Goal: Task Accomplishment & Management: Use online tool/utility

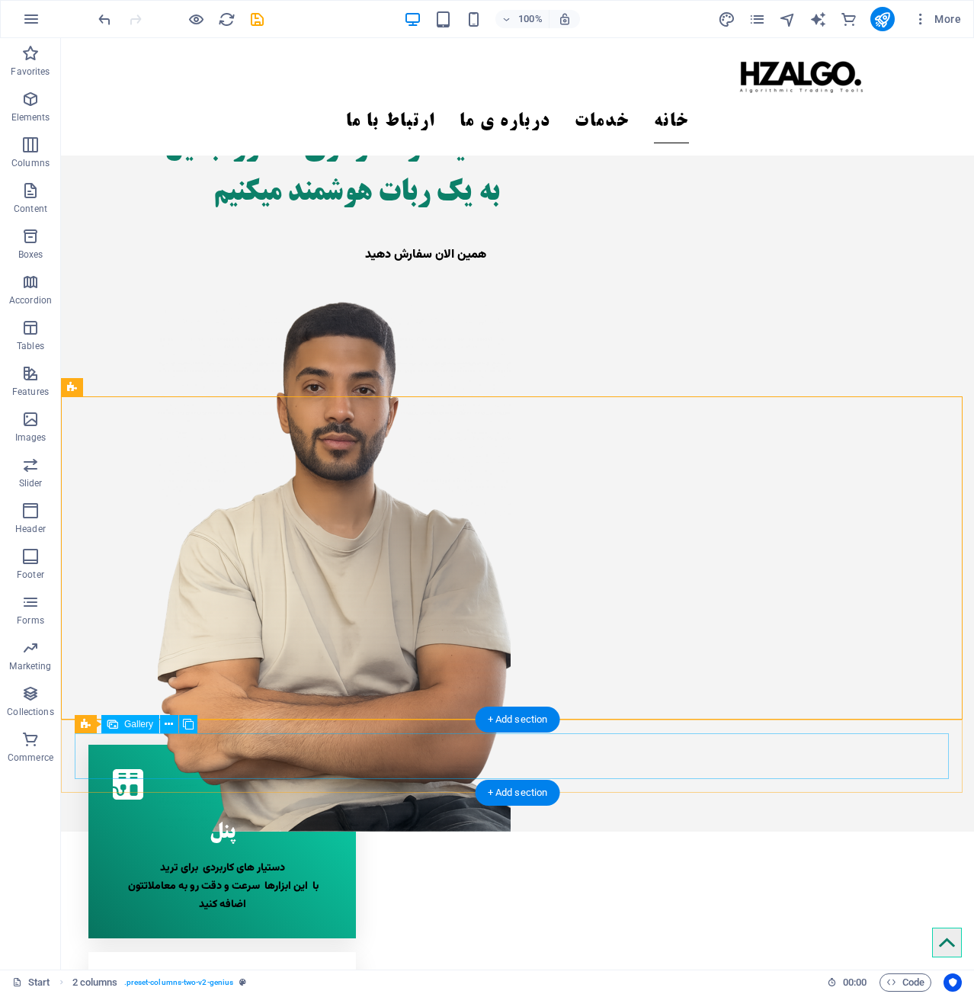
scroll to position [381, 0]
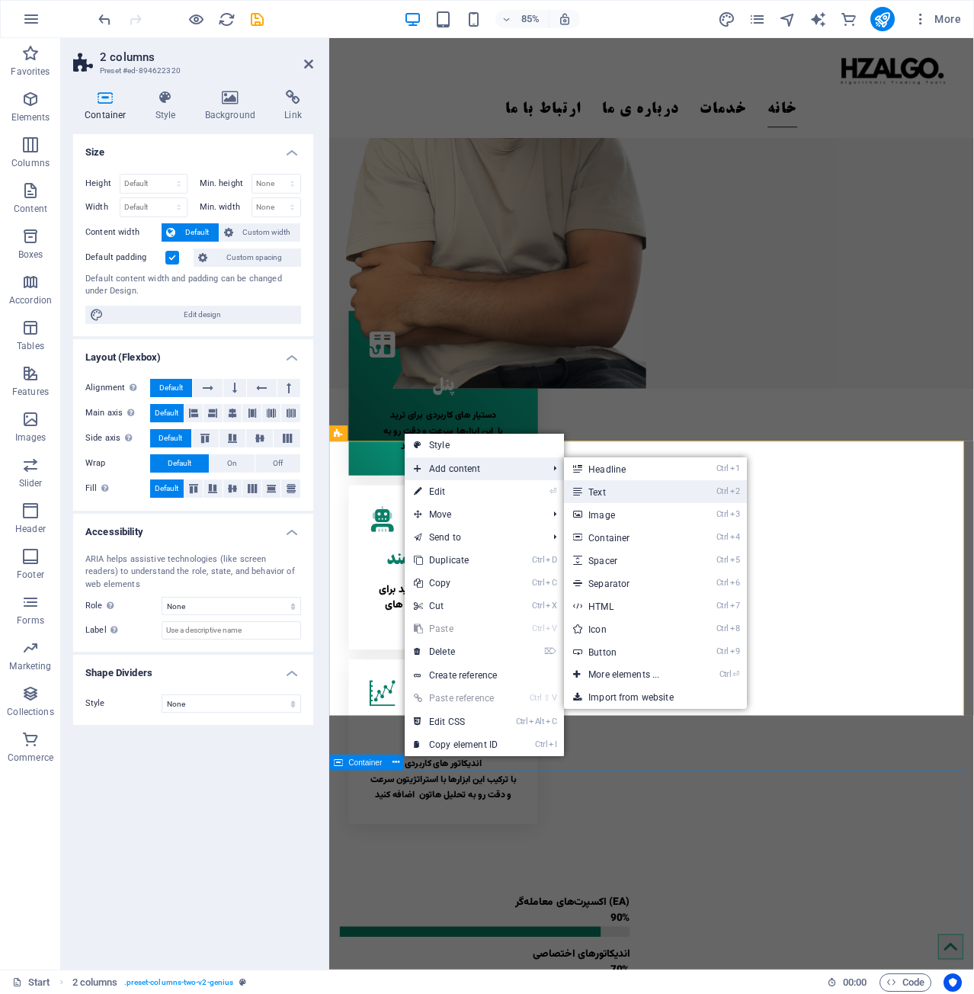
click at [620, 491] on link "Ctrl 2 Text" at bounding box center [627, 491] width 126 height 23
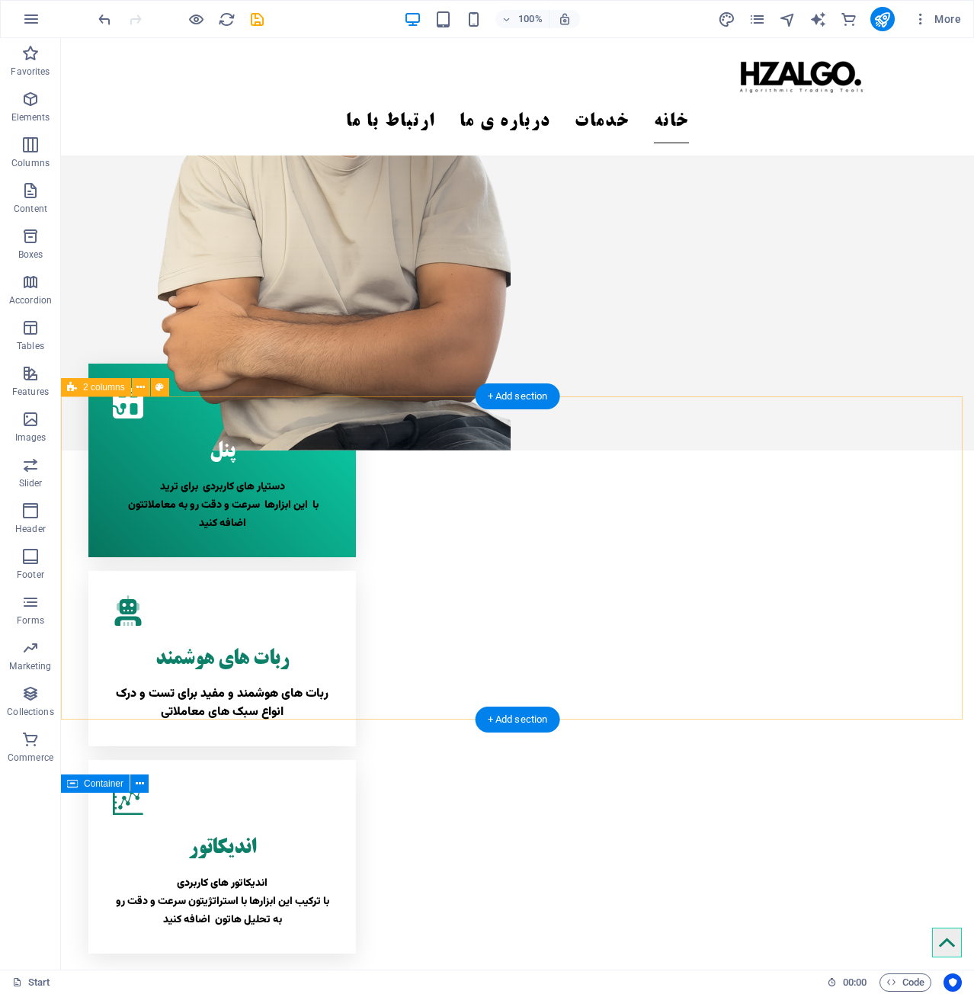
click at [510, 398] on div "+ Add section" at bounding box center [517, 396] width 85 height 26
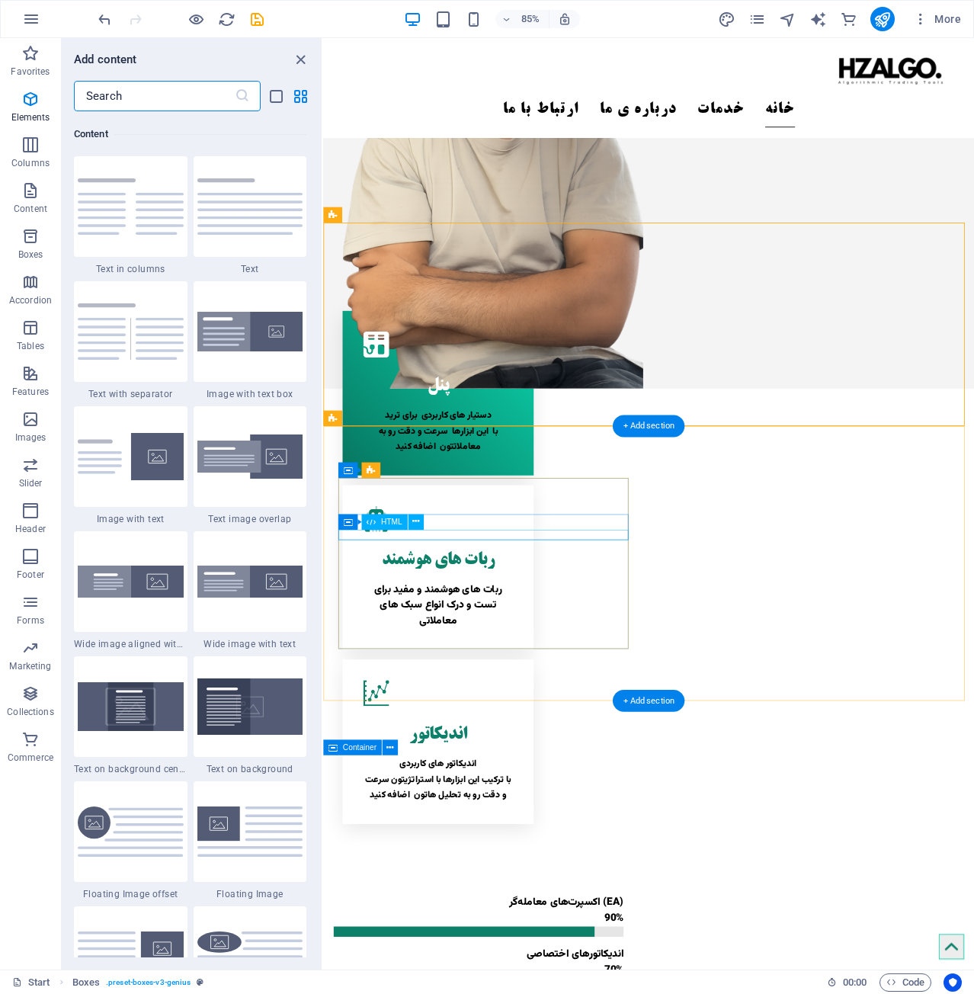
scroll to position [2666, 0]
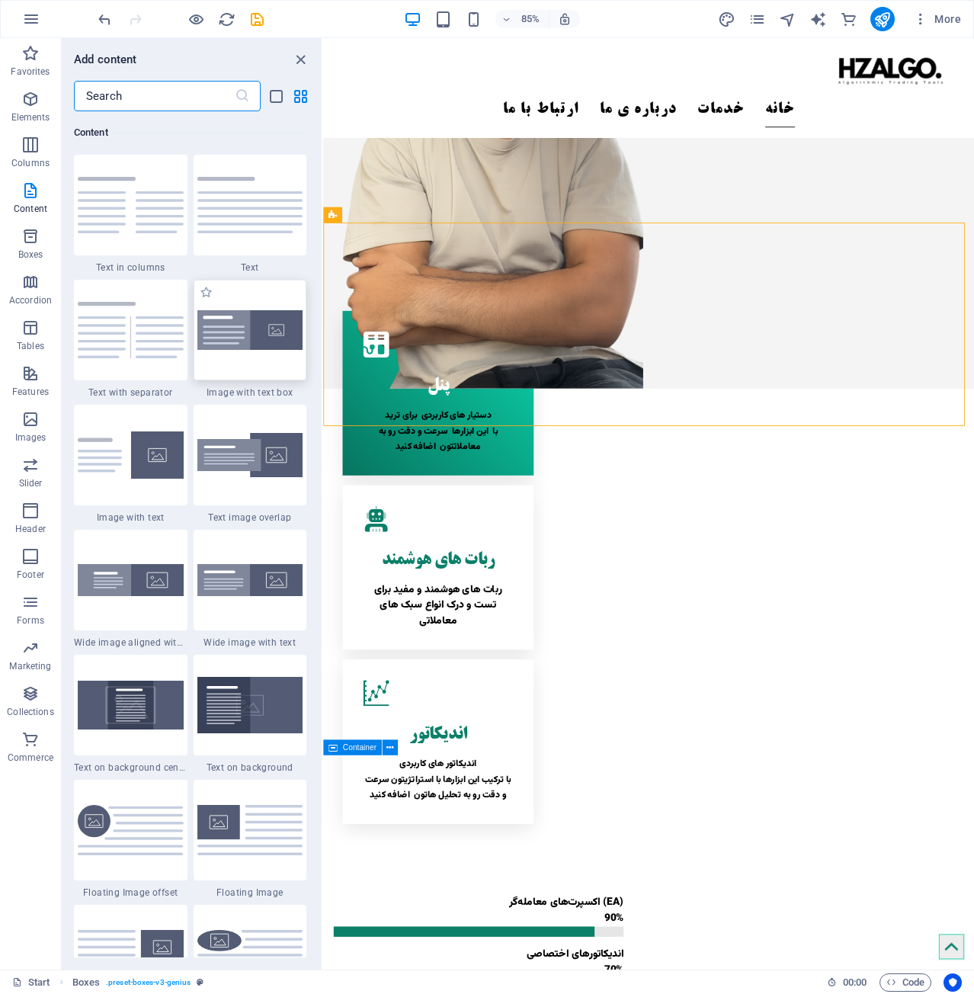
click at [221, 347] on img at bounding box center [250, 330] width 106 height 40
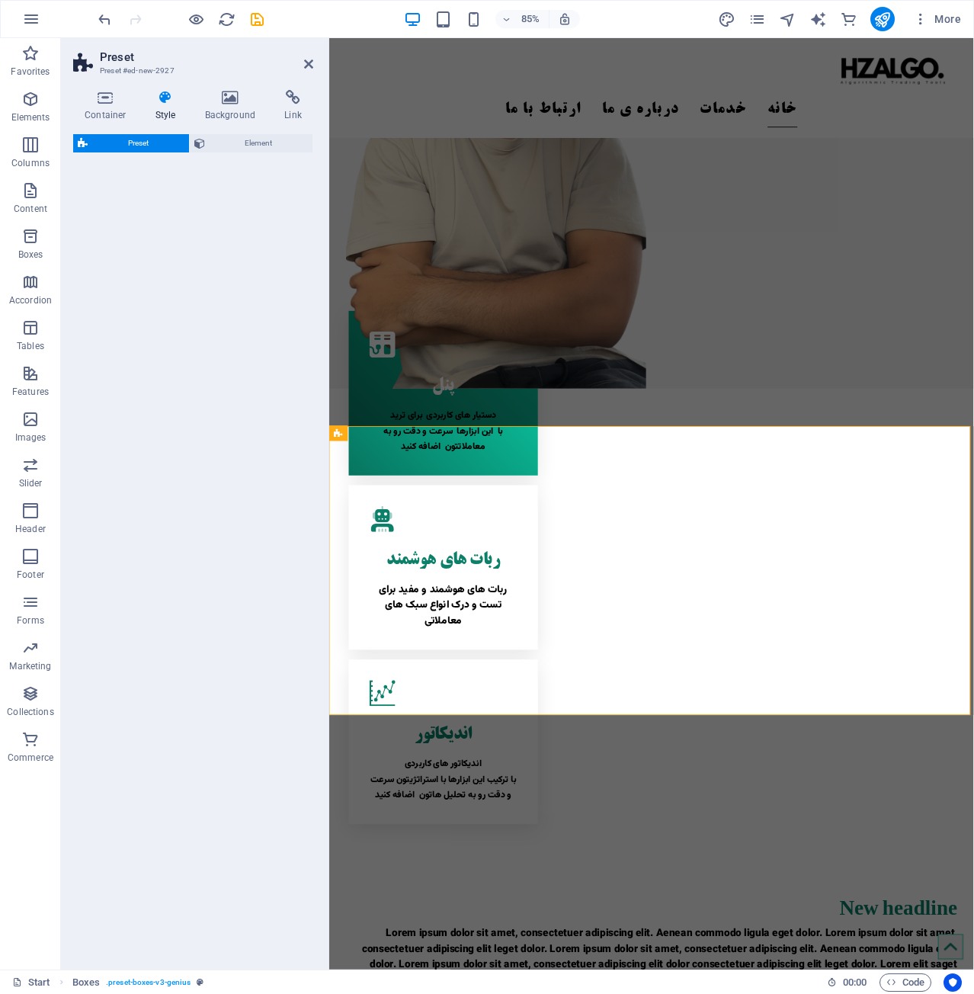
select select "rem"
select select "px"
select select "preset-text-with-image-v4-boxed"
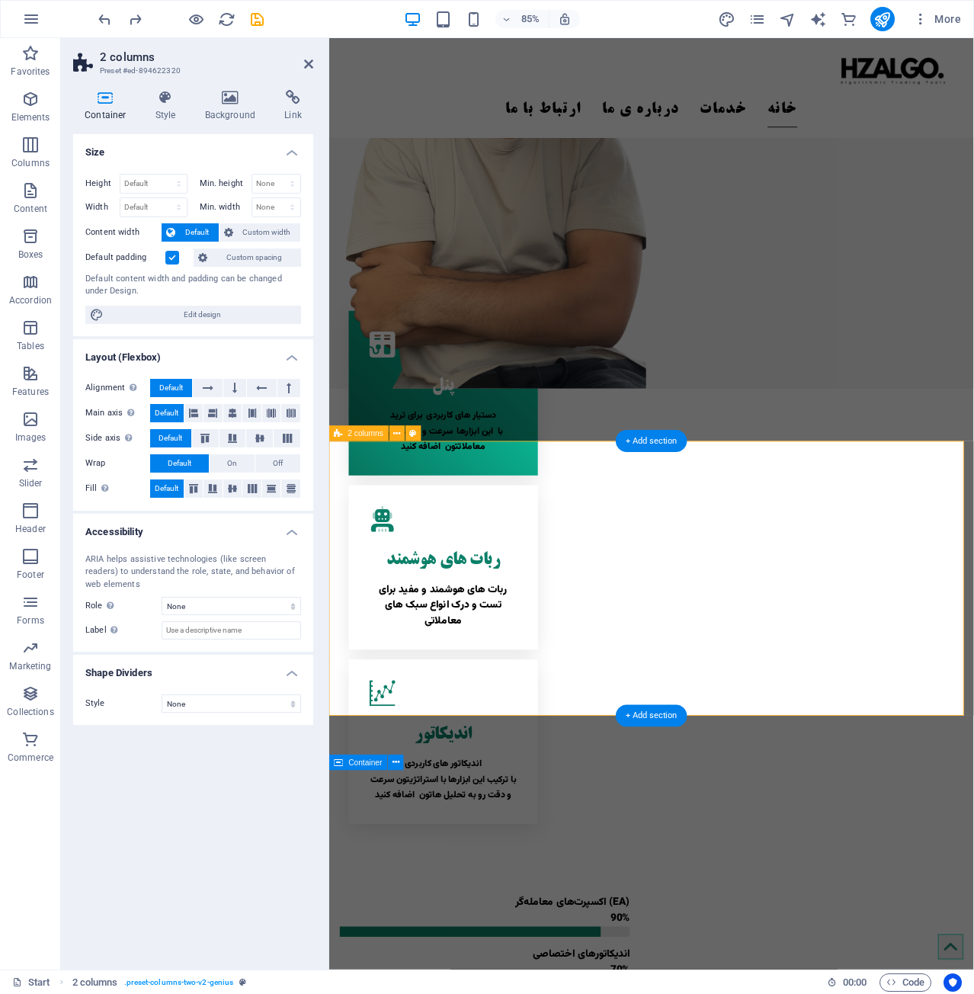
click at [574, 769] on div "اندیکاتور اندیکاتور های کاربردی با ترکیب این ابزارها با استراتژیتون سرعت و دقت …" at bounding box center [463, 866] width 222 height 194
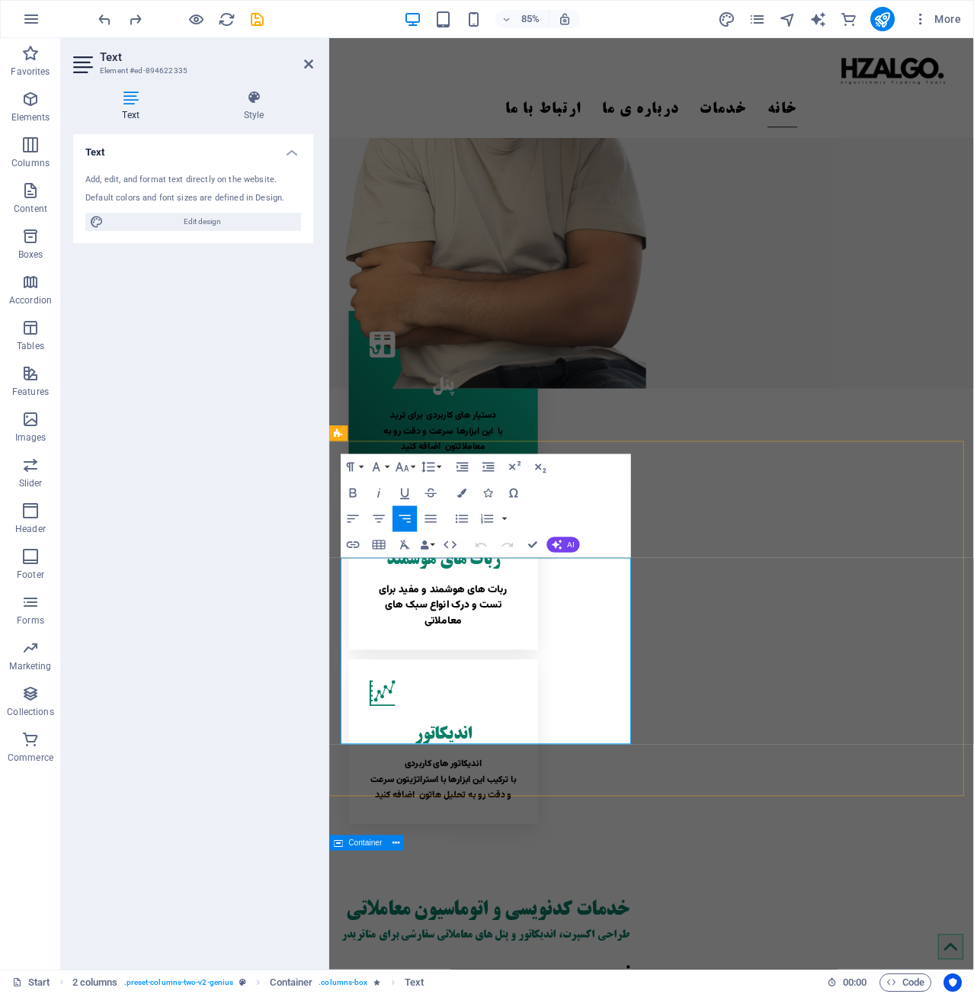
drag, startPoint x: 448, startPoint y: 842, endPoint x: 973, endPoint y: 455, distance: 652.2
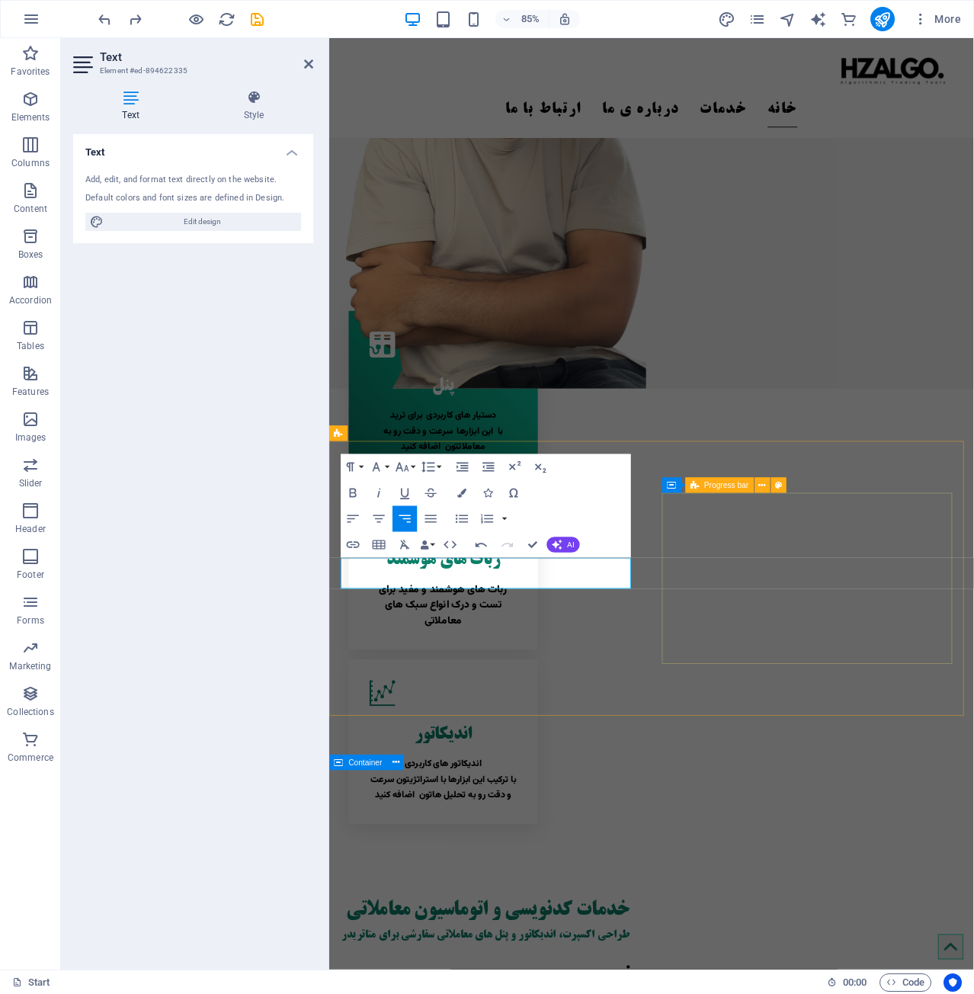
drag, startPoint x: 430, startPoint y: 680, endPoint x: 813, endPoint y: 610, distance: 389.6
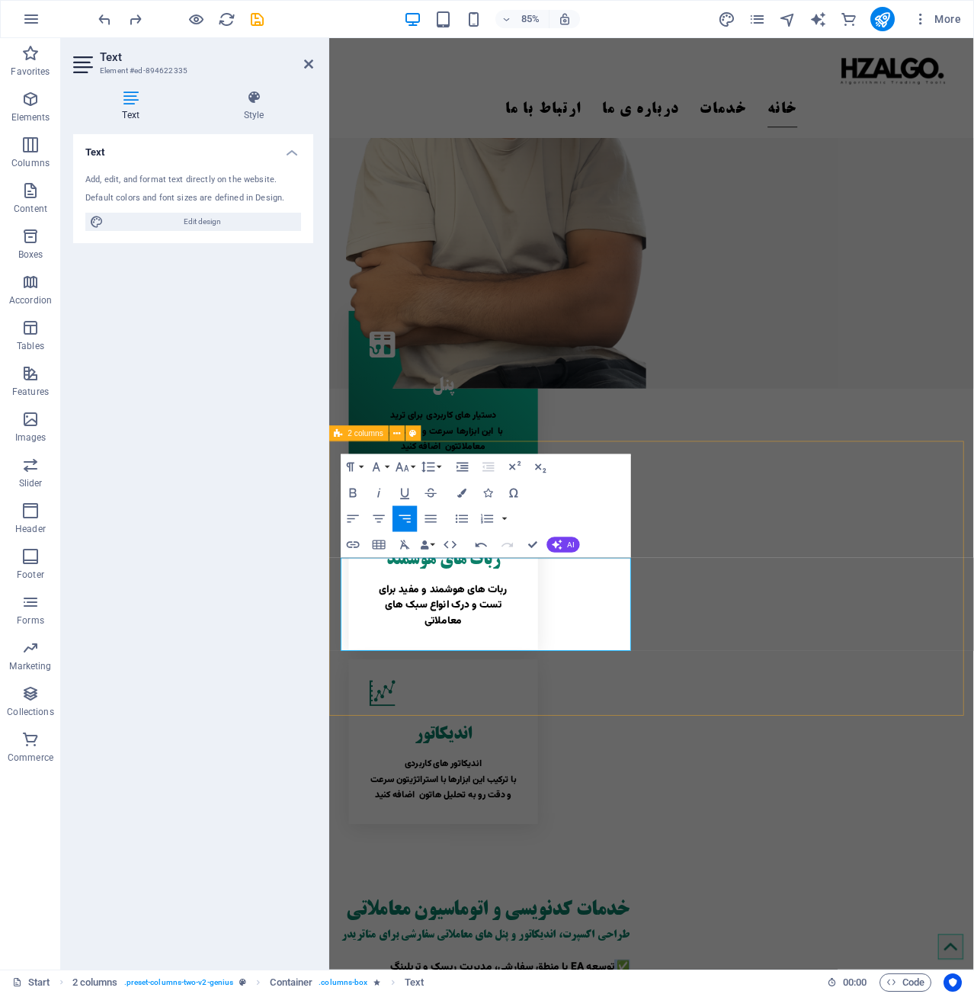
drag, startPoint x: 662, startPoint y: 654, endPoint x: 717, endPoint y: 657, distance: 54.9
copy p "✅"
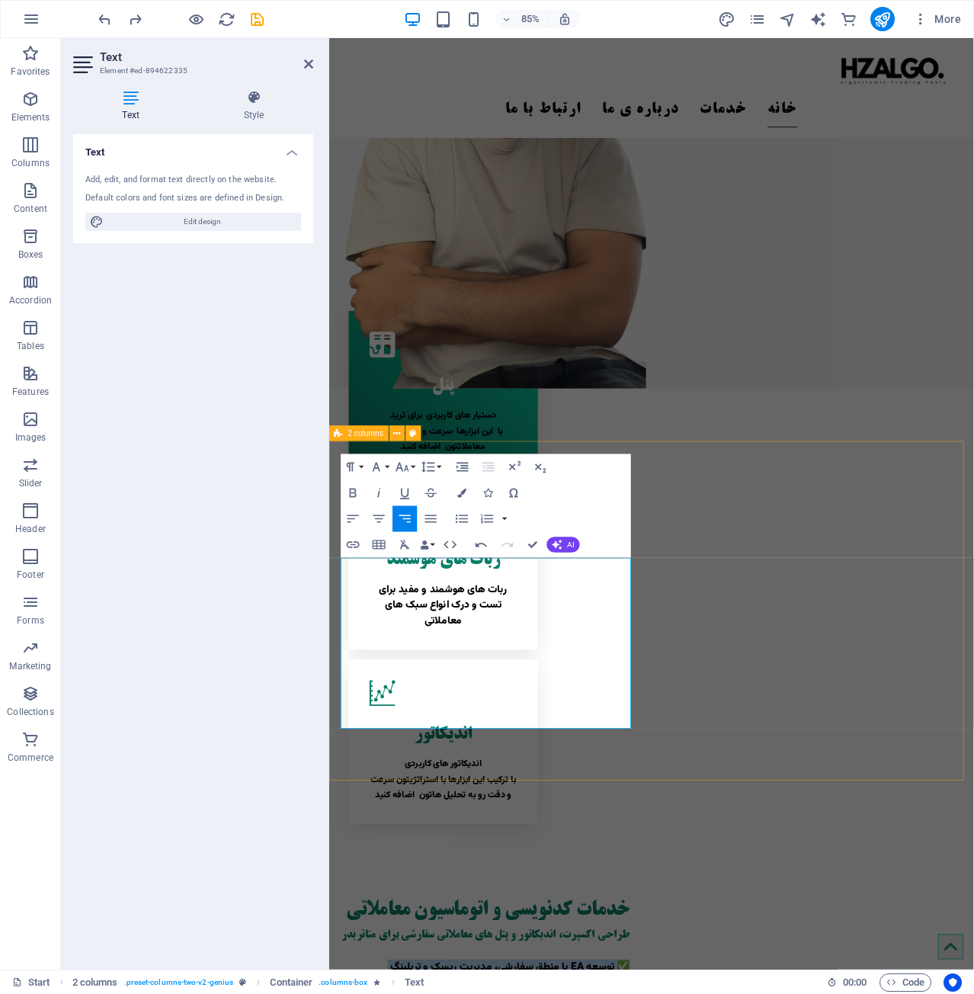
drag, startPoint x: 446, startPoint y: 843, endPoint x: 690, endPoint y: 573, distance: 364.1
click at [148, 108] on h4 "Text" at bounding box center [133, 106] width 121 height 32
click at [134, 107] on h4 "Text" at bounding box center [133, 106] width 121 height 32
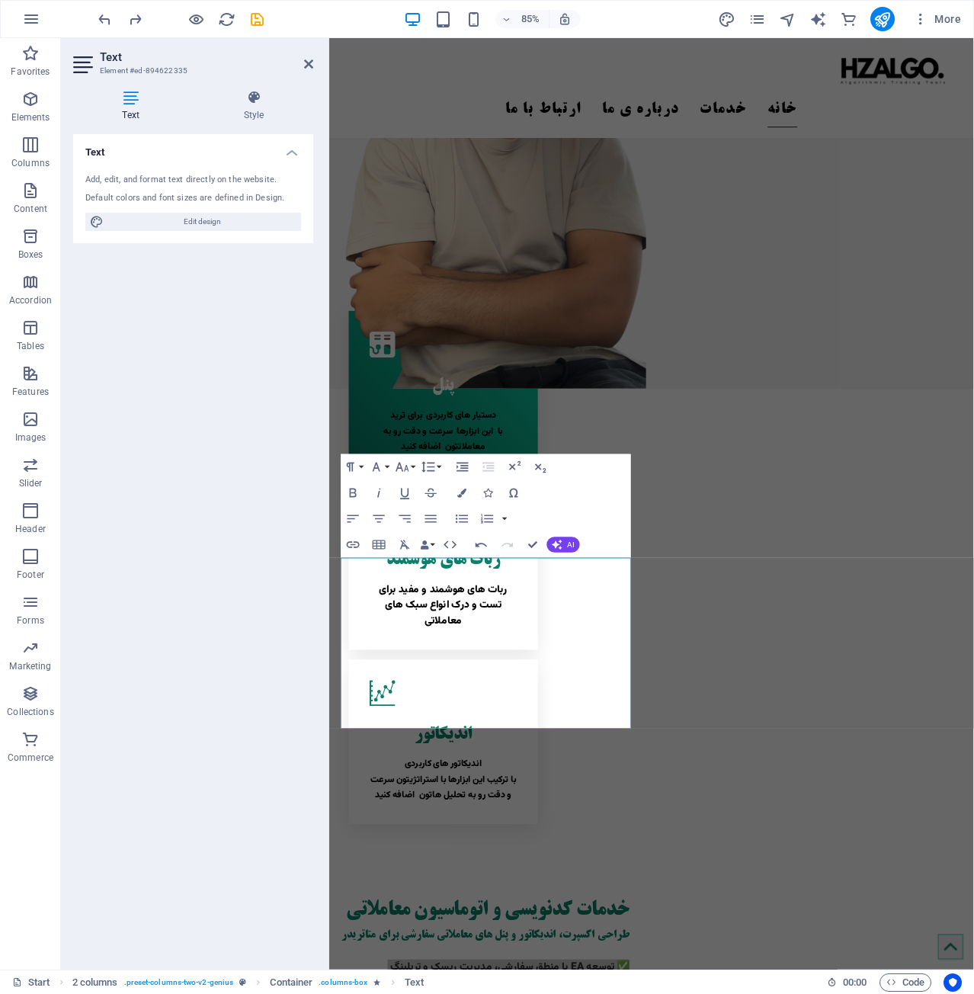
click at [134, 107] on h4 "Text" at bounding box center [133, 106] width 121 height 32
click at [236, 232] on div "Add, edit, and format text directly on the website. Default colors and font siz…" at bounding box center [193, 203] width 240 height 82
click at [235, 224] on span "Edit design" at bounding box center [202, 222] width 188 height 18
select select "px"
select select "400"
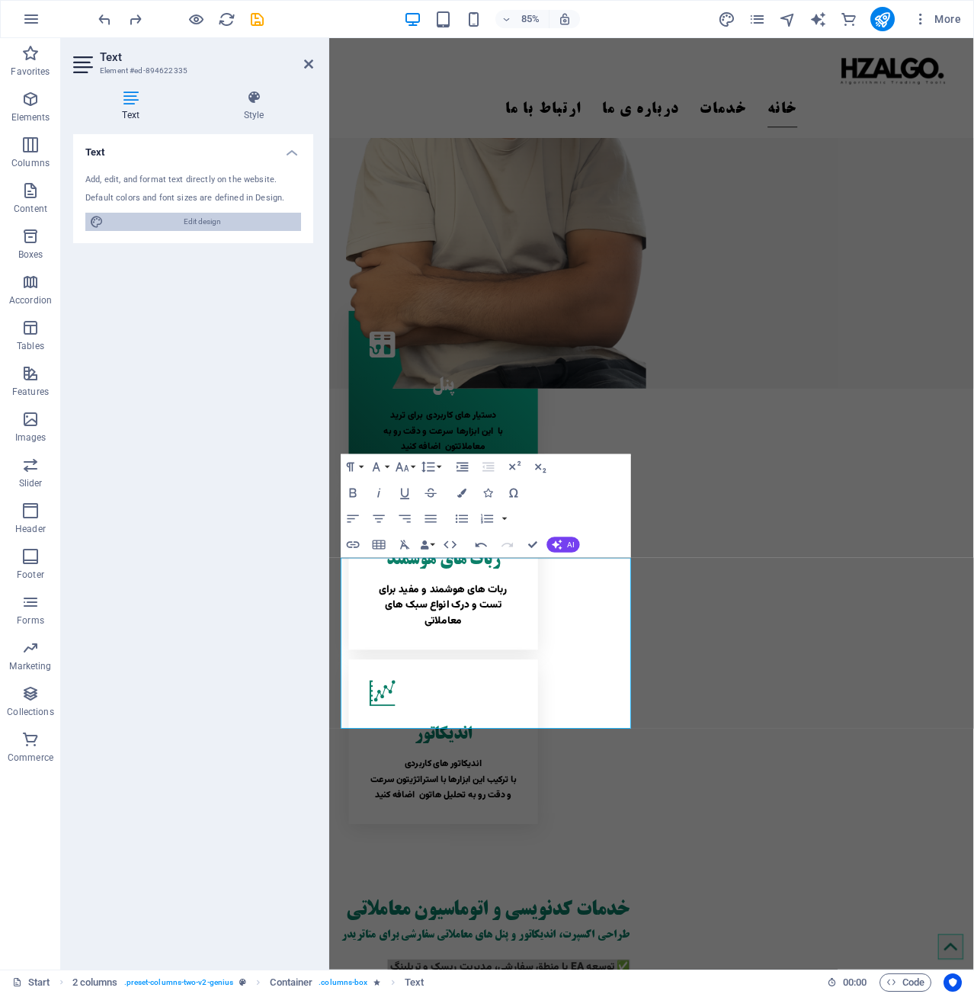
select select "px"
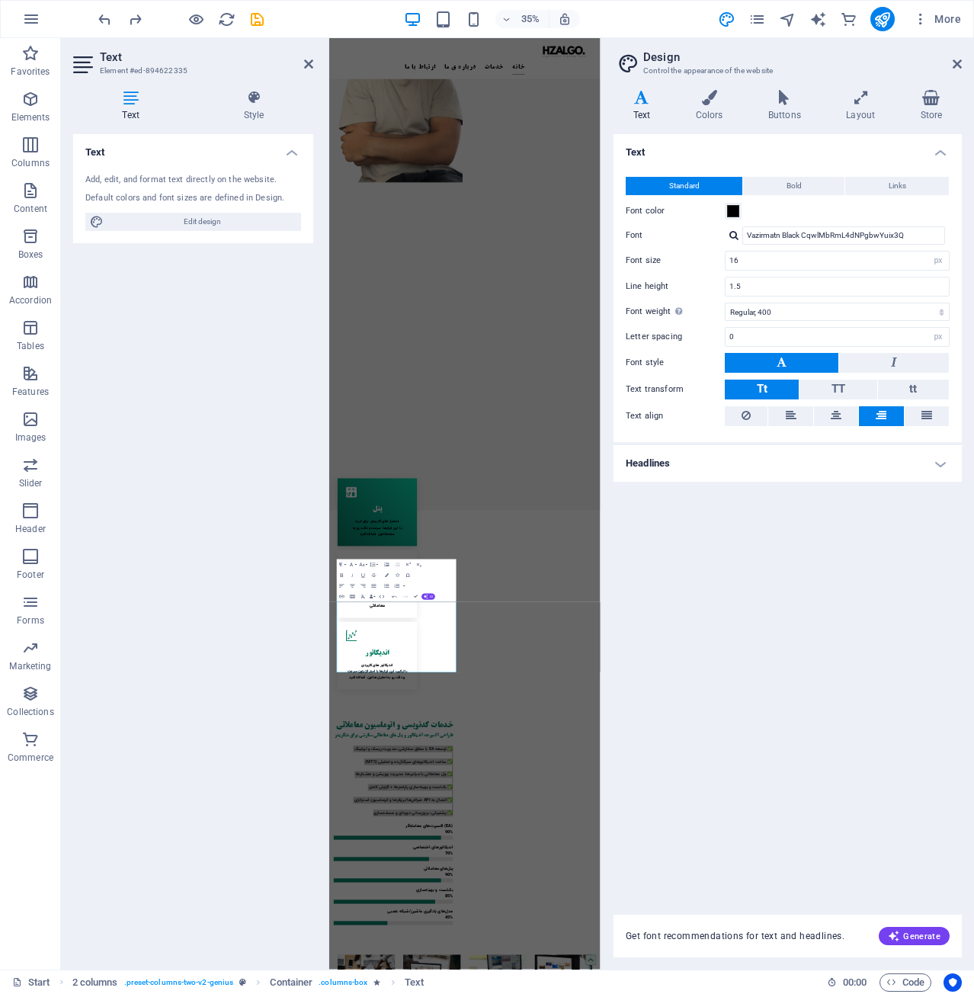
click at [795, 297] on div "Standard Bold Links Font color Font Vazirmatn Black CqwlMbRmL4dNPgbwYuix3Q Font…" at bounding box center [787, 302] width 354 height 280
click at [825, 279] on input "1.5" at bounding box center [836, 286] width 223 height 18
drag, startPoint x: 859, startPoint y: 295, endPoint x: 740, endPoint y: 286, distance: 120.0
click at [740, 286] on input "1.5" at bounding box center [836, 286] width 223 height 18
drag, startPoint x: 743, startPoint y: 286, endPoint x: 732, endPoint y: 286, distance: 10.7
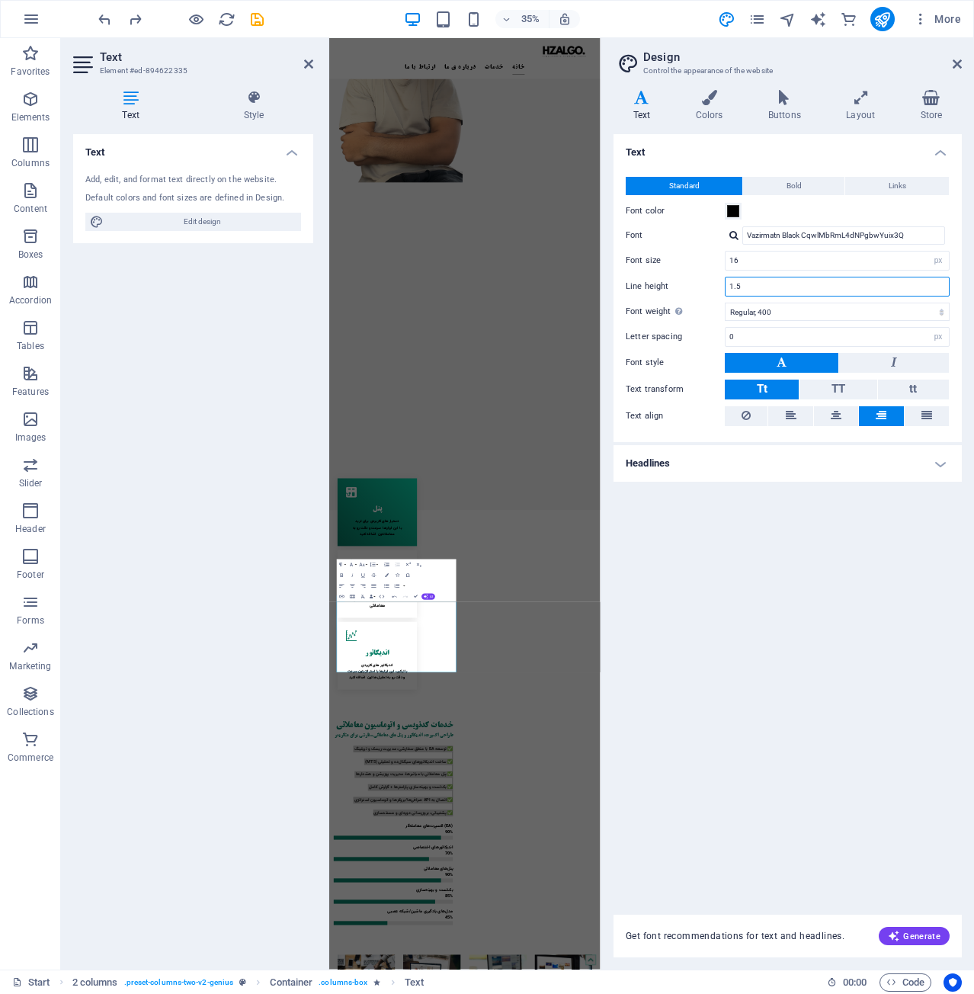
click at [732, 286] on input "1.5" at bounding box center [836, 286] width 223 height 18
type input "1"
click at [956, 66] on icon at bounding box center [956, 64] width 9 height 12
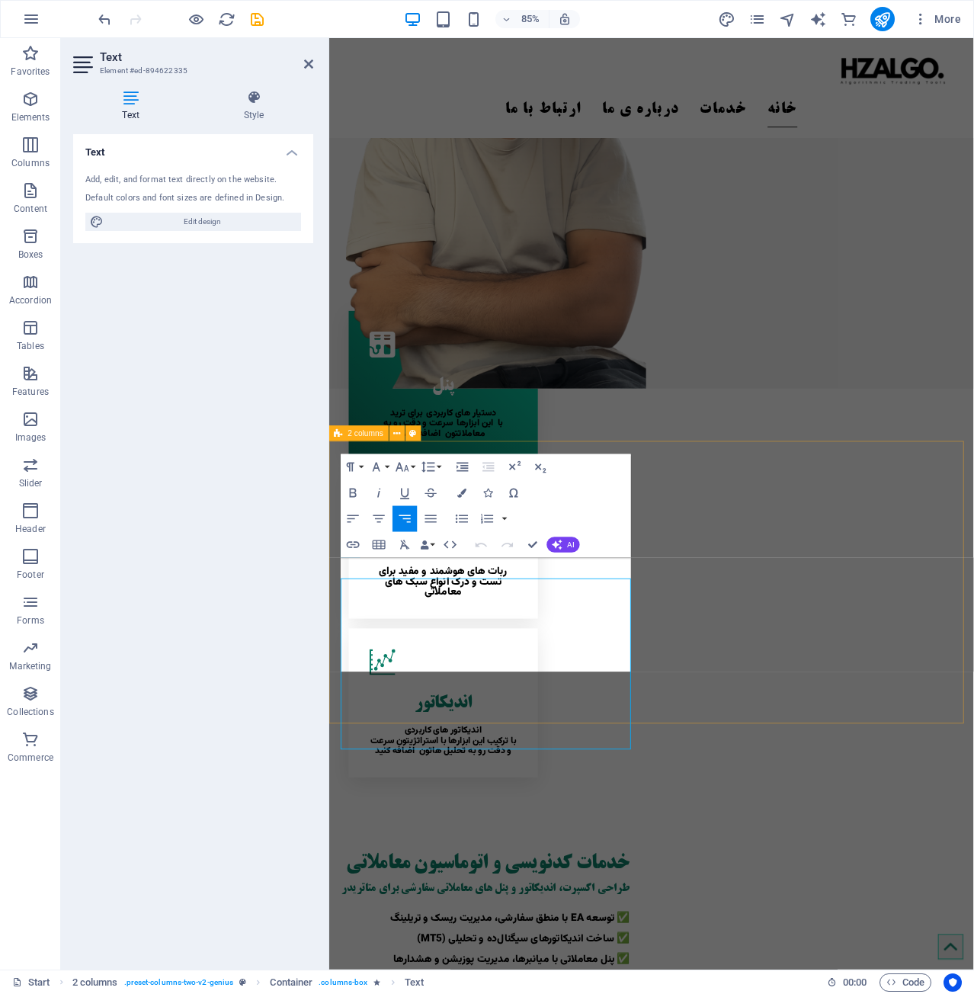
scroll to position [357, 0]
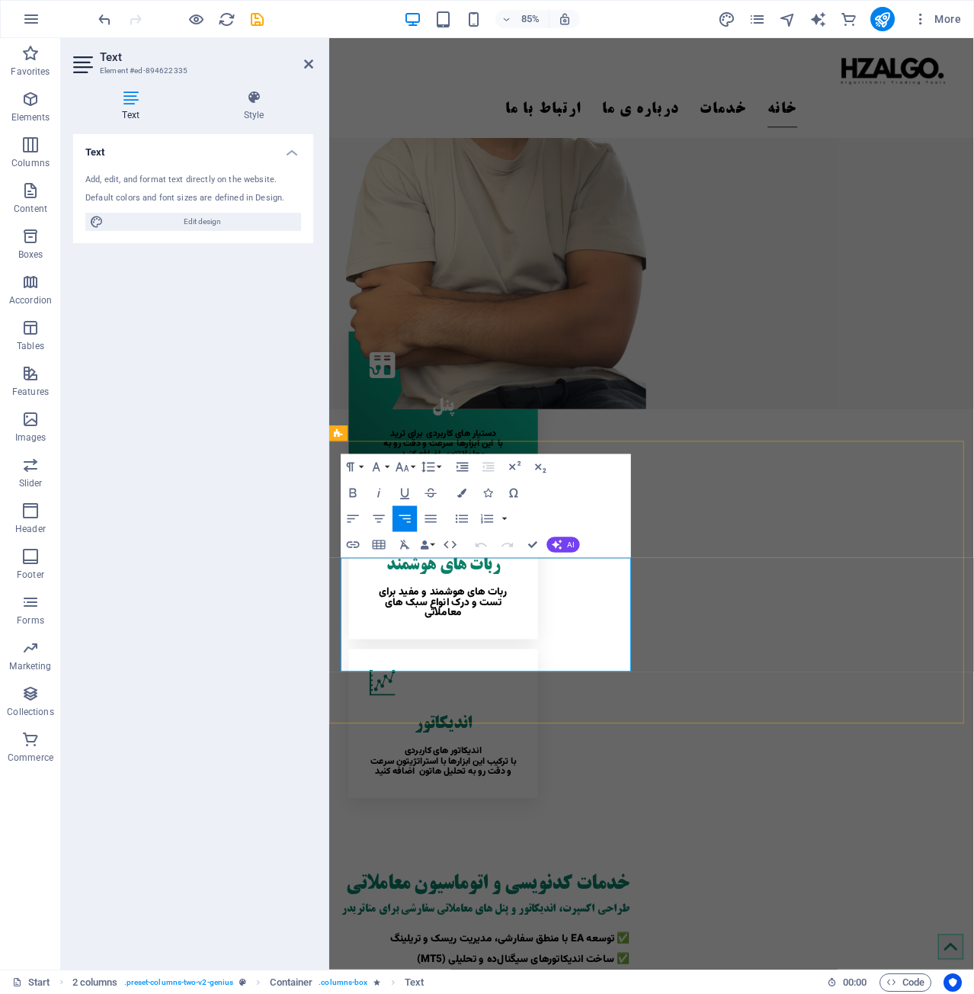
click at [349, 517] on icon "button" at bounding box center [352, 518] width 15 height 15
click at [411, 517] on icon "button" at bounding box center [404, 518] width 15 height 15
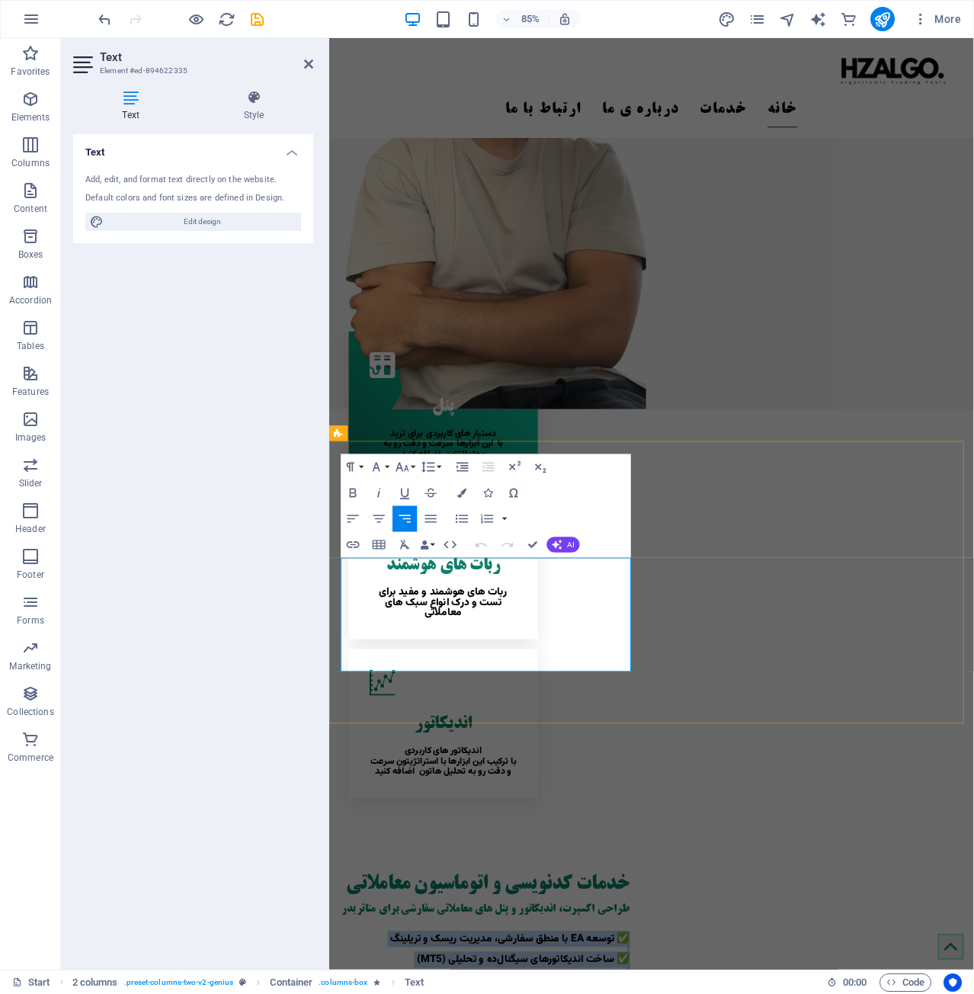
drag, startPoint x: 437, startPoint y: 776, endPoint x: 721, endPoint y: 607, distance: 329.7
click at [465, 520] on icon "button" at bounding box center [461, 518] width 15 height 15
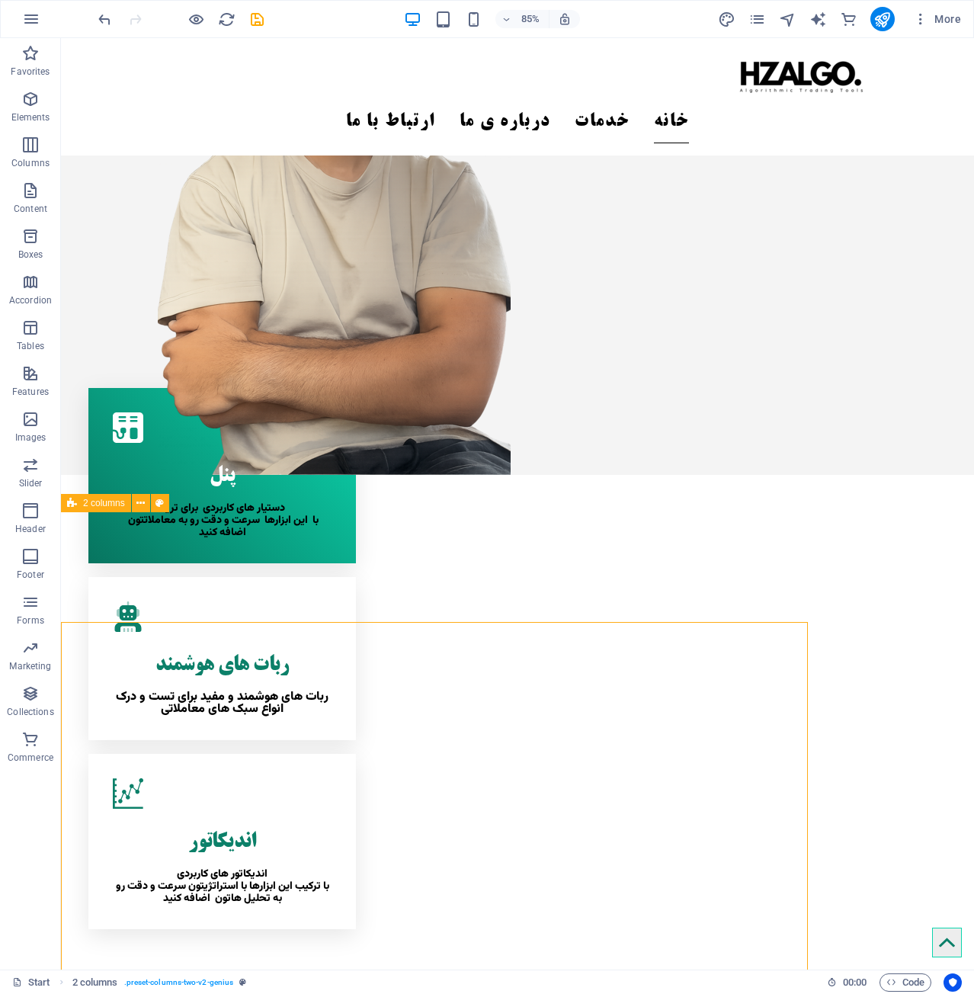
scroll to position [247, 0]
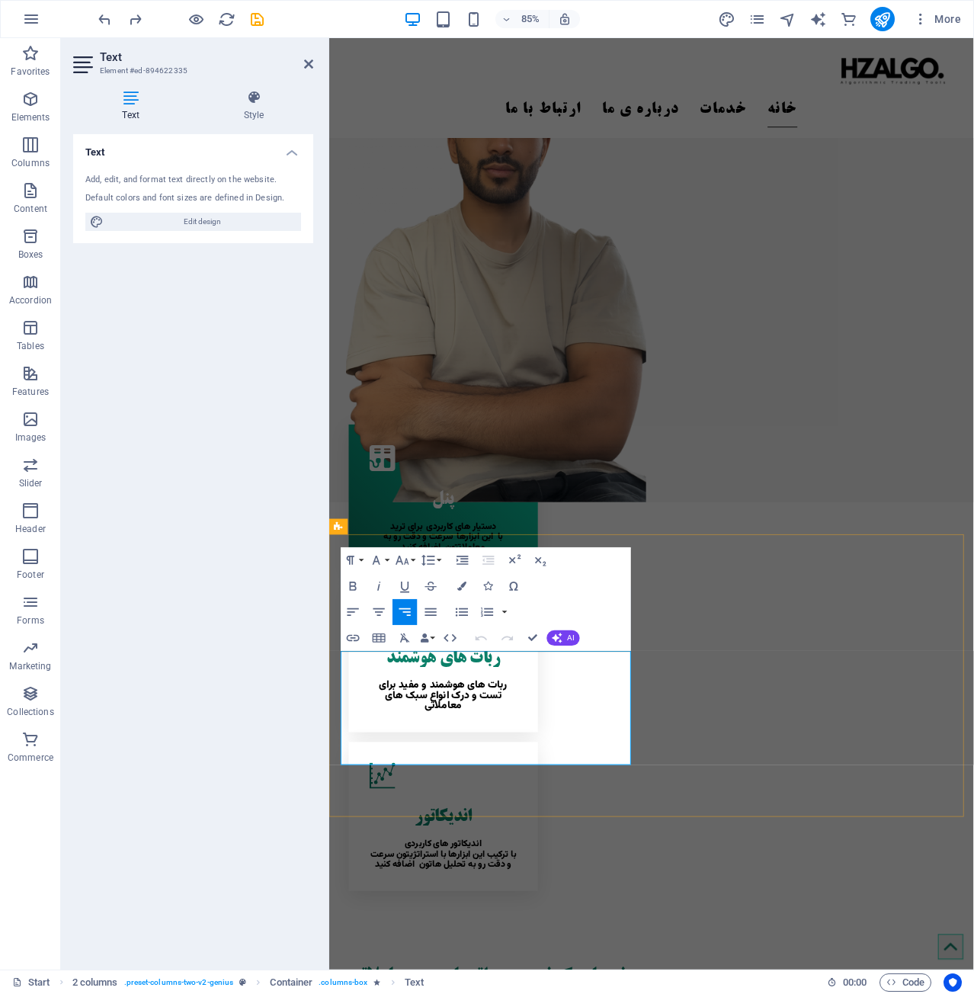
drag, startPoint x: 427, startPoint y: 851, endPoint x: 592, endPoint y: 803, distance: 171.4
drag, startPoint x: 662, startPoint y: 766, endPoint x: 696, endPoint y: 763, distance: 33.6
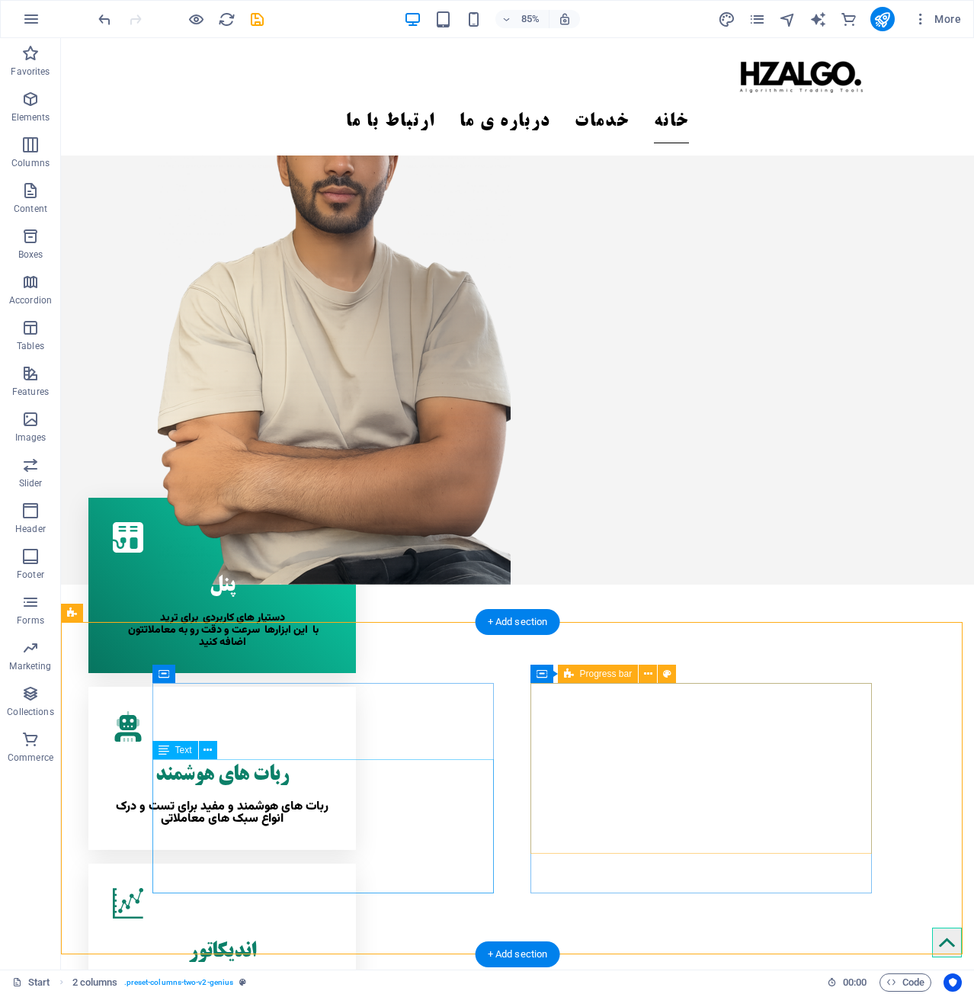
scroll to position [137, 0]
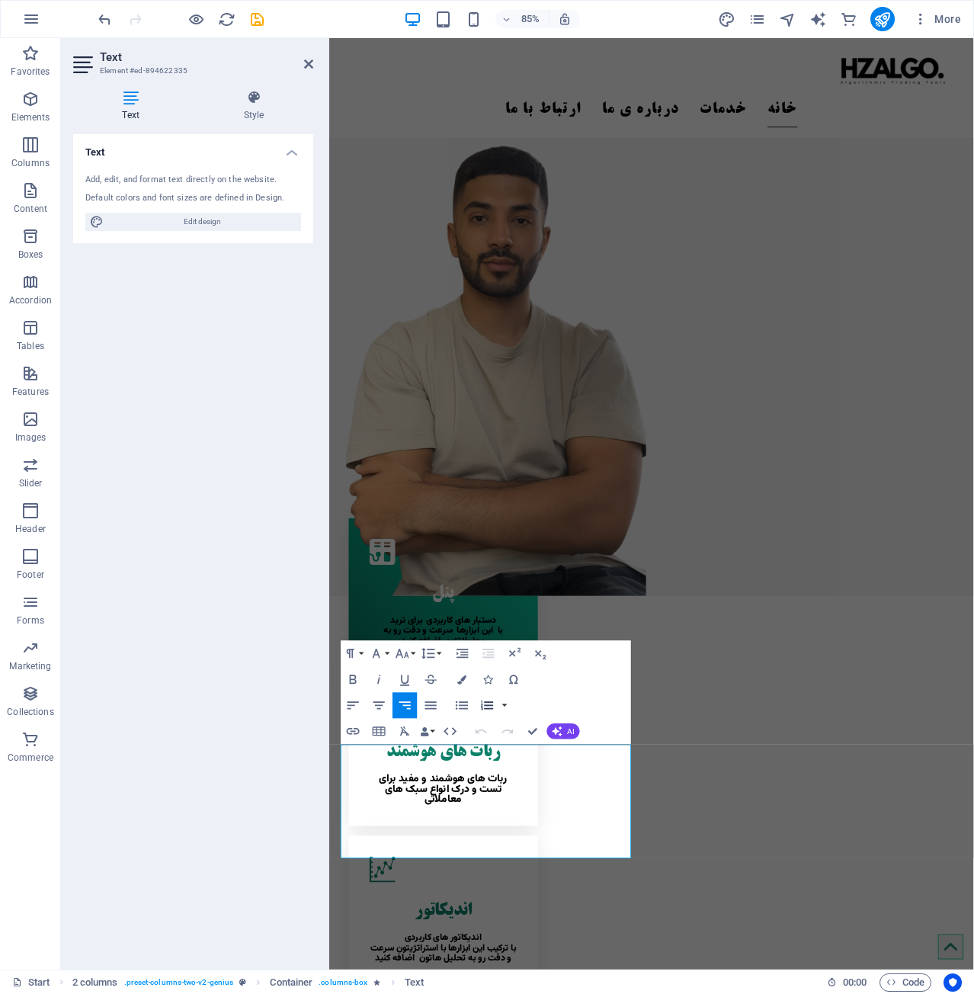
click at [490, 700] on icon "button" at bounding box center [486, 705] width 15 height 15
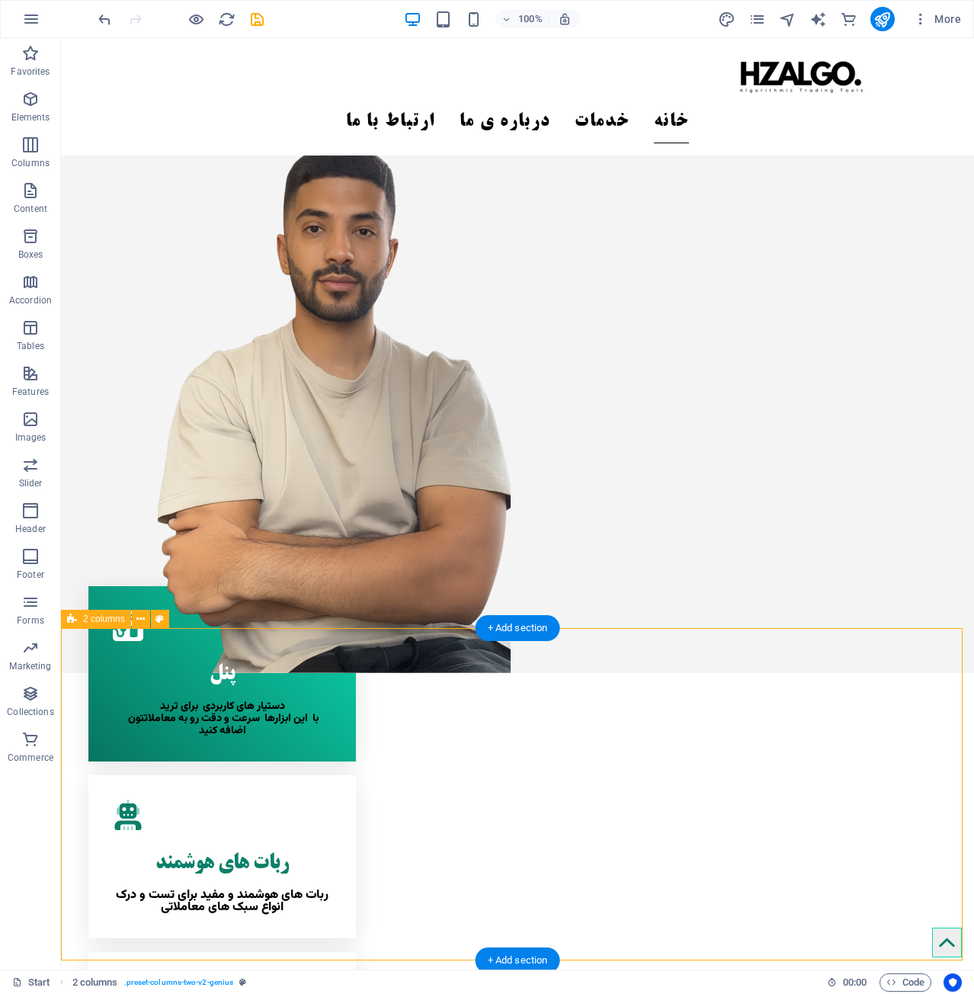
scroll to position [332, 0]
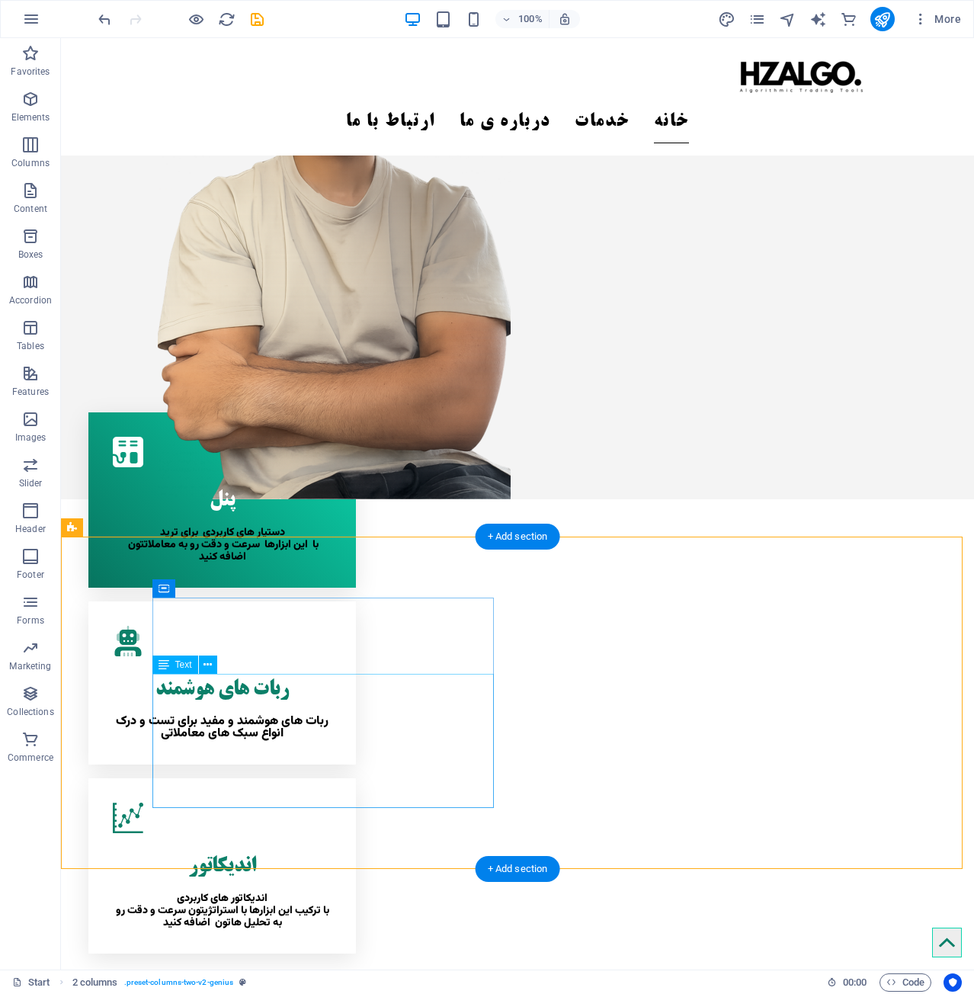
scroll to position [222, 0]
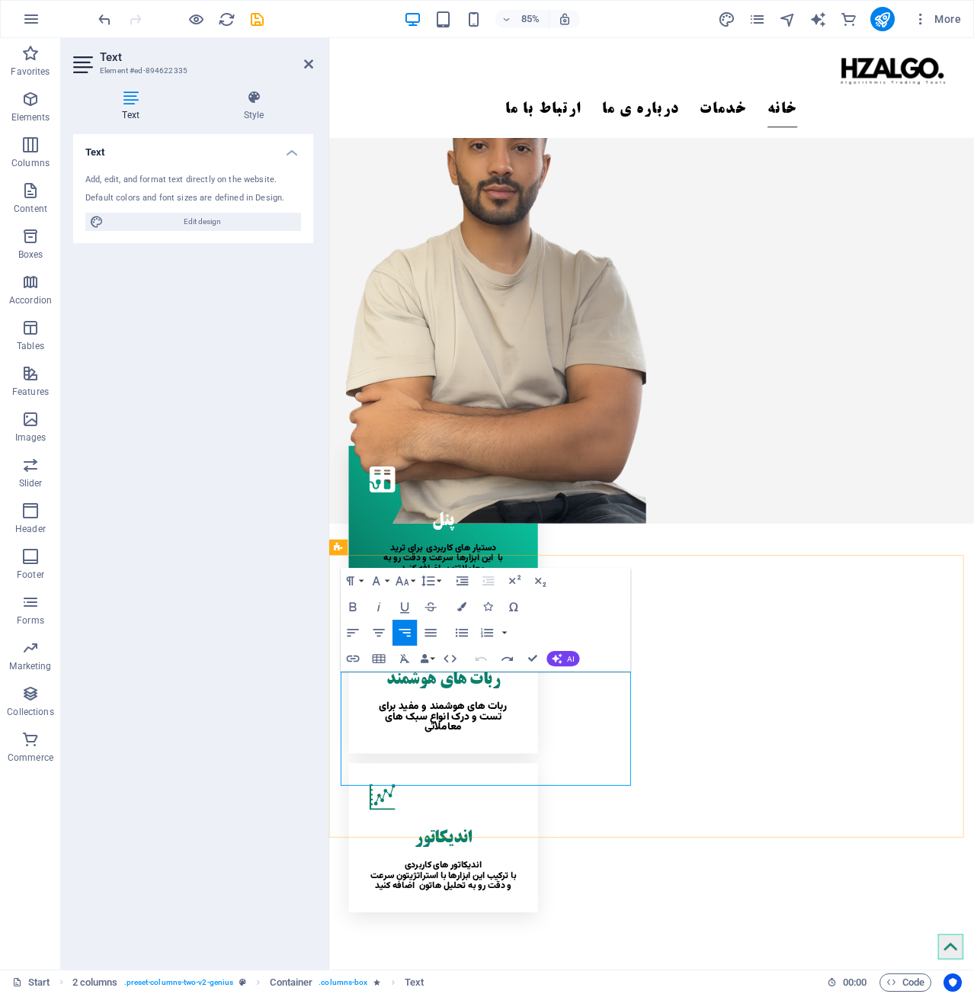
click at [375, 635] on icon "button" at bounding box center [378, 632] width 15 height 15
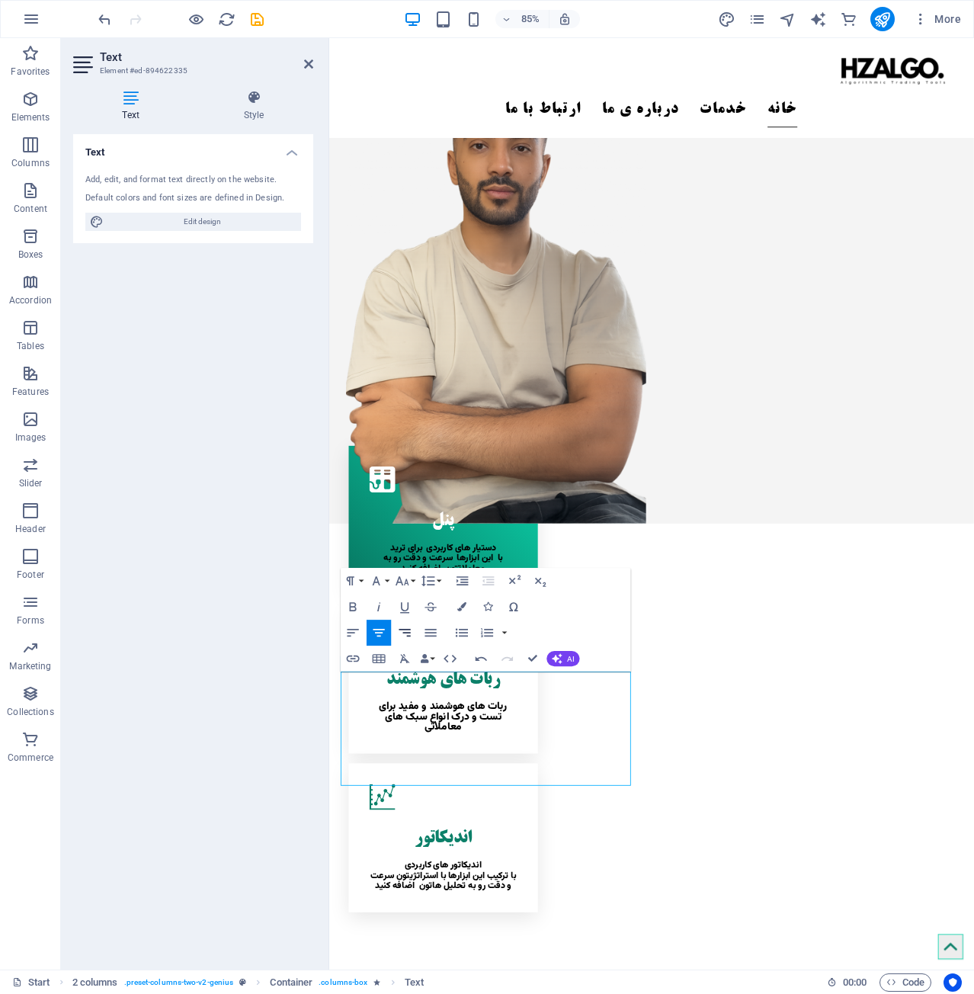
click at [400, 637] on icon "button" at bounding box center [404, 632] width 15 height 15
click at [436, 638] on icon "button" at bounding box center [430, 632] width 15 height 15
click at [348, 587] on icon "button" at bounding box center [350, 580] width 15 height 15
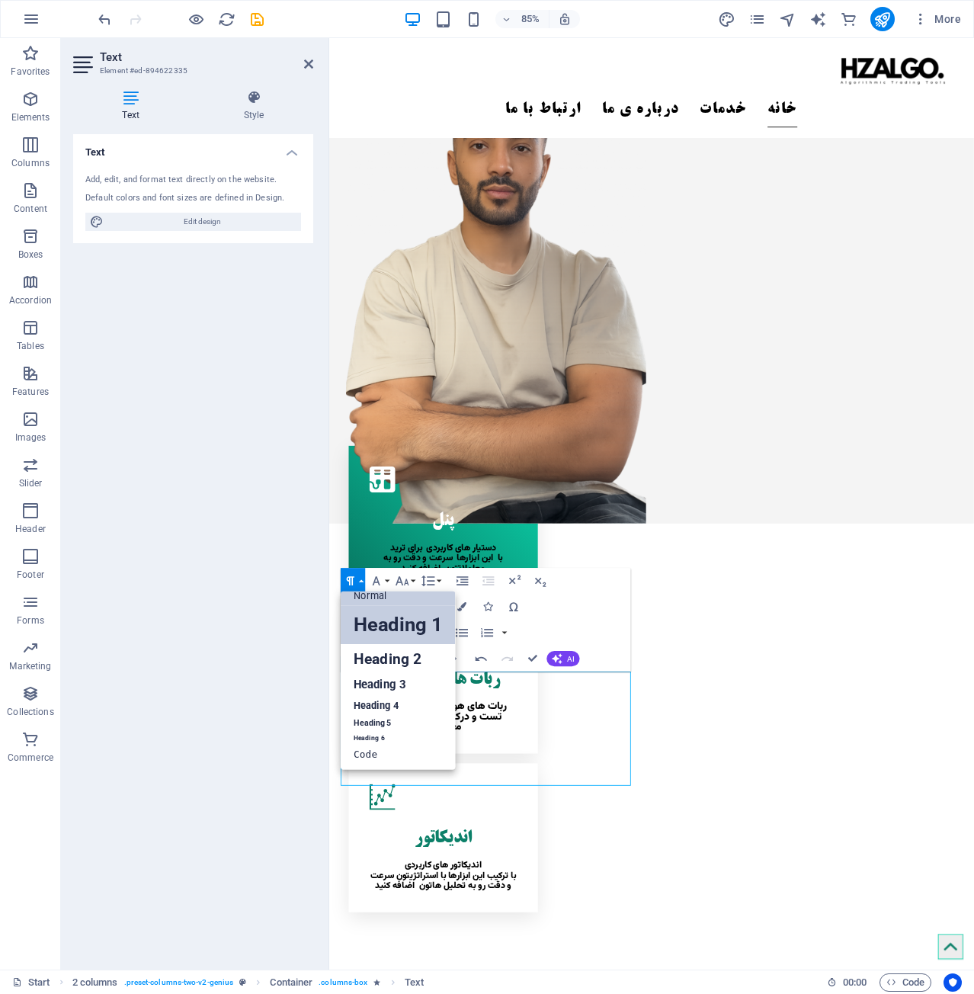
scroll to position [12, 0]
click at [393, 741] on link "Heading 6" at bounding box center [398, 738] width 115 height 13
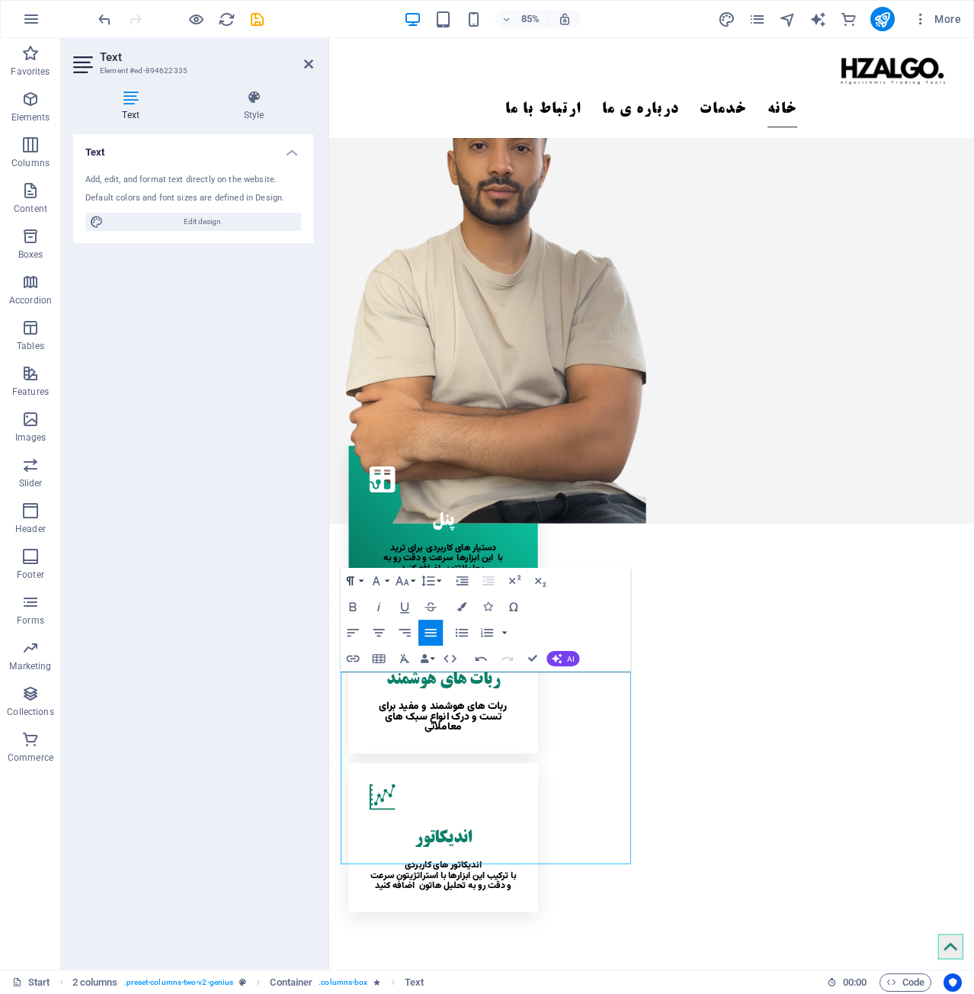
click at [363, 587] on button "Paragraph Format" at bounding box center [353, 581] width 24 height 26
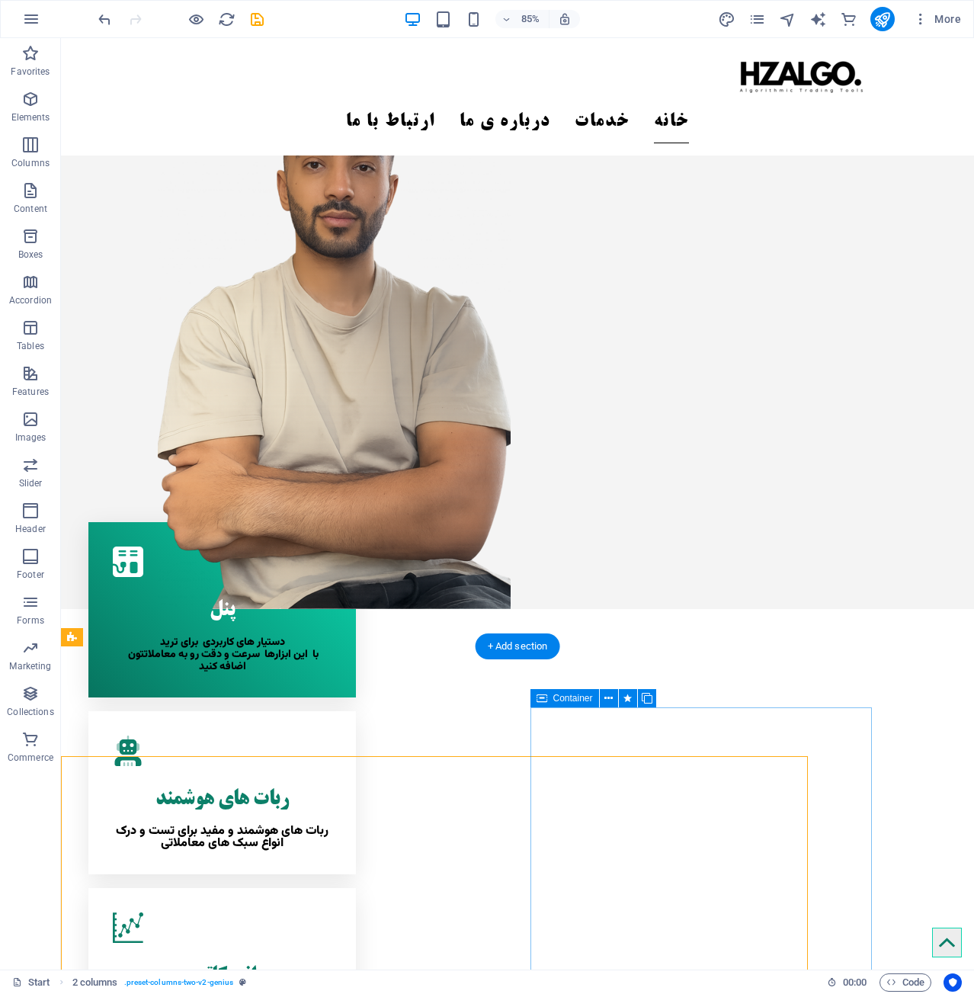
scroll to position [113, 0]
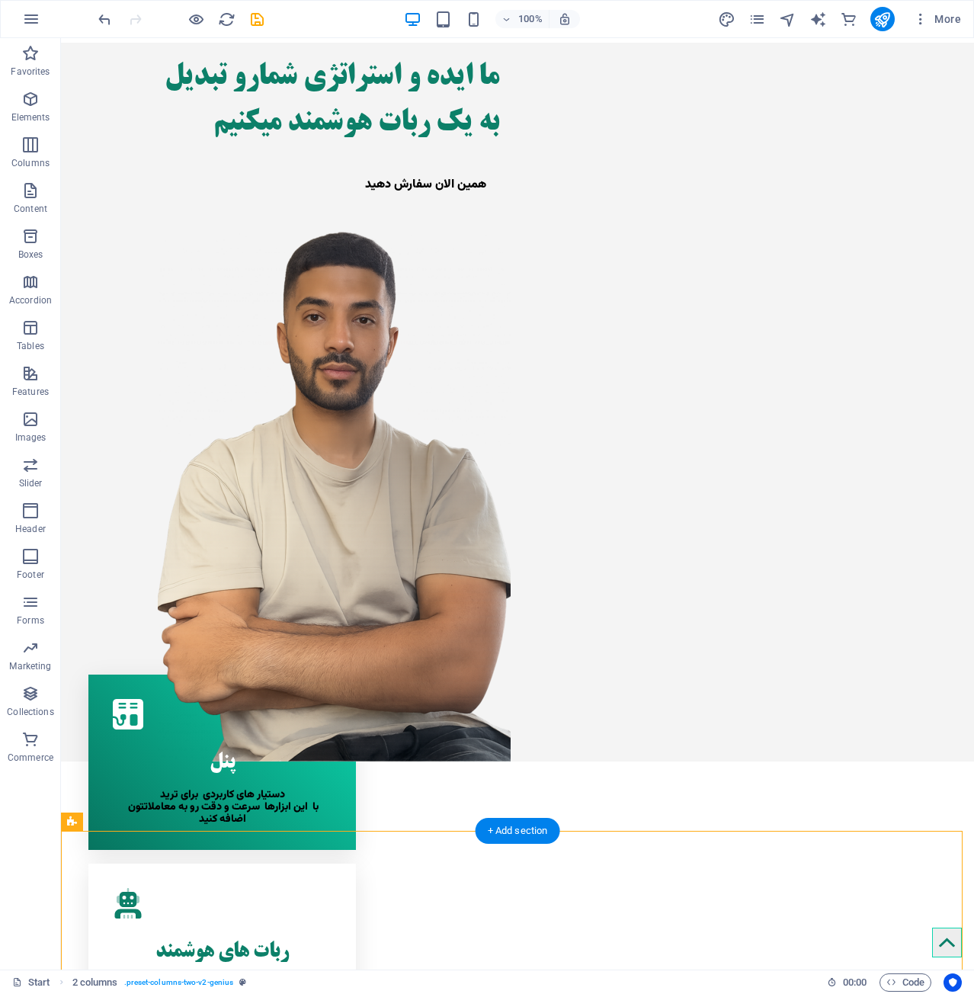
scroll to position [3, 0]
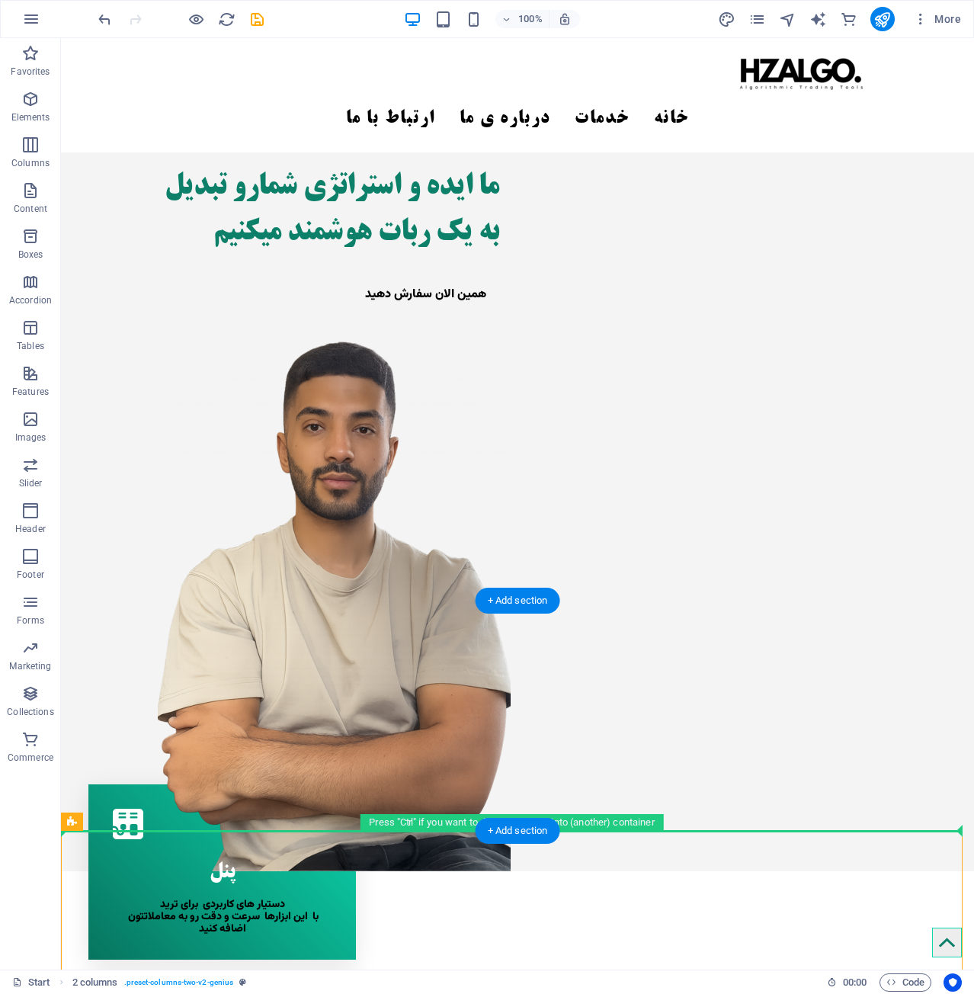
drag, startPoint x: 84, startPoint y: 1032, endPoint x: 544, endPoint y: 858, distance: 492.2
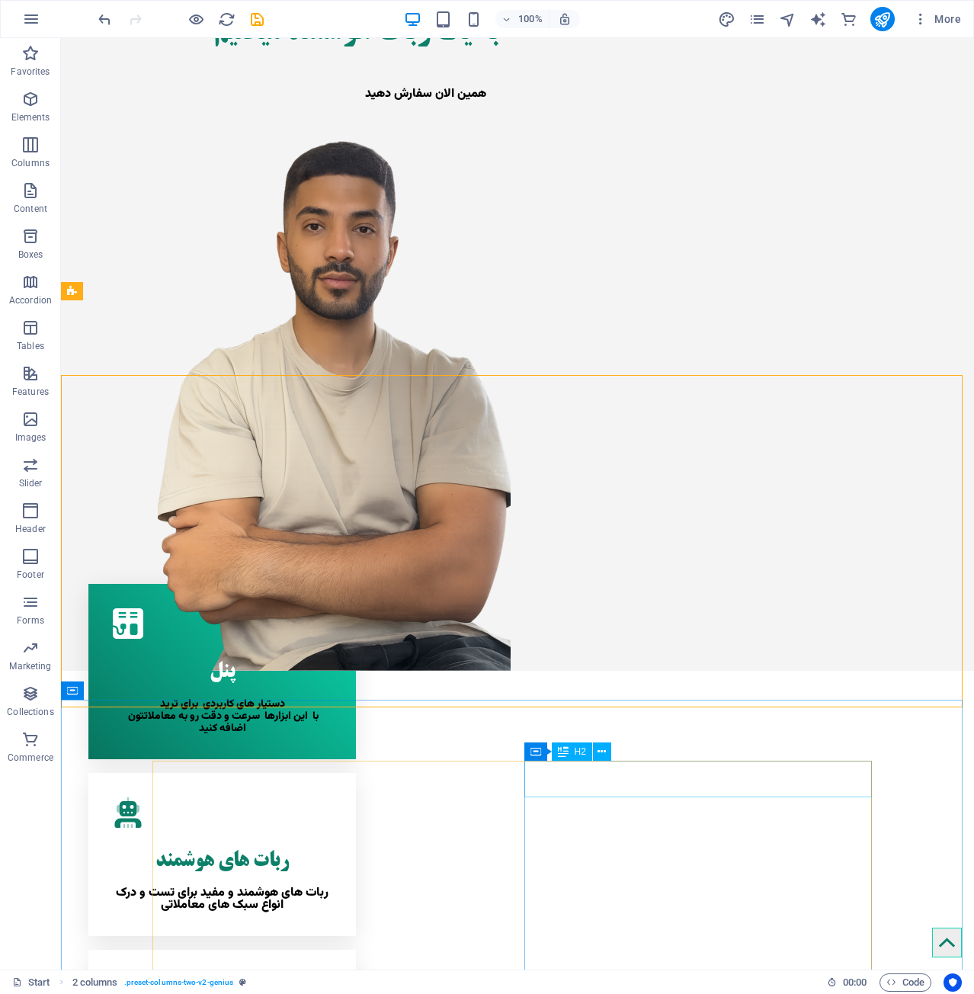
scroll to position [460, 0]
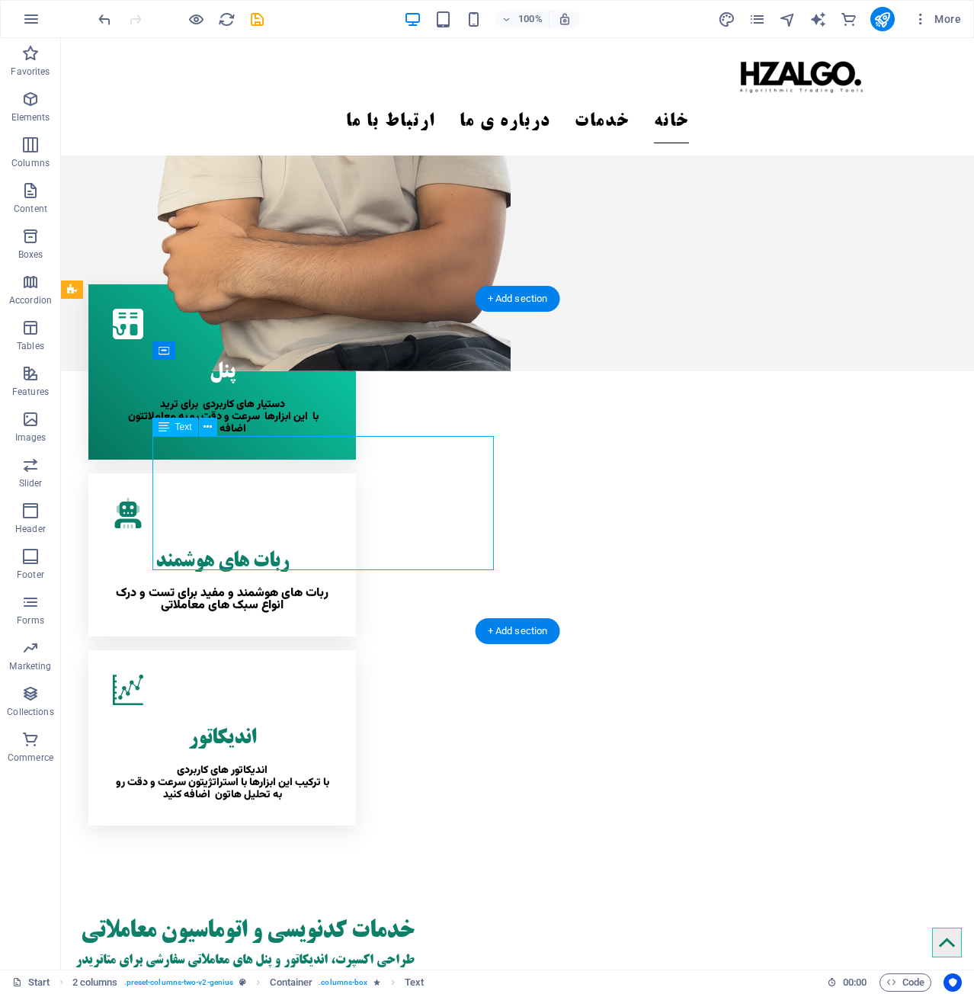
drag, startPoint x: 382, startPoint y: 549, endPoint x: 62, endPoint y: 597, distance: 322.8
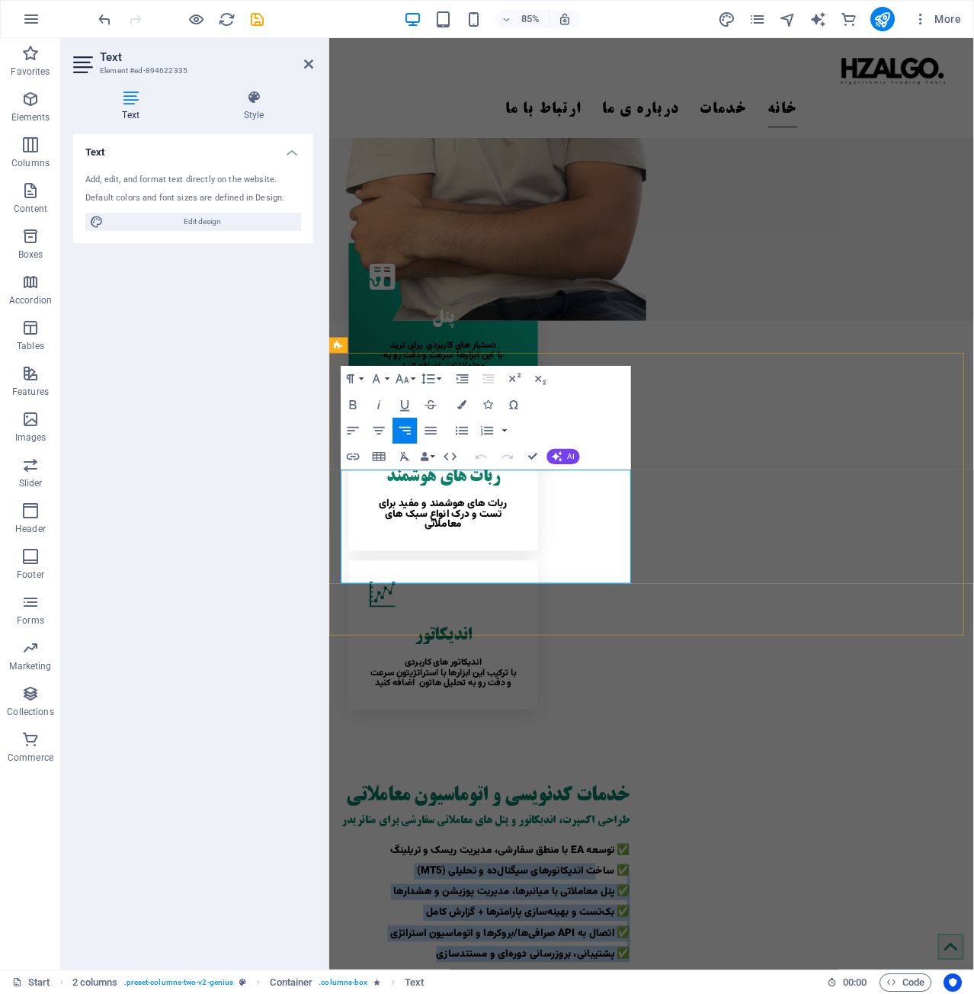
drag, startPoint x: 401, startPoint y: 670, endPoint x: 646, endPoint y: 574, distance: 263.4
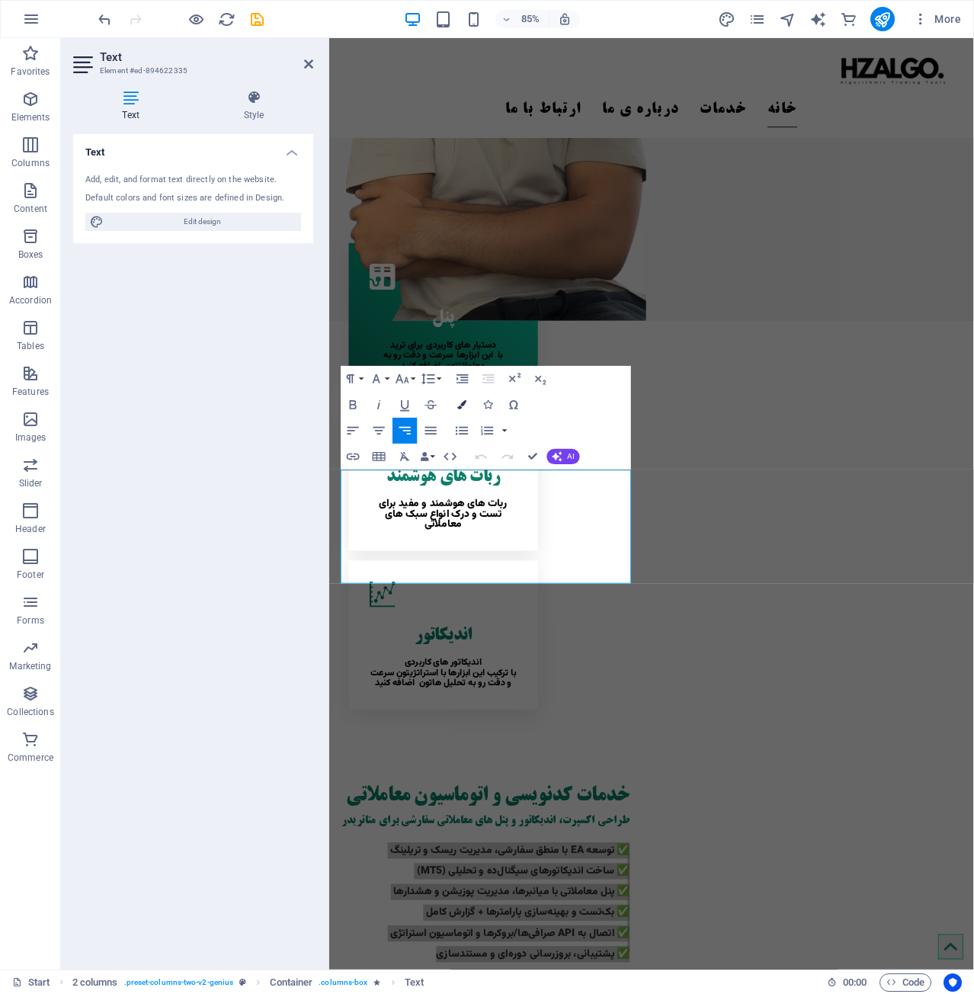
click at [464, 412] on button "Colors" at bounding box center [462, 405] width 24 height 26
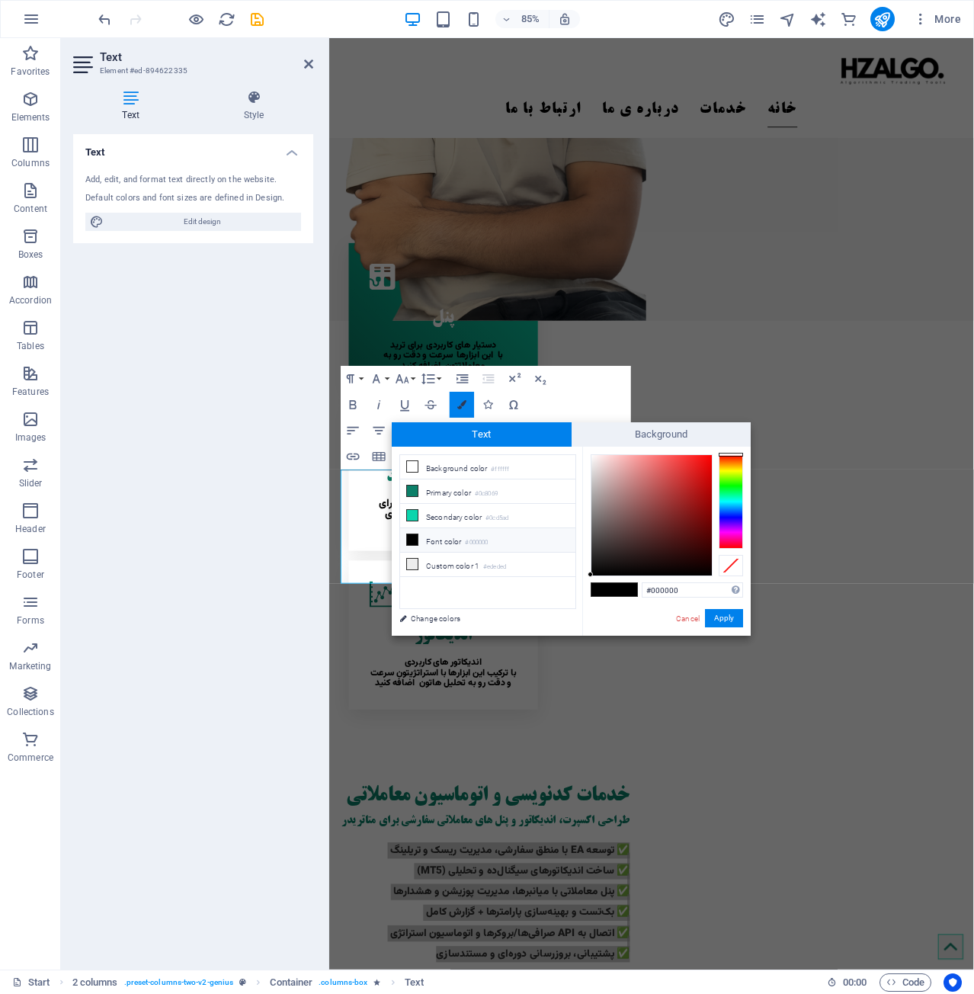
click at [464, 410] on button "Colors" at bounding box center [462, 405] width 24 height 26
click at [428, 376] on icon "button" at bounding box center [428, 378] width 15 height 15
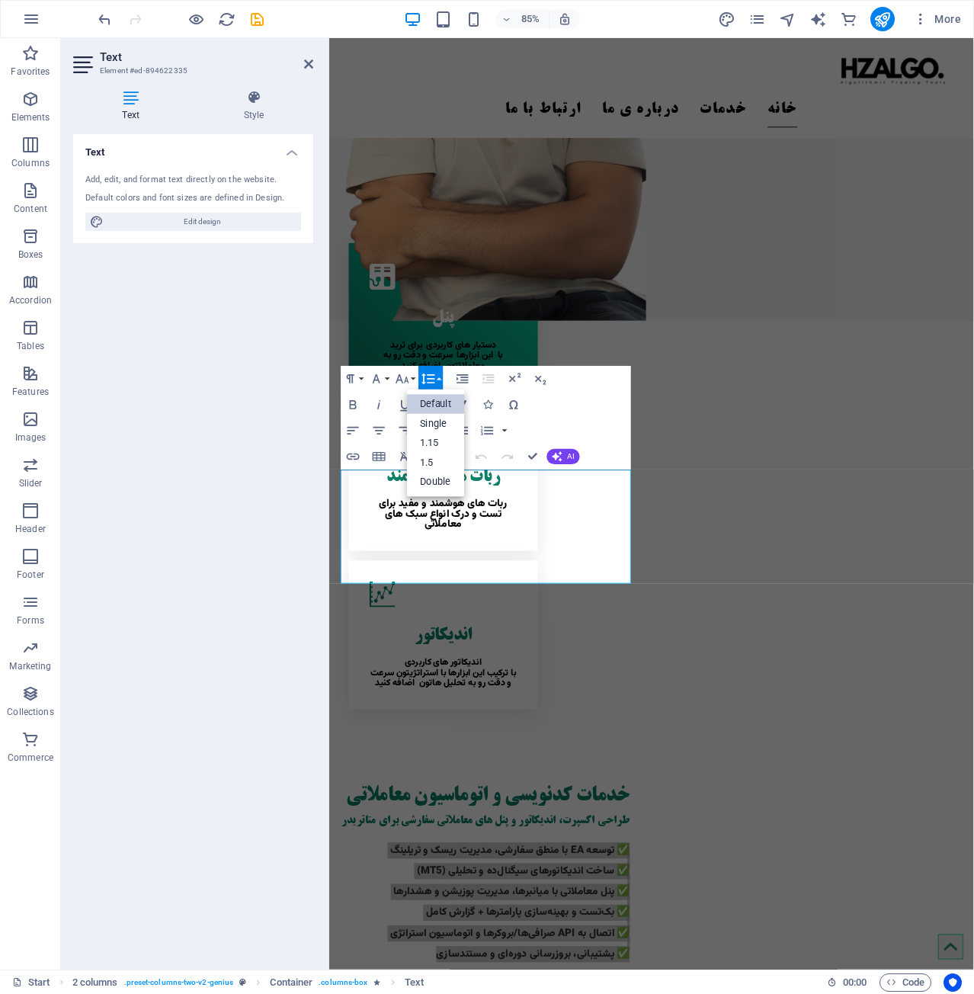
scroll to position [0, 0]
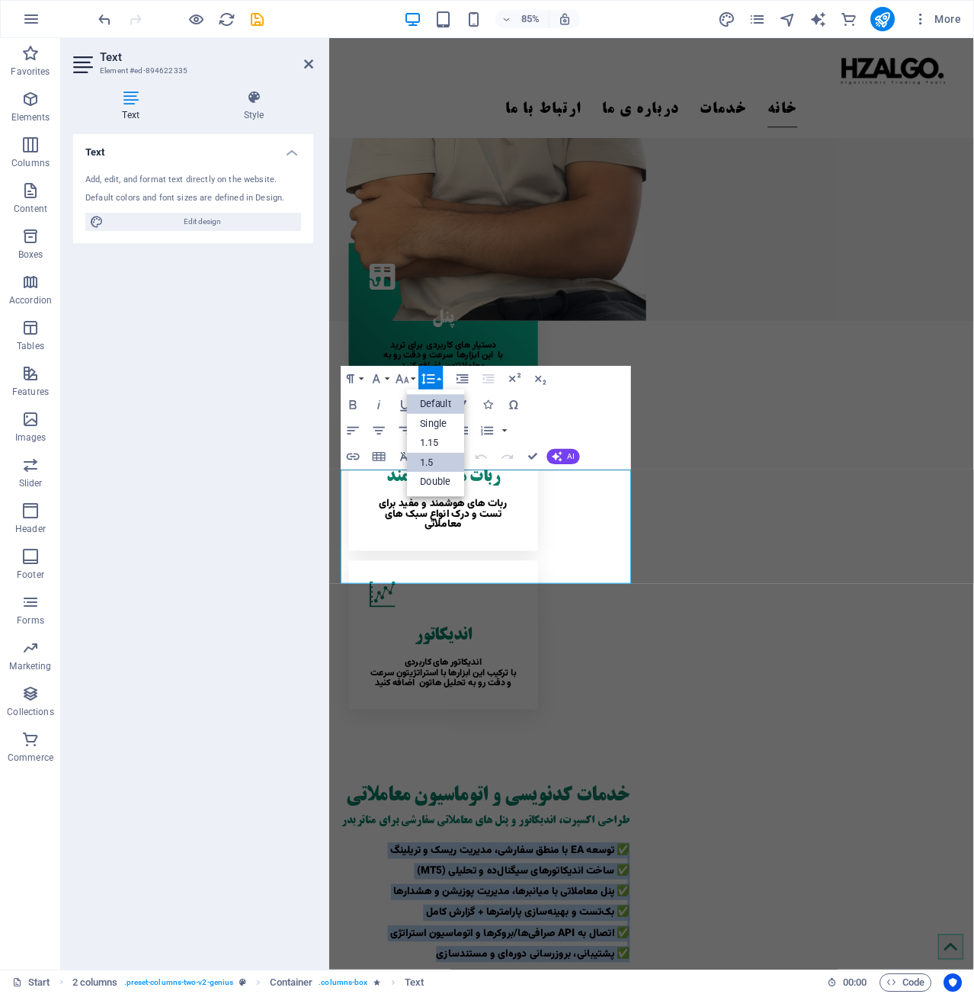
click at [443, 456] on link "1.5" at bounding box center [436, 463] width 58 height 20
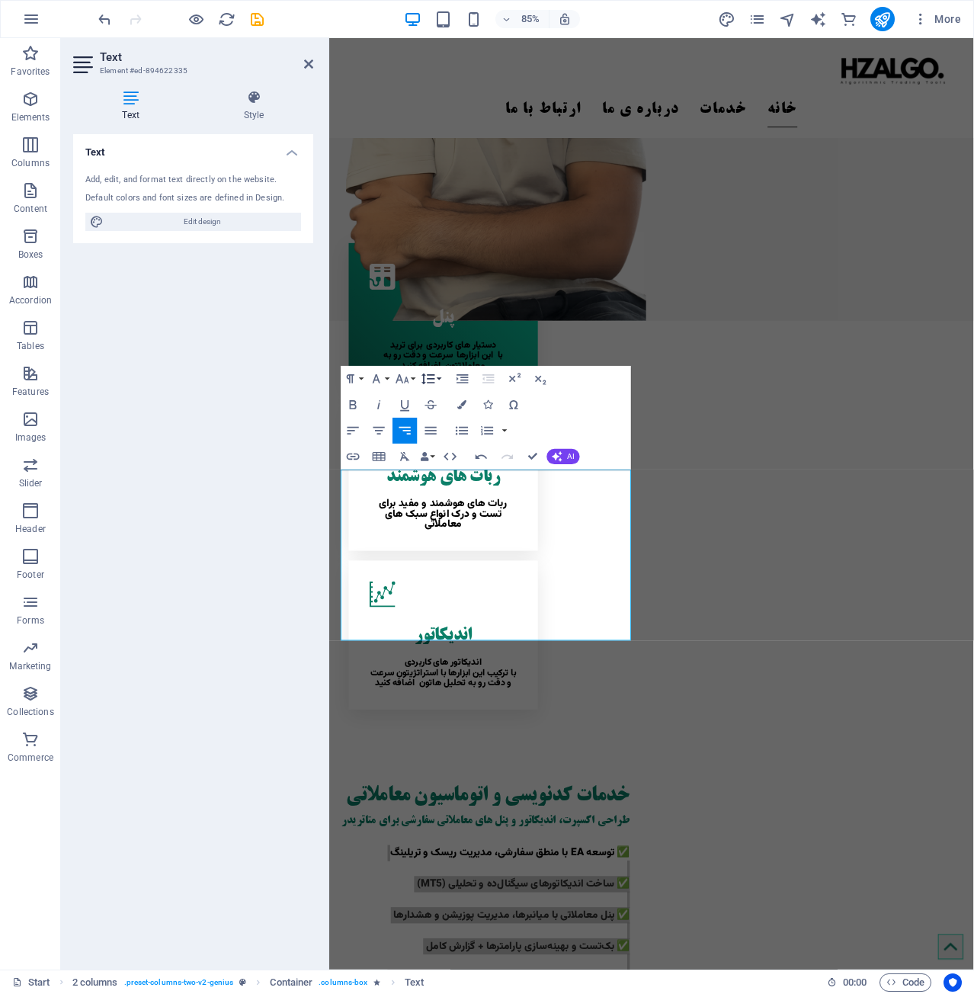
click at [437, 385] on button "Line Height" at bounding box center [430, 379] width 24 height 26
click at [443, 447] on link "1.15" at bounding box center [436, 444] width 58 height 20
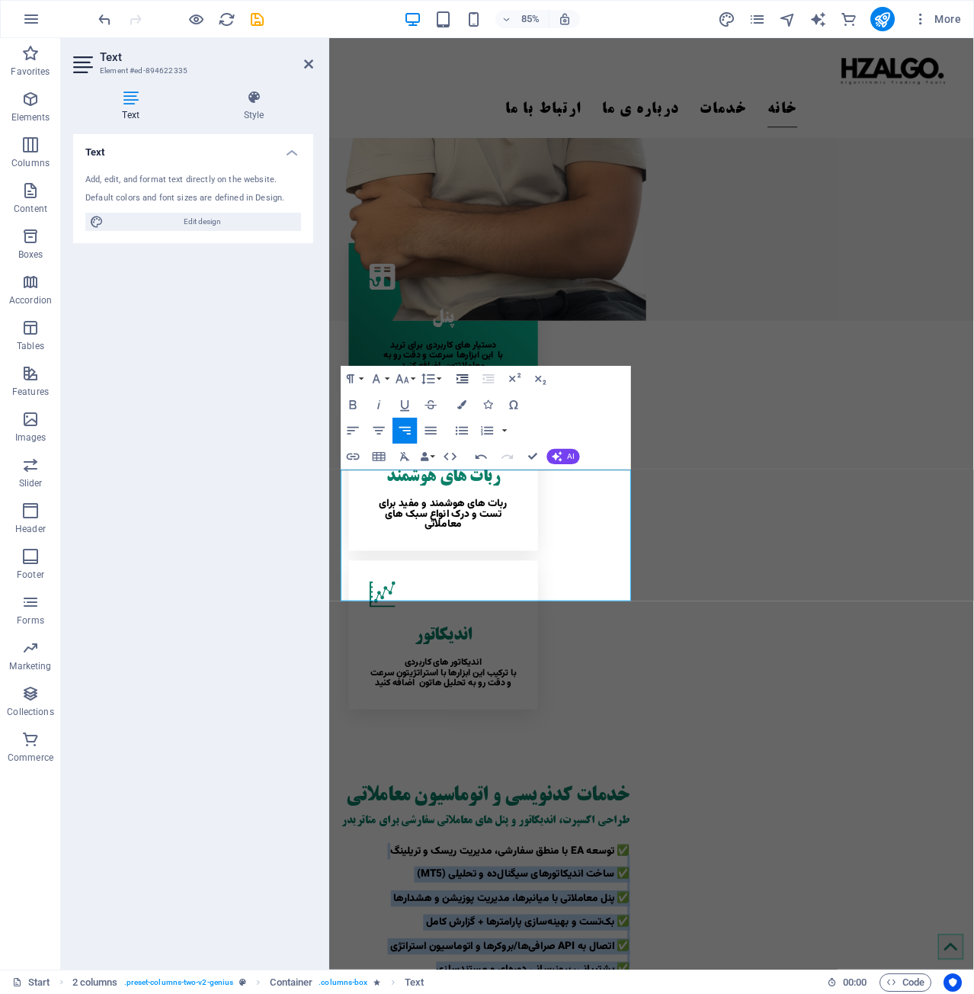
click at [464, 382] on icon "button" at bounding box center [461, 378] width 11 height 9
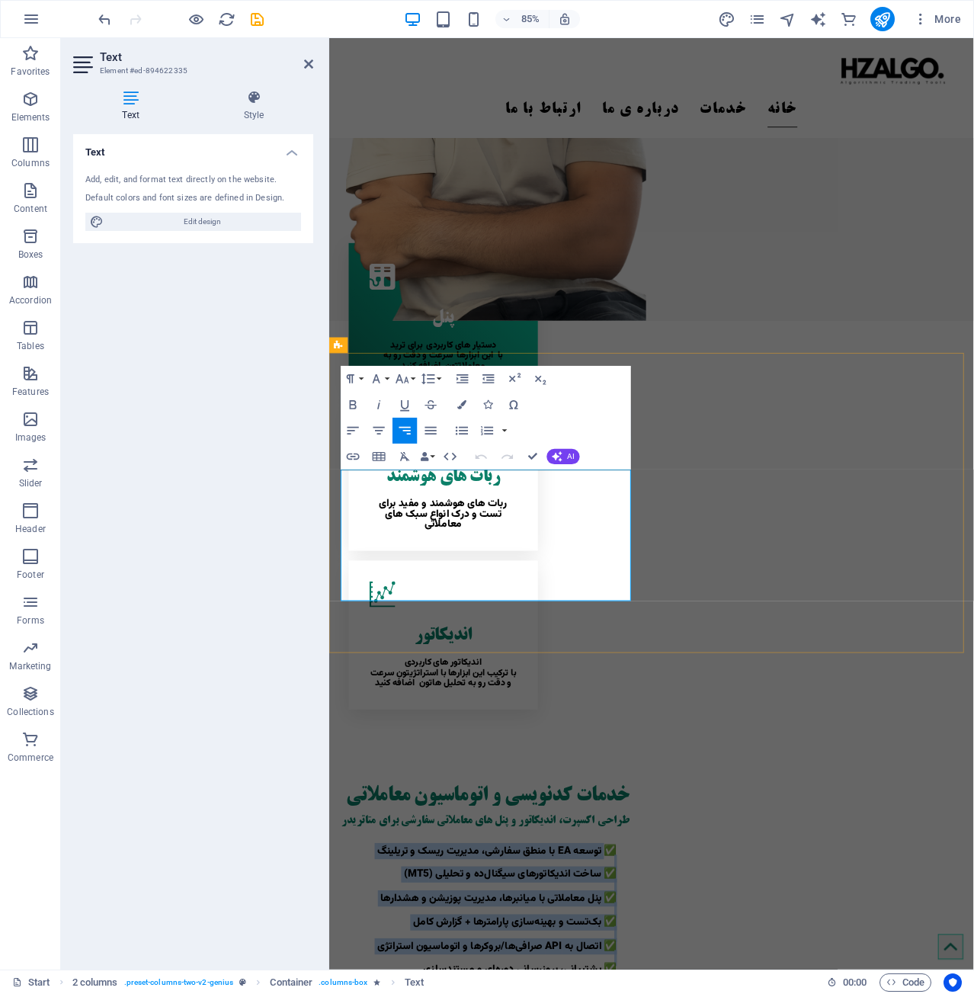
drag, startPoint x: 411, startPoint y: 681, endPoint x: 658, endPoint y: 506, distance: 302.7
click at [485, 380] on icon "button" at bounding box center [488, 378] width 15 height 15
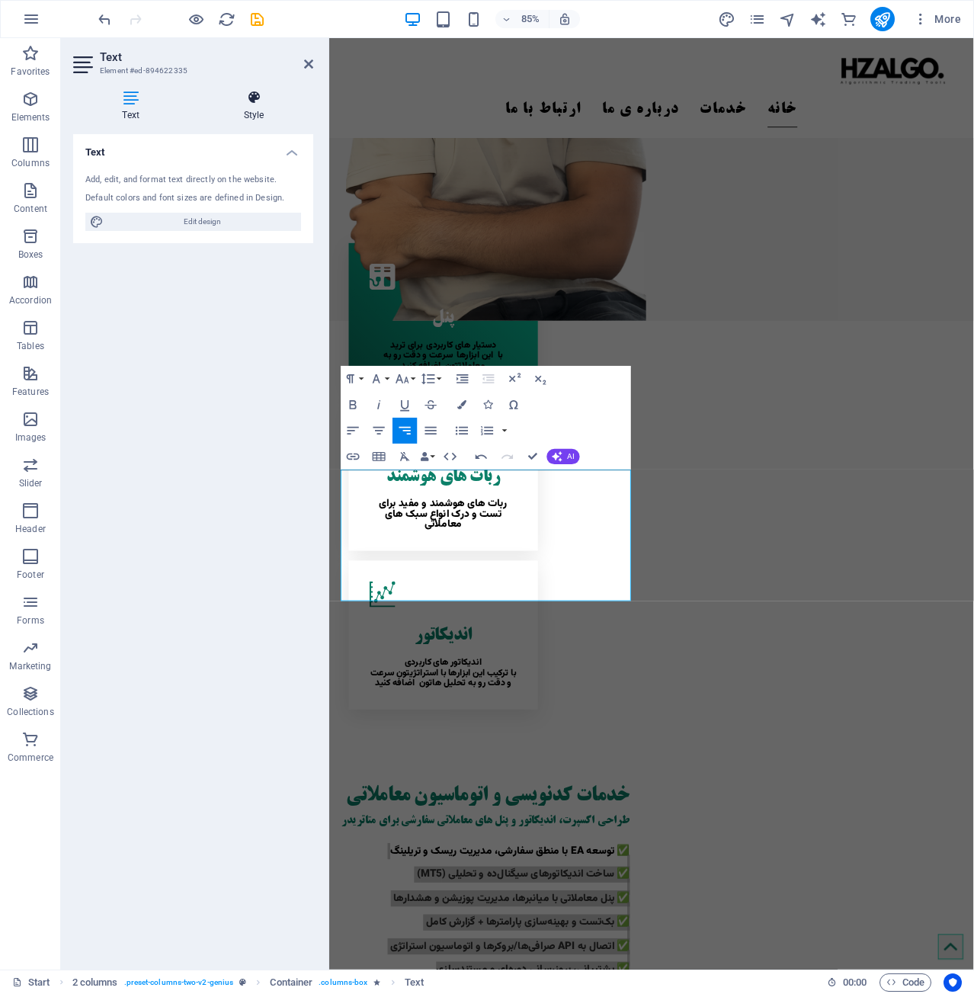
drag, startPoint x: 263, startPoint y: 119, endPoint x: 268, endPoint y: 110, distance: 10.6
click at [264, 115] on h4 "Style" at bounding box center [253, 106] width 119 height 32
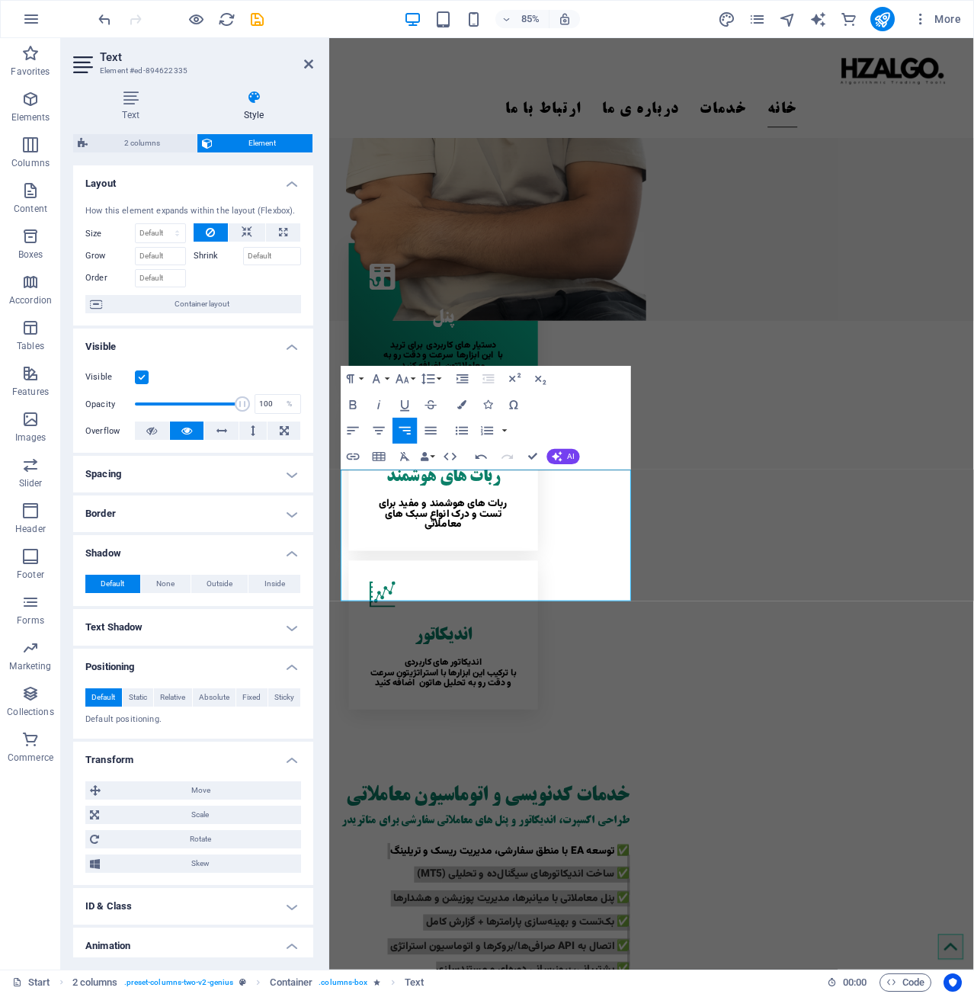
click at [187, 471] on h4 "Spacing" at bounding box center [193, 474] width 240 height 37
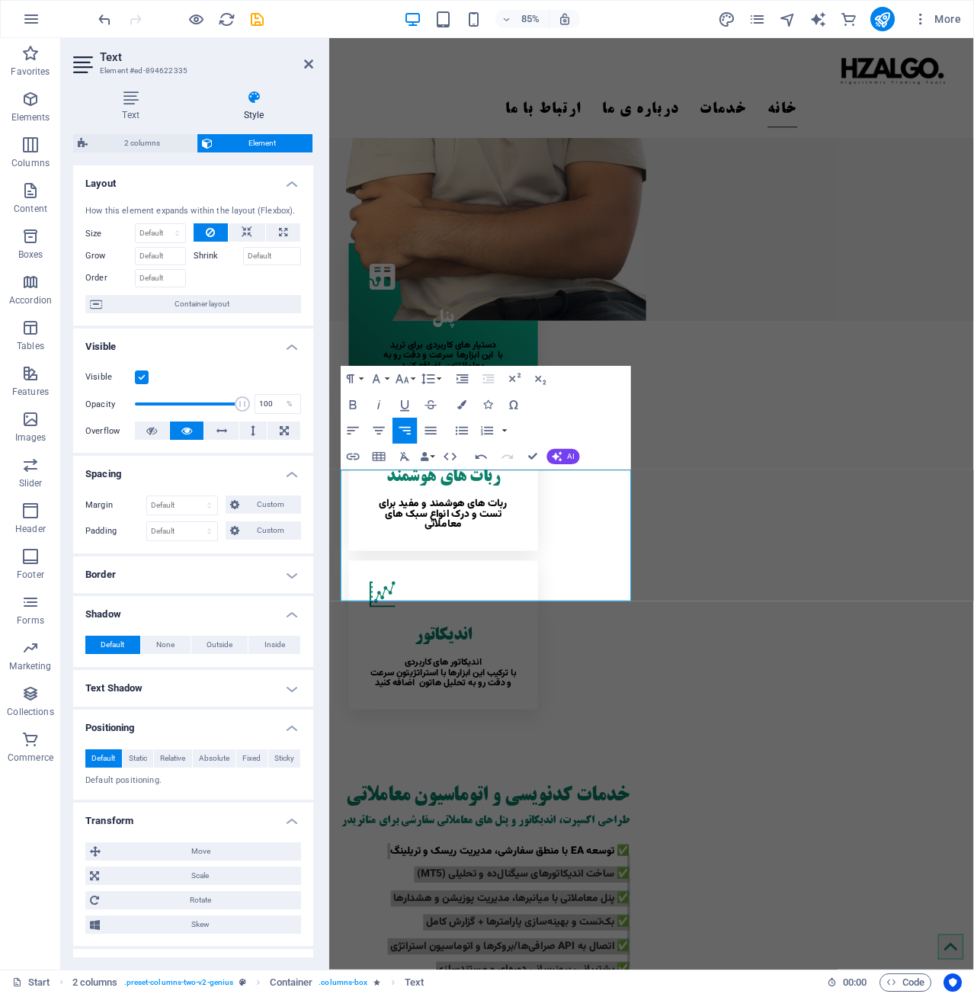
click at [187, 472] on h4 "Spacing" at bounding box center [193, 469] width 240 height 27
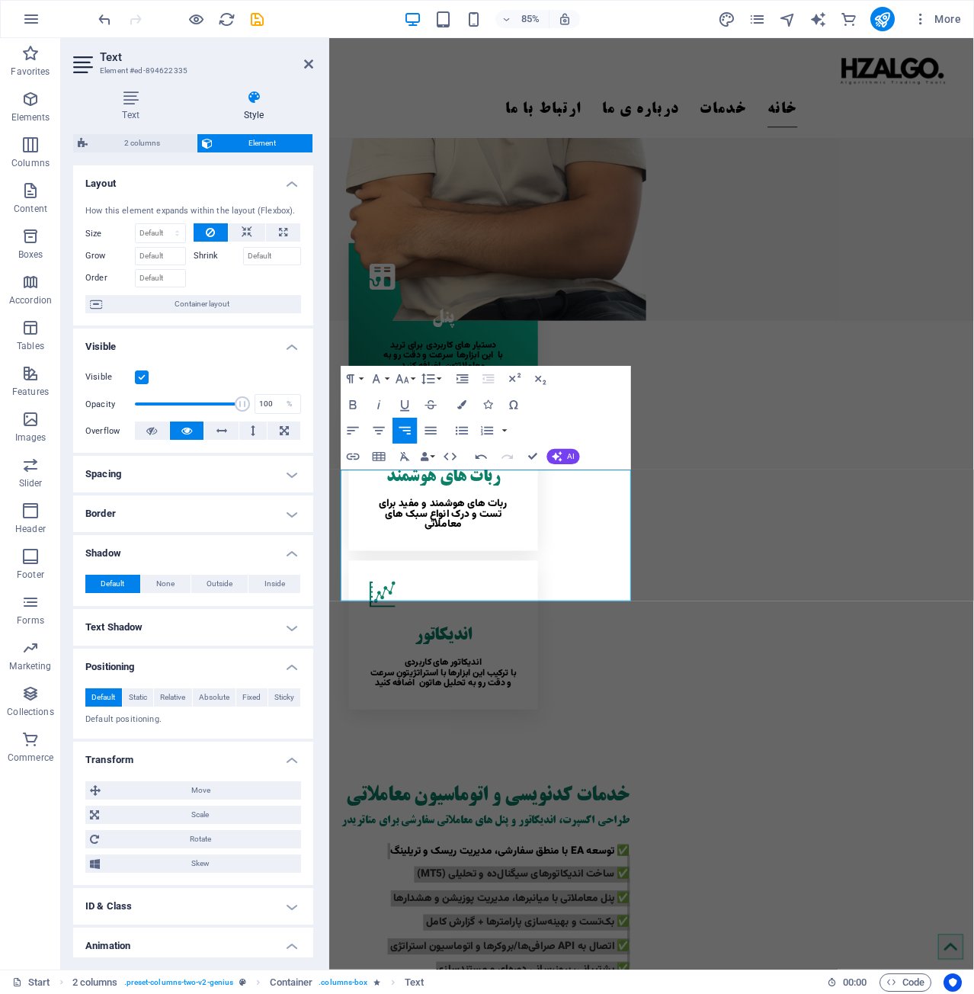
click at [180, 507] on h4 "Border" at bounding box center [193, 513] width 240 height 37
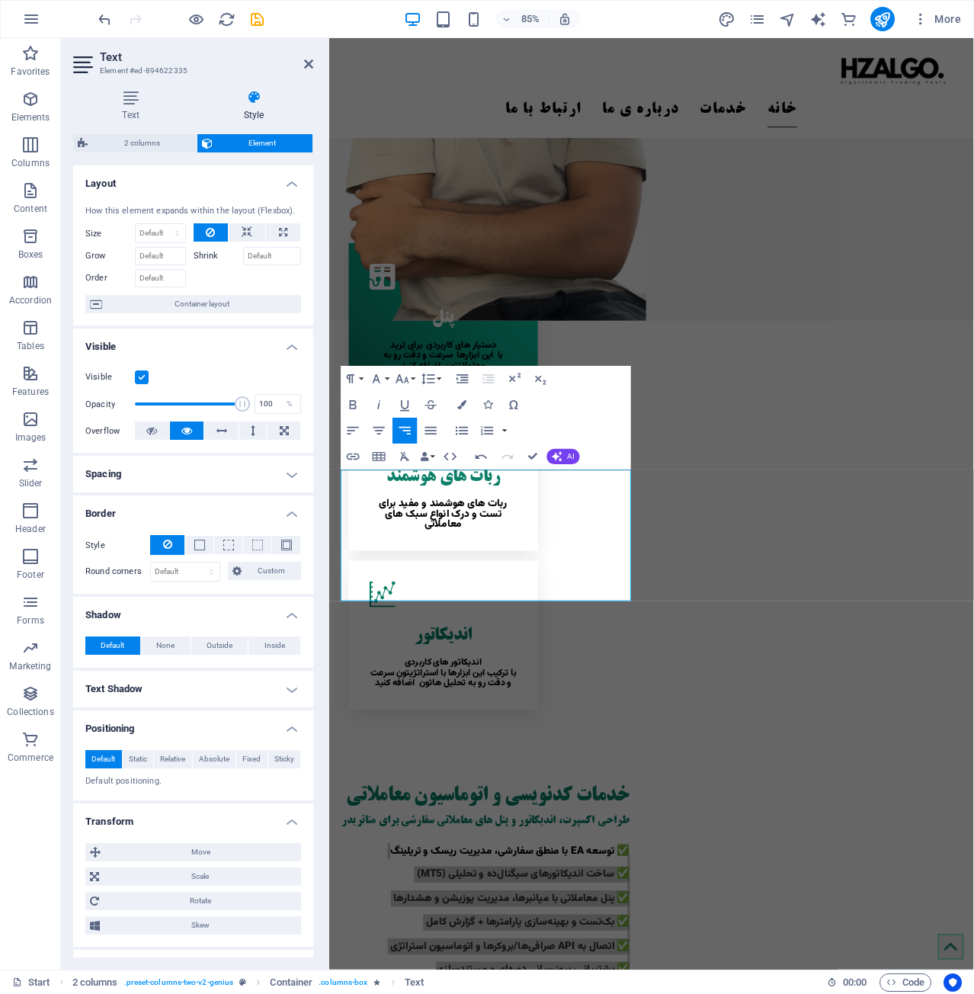
click at [180, 507] on h4 "Border" at bounding box center [193, 508] width 240 height 27
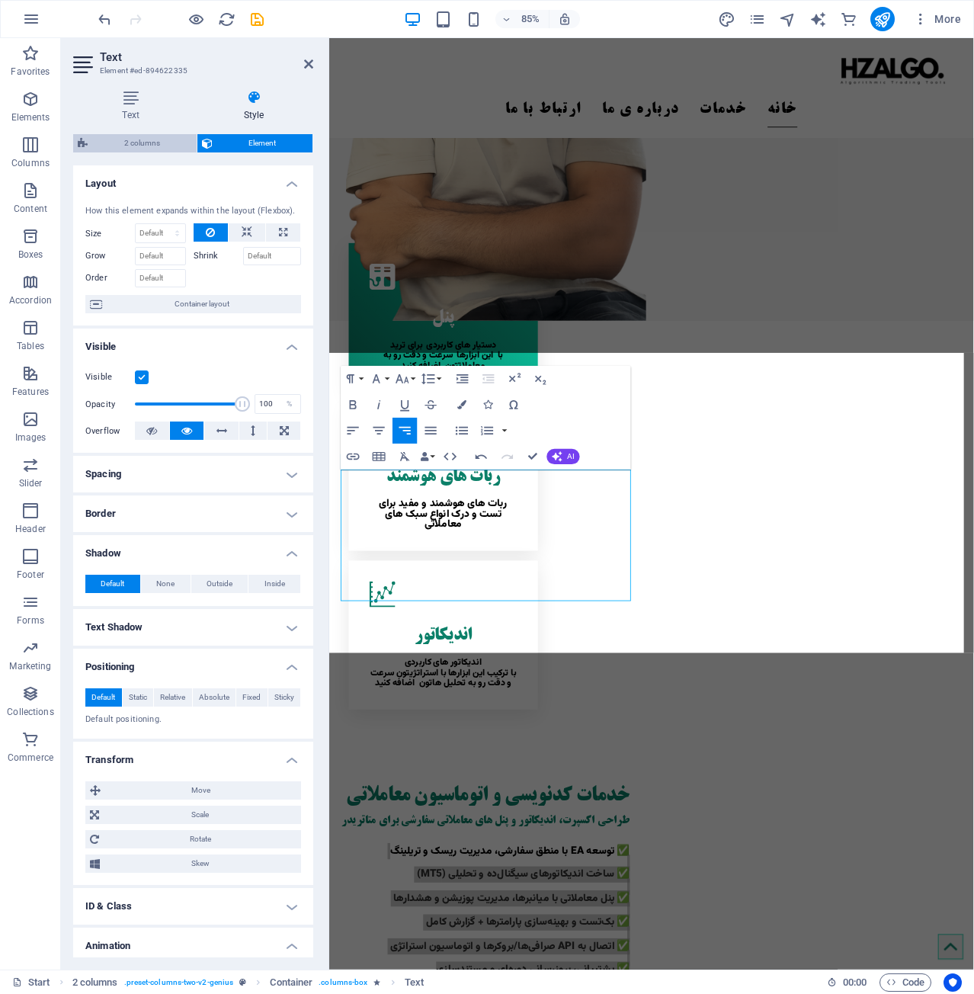
click at [160, 146] on span "2 columns" at bounding box center [142, 143] width 100 height 18
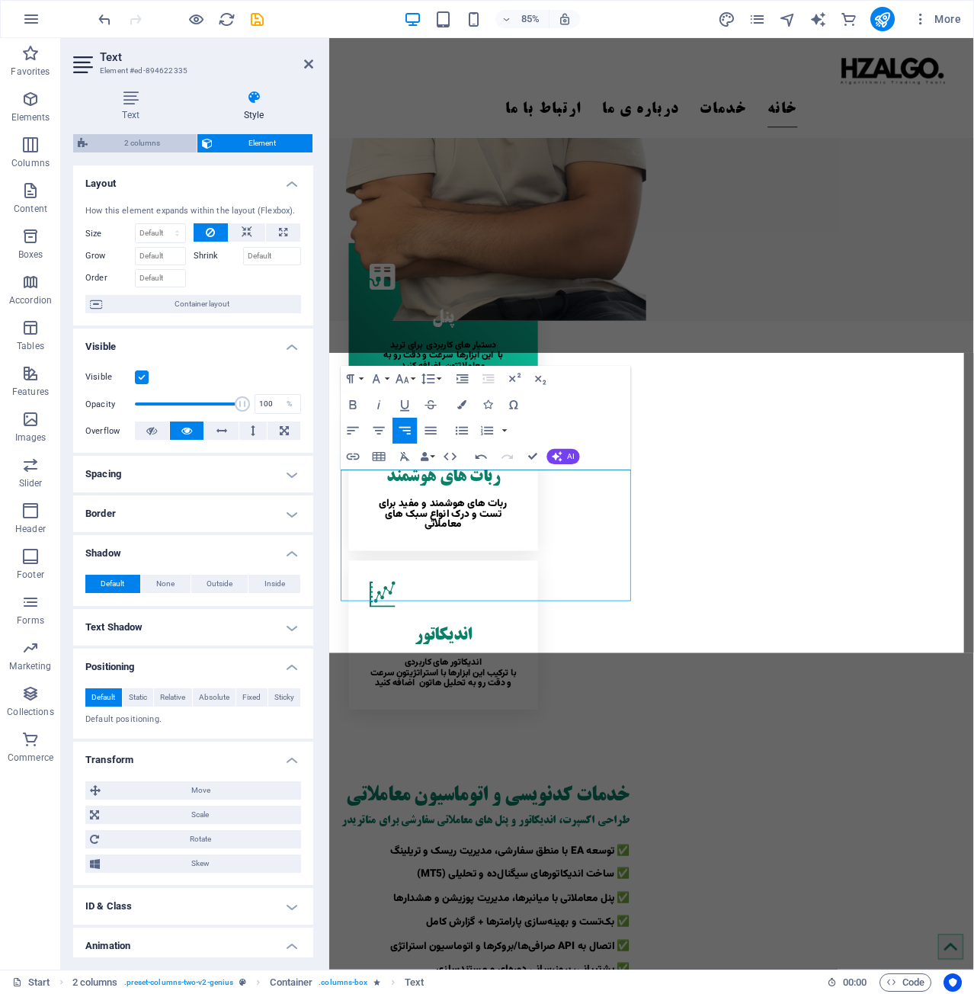
select select "rem"
select select "px"
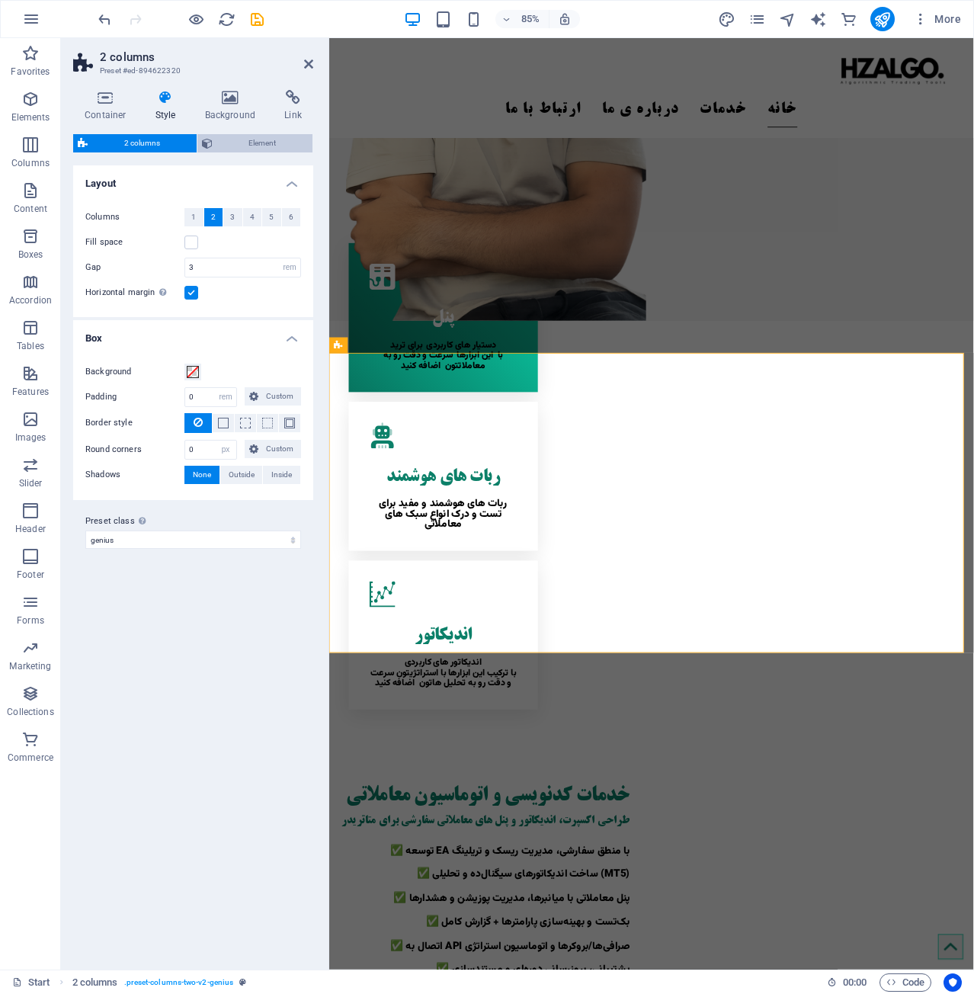
click at [241, 148] on span "Element" at bounding box center [262, 143] width 91 height 18
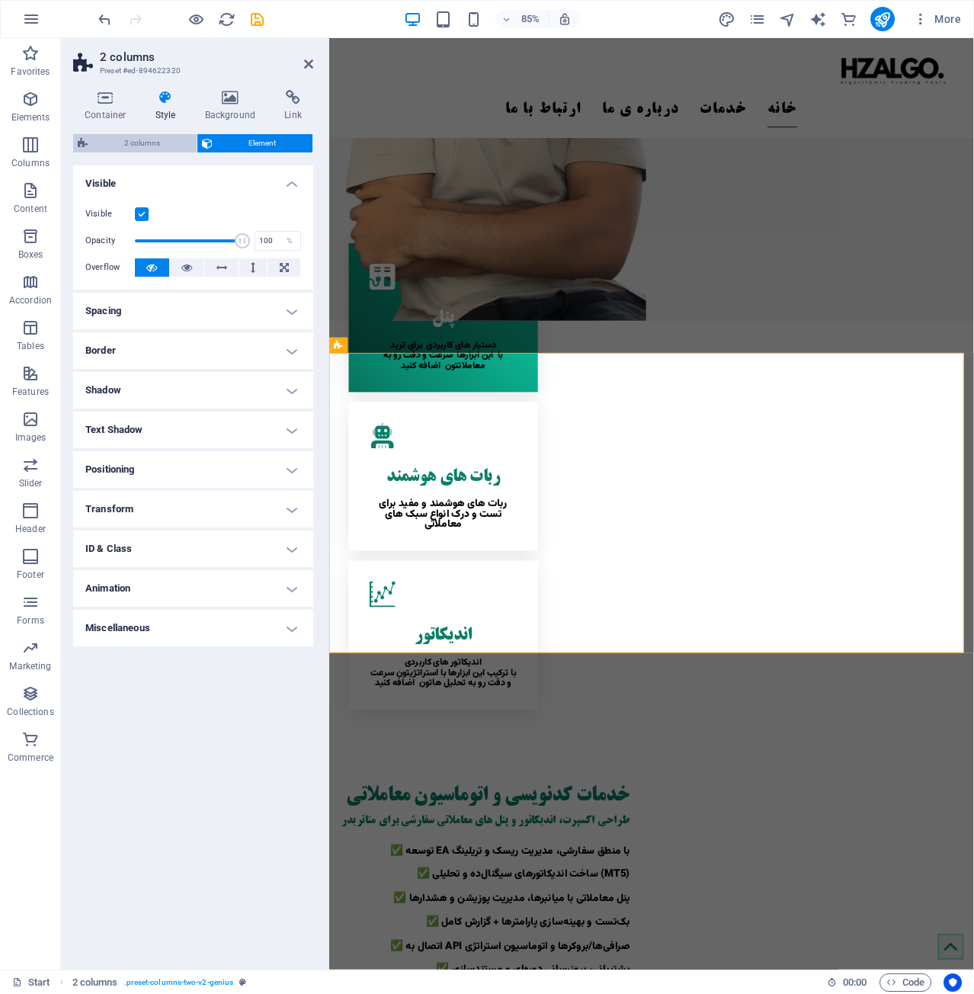
click at [163, 145] on span "2 columns" at bounding box center [142, 143] width 100 height 18
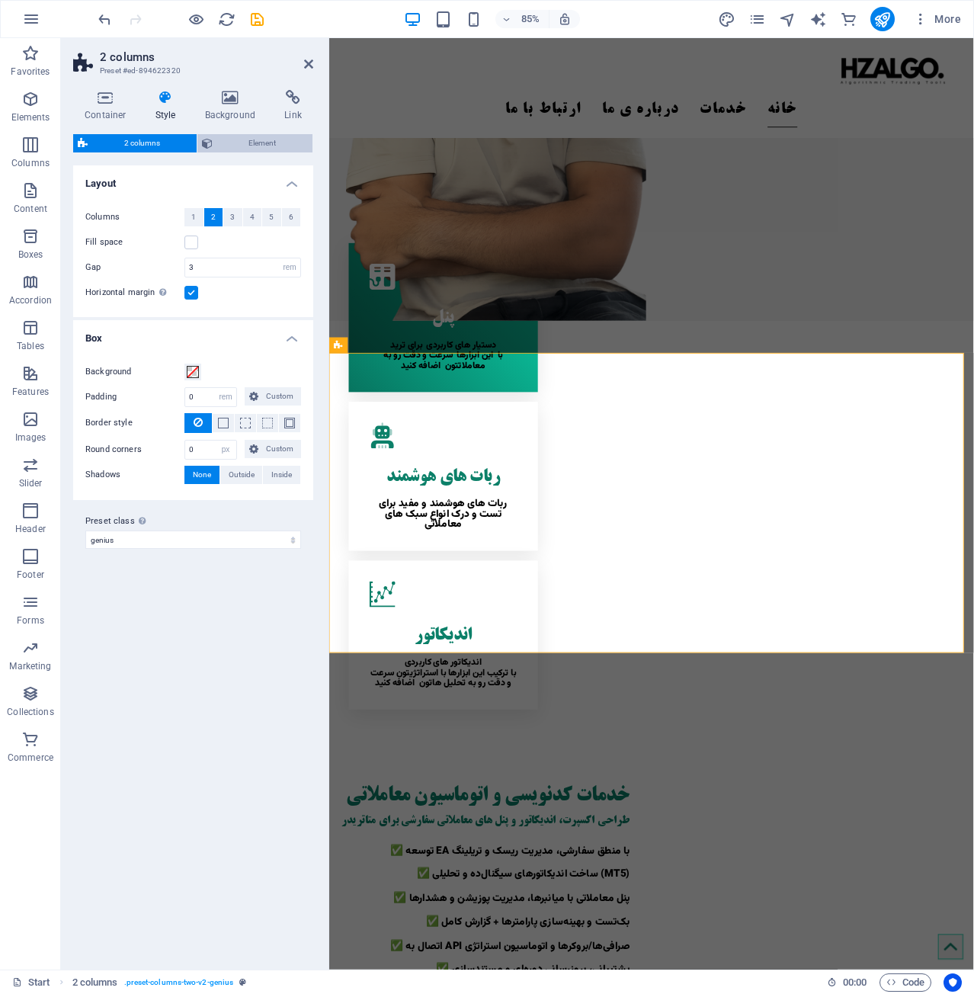
click at [264, 147] on span "Element" at bounding box center [262, 143] width 91 height 18
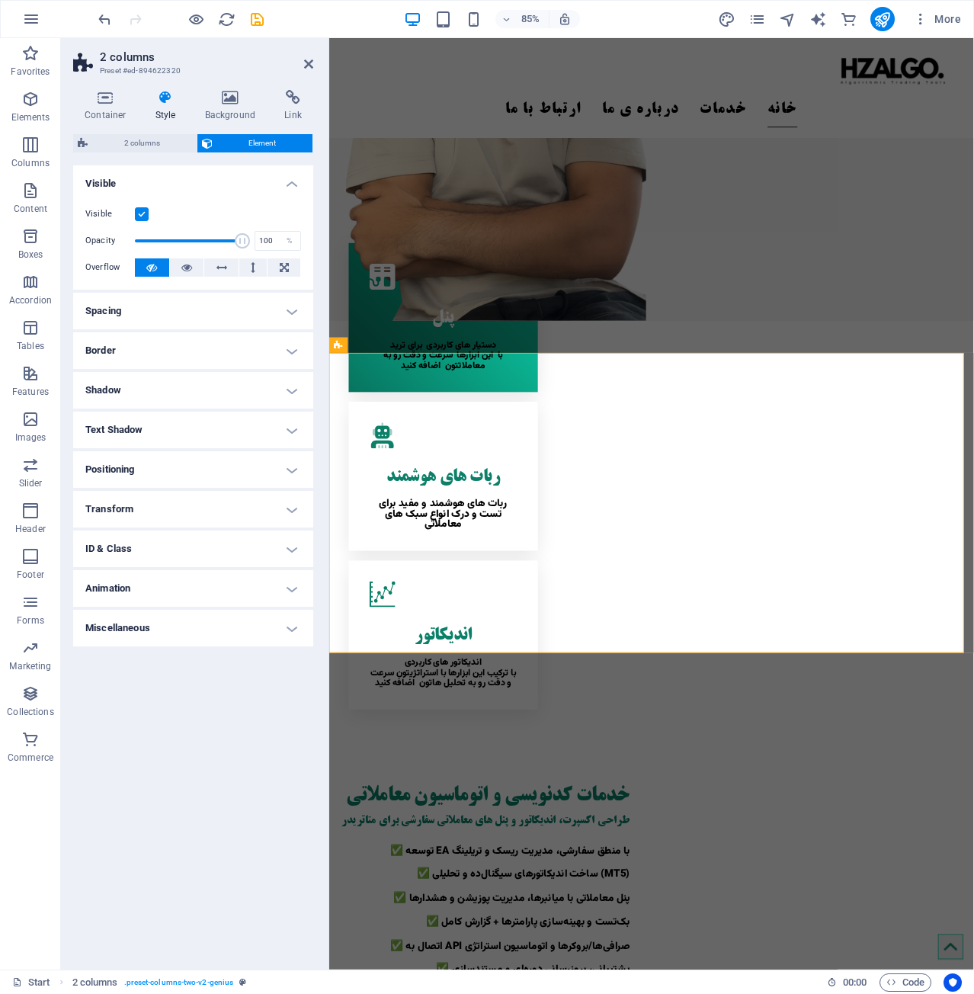
click at [213, 302] on h4 "Spacing" at bounding box center [193, 311] width 240 height 37
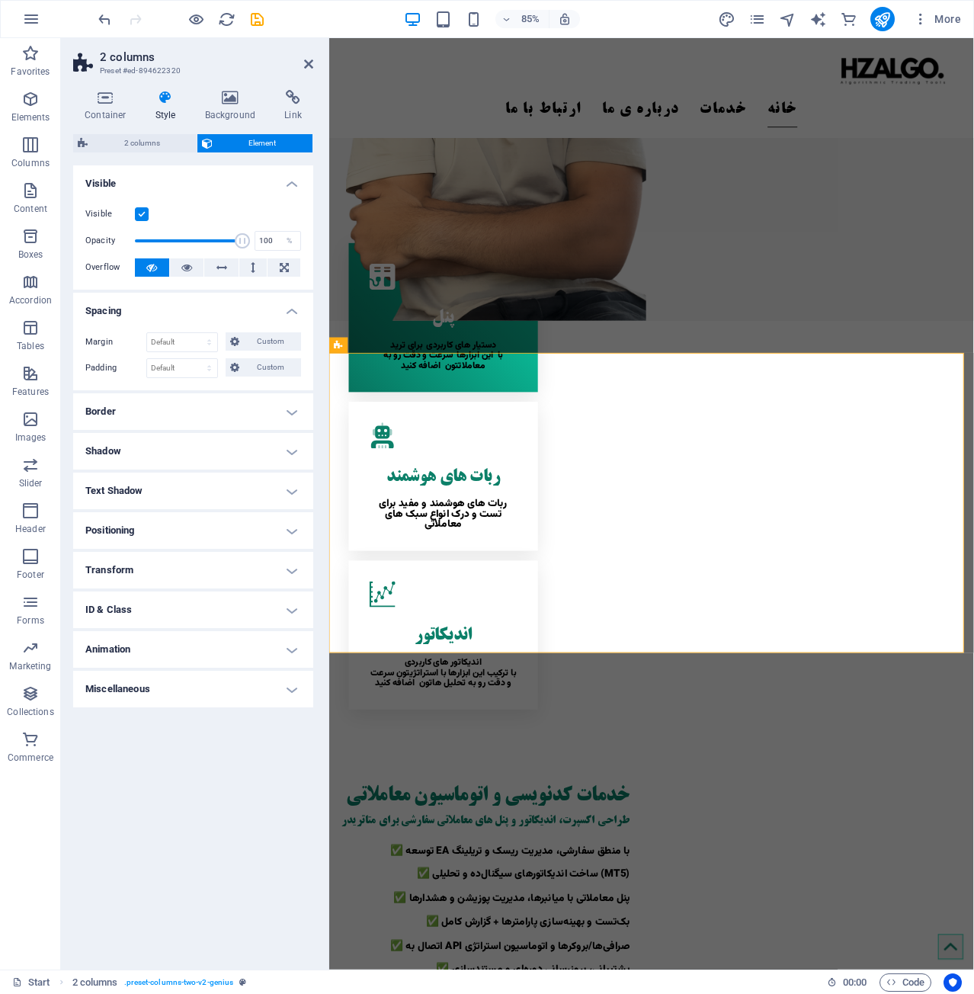
click at [213, 302] on h4 "Spacing" at bounding box center [193, 306] width 240 height 27
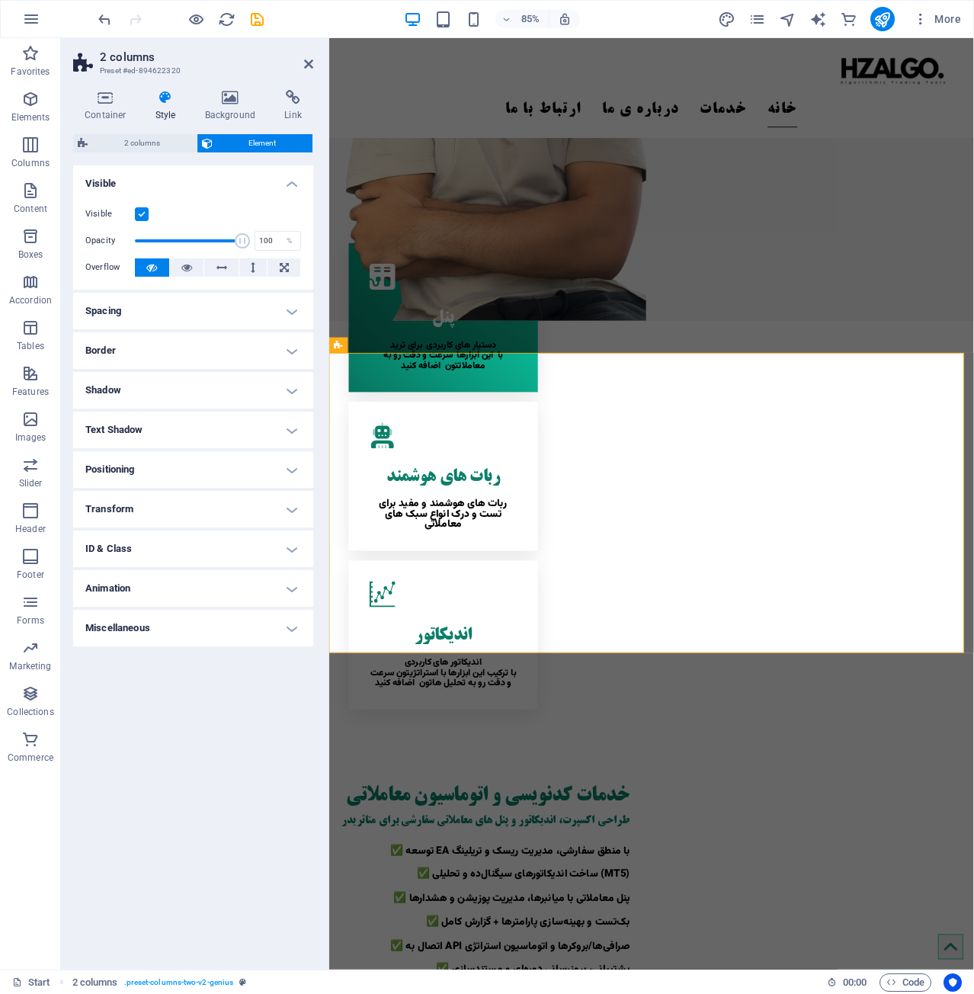
click at [202, 315] on h4 "Spacing" at bounding box center [193, 311] width 240 height 37
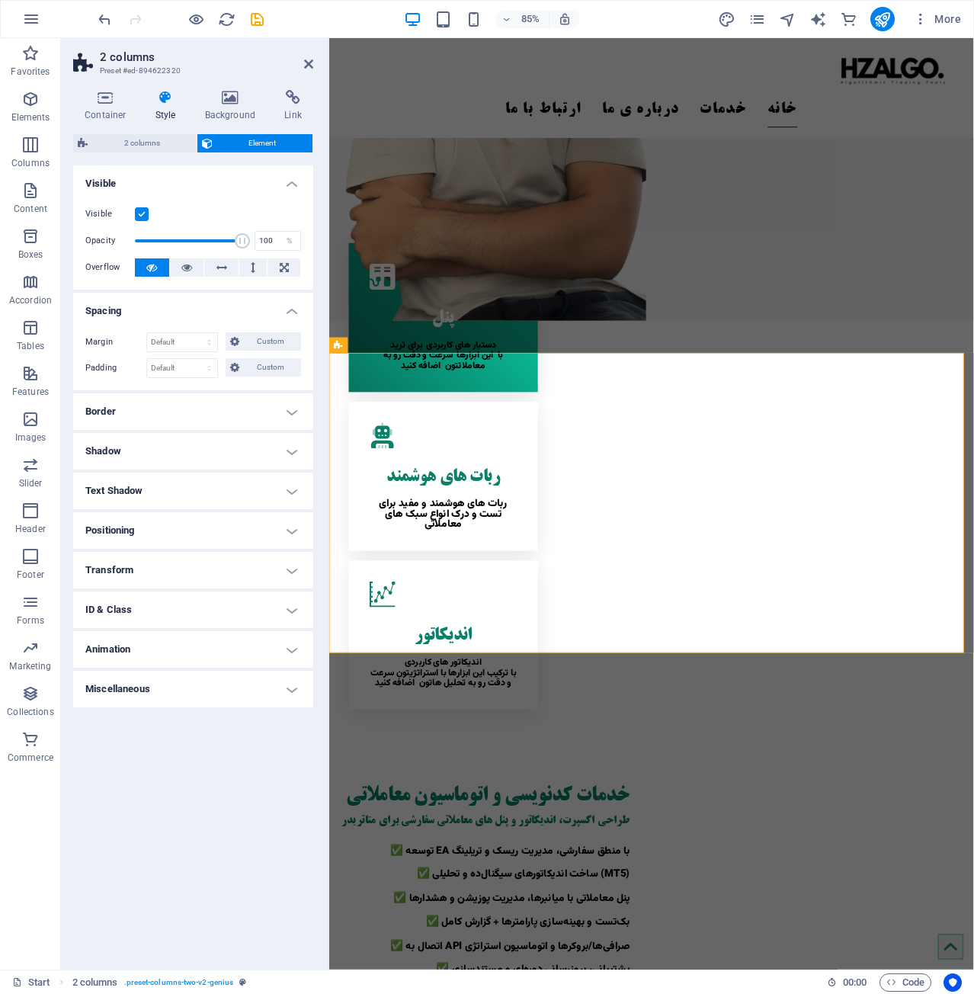
click at [202, 315] on h4 "Spacing" at bounding box center [193, 306] width 240 height 27
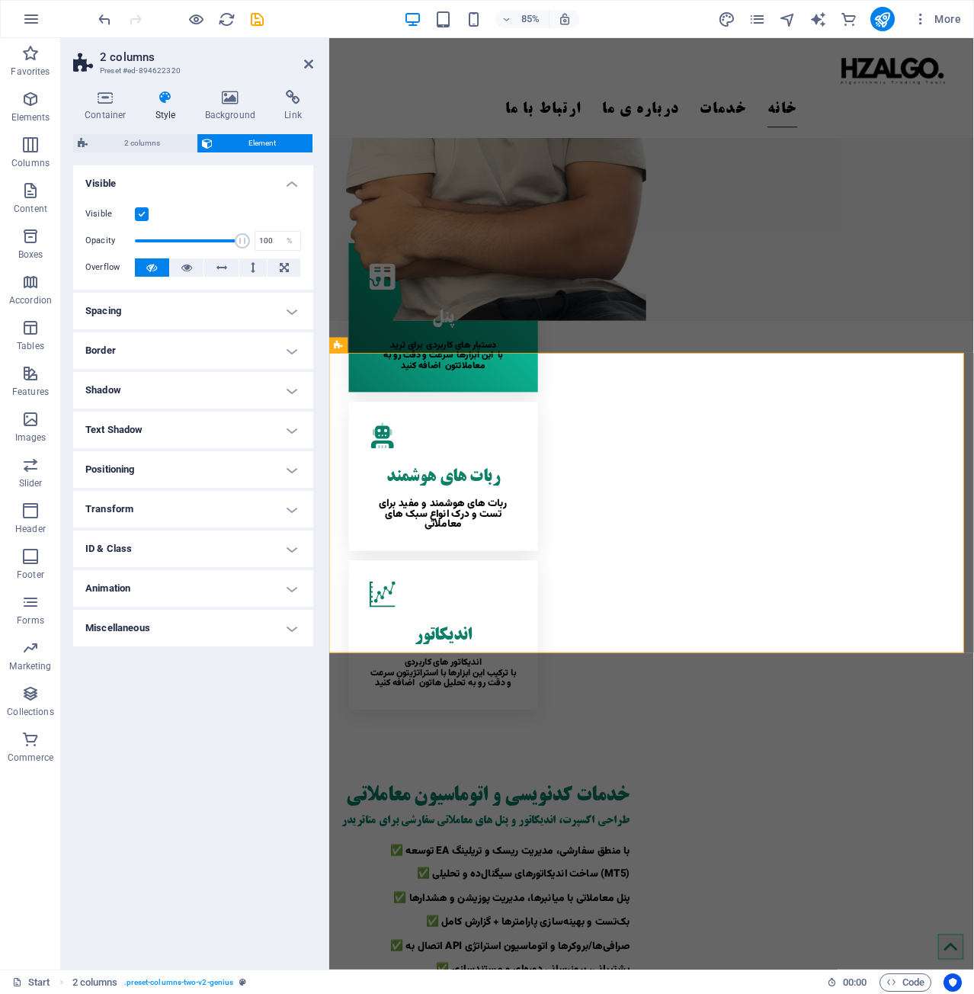
click at [221, 634] on h4 "Miscellaneous" at bounding box center [193, 628] width 240 height 37
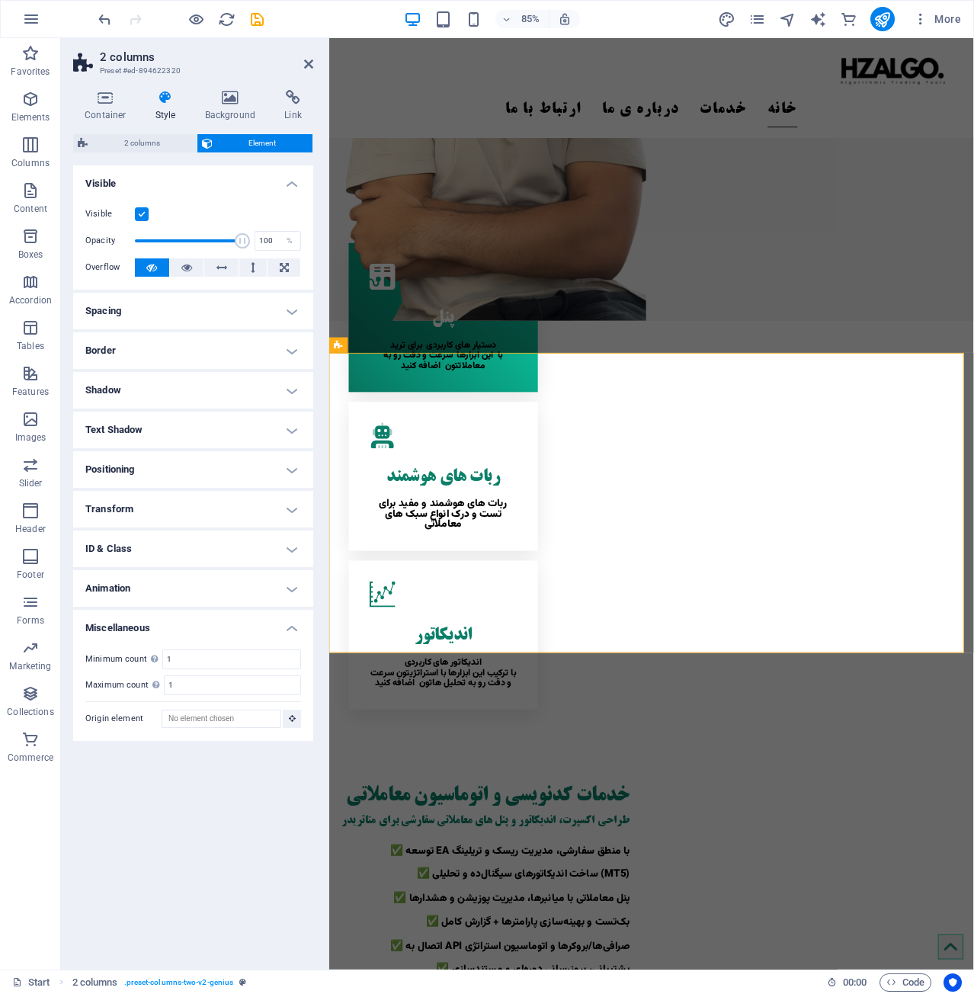
click at [221, 635] on h4 "Miscellaneous" at bounding box center [193, 623] width 240 height 27
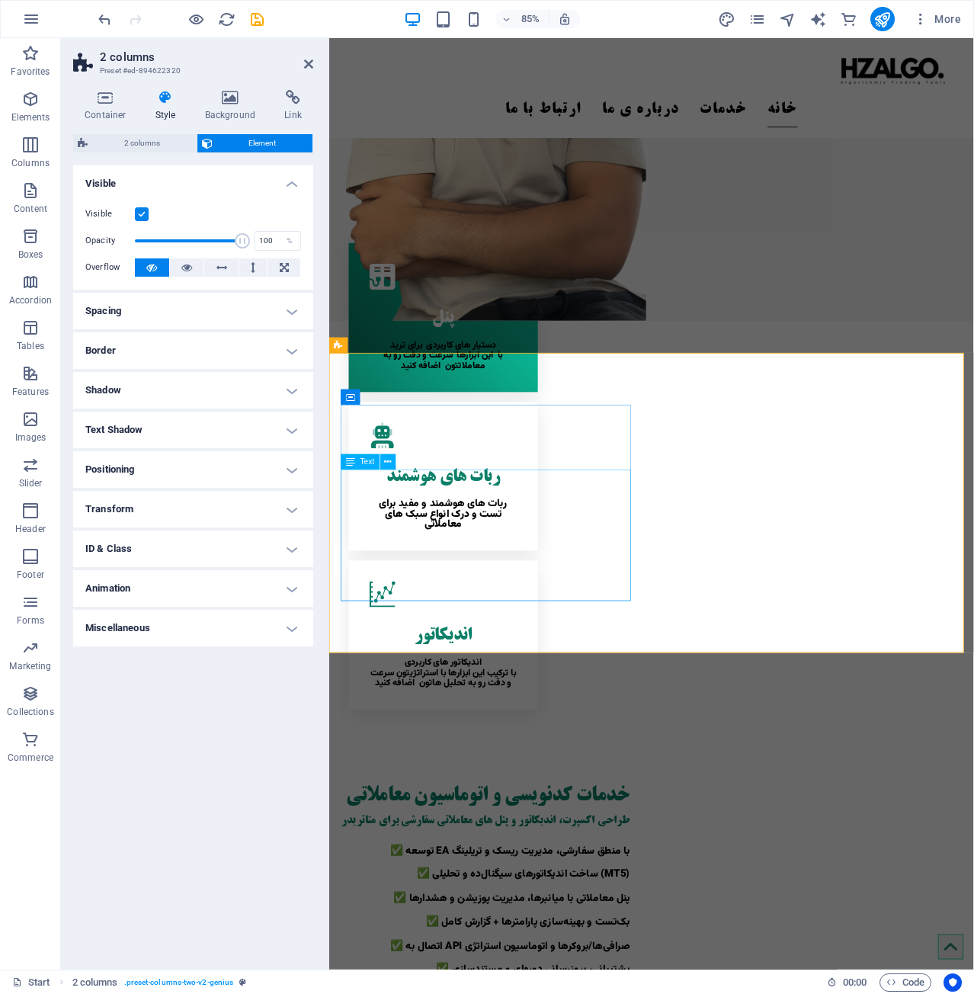
click at [354, 459] on icon at bounding box center [350, 461] width 9 height 15
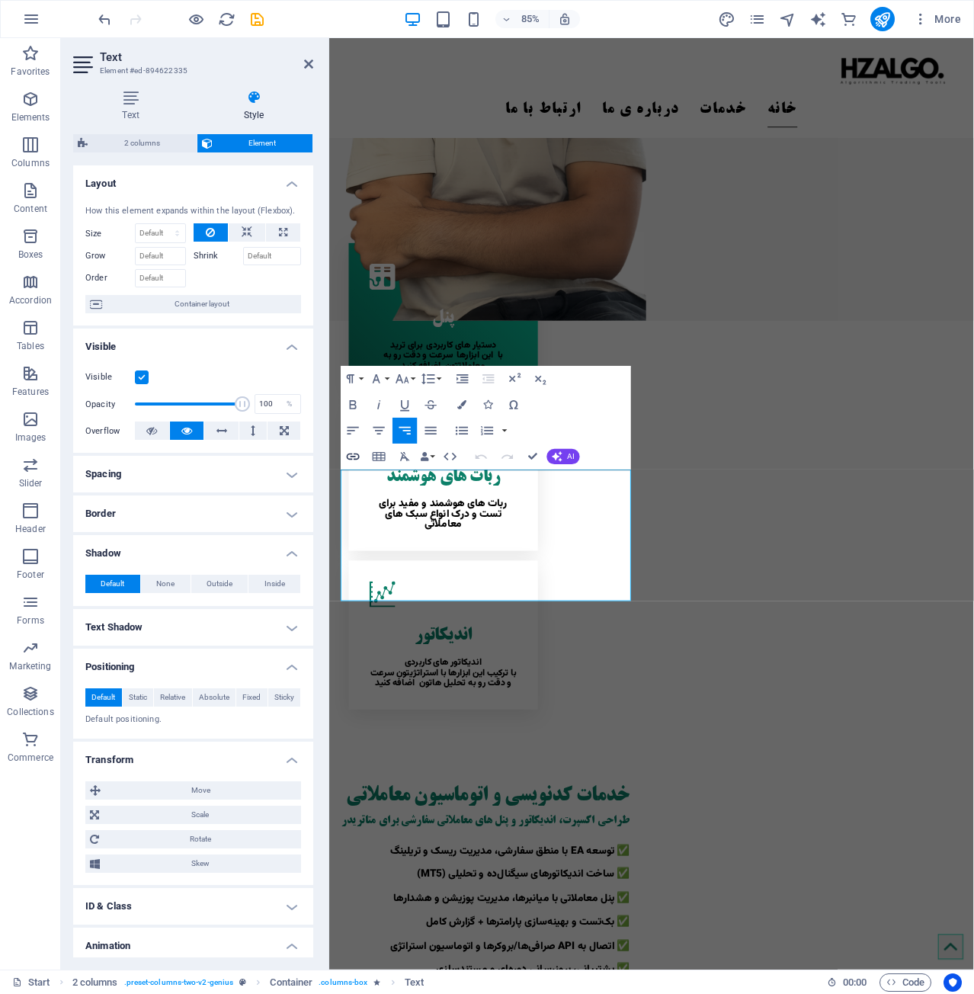
click at [354, 459] on icon "button" at bounding box center [353, 456] width 13 height 7
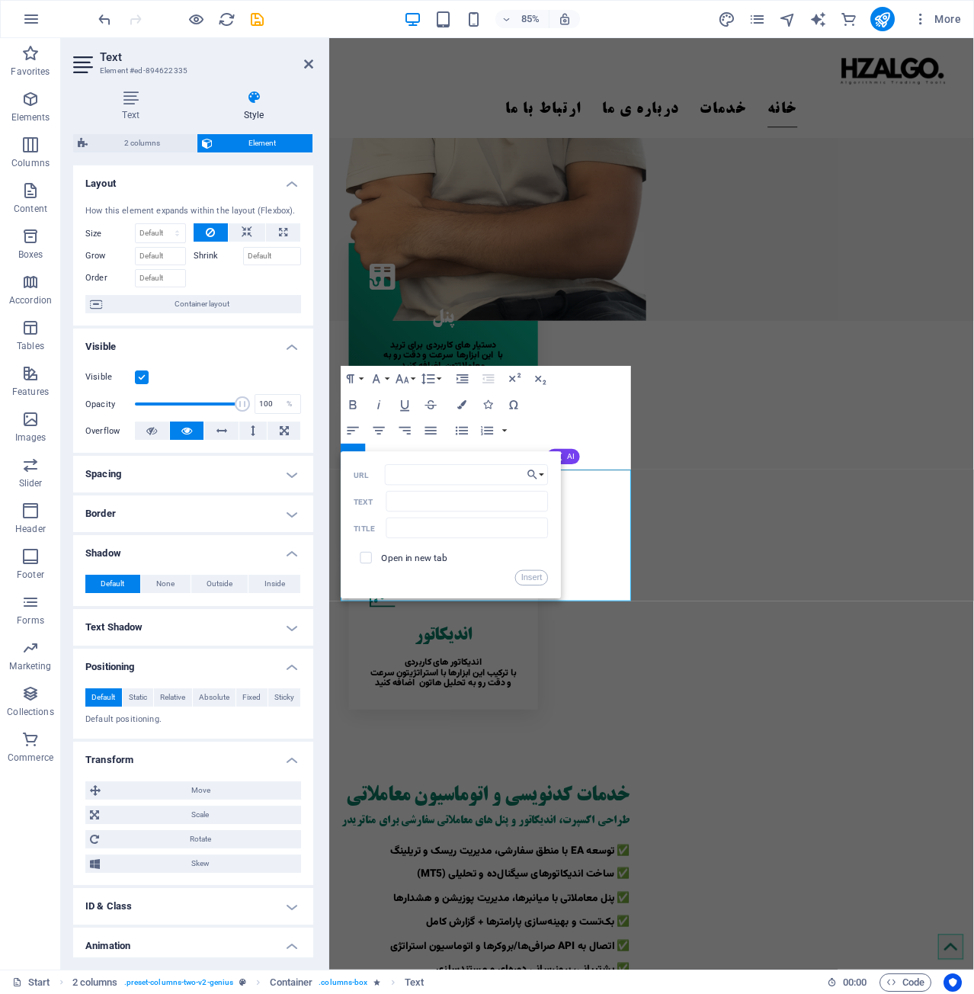
click at [349, 444] on button "Insert Link" at bounding box center [353, 456] width 24 height 26
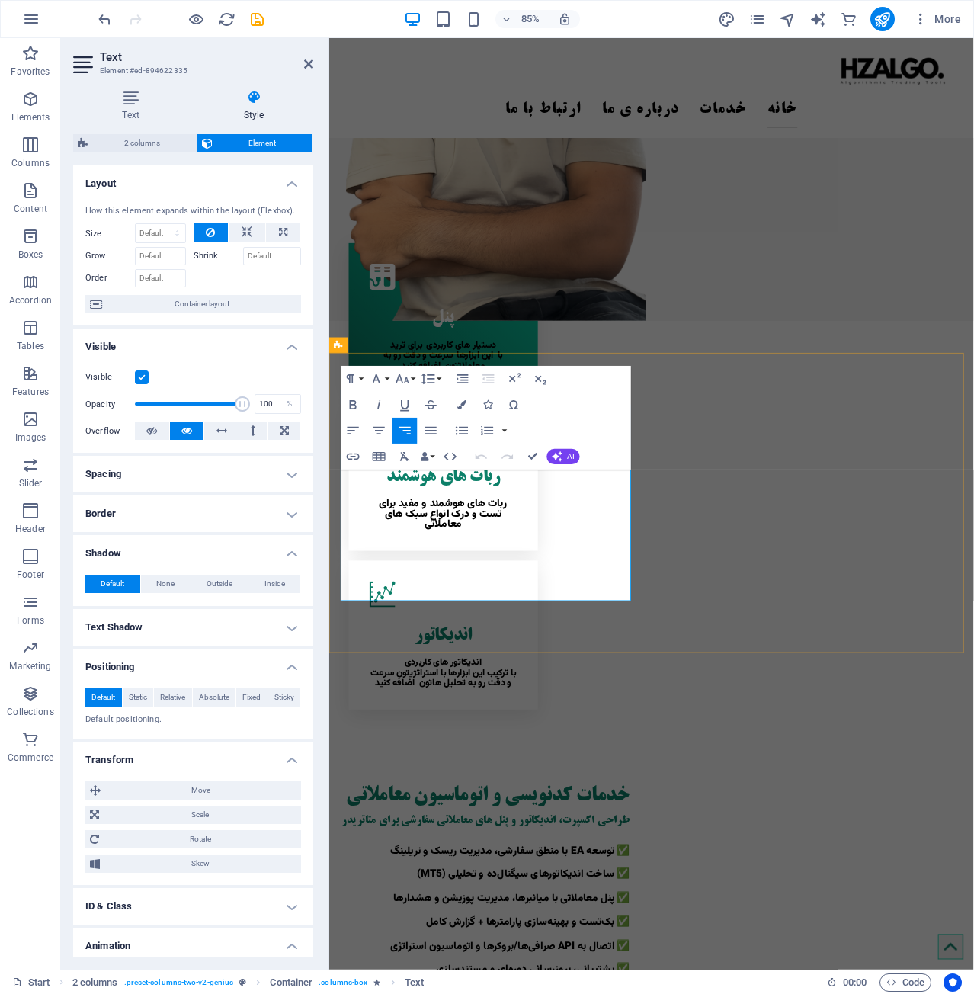
drag, startPoint x: 665, startPoint y: 550, endPoint x: 691, endPoint y: 550, distance: 25.9
drag, startPoint x: 668, startPoint y: 571, endPoint x: 685, endPoint y: 574, distance: 17.0
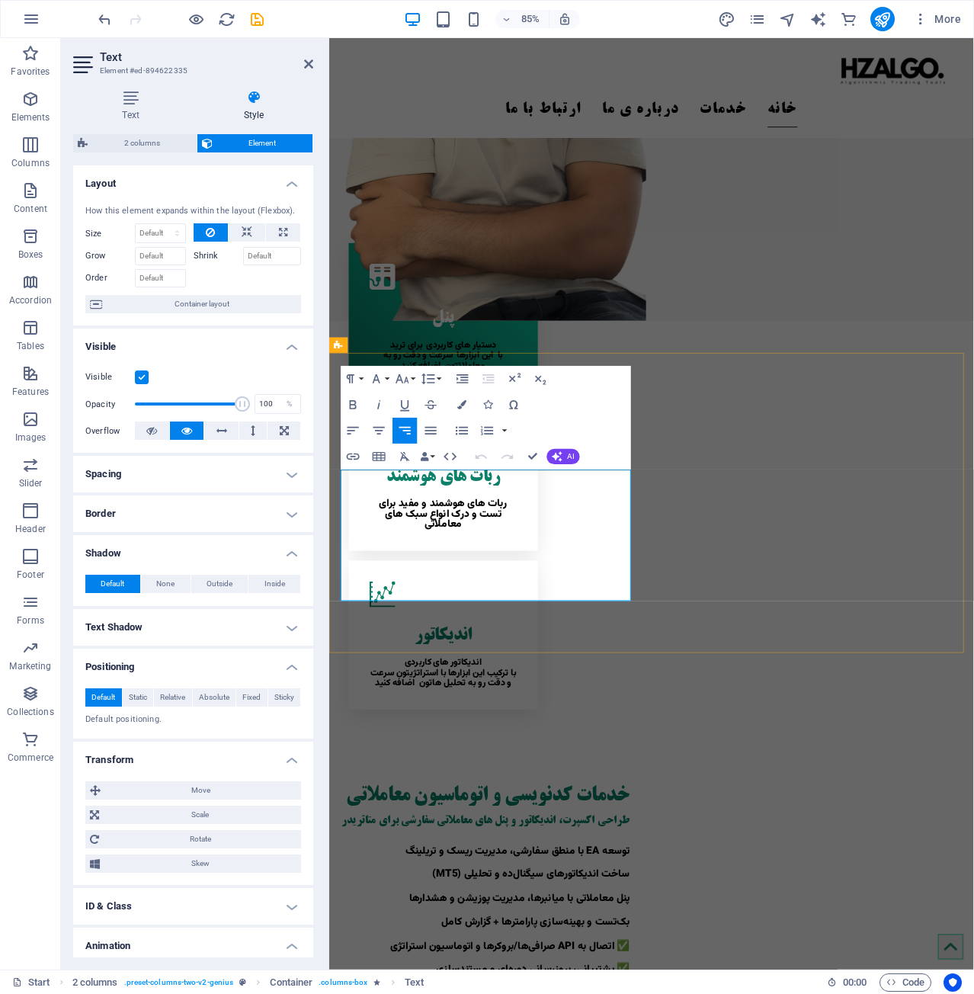
click at [406, 988] on p "توسعه EA با منطق سفارشی، مدیریت ریسک و تریلینگ" at bounding box center [511, 1002] width 341 height 28
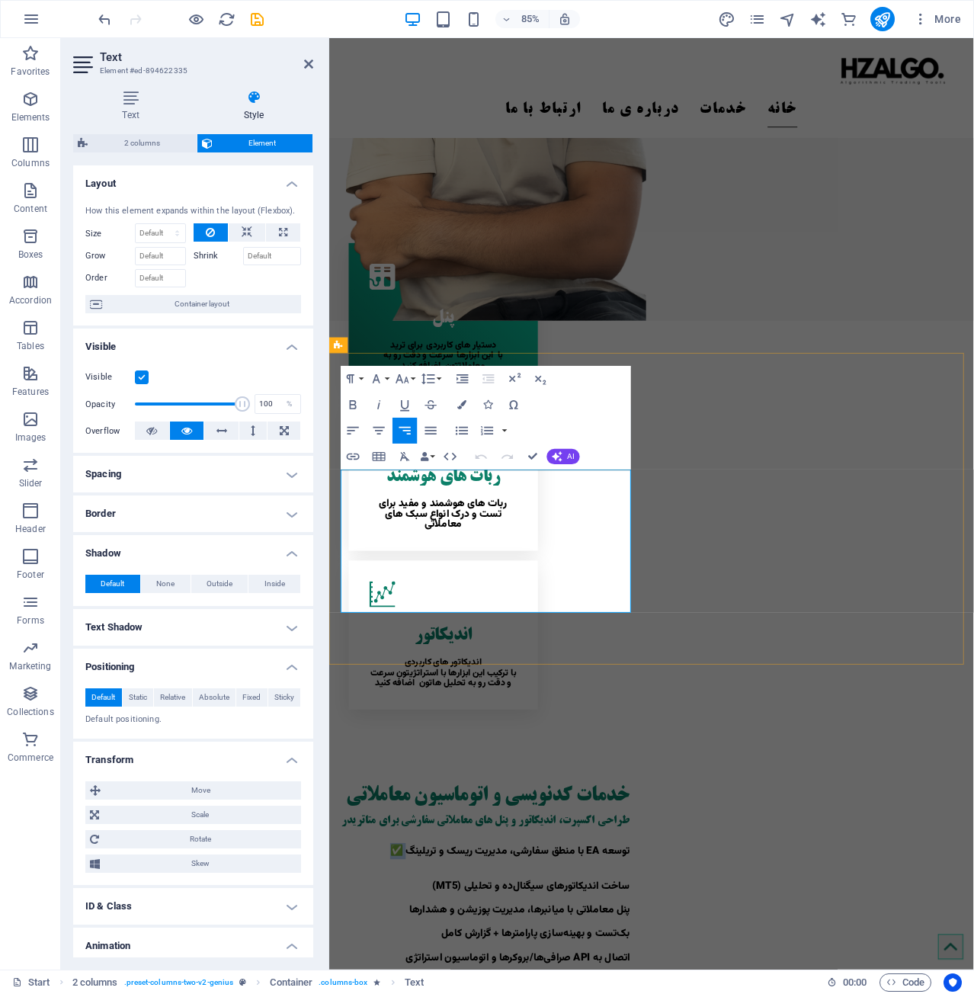
drag, startPoint x: 423, startPoint y: 547, endPoint x: 396, endPoint y: 552, distance: 27.2
click at [396, 988] on p "توسعه EA با منطق سفارشی، مدیریت ریسک و تریلینگ ✅" at bounding box center [511, 995] width 341 height 14
copy p "✅"
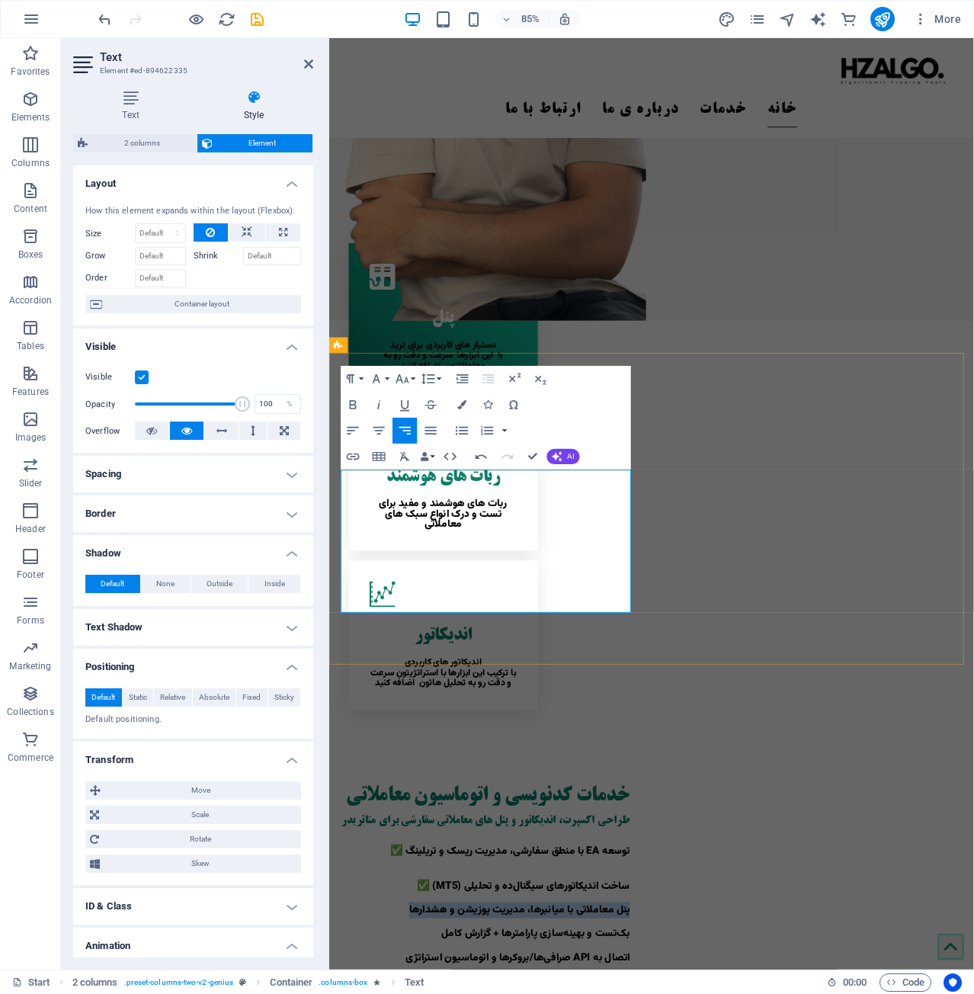
drag, startPoint x: 424, startPoint y: 614, endPoint x: 428, endPoint y: 626, distance: 12.8
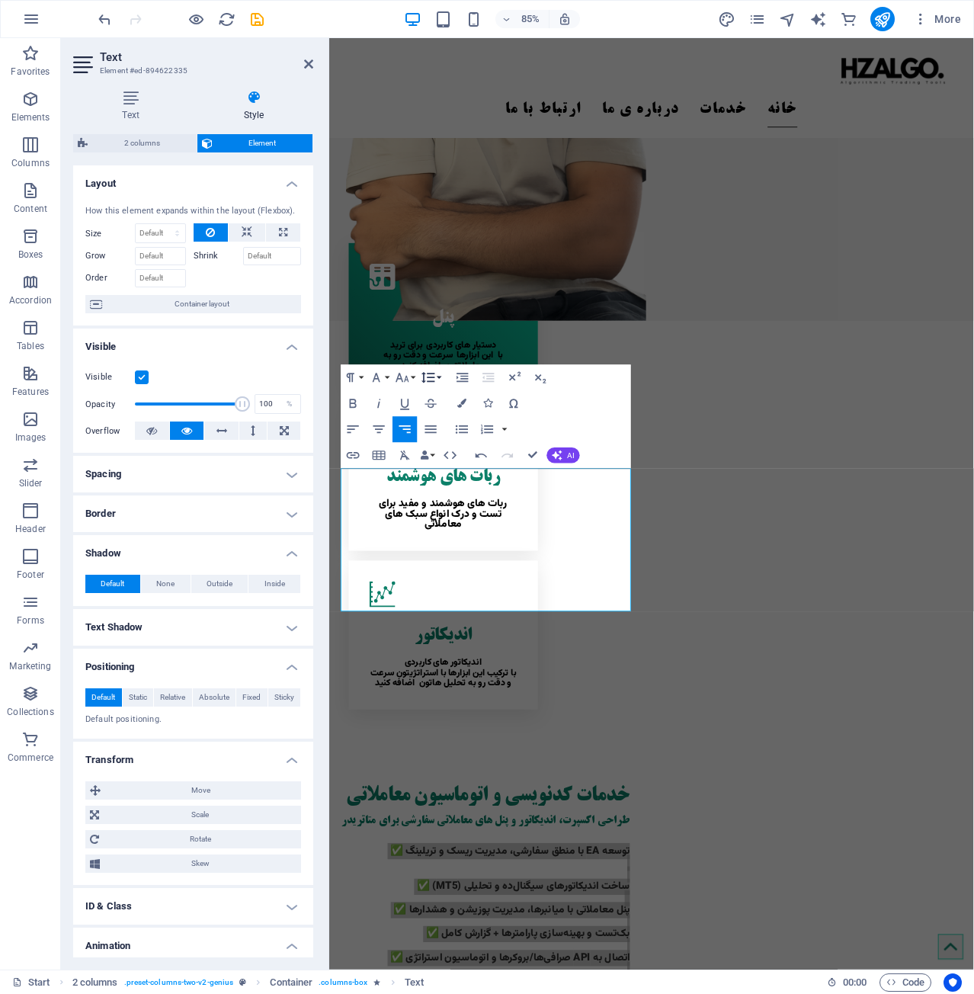
click at [431, 372] on icon "button" at bounding box center [428, 377] width 15 height 15
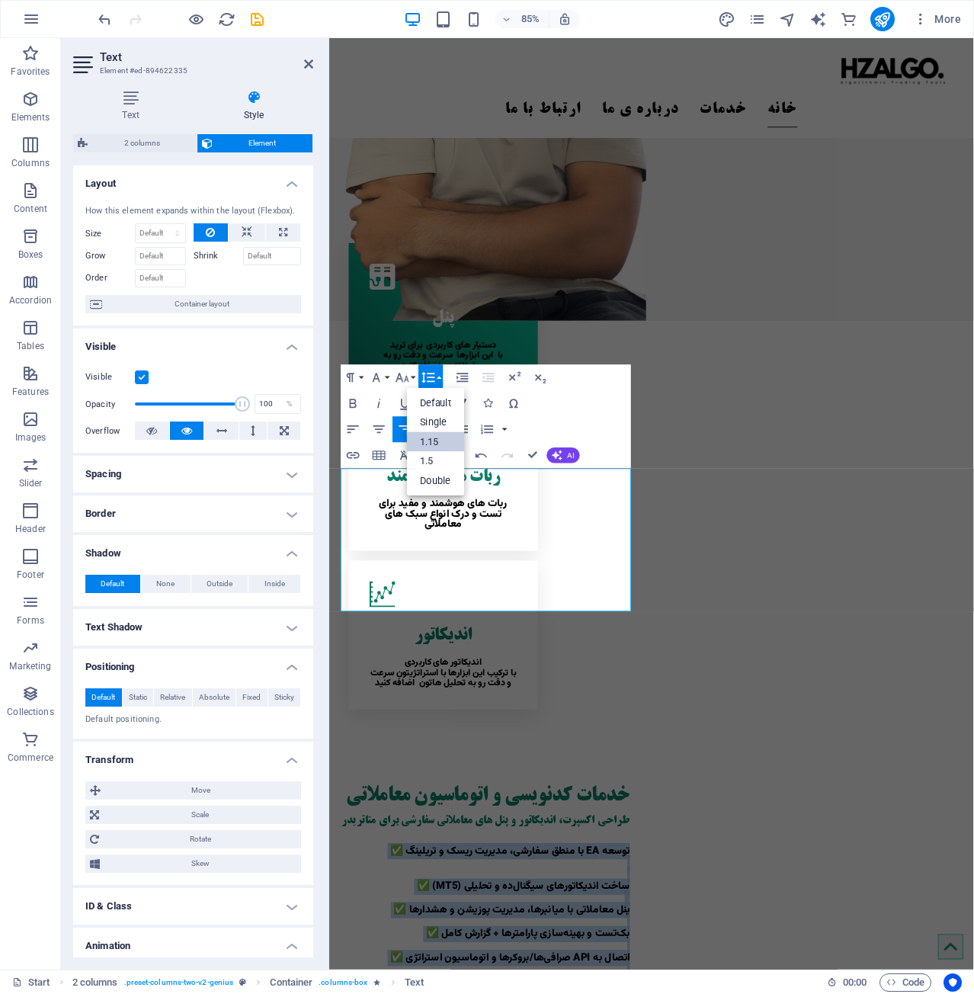
click at [449, 438] on link "1.15" at bounding box center [436, 442] width 58 height 20
click at [590, 988] on p "توسعه EA با منطق سفارشی، مدیریت ریسک و تریلینگ ✅" at bounding box center [511, 995] width 341 height 14
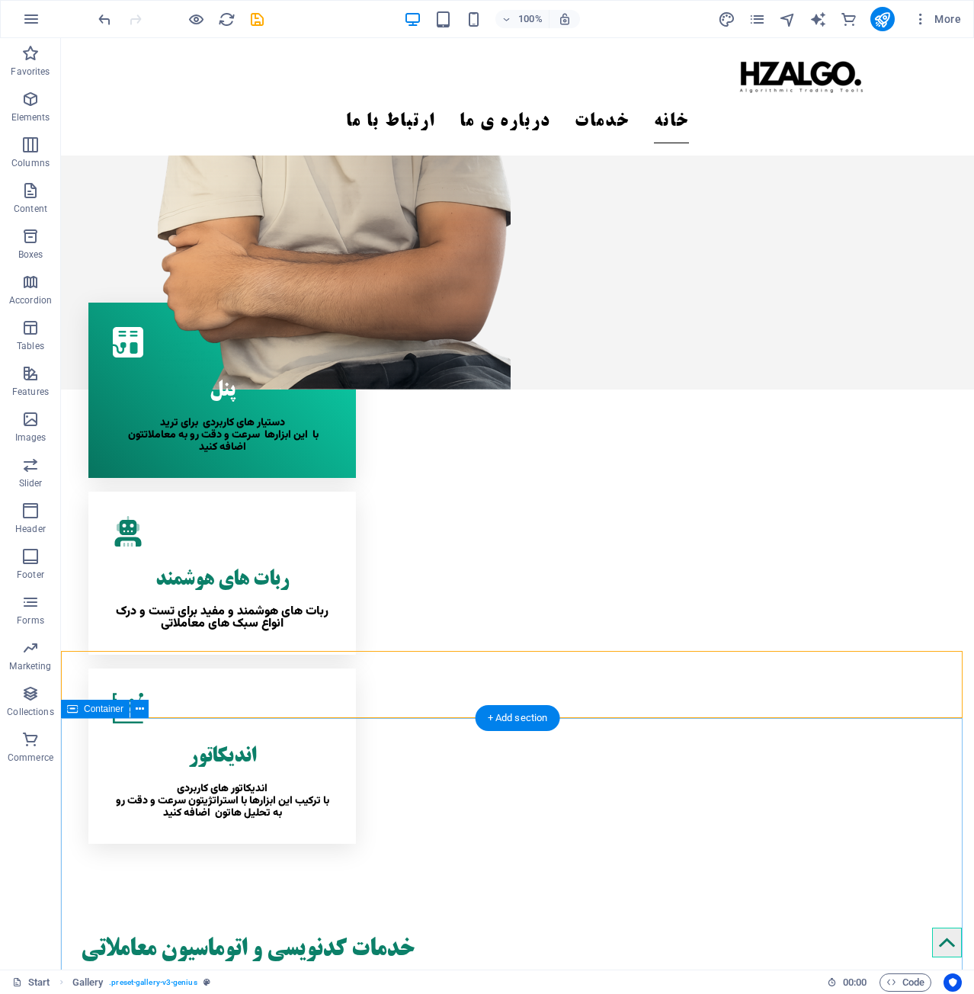
scroll to position [232, 0]
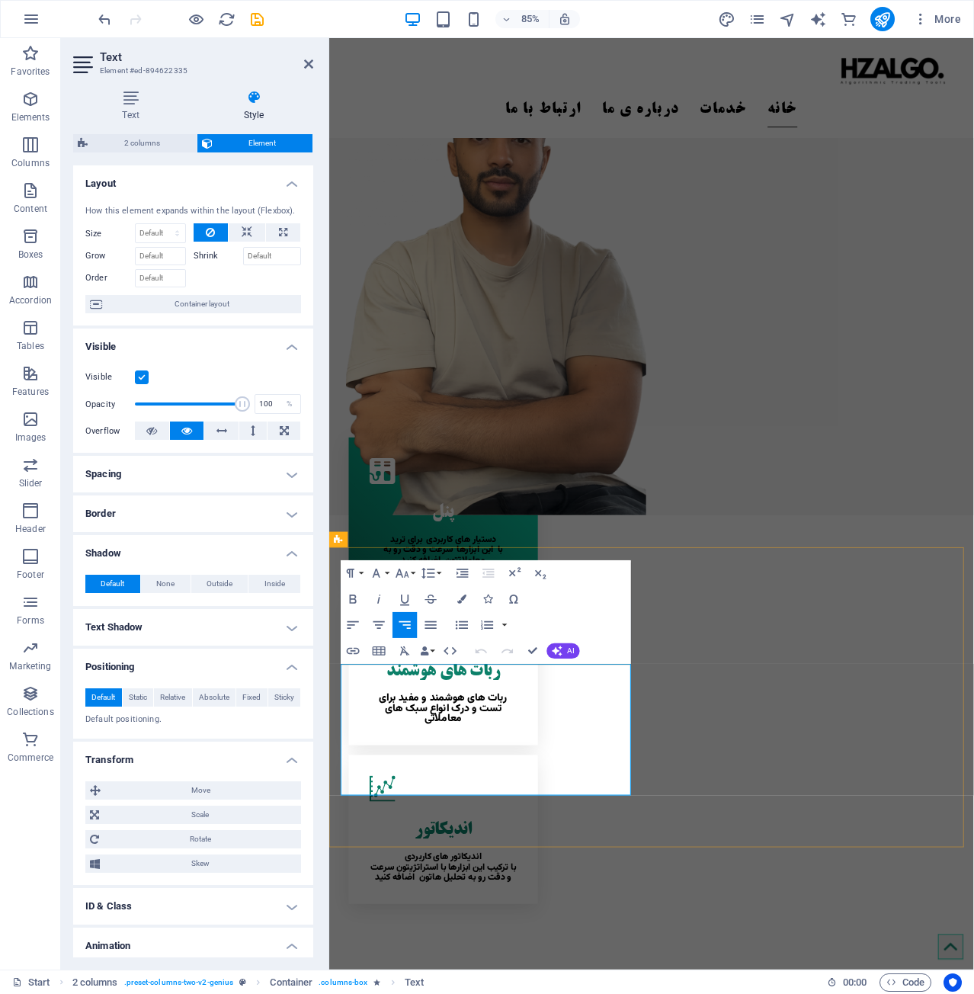
drag, startPoint x: 418, startPoint y: 907, endPoint x: 639, endPoint y: 928, distance: 222.7
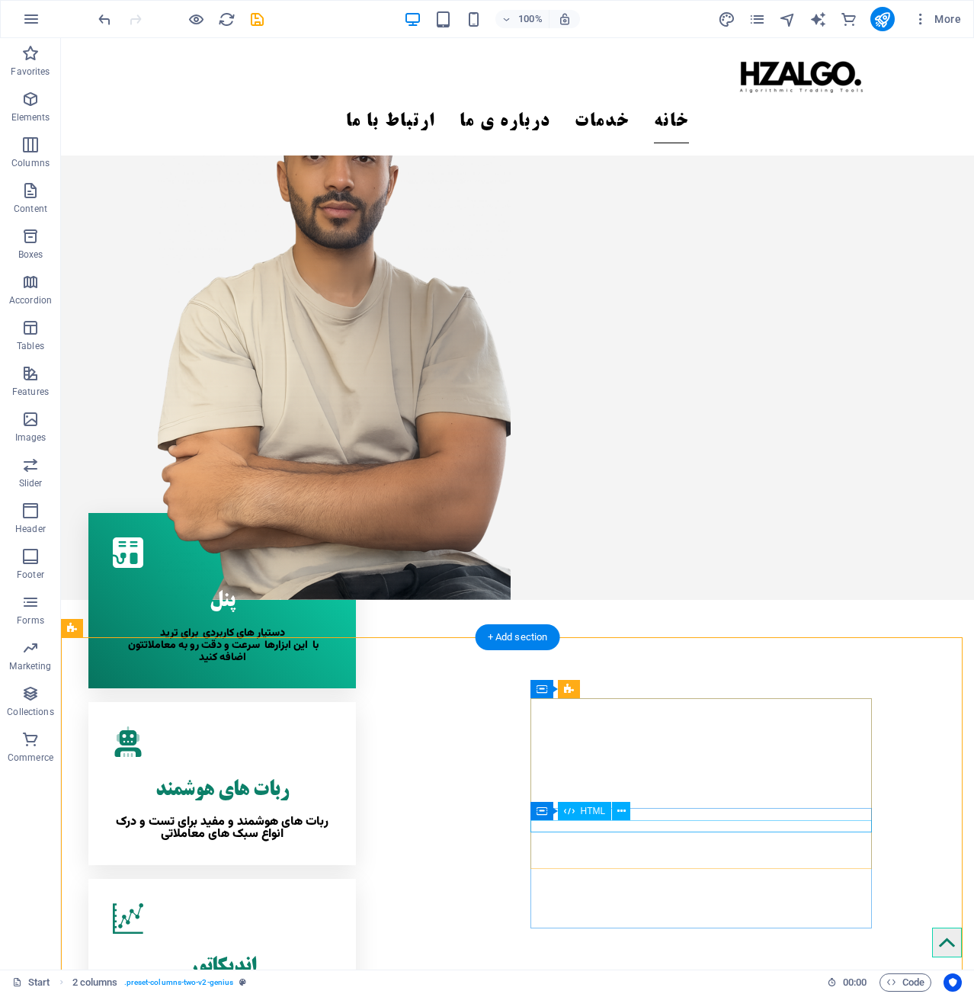
scroll to position [122, 0]
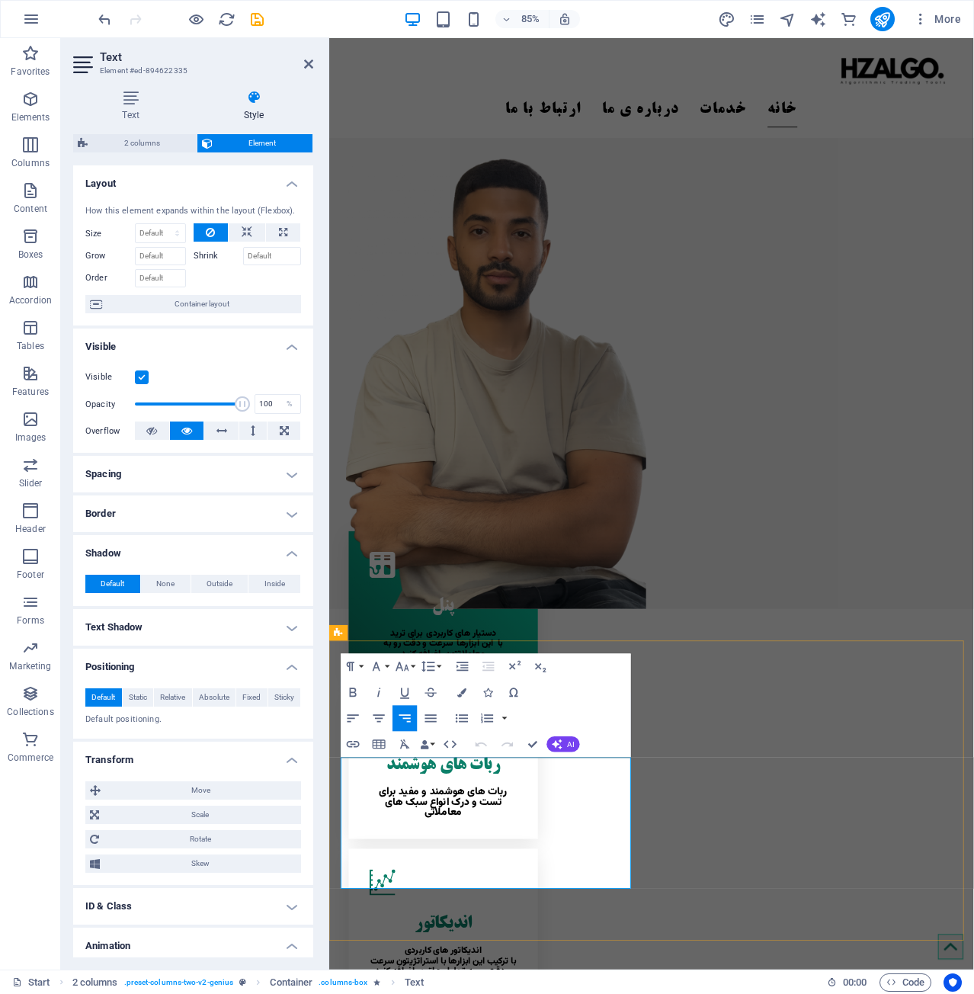
drag, startPoint x: 618, startPoint y: 1003, endPoint x: 680, endPoint y: 1006, distance: 62.6
drag, startPoint x: 619, startPoint y: 1005, endPoint x: 641, endPoint y: 1005, distance: 21.3
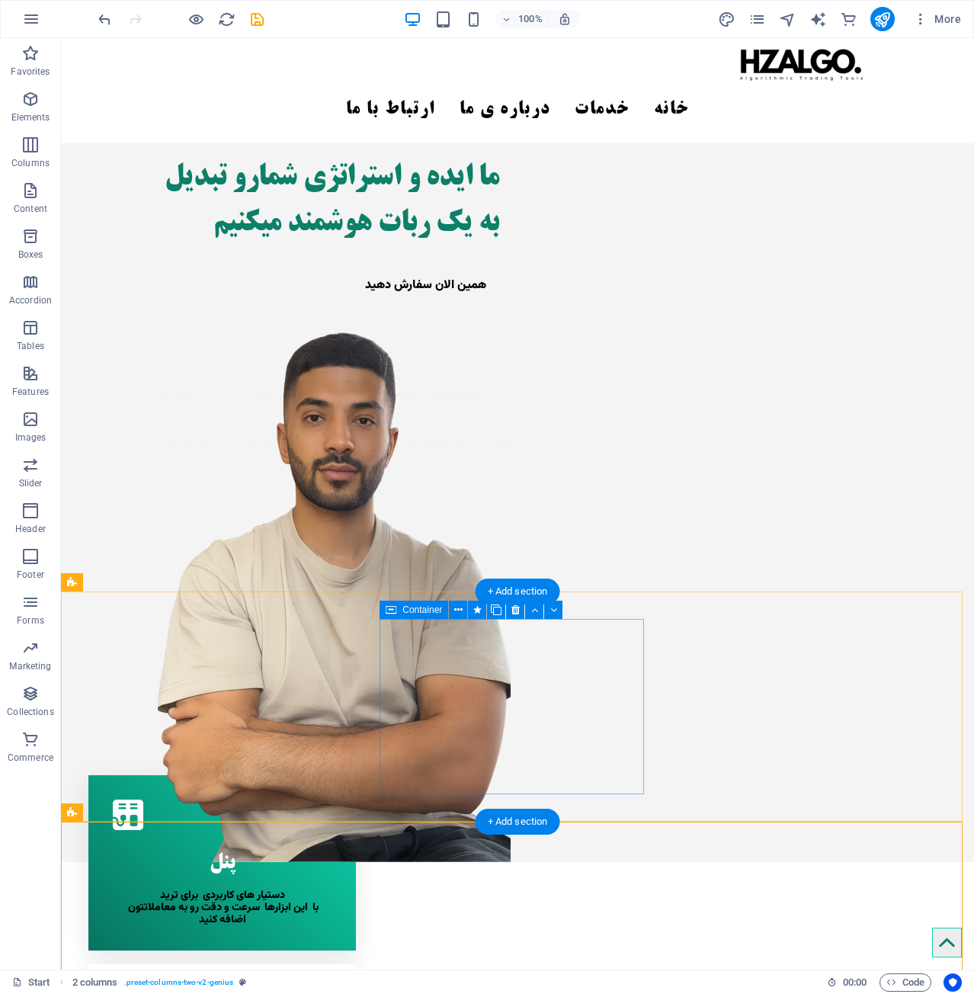
scroll to position [317, 0]
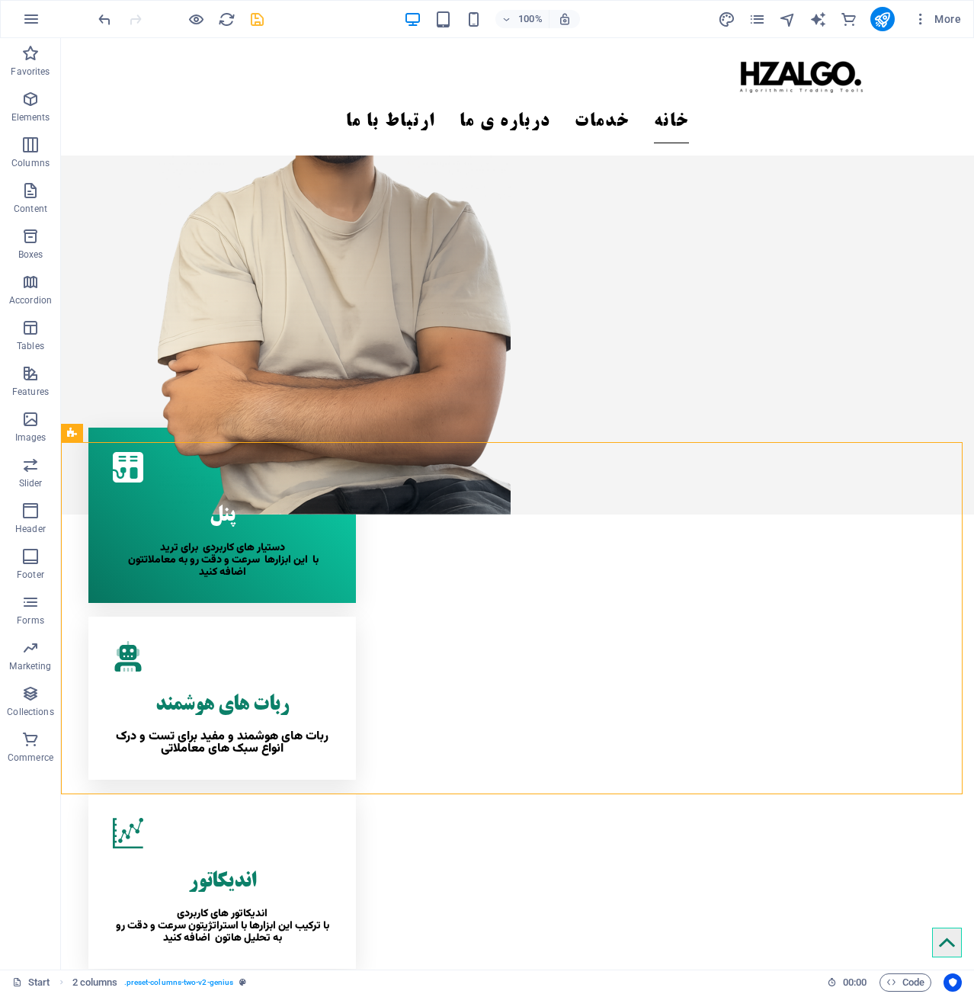
click at [259, 14] on icon "save" at bounding box center [257, 20] width 18 height 18
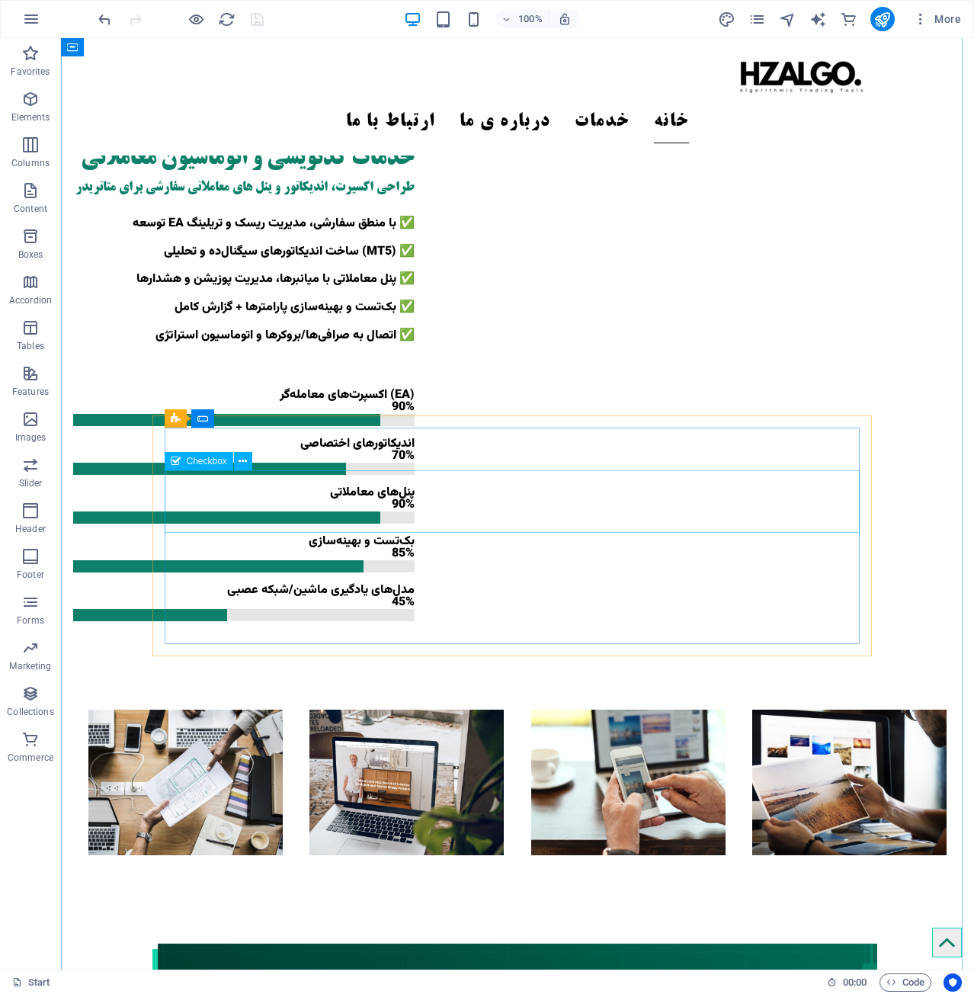
scroll to position [1371, 0]
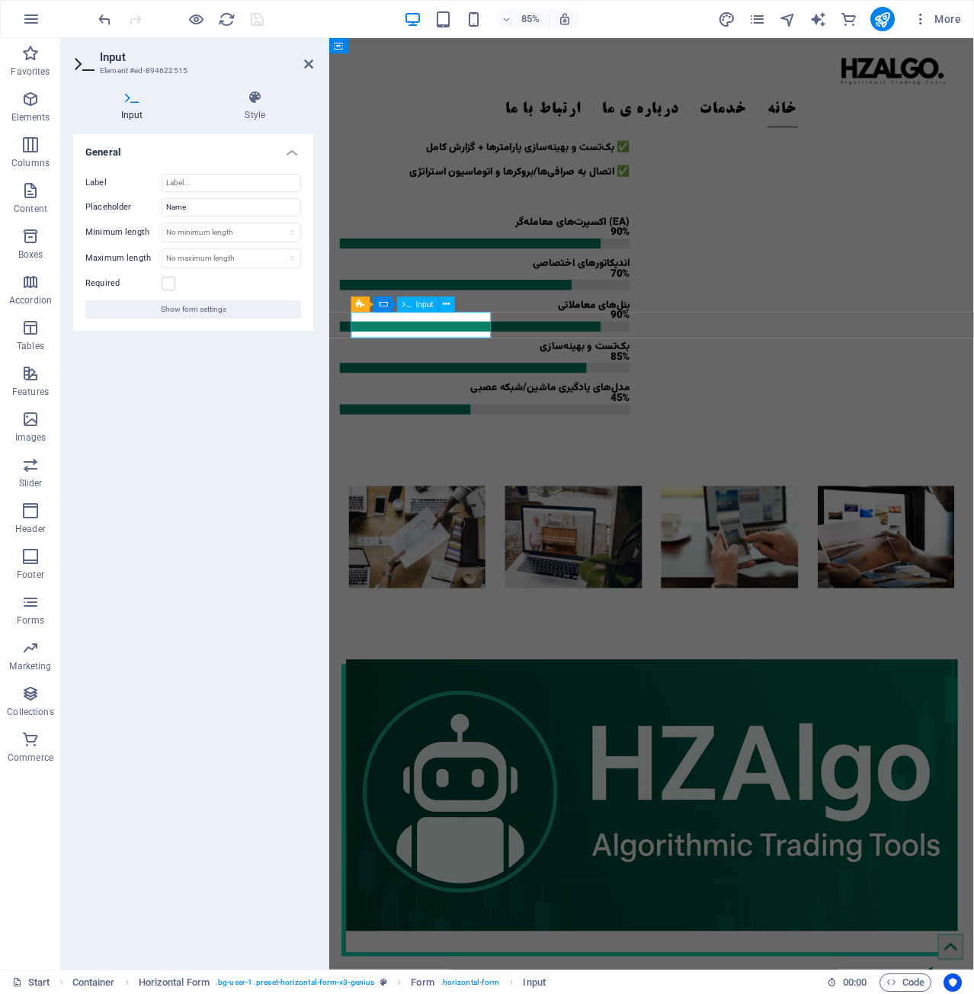
drag, startPoint x: 431, startPoint y: 369, endPoint x: 334, endPoint y: 360, distance: 97.1
drag, startPoint x: 205, startPoint y: 213, endPoint x: 134, endPoint y: 203, distance: 71.4
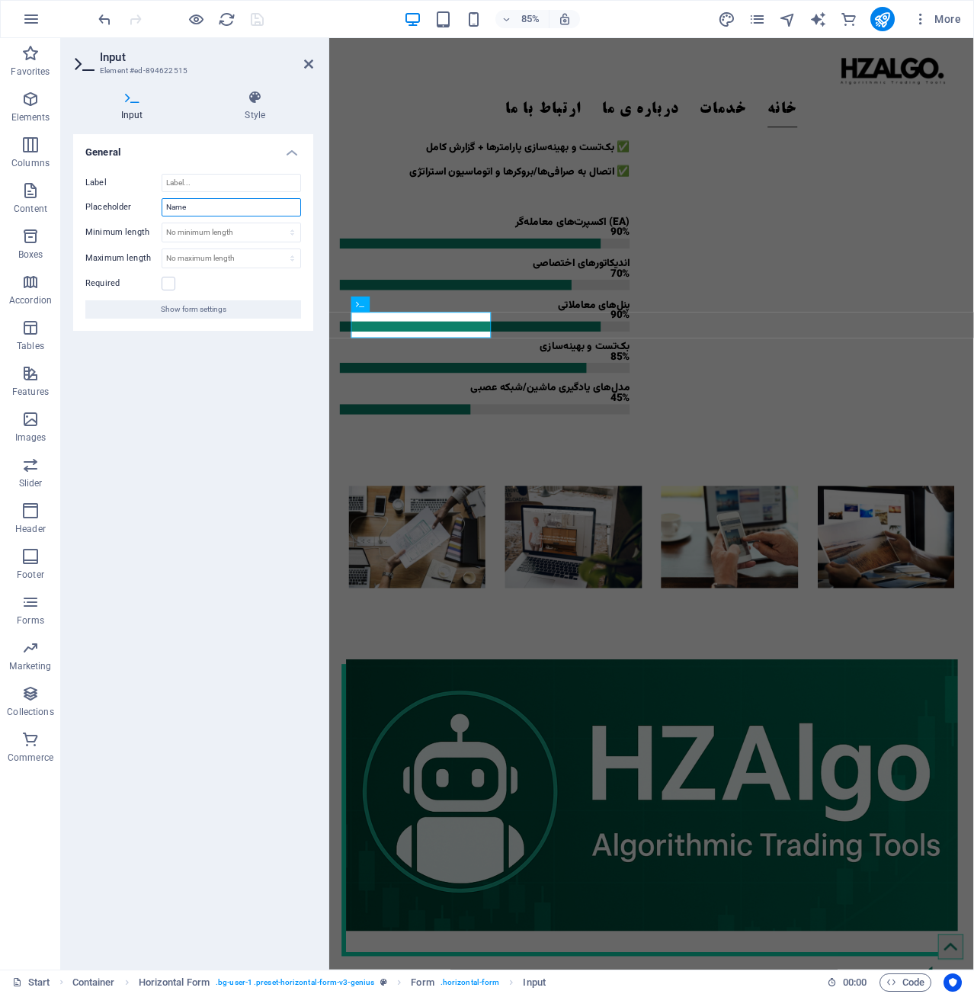
click at [108, 190] on div "Label Placeholder Name Minimum length No minimum length chars Maximum length No…" at bounding box center [193, 246] width 240 height 169
drag, startPoint x: 219, startPoint y: 206, endPoint x: 45, endPoint y: 200, distance: 174.6
click at [45, 200] on section "Favorites Elements Columns Content Boxes Accordion Tables Features Images Slide…" at bounding box center [487, 503] width 974 height 931
type input "l"
type input "ن"
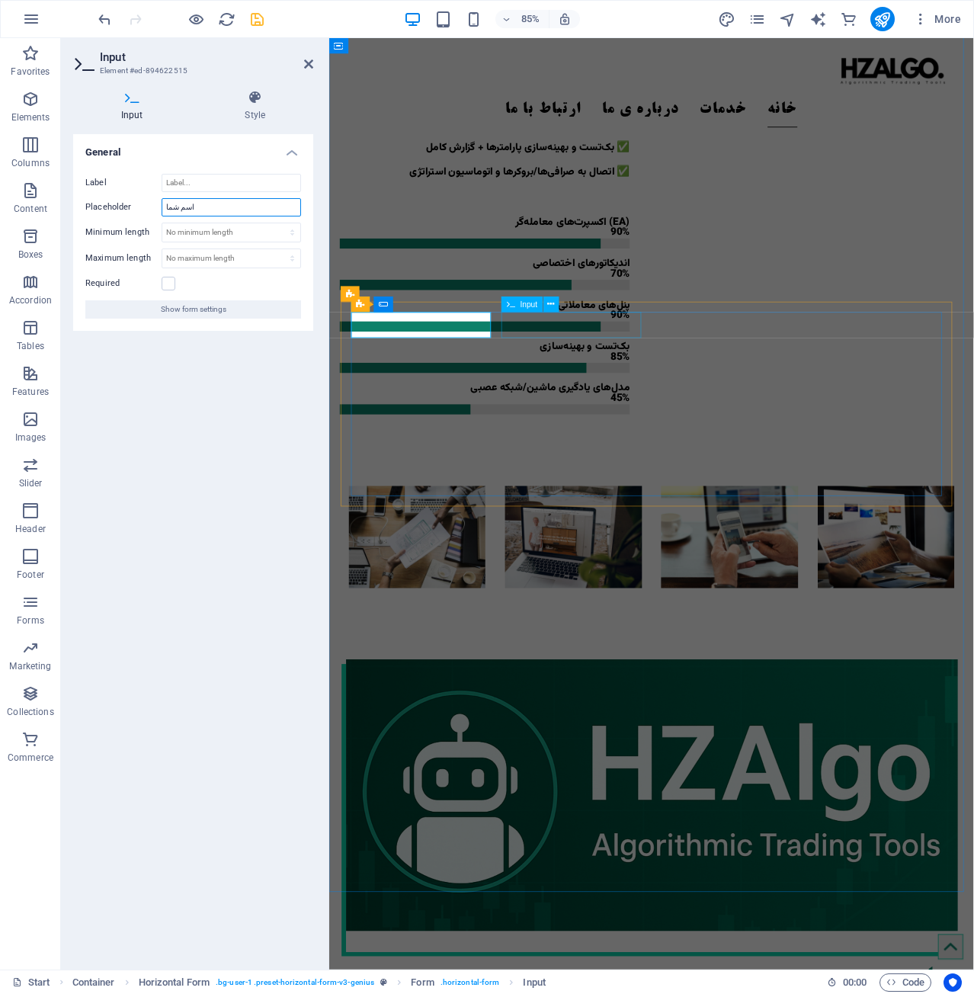
type input "اسم شما"
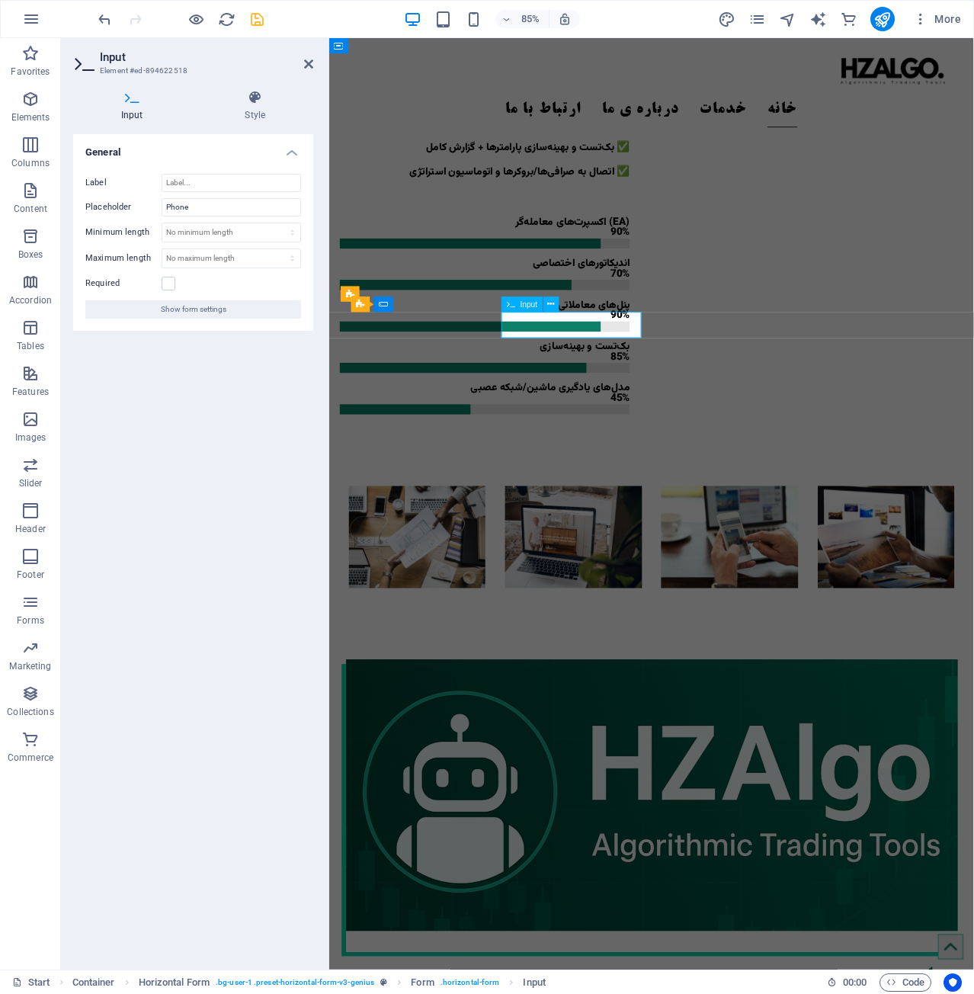
drag, startPoint x: 592, startPoint y: 382, endPoint x: 523, endPoint y: 371, distance: 70.1
drag, startPoint x: 200, startPoint y: 214, endPoint x: 153, endPoint y: 210, distance: 46.7
click at [153, 210] on div "Placeholder Phone" at bounding box center [193, 207] width 216 height 18
type input "ن"
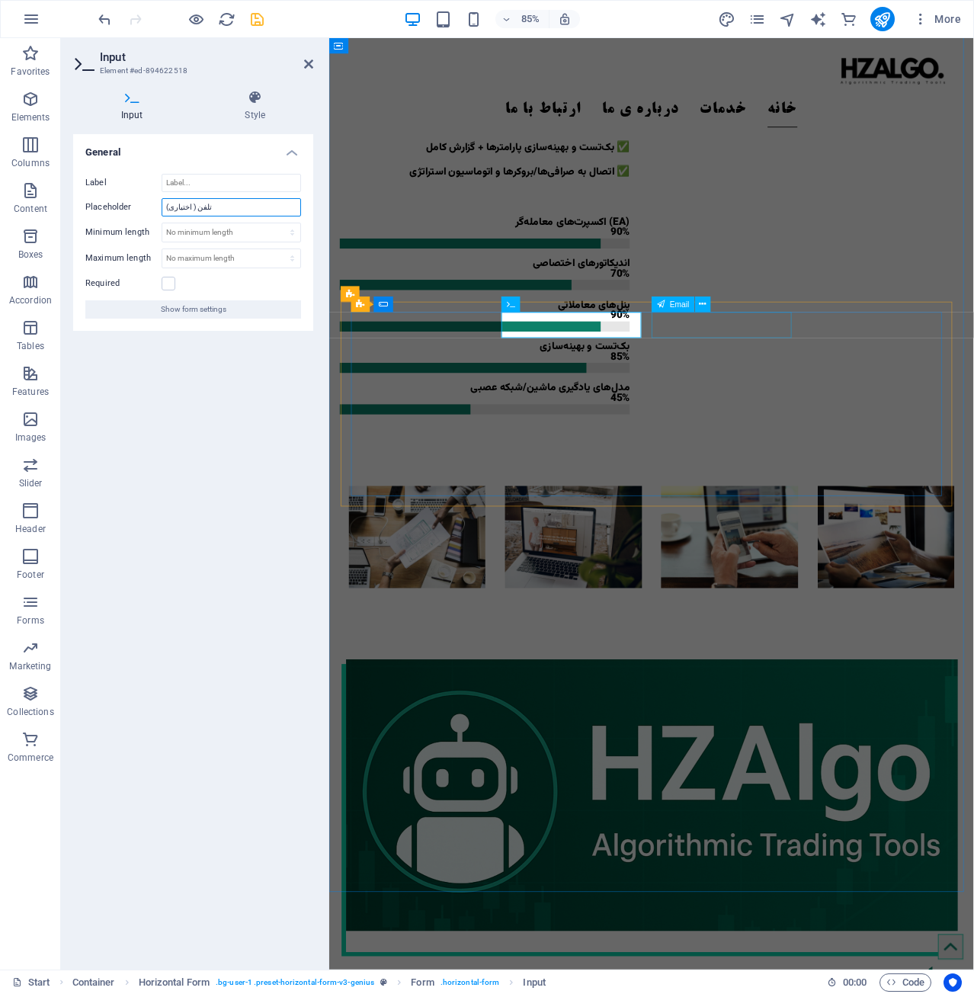
type input "تلفن ( اختیاری)"
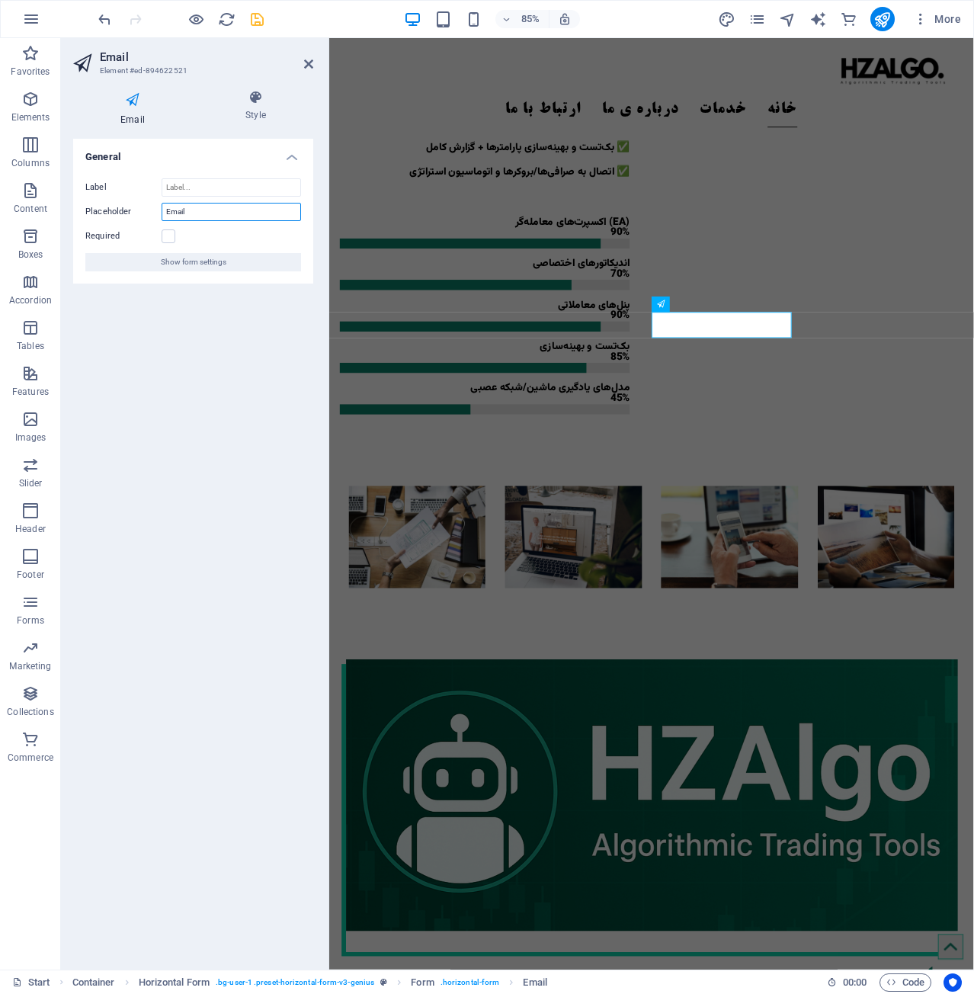
drag, startPoint x: 215, startPoint y: 206, endPoint x: 107, endPoint y: 216, distance: 107.9
click at [107, 216] on div "Placeholder Email" at bounding box center [193, 212] width 216 height 18
type input "ایمیل(اختیاری)"
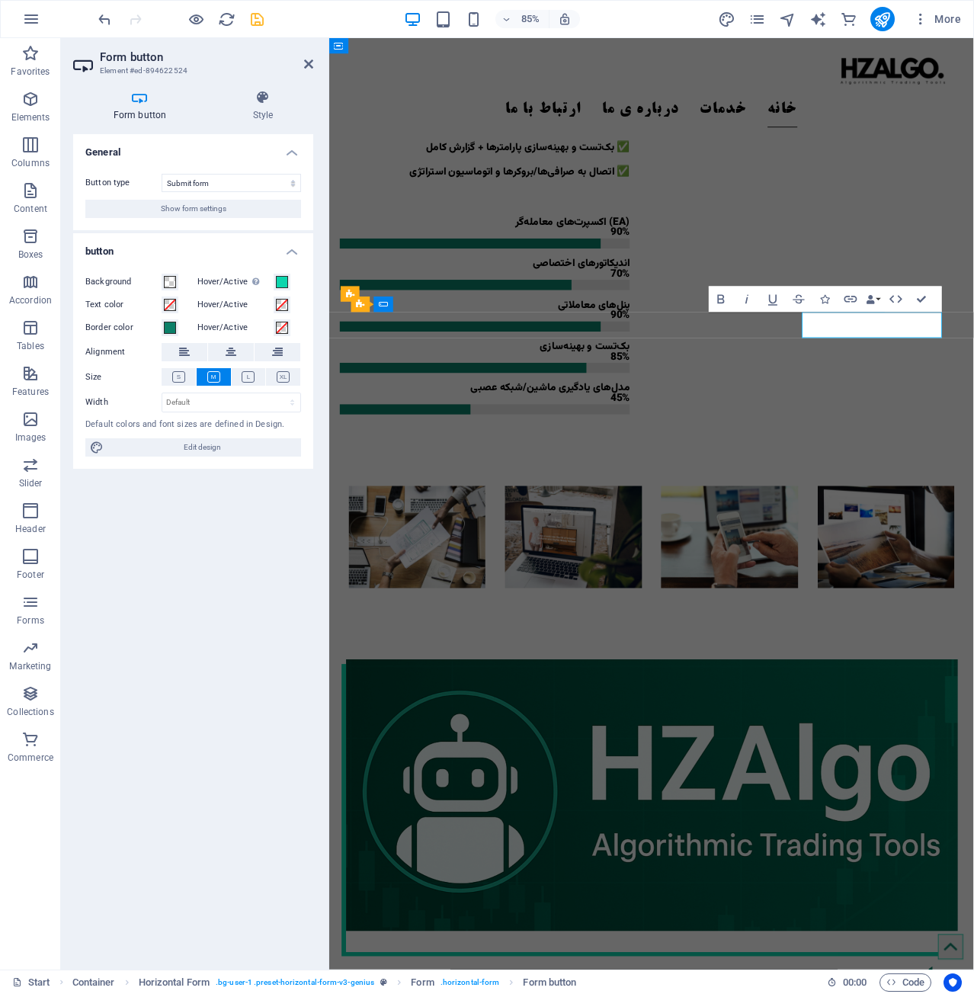
type button "Submit"
click at [226, 184] on select "Submit form Reset form No action" at bounding box center [231, 183] width 139 height 18
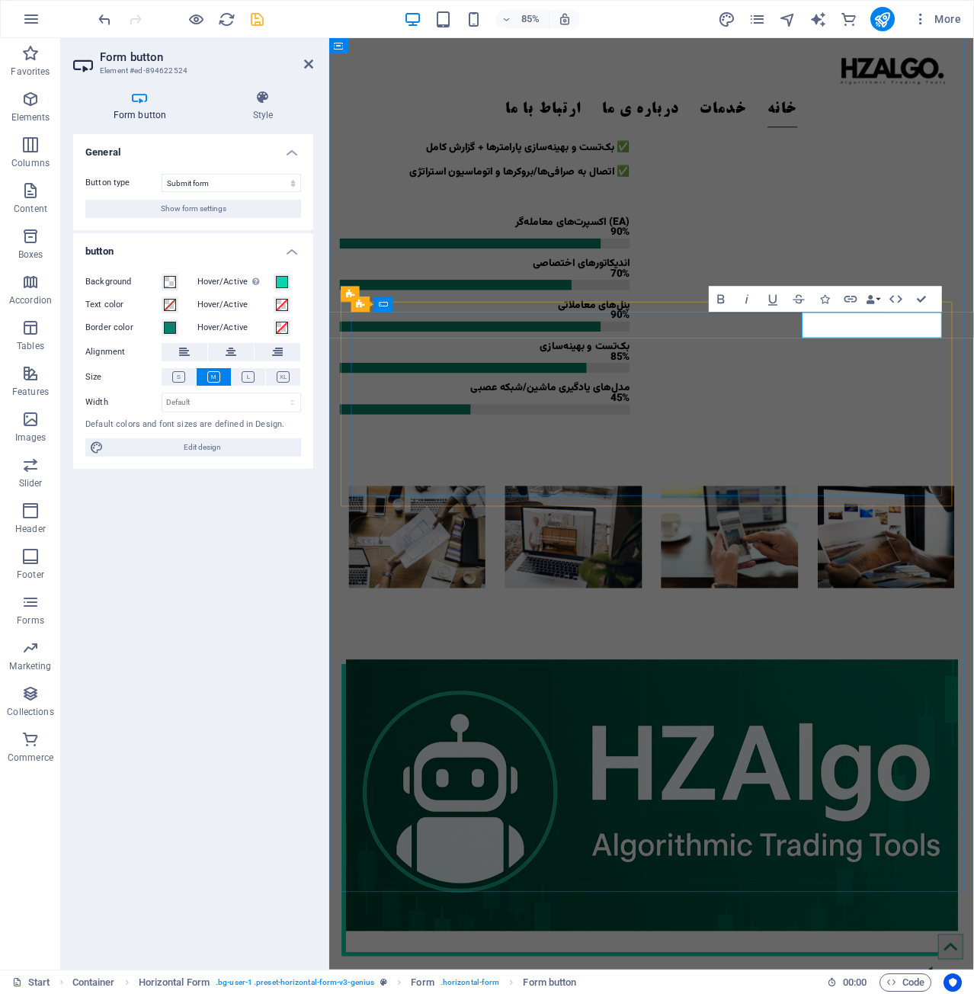
type button "Submit"
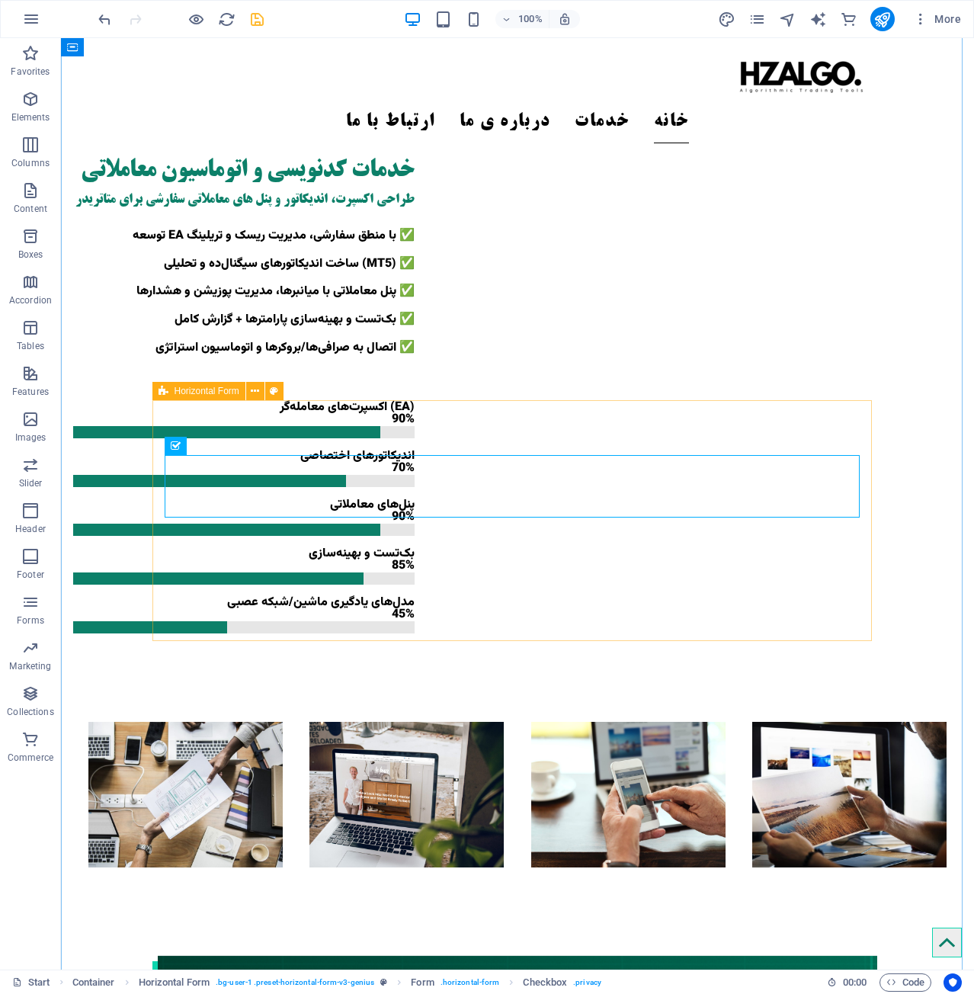
scroll to position [1219, 0]
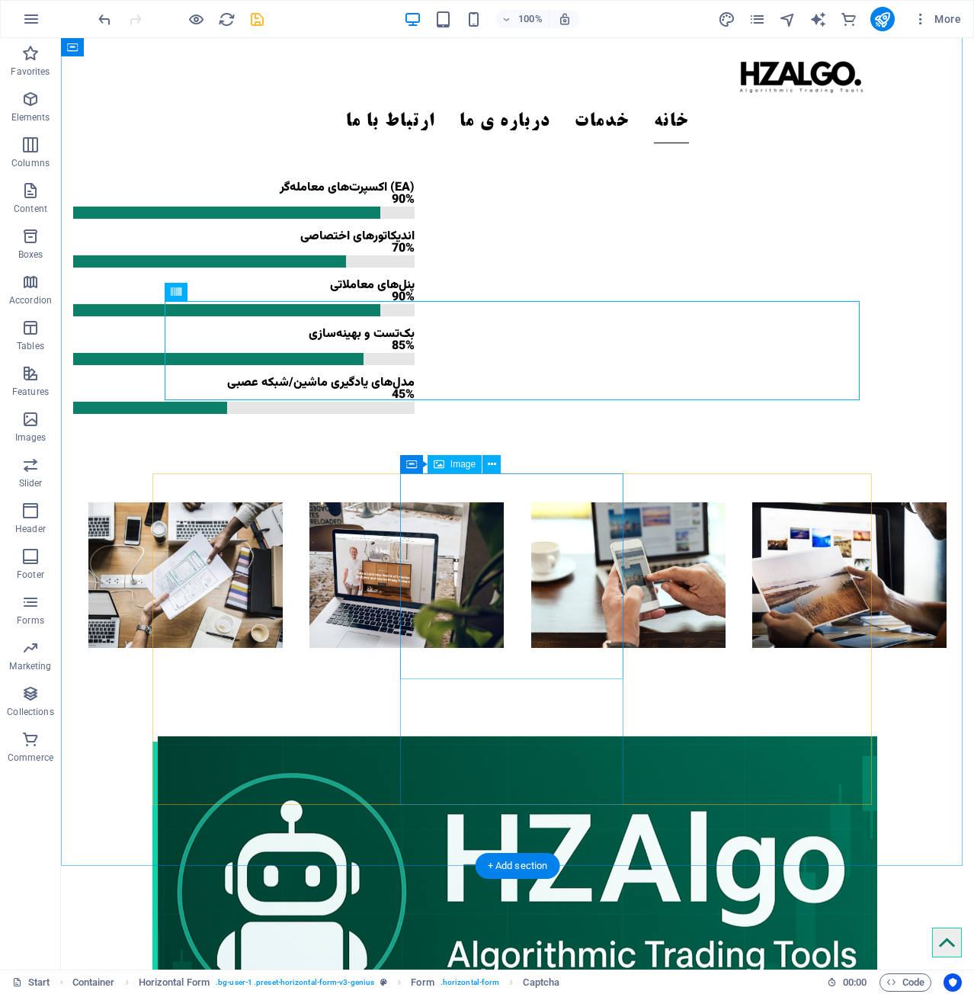
scroll to position [1448, 0]
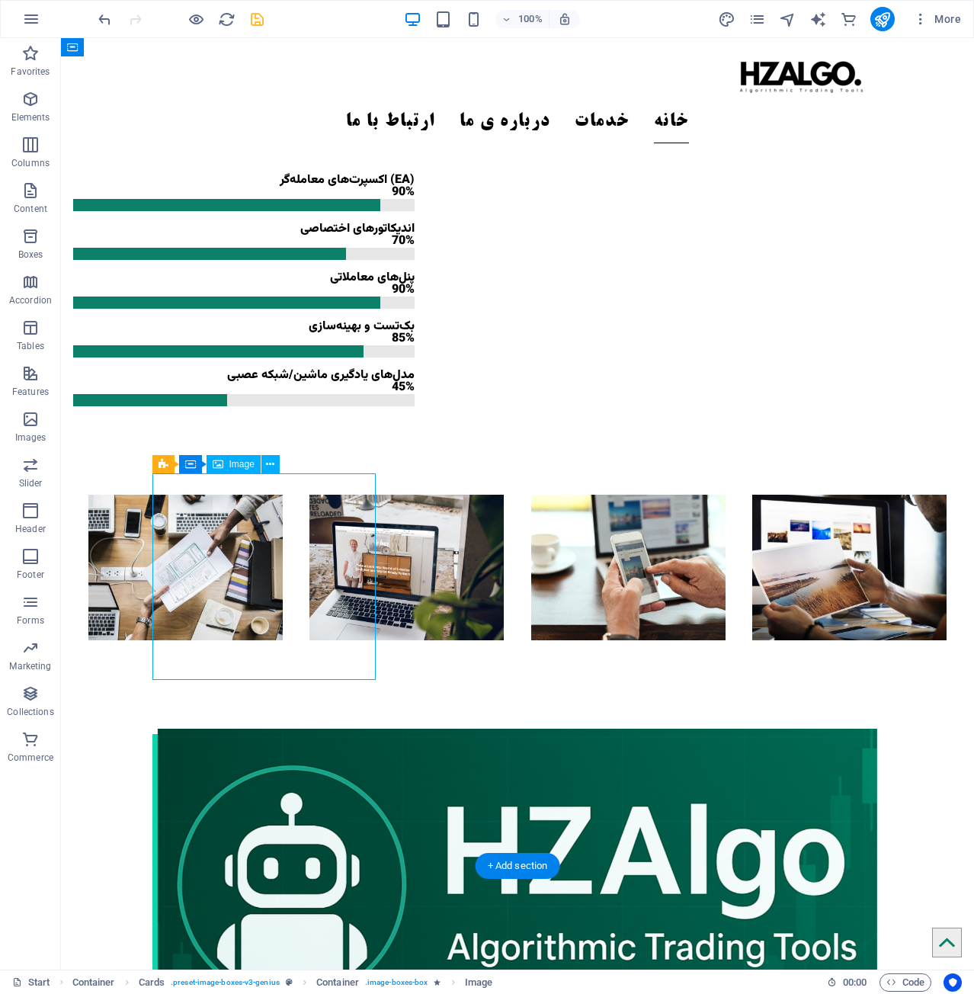
select select "%"
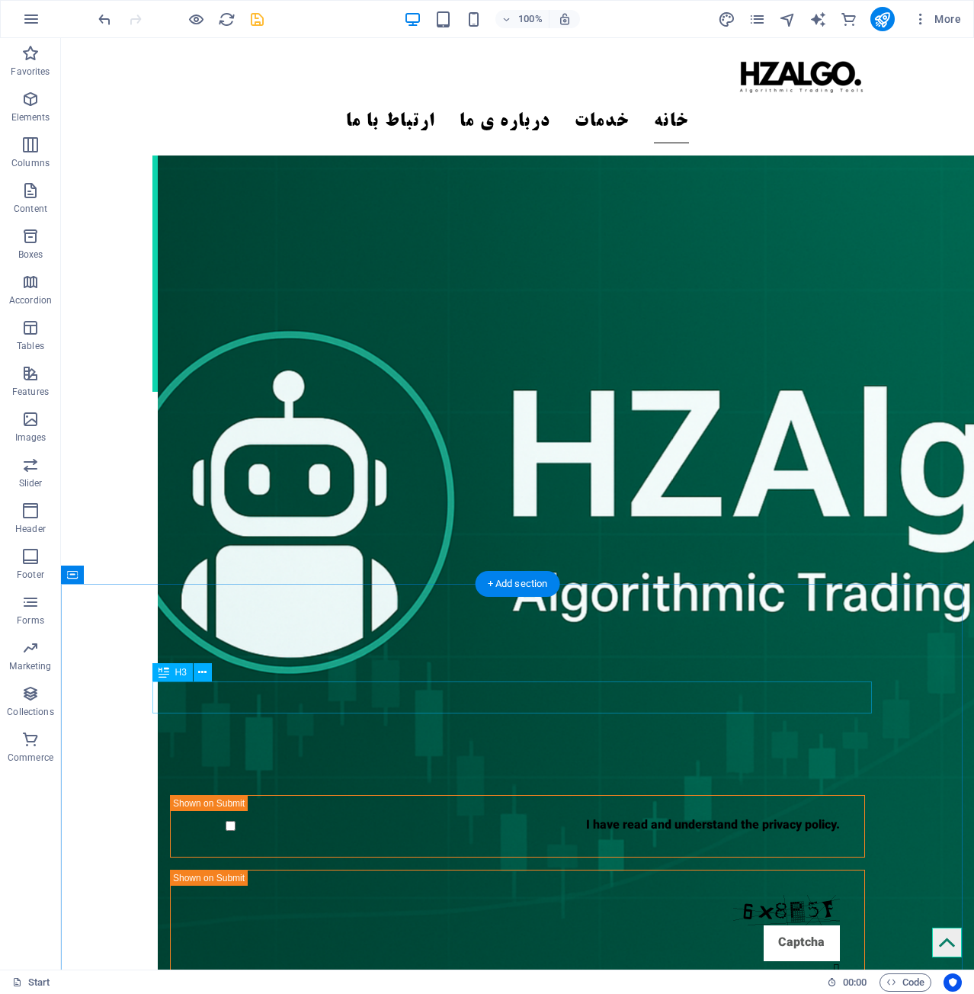
scroll to position [1905, 0]
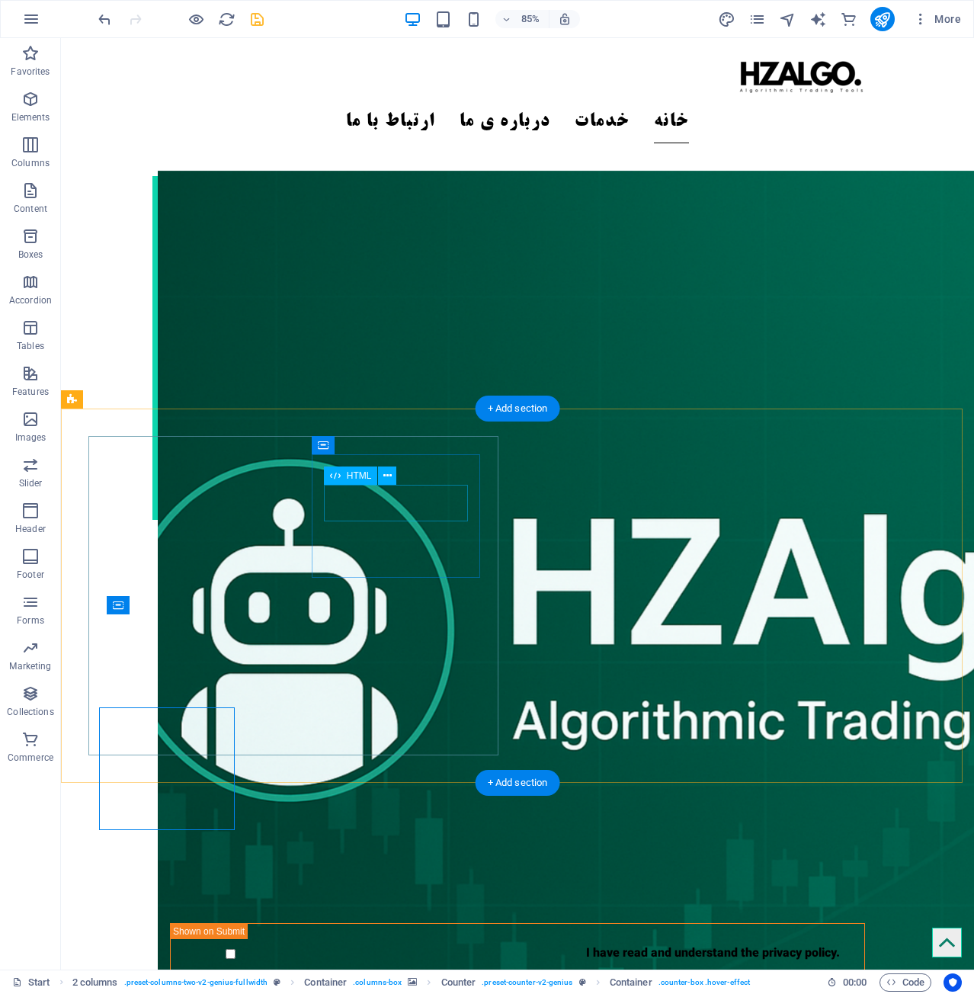
scroll to position [1905, 0]
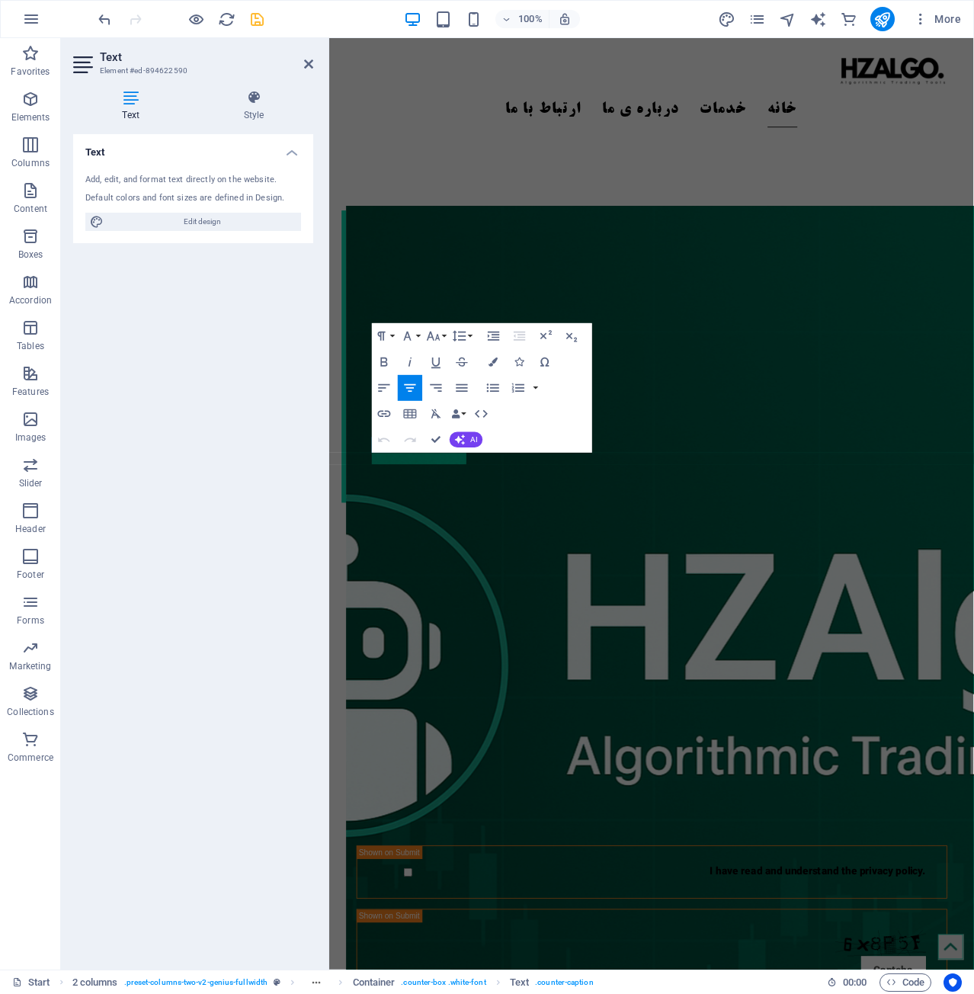
scroll to position [2005, 0]
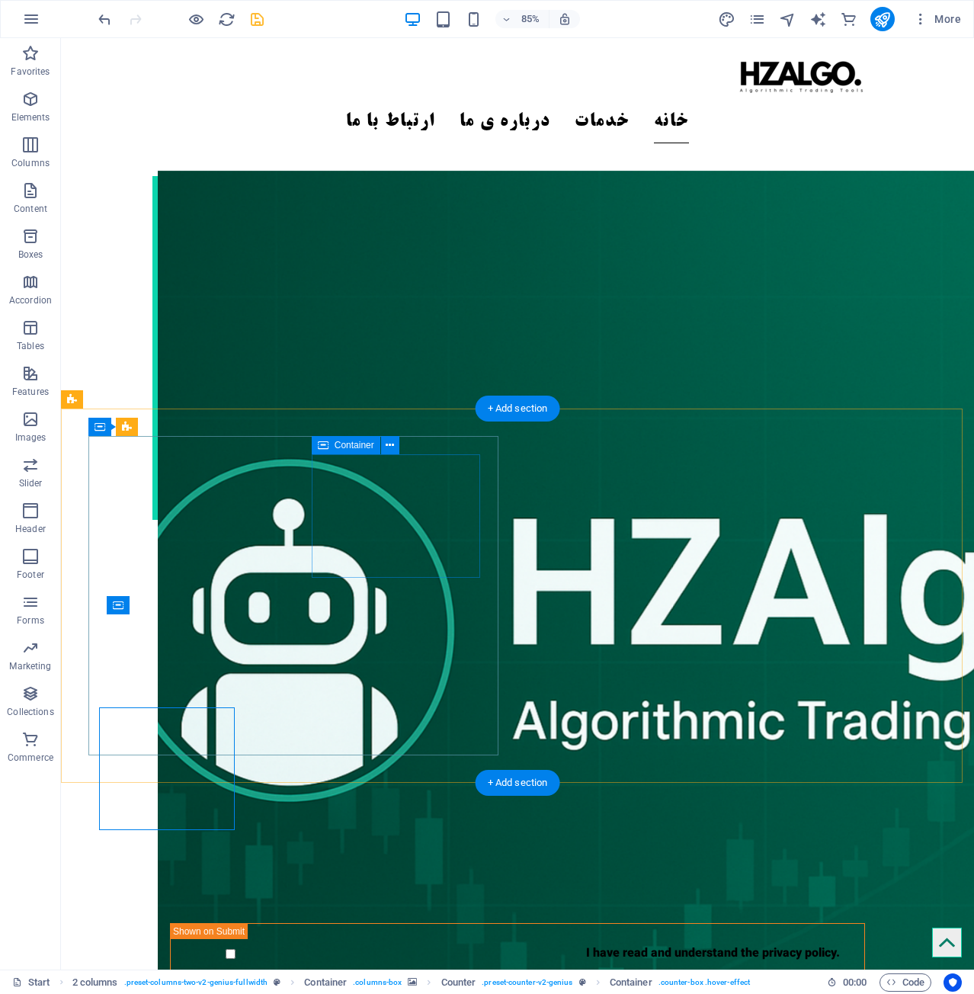
scroll to position [1905, 0]
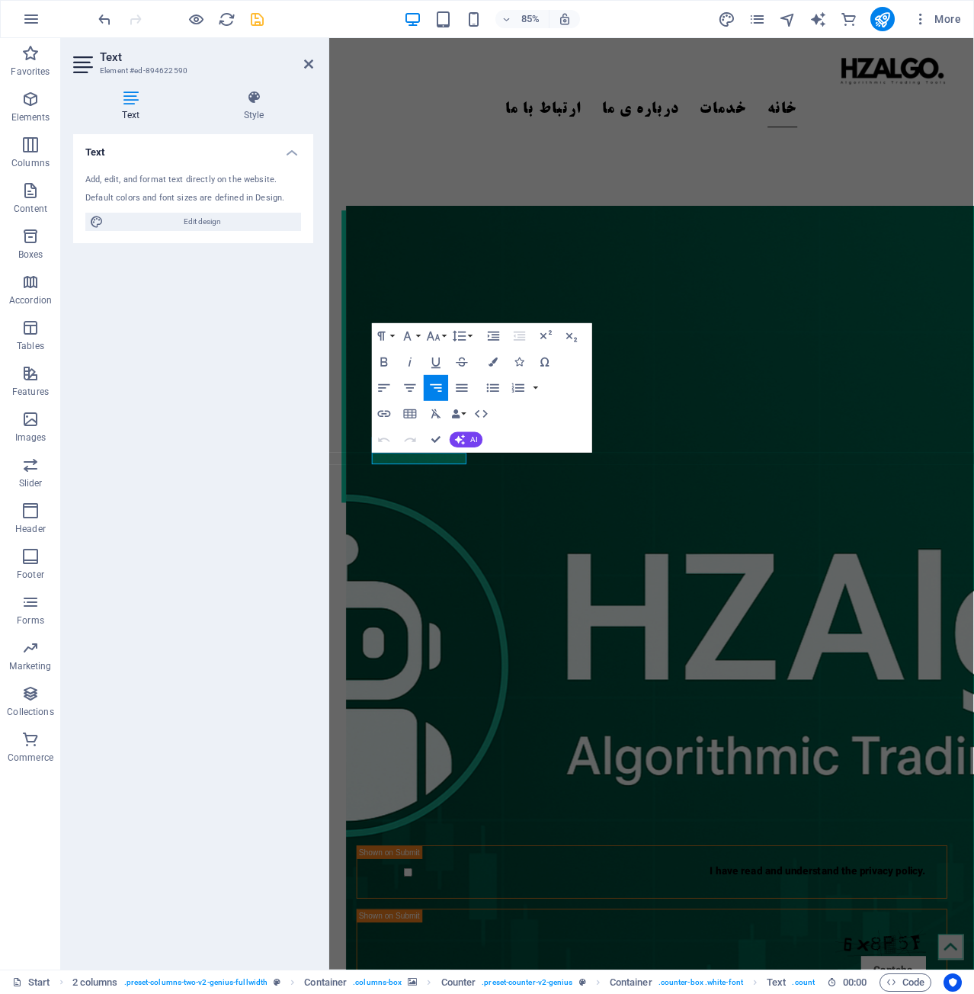
scroll to position [2005, 0]
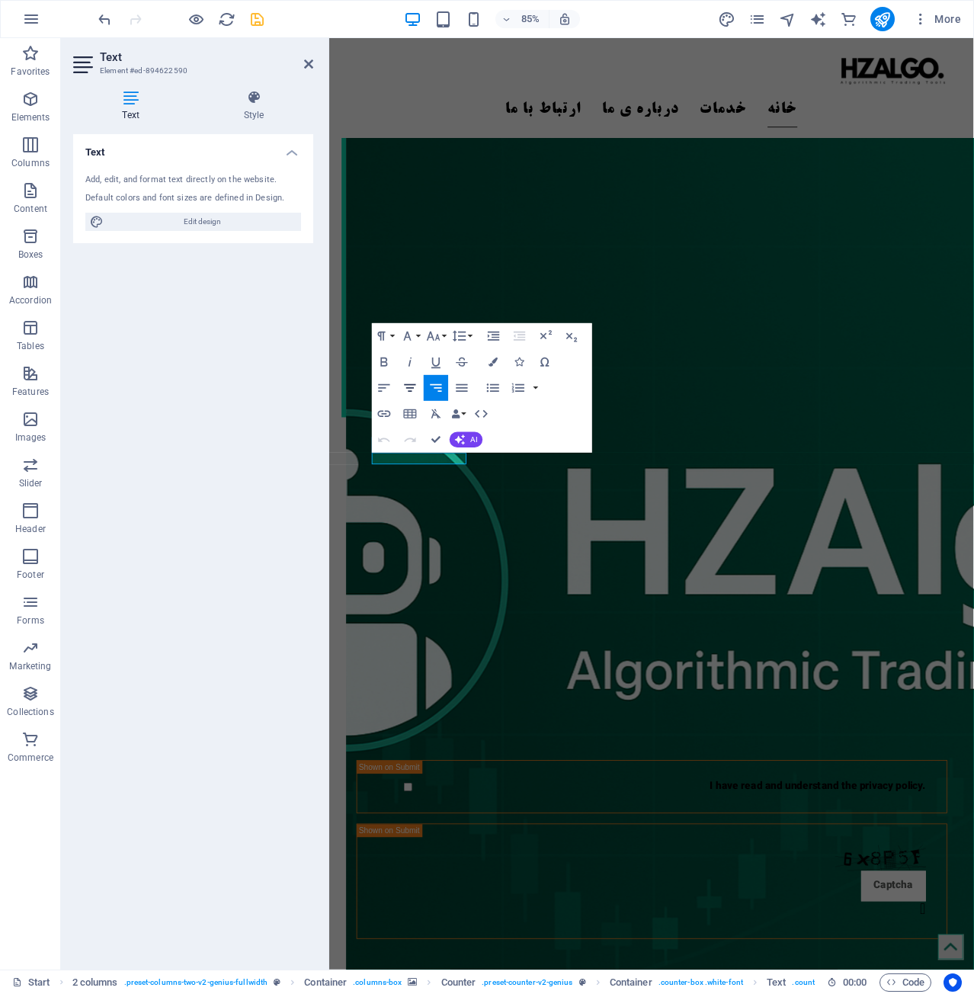
click at [407, 389] on icon "button" at bounding box center [409, 387] width 15 height 15
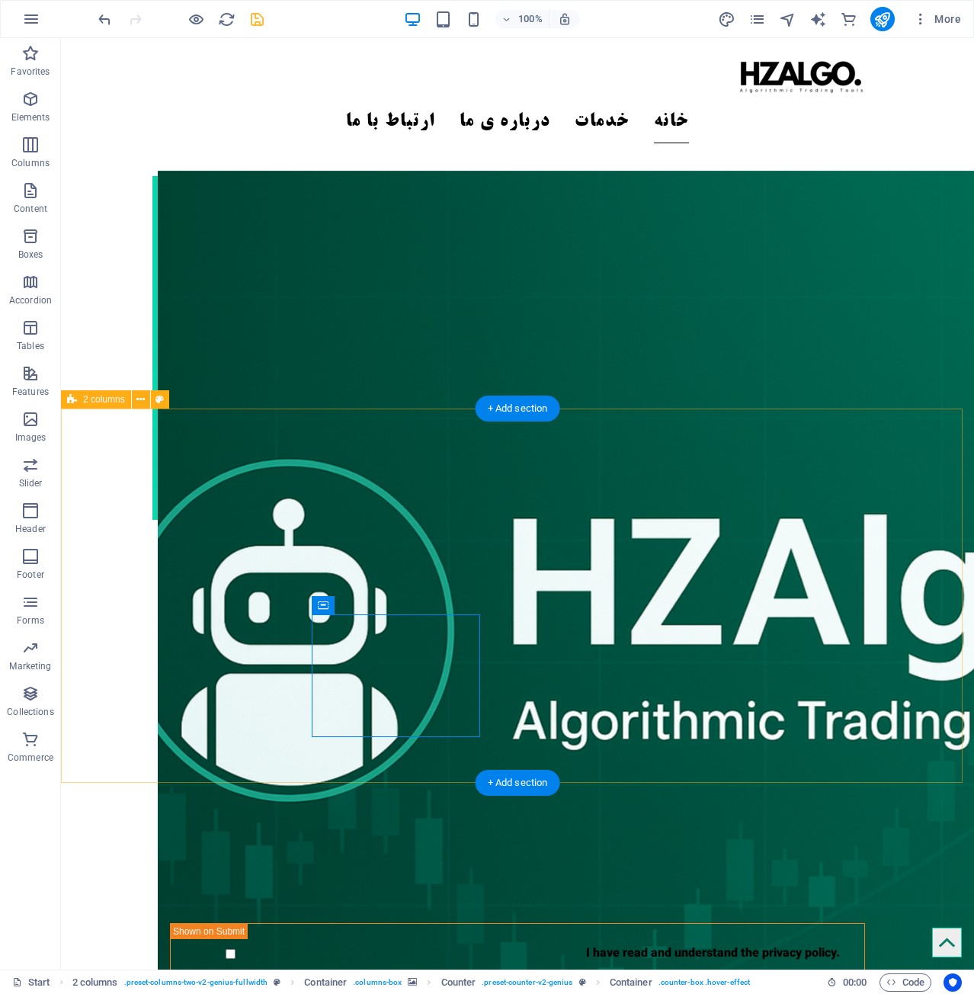
scroll to position [1905, 0]
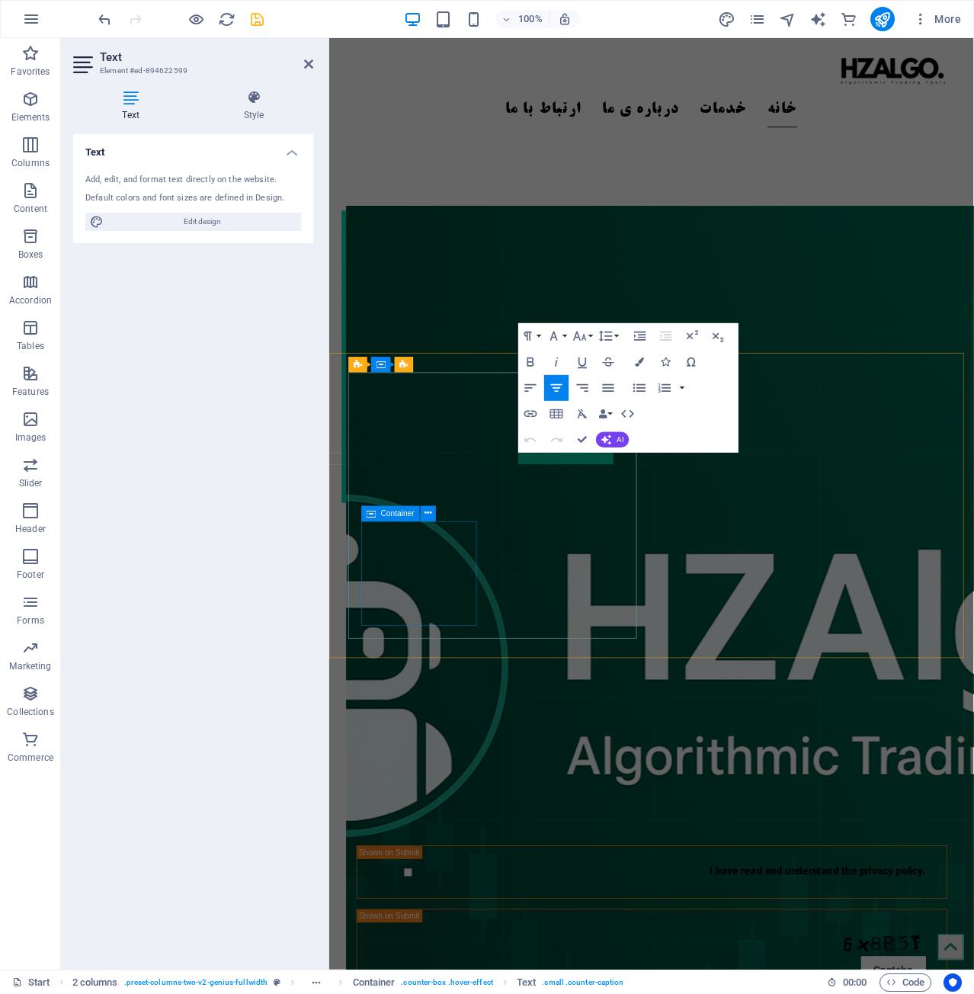
scroll to position [2005, 0]
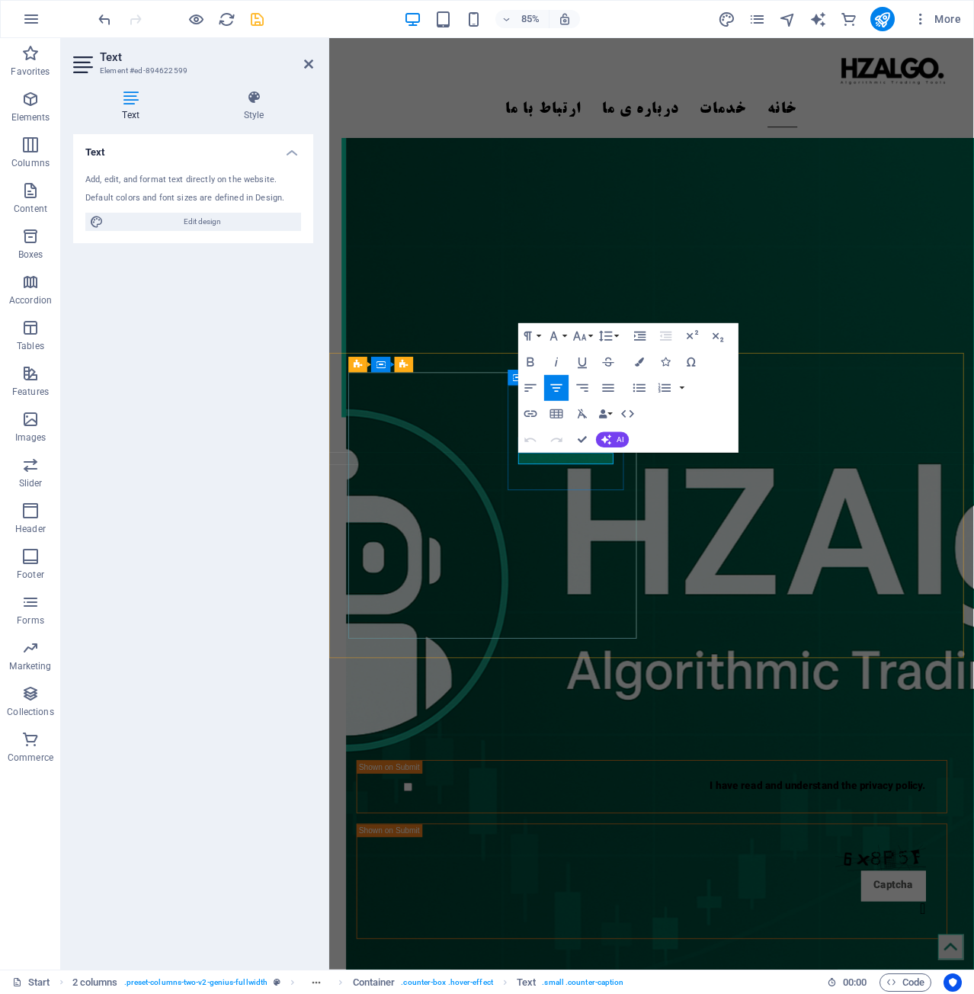
click at [565, 382] on button "Align Center" at bounding box center [557, 388] width 24 height 26
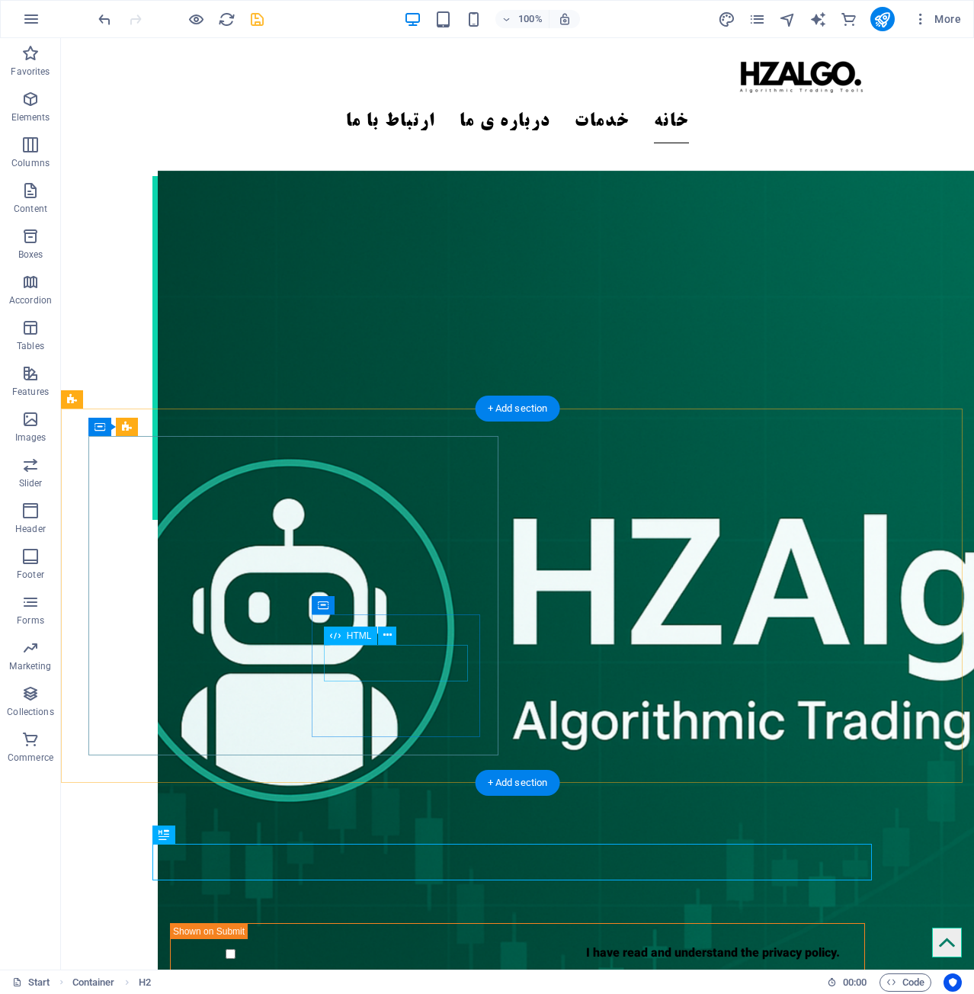
scroll to position [1905, 0]
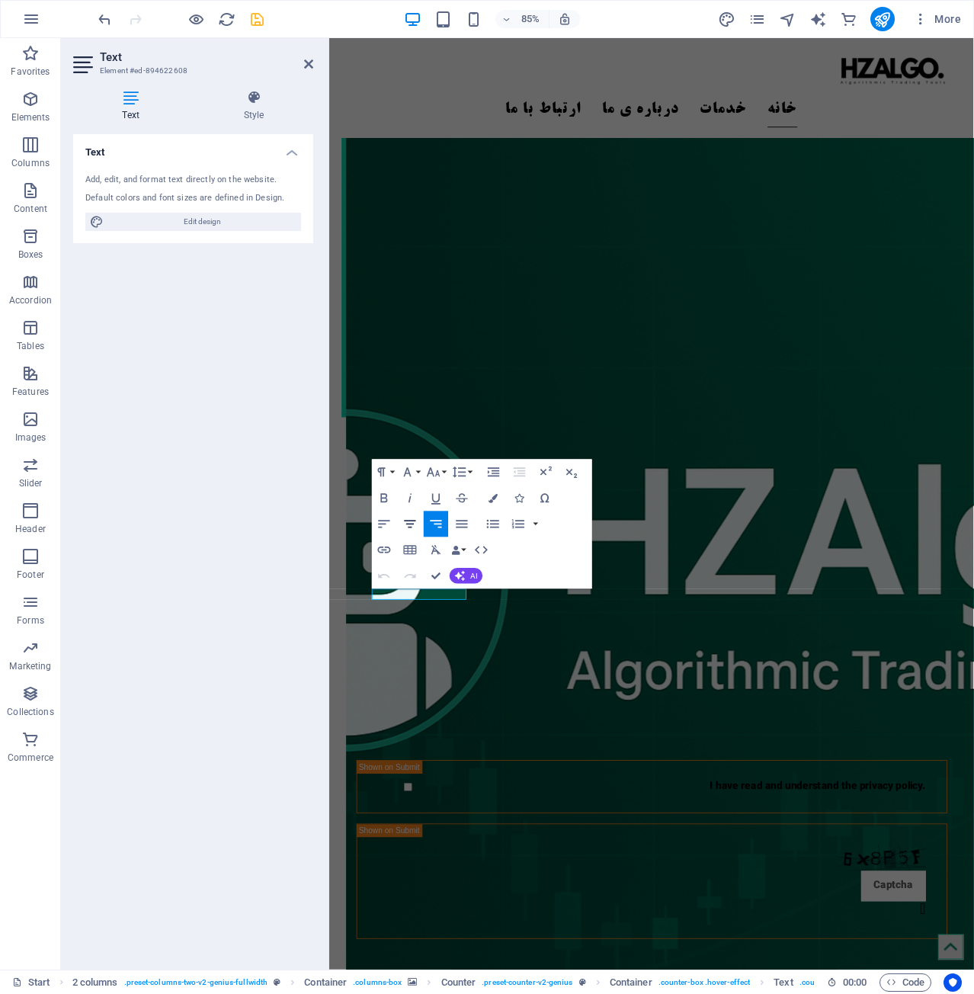
click at [405, 516] on icon "button" at bounding box center [409, 523] width 15 height 15
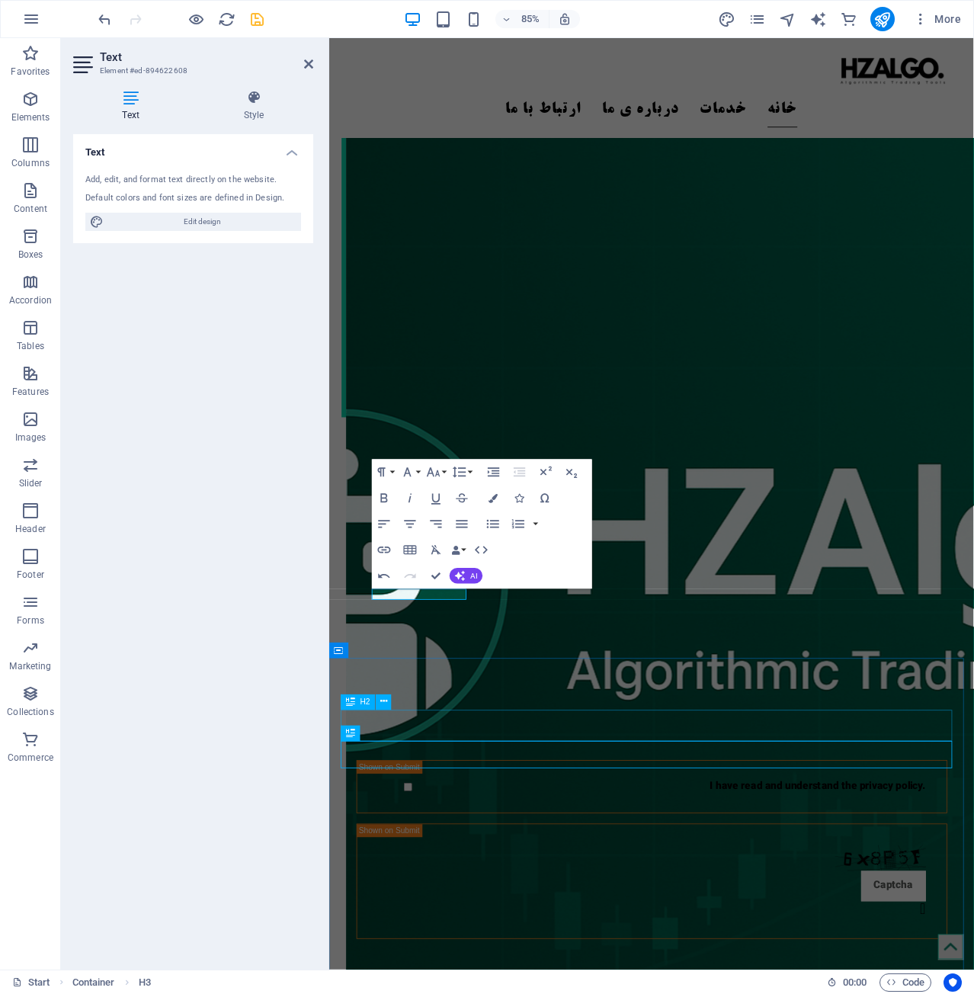
scroll to position [1905, 0]
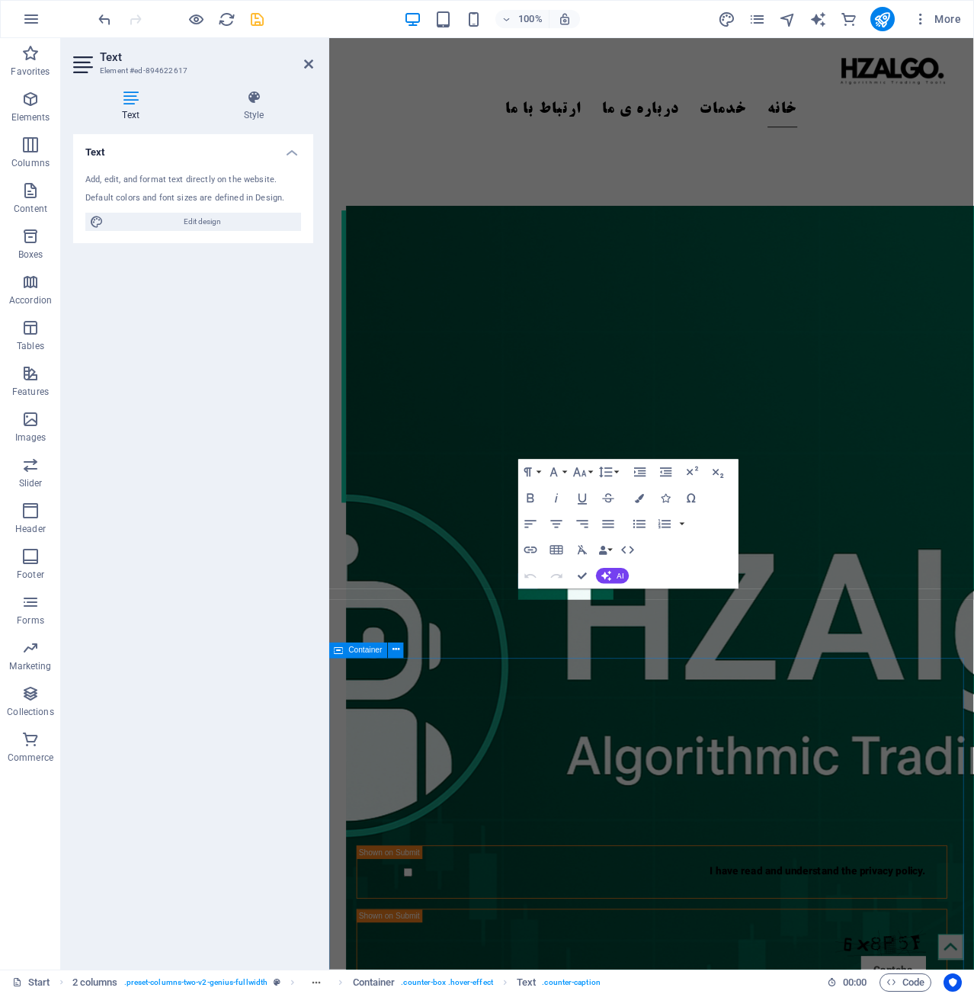
scroll to position [2005, 0]
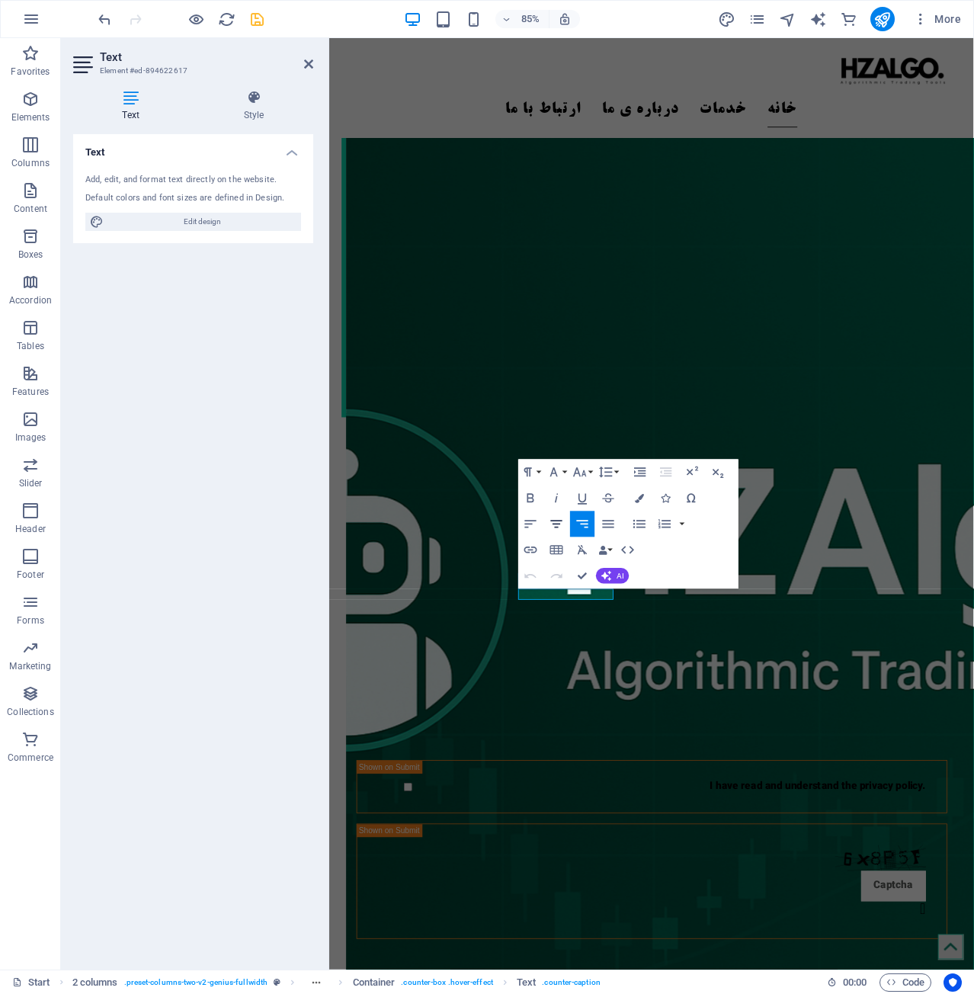
click at [550, 523] on icon "button" at bounding box center [556, 523] width 15 height 15
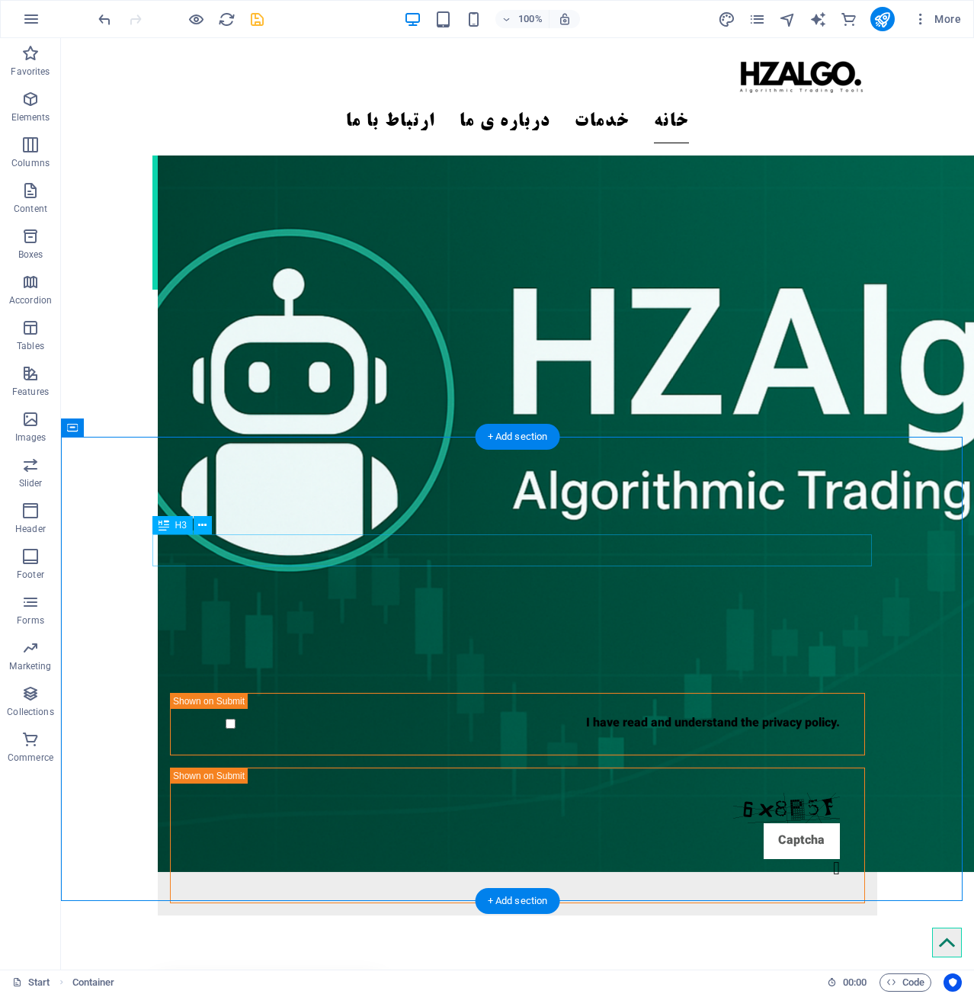
scroll to position [2438, 0]
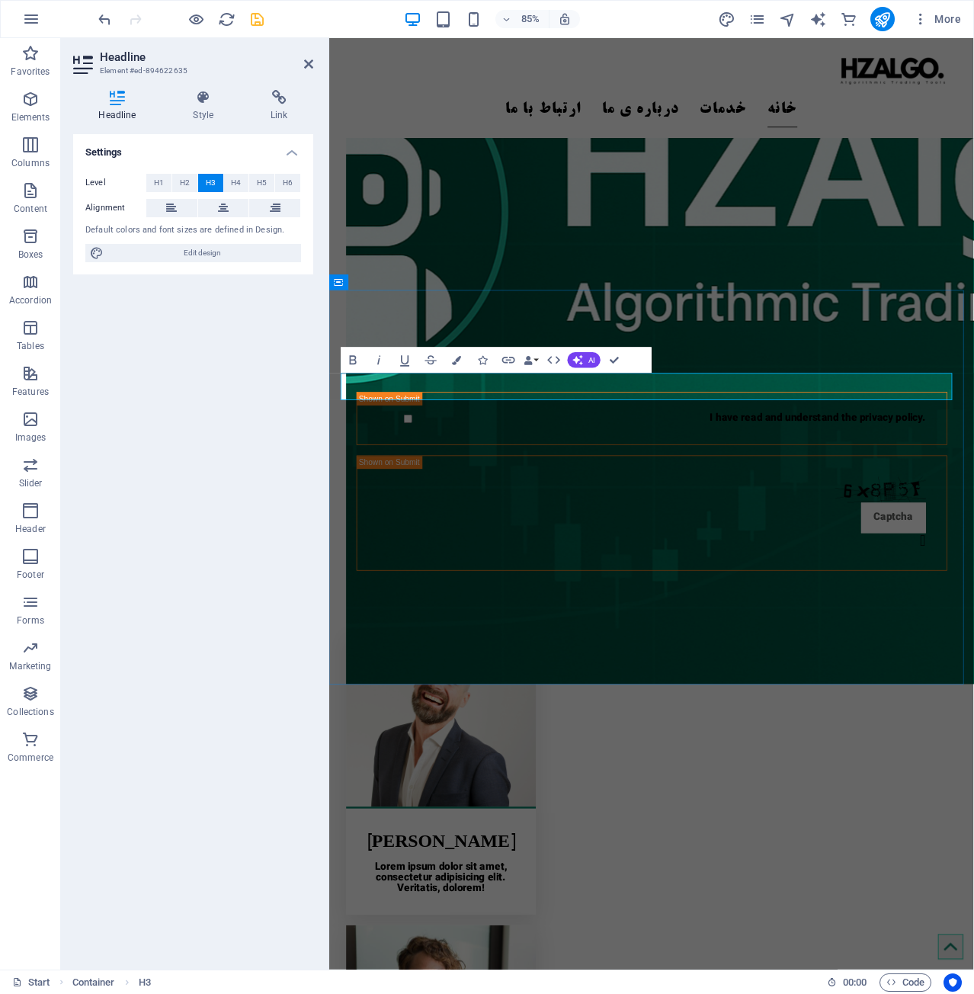
click at [236, 181] on span "H4" at bounding box center [236, 183] width 10 height 18
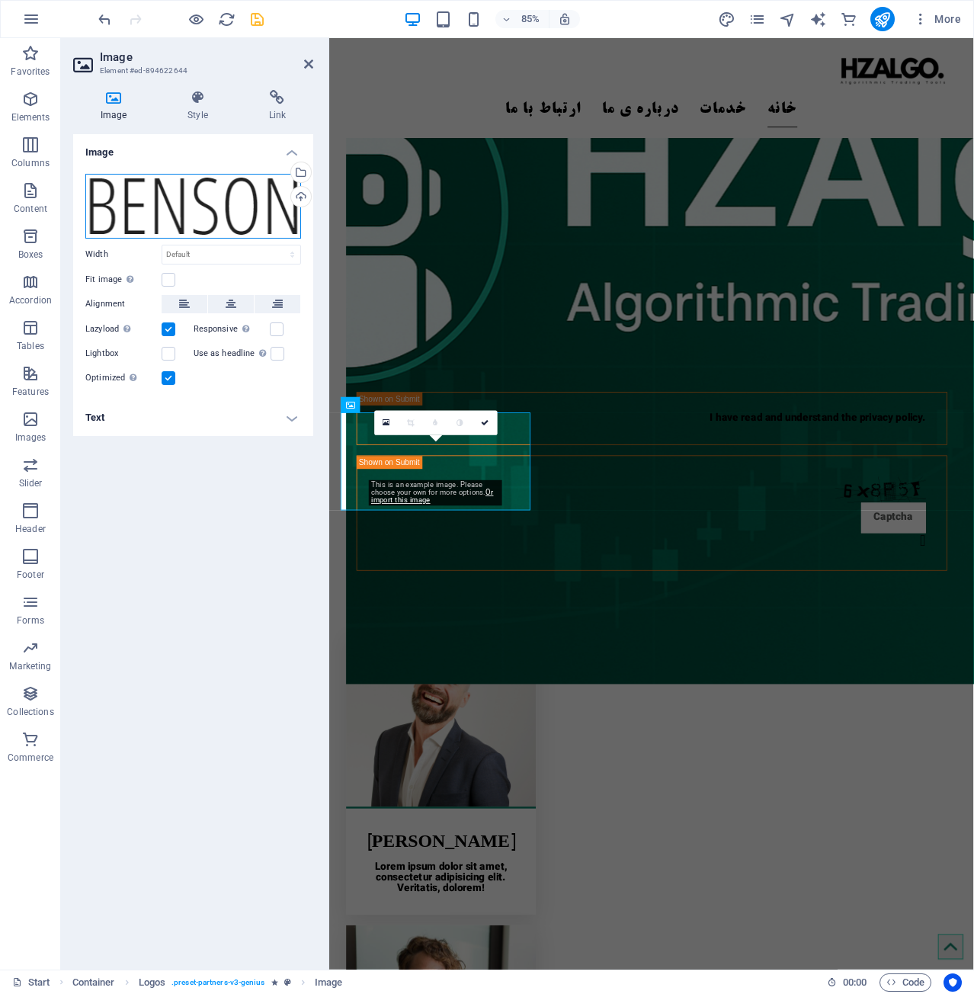
click at [162, 181] on div "Drag files here, click to choose files or select files from Files or our free s…" at bounding box center [193, 206] width 216 height 65
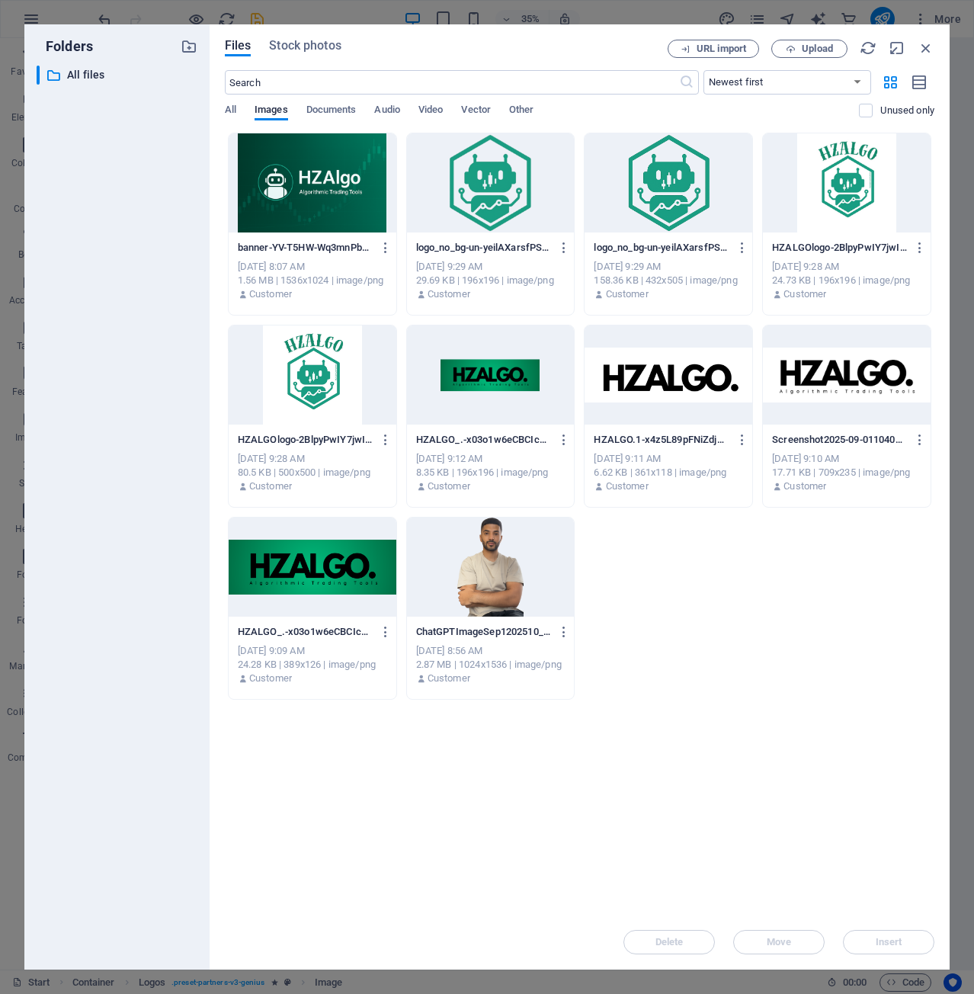
scroll to position [1951, 0]
click at [162, 181] on div "​ All files All files" at bounding box center [117, 511] width 161 height 891
click at [927, 49] on icon "button" at bounding box center [925, 48] width 17 height 17
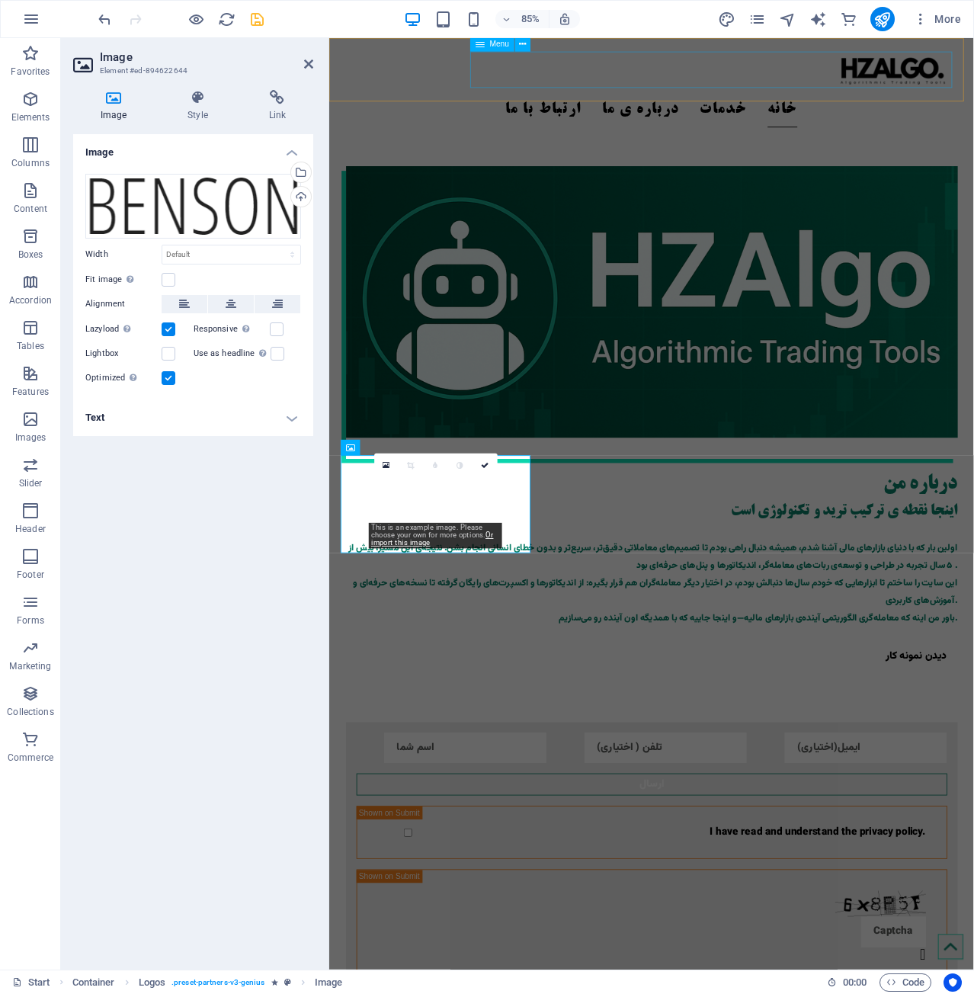
scroll to position [2388, 0]
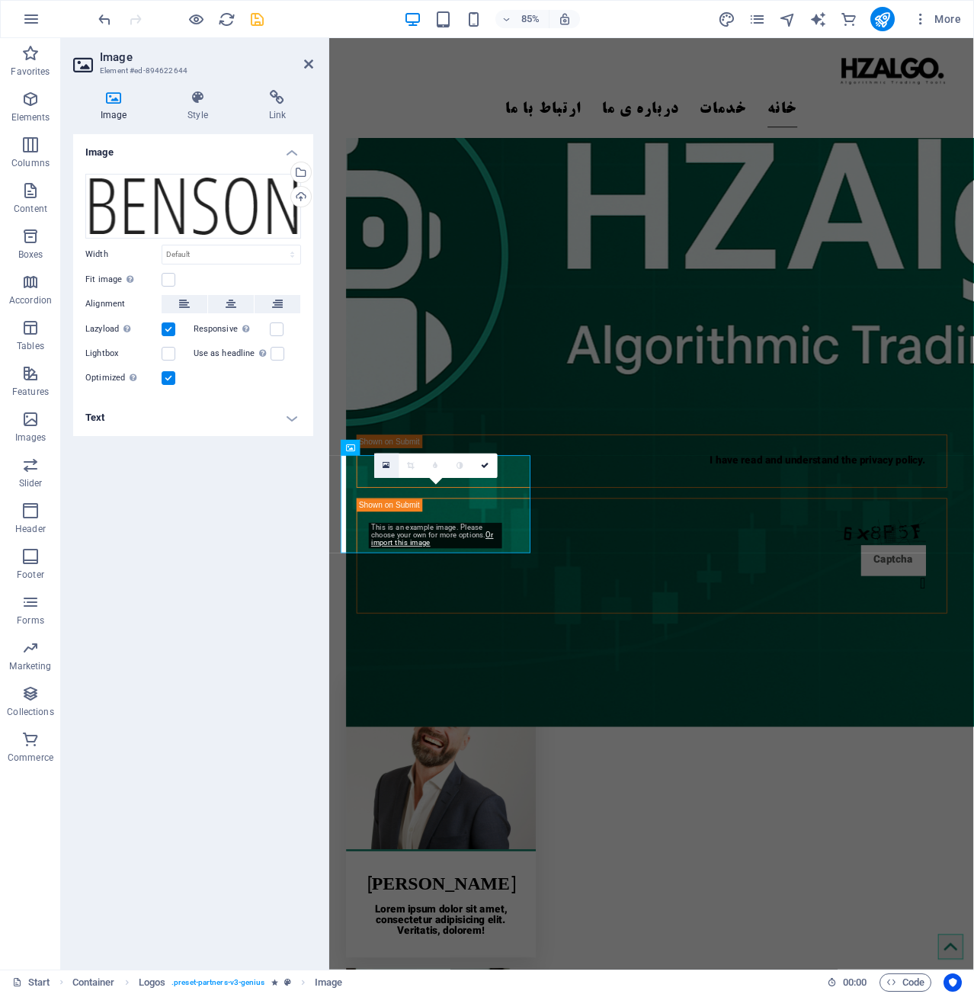
click at [388, 462] on icon at bounding box center [385, 465] width 7 height 9
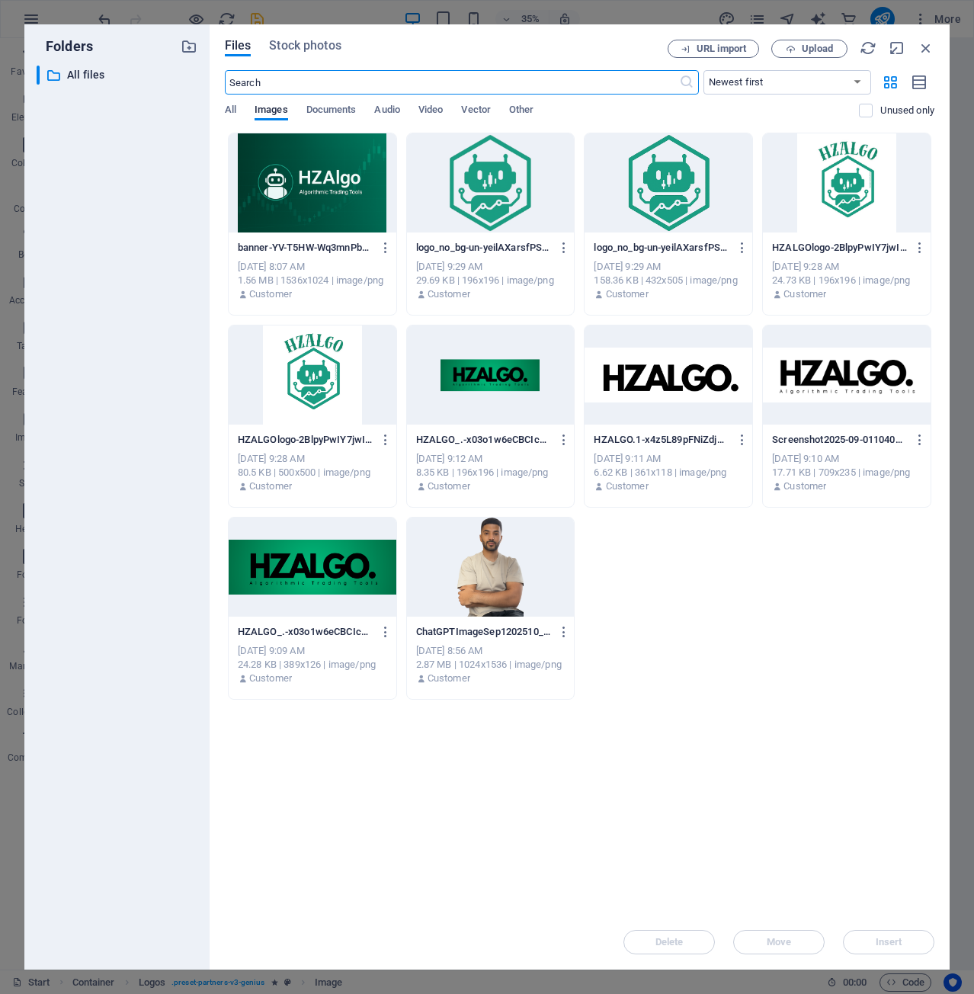
scroll to position [1951, 0]
click at [802, 44] on span "Upload" at bounding box center [817, 48] width 31 height 9
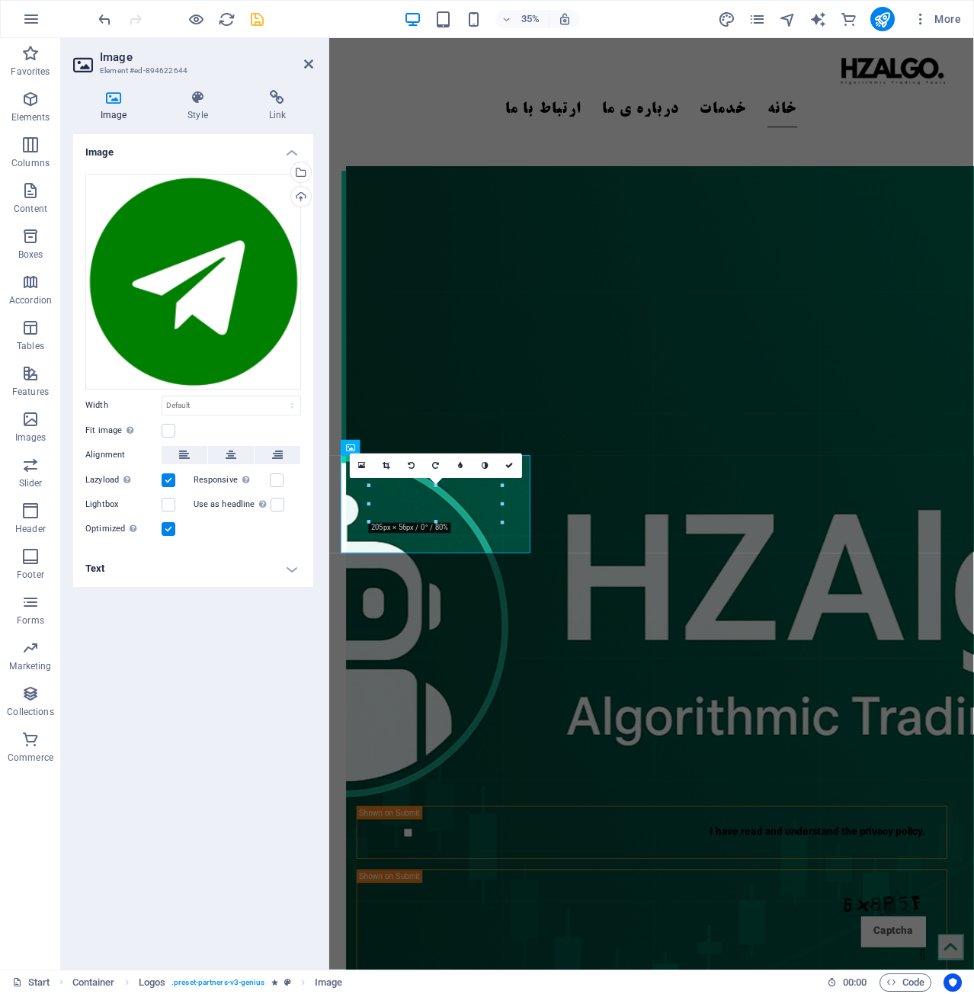
scroll to position [2388, 0]
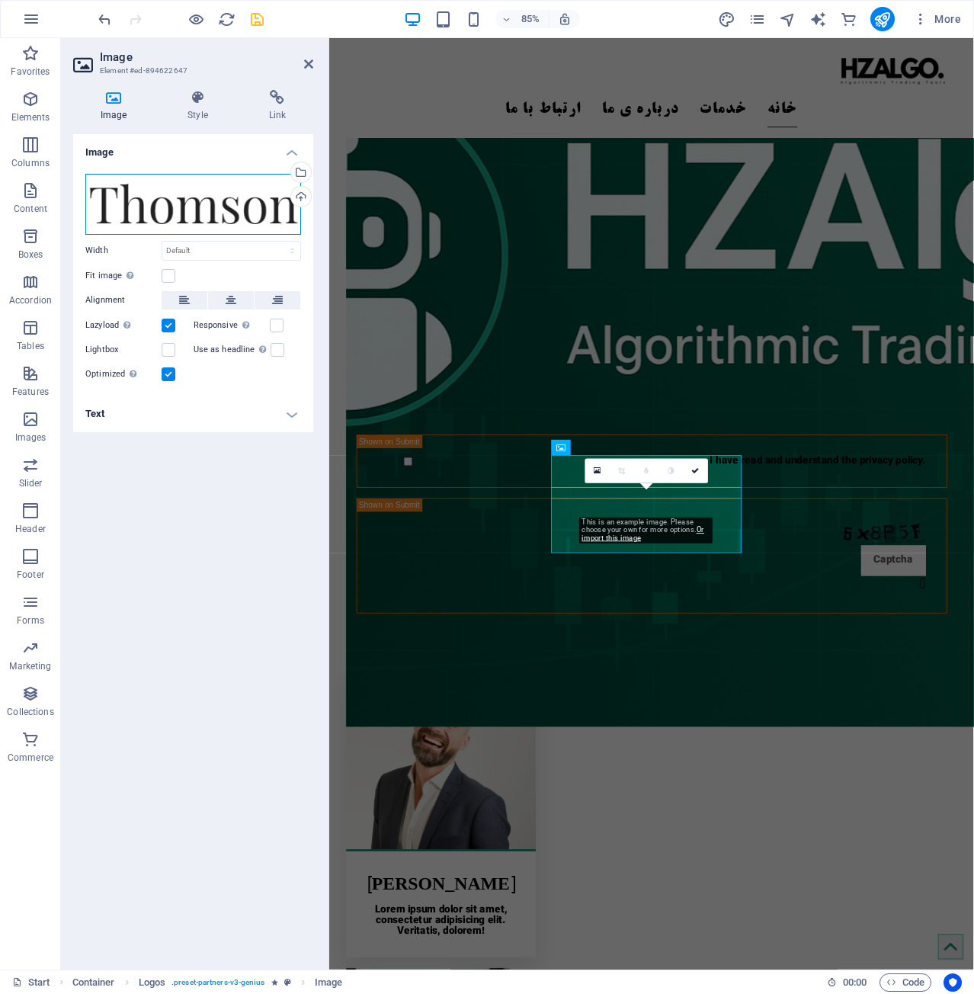
click at [208, 218] on div "Drag files here, click to choose files or select files from Files or our free s…" at bounding box center [193, 204] width 216 height 61
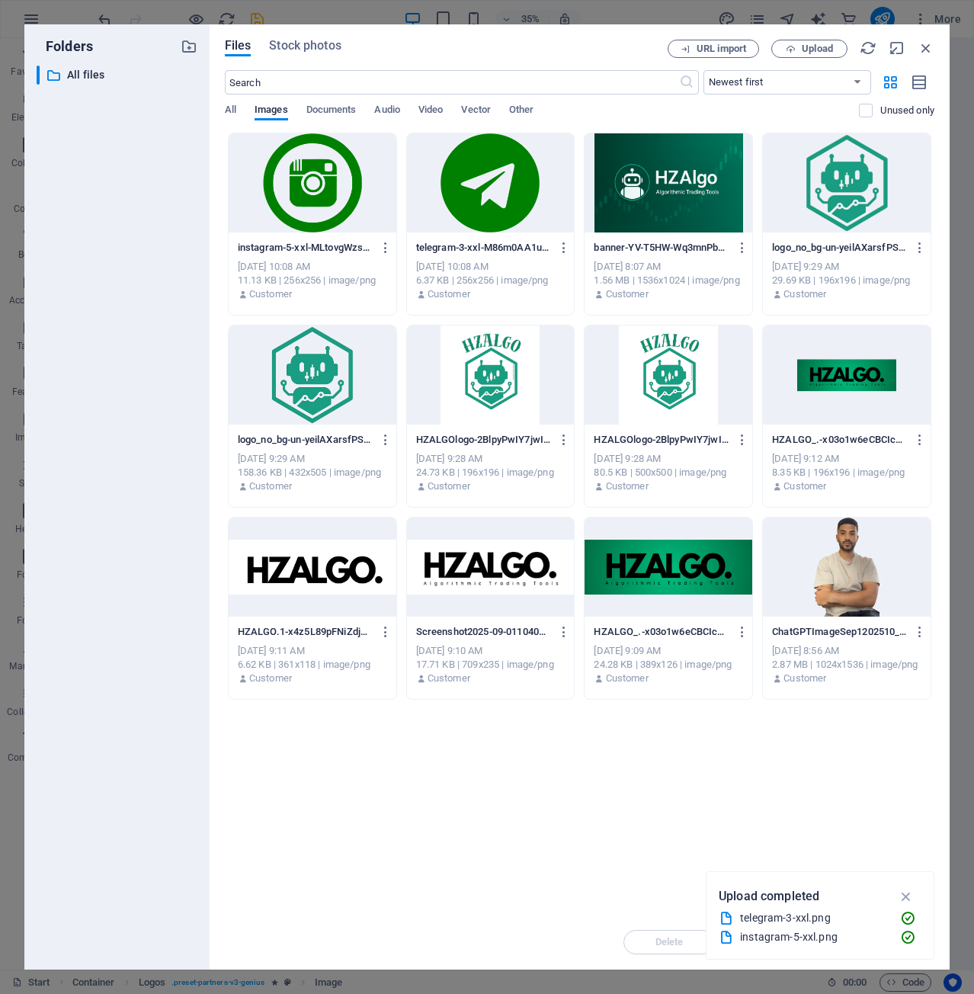
click at [337, 161] on div at bounding box center [313, 182] width 168 height 99
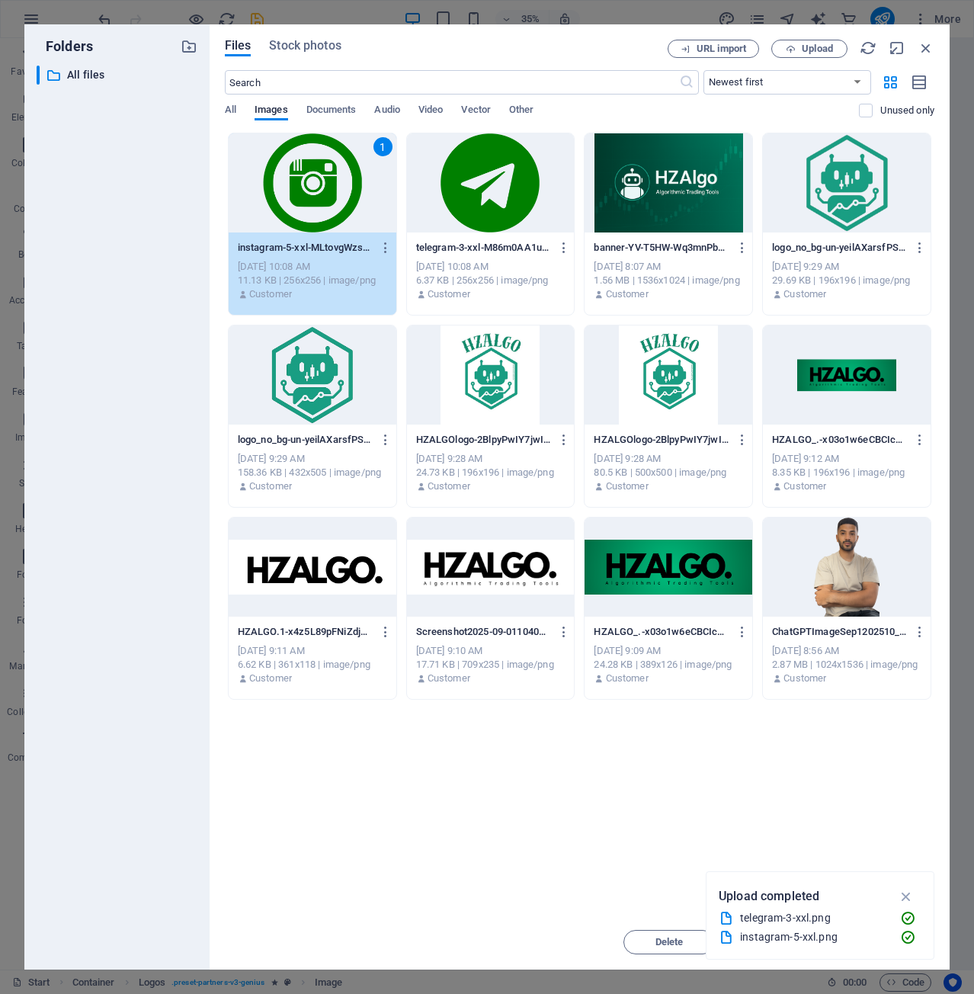
click at [375, 171] on div "1" at bounding box center [313, 182] width 168 height 99
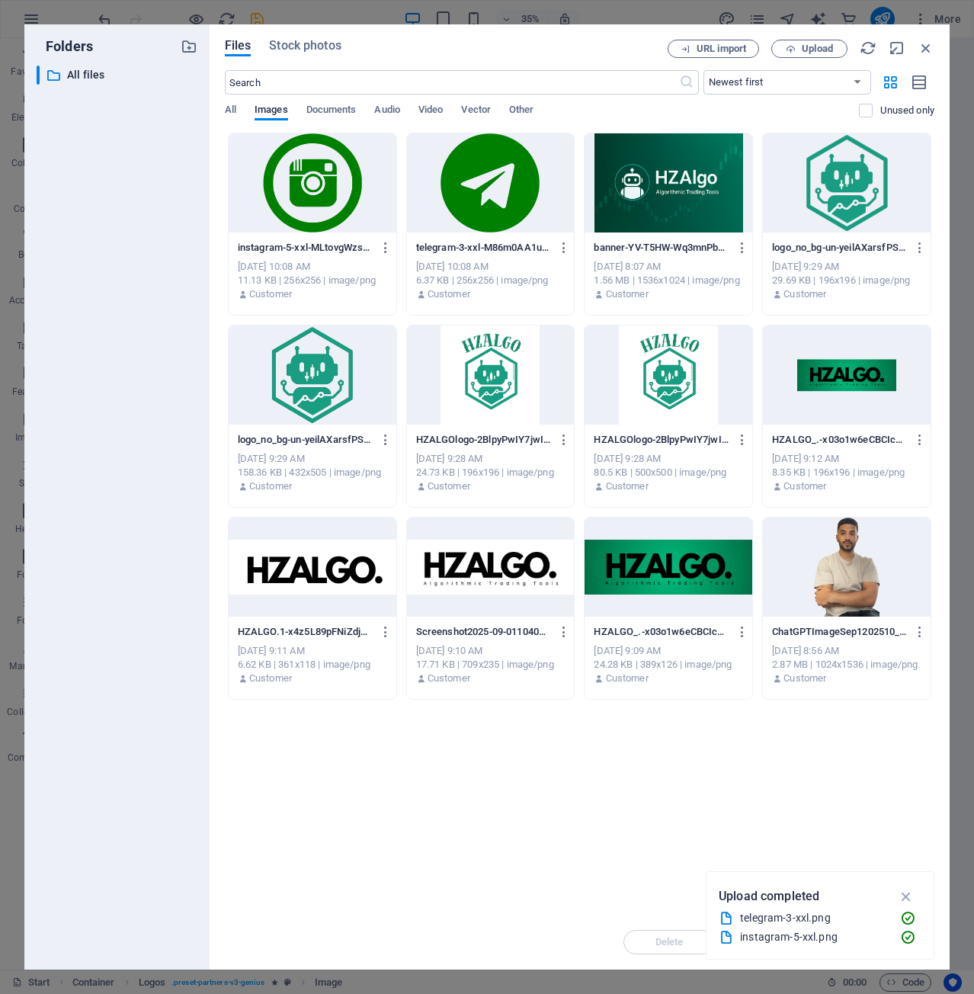
click at [375, 171] on div at bounding box center [313, 182] width 168 height 99
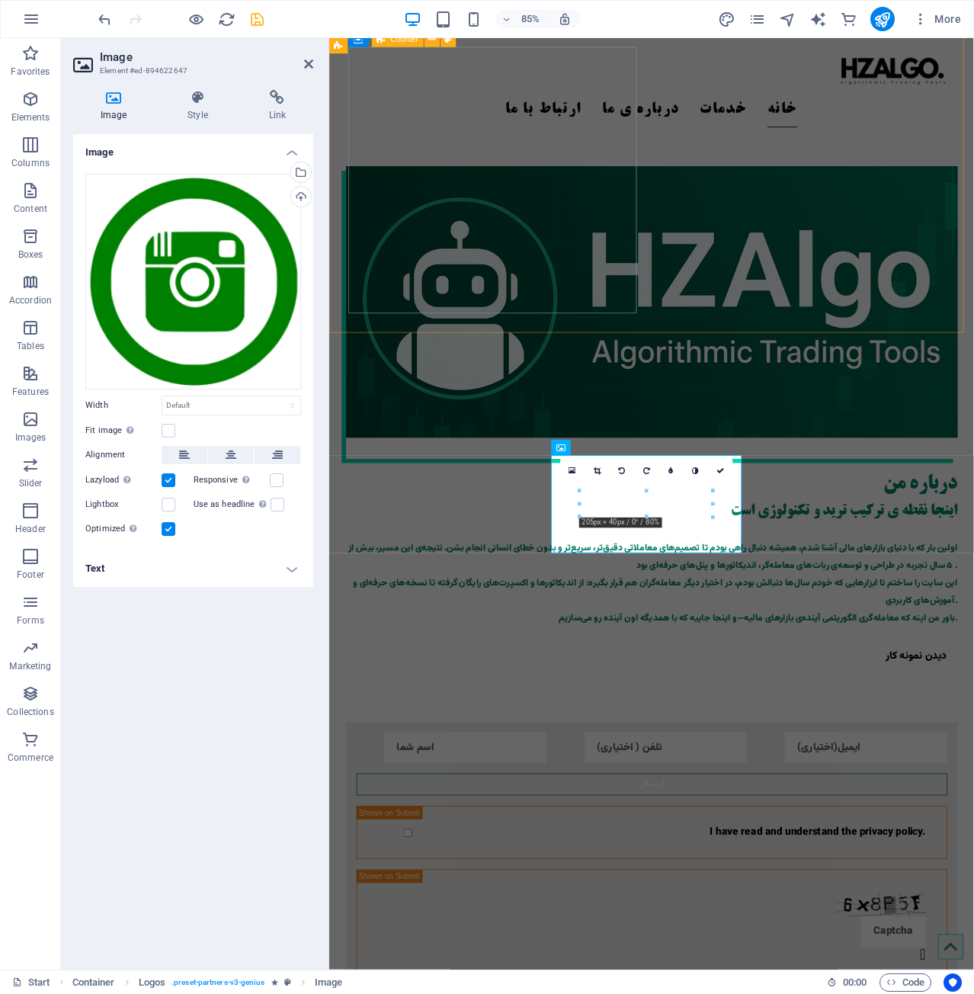
scroll to position [2388, 0]
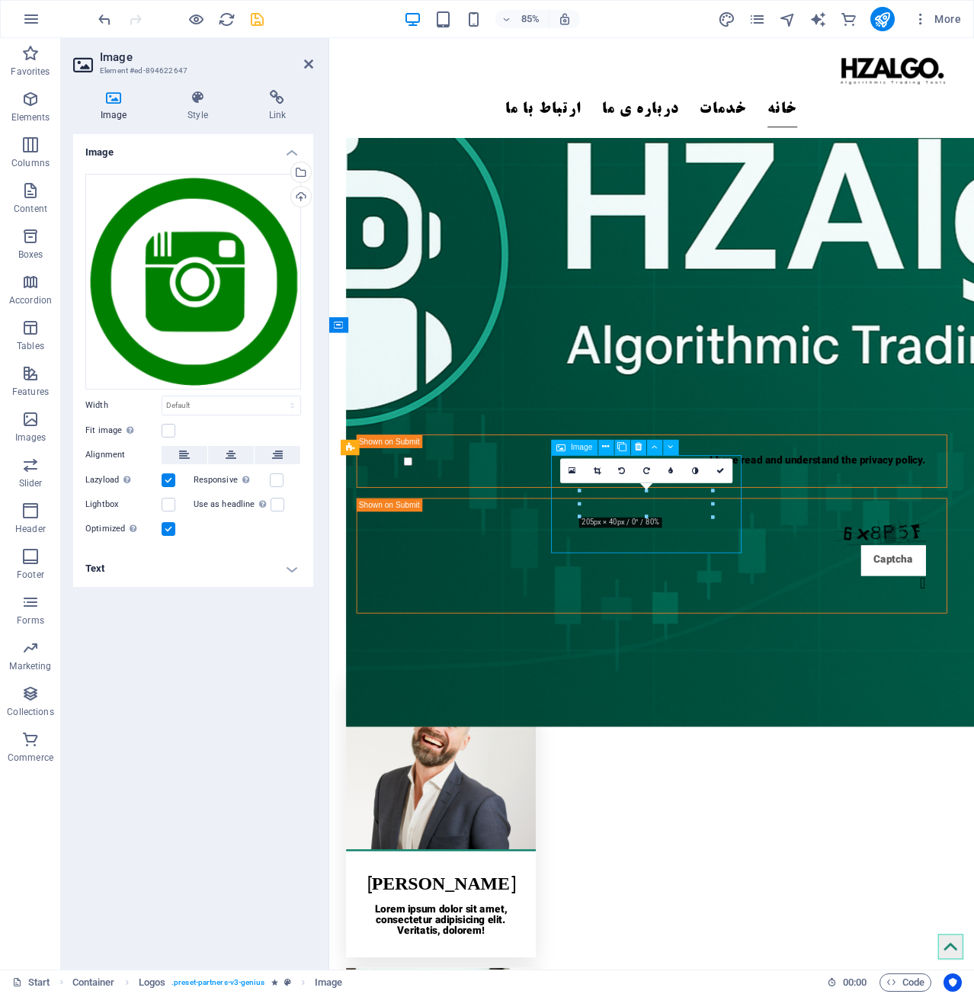
drag, startPoint x: 713, startPoint y: 594, endPoint x: 711, endPoint y: 605, distance: 10.9
drag, startPoint x: 711, startPoint y: 493, endPoint x: 440, endPoint y: 539, distance: 274.4
type input "197"
select select "px"
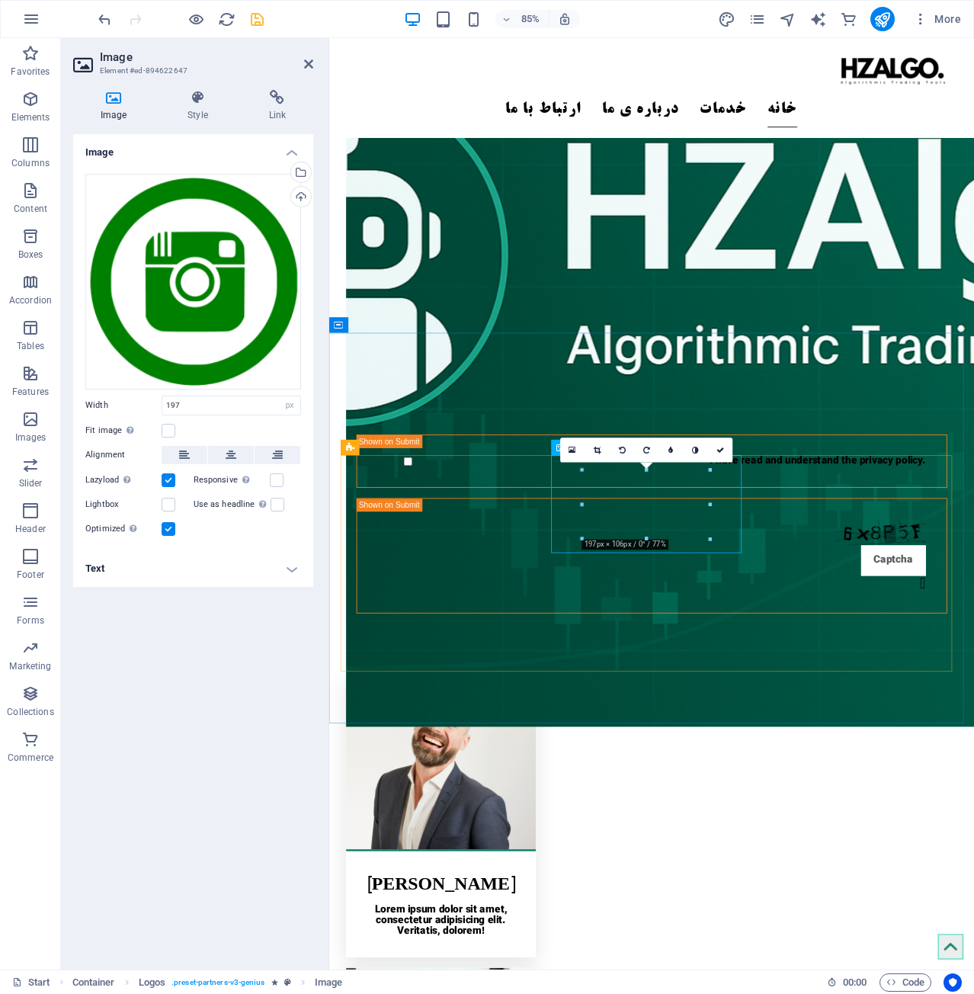
select select "DISABLED_OPTION_VALUE"
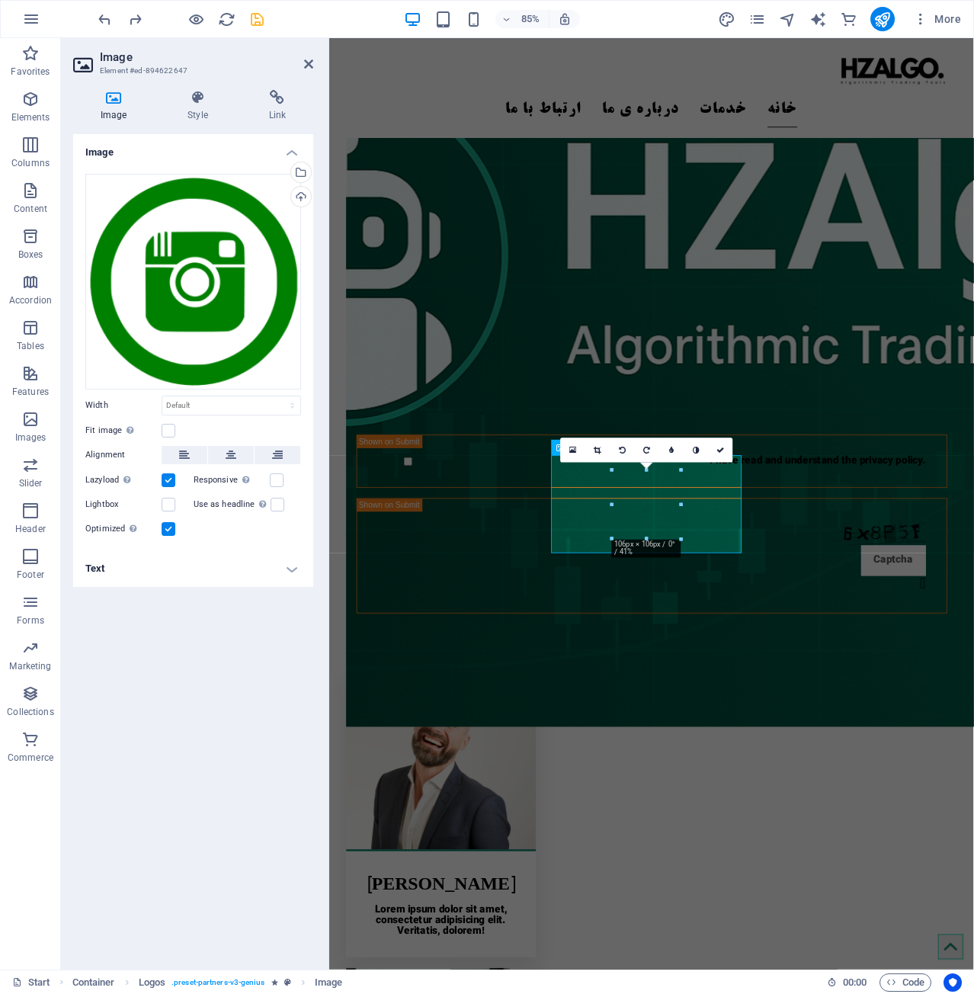
click at [682, 462] on div "16:10 16:9 4:3 1:1 1:2 0" at bounding box center [647, 449] width 172 height 24
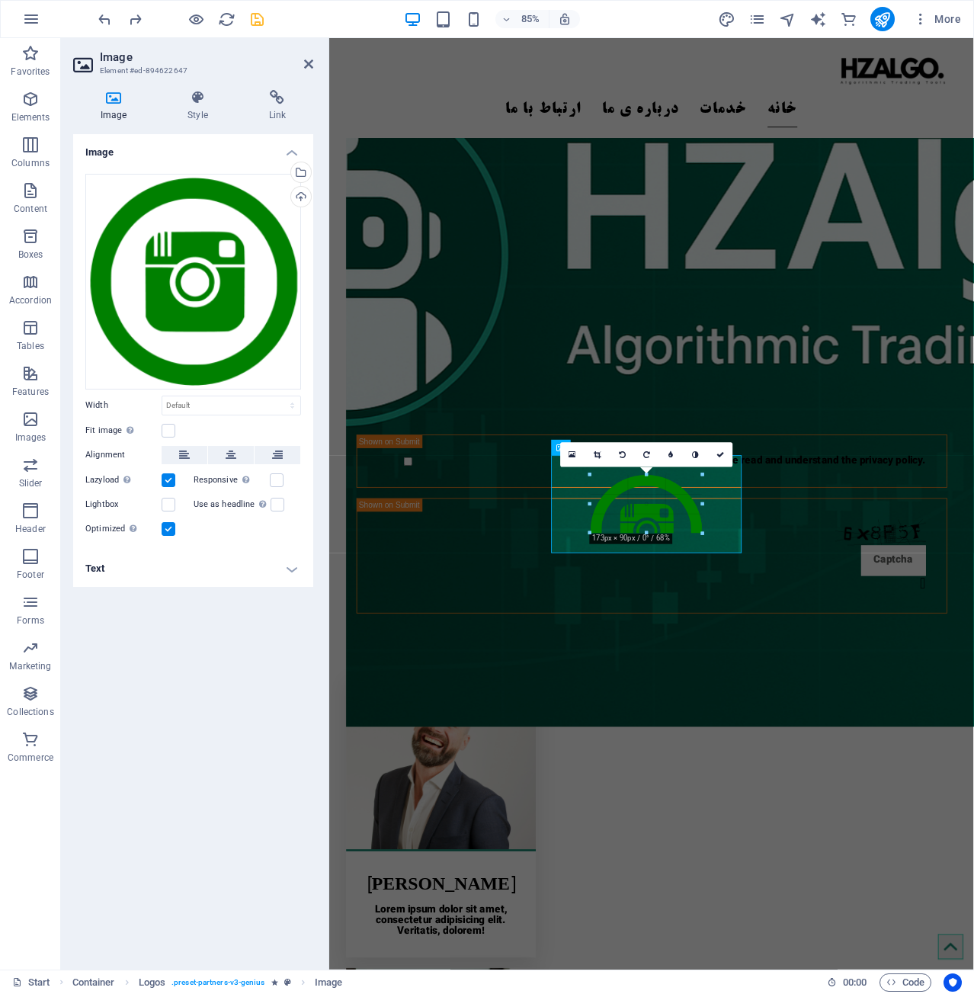
drag, startPoint x: 677, startPoint y: 472, endPoint x: 643, endPoint y: 488, distance: 38.2
type input "161"
select select "px"
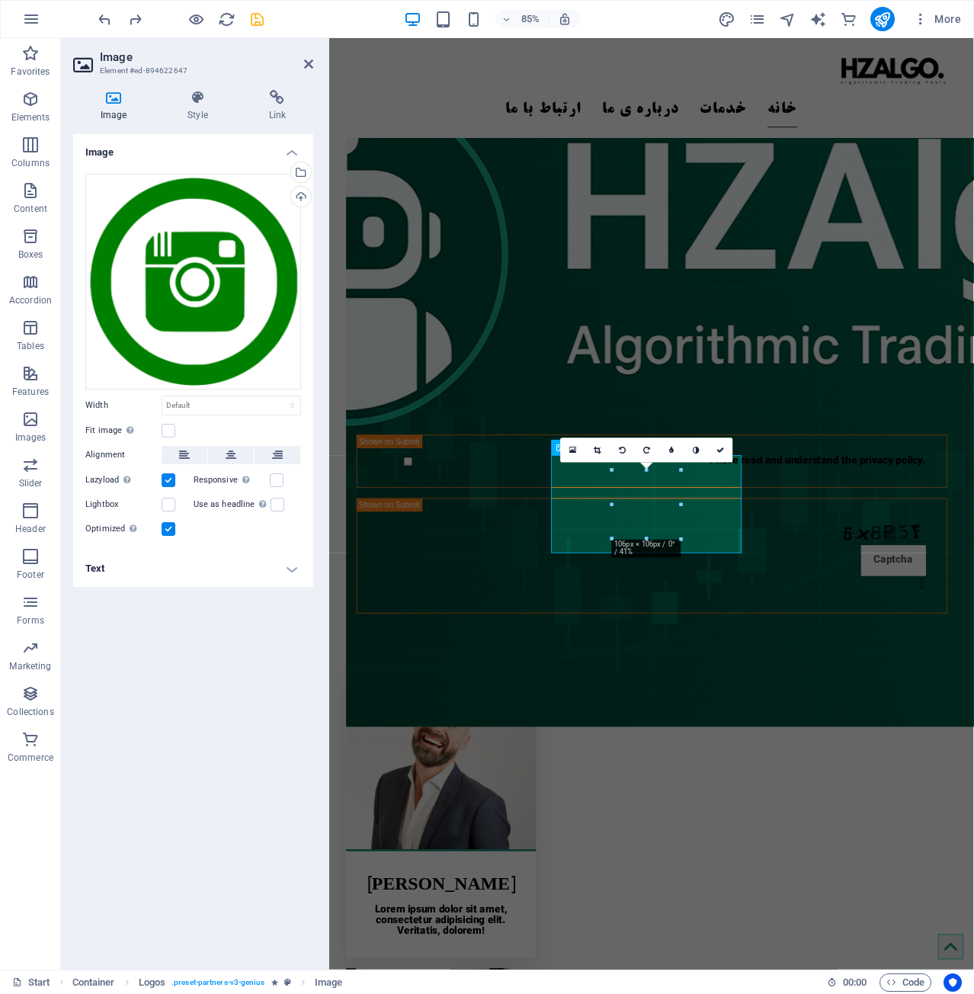
click at [609, 462] on div "16:10 16:9 4:3 1:1 1:2 0" at bounding box center [647, 449] width 172 height 24
type input "120"
select select "px"
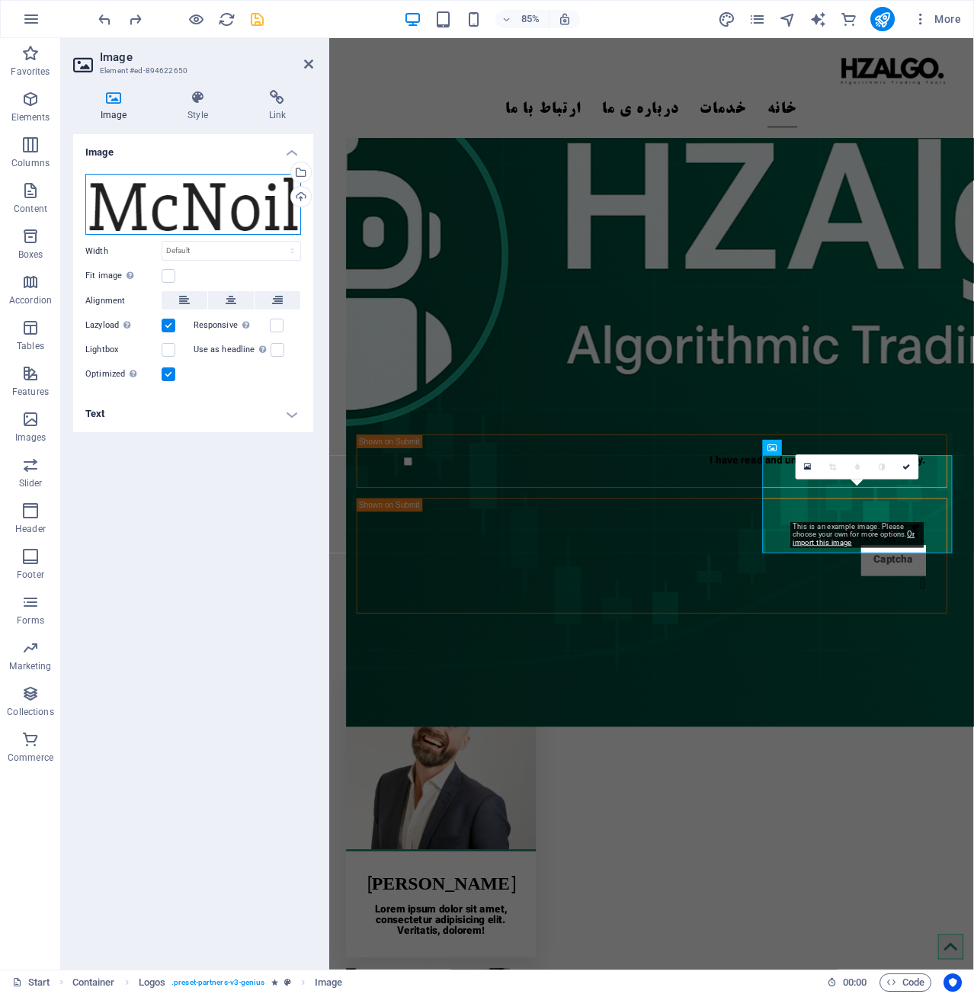
click at [216, 194] on div "Drag files here, click to choose files or select files from Files or our free s…" at bounding box center [193, 205] width 216 height 62
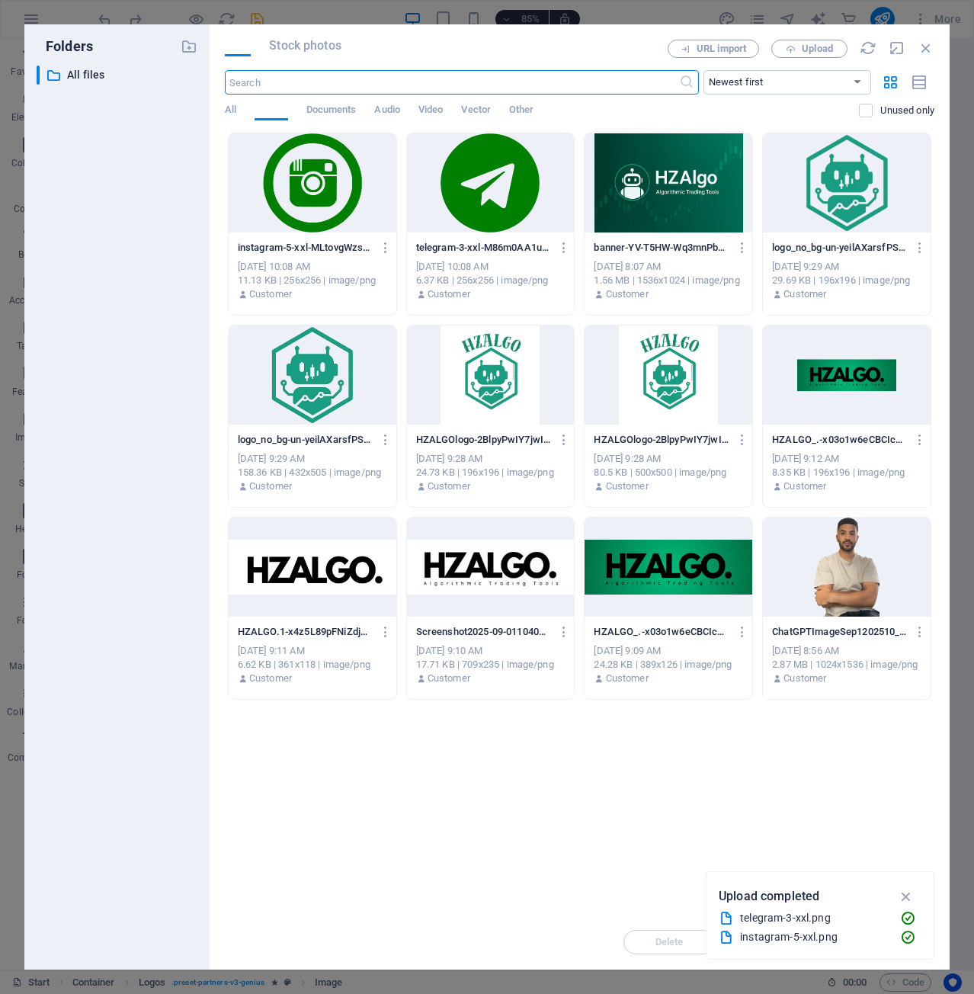
scroll to position [1951, 0]
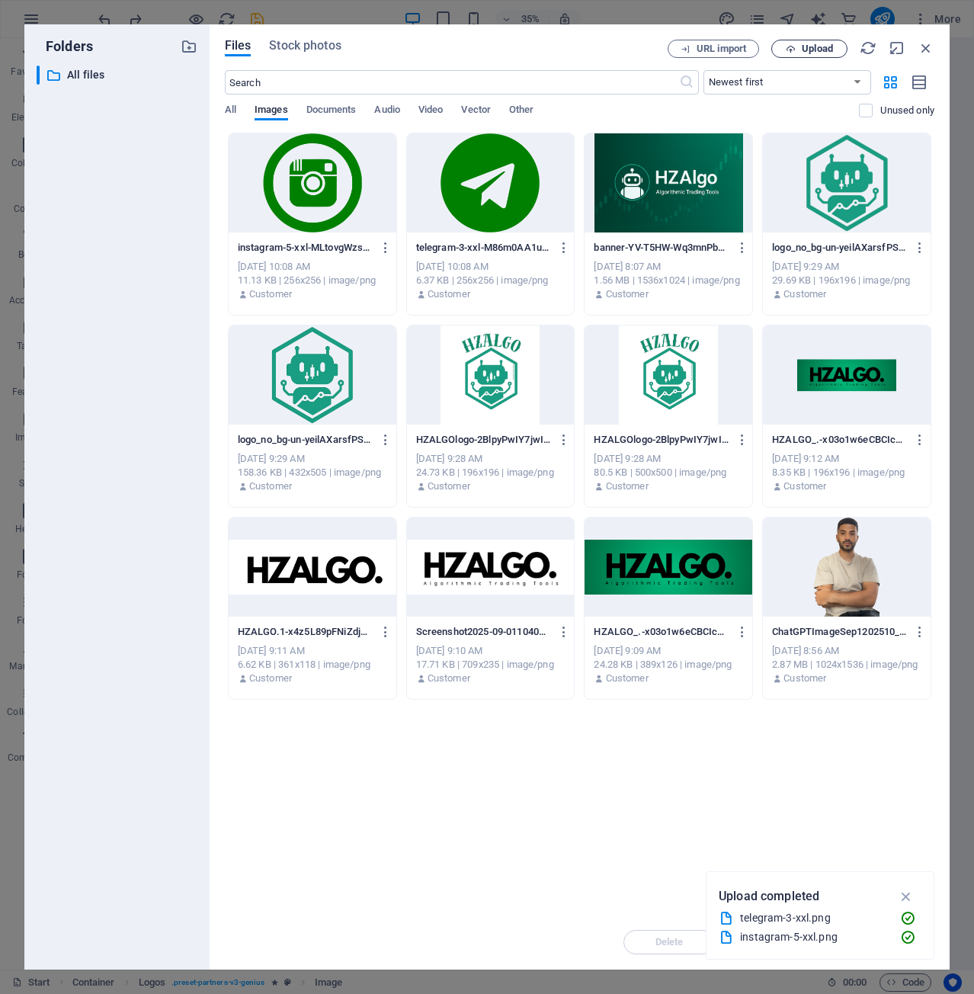
click at [794, 48] on icon "button" at bounding box center [791, 49] width 10 height 10
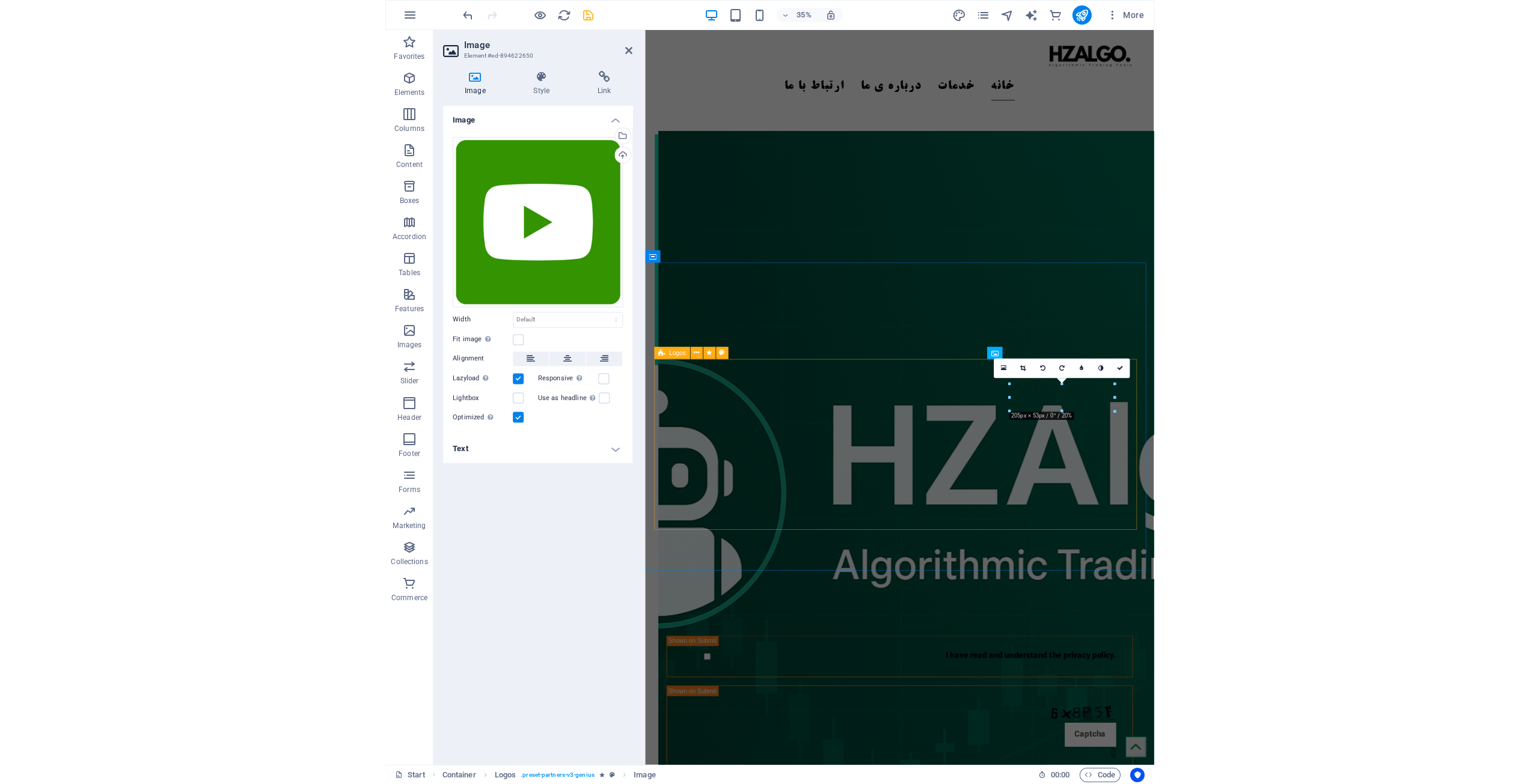
scroll to position [1883, 0]
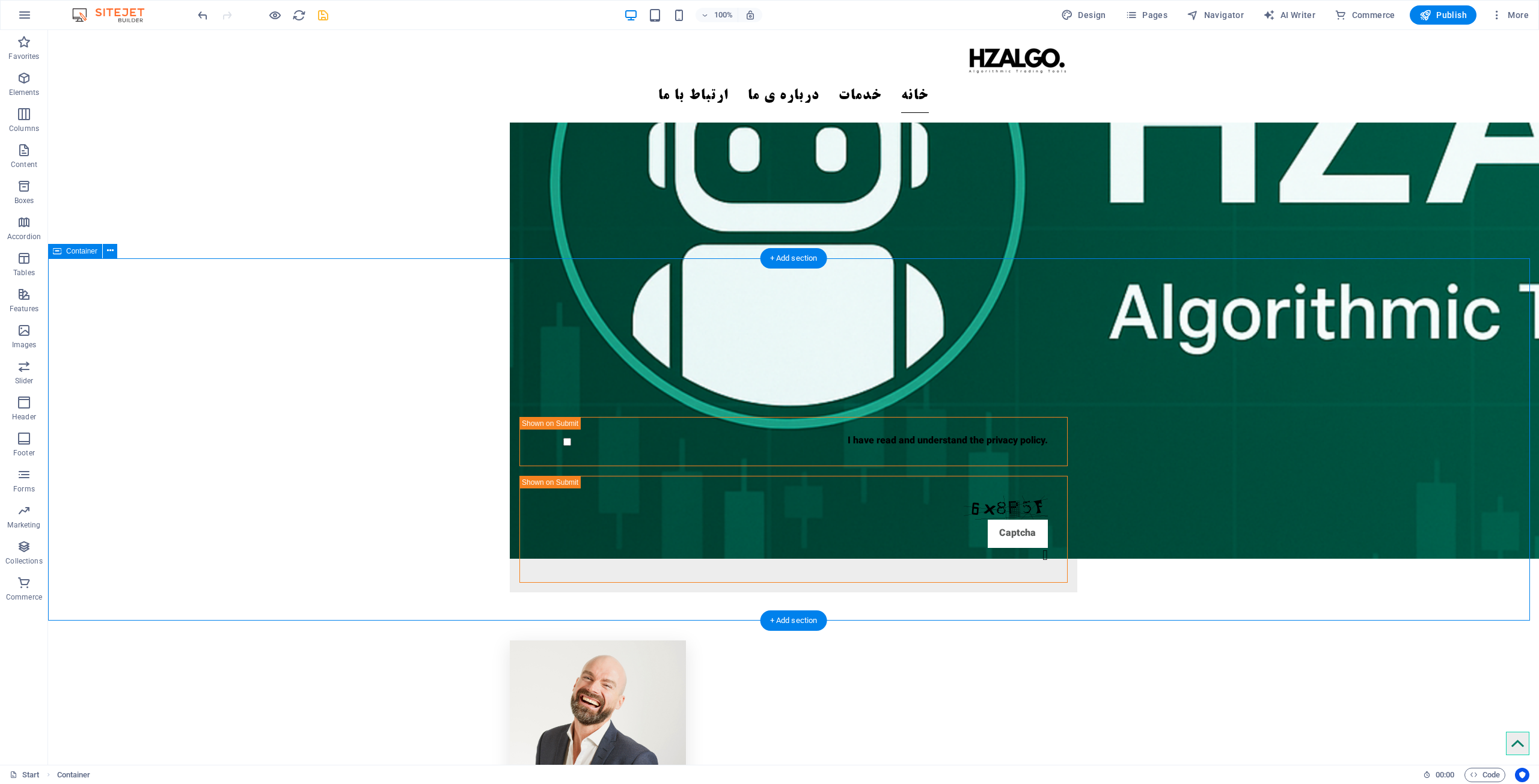
scroll to position [2020, 0]
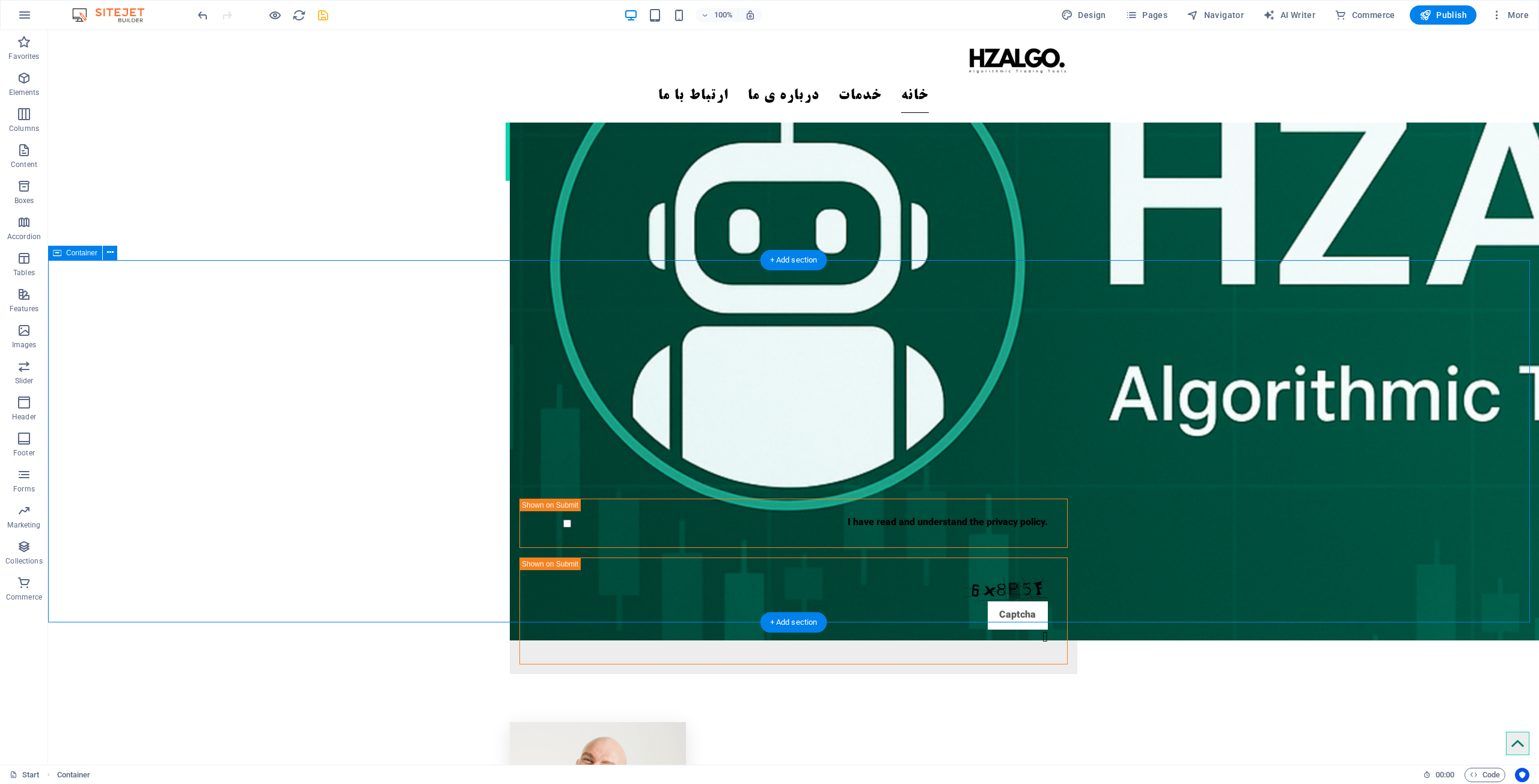
drag, startPoint x: 545, startPoint y: 531, endPoint x: 440, endPoint y: 470, distance: 121.4
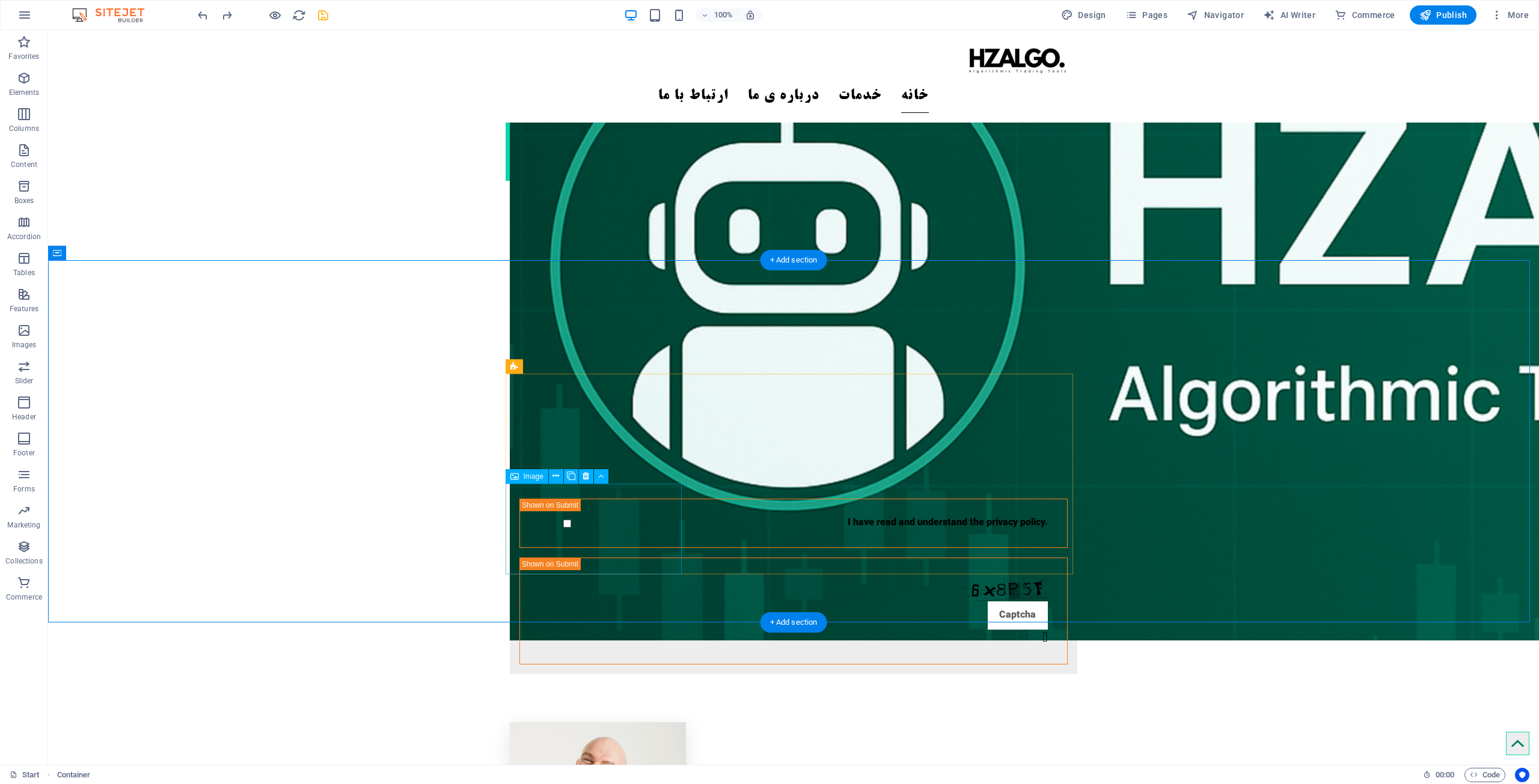
click at [515, 368] on icon at bounding box center [515, 367] width 8 height 14
click at [560, 367] on button at bounding box center [555, 367] width 14 height 14
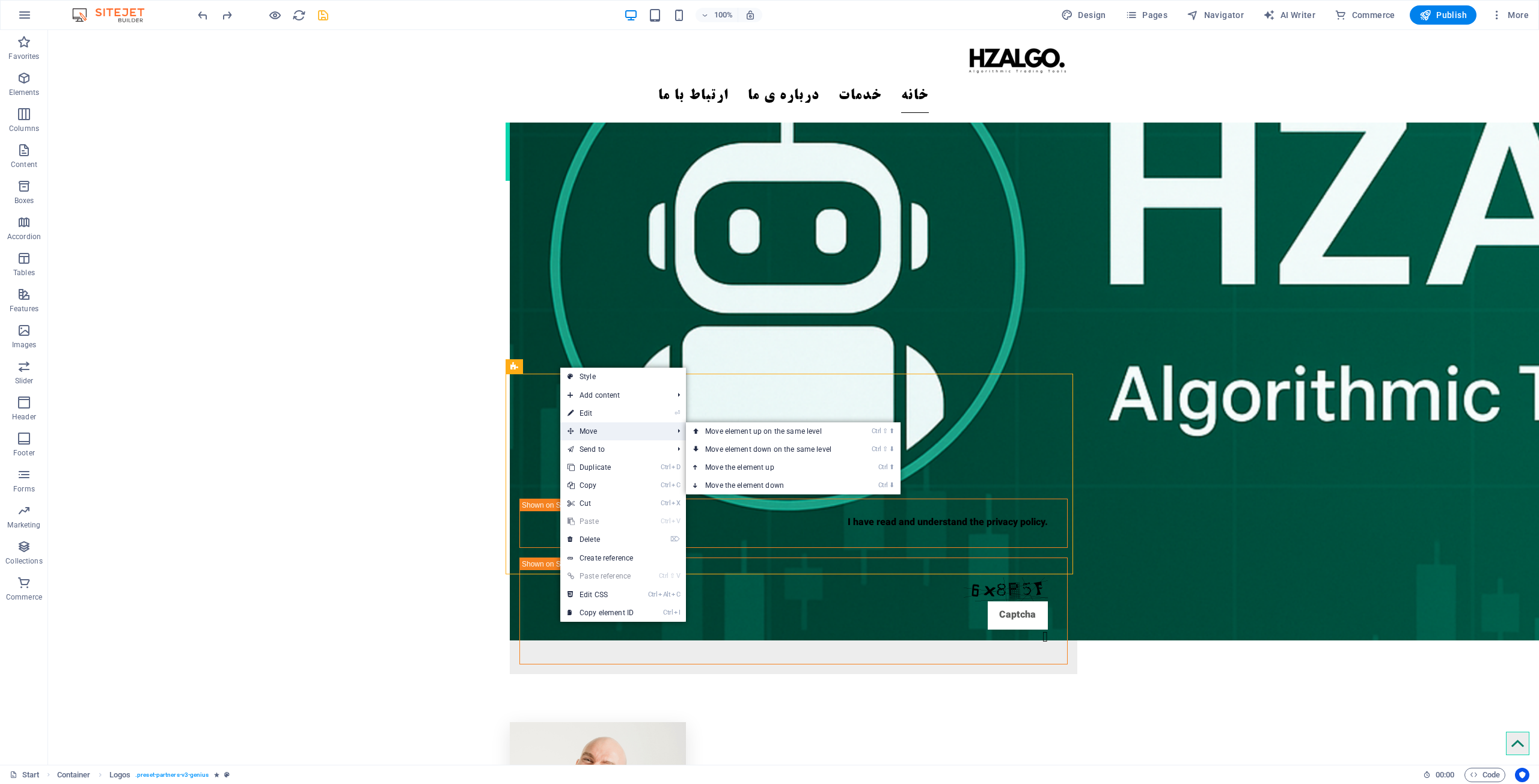
click at [620, 440] on span "Move" at bounding box center [614, 431] width 107 height 18
click at [734, 465] on link "Ctrl ⬆ Move the element up" at bounding box center [770, 467] width 170 height 18
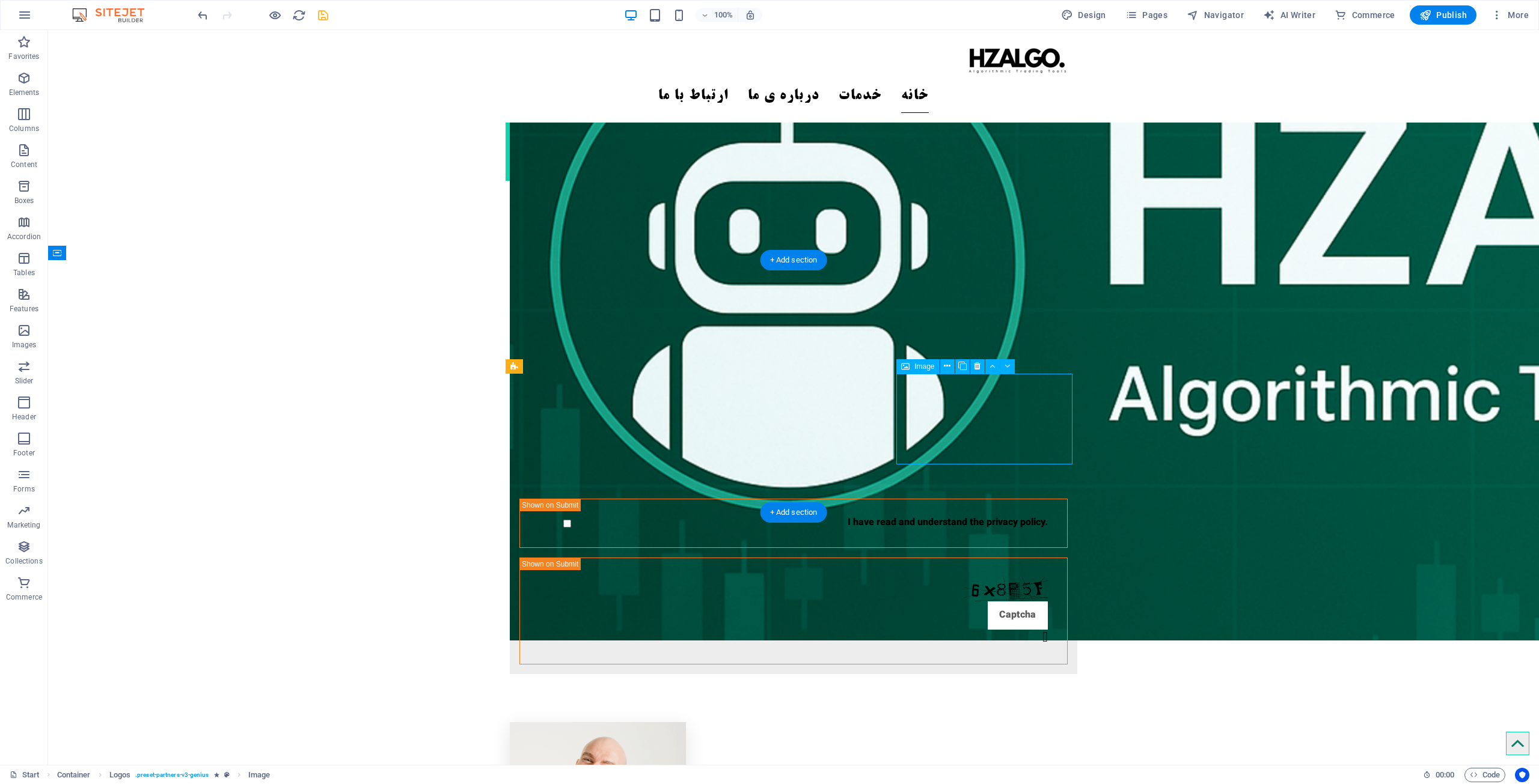
click at [512, 370] on icon at bounding box center [515, 367] width 8 height 14
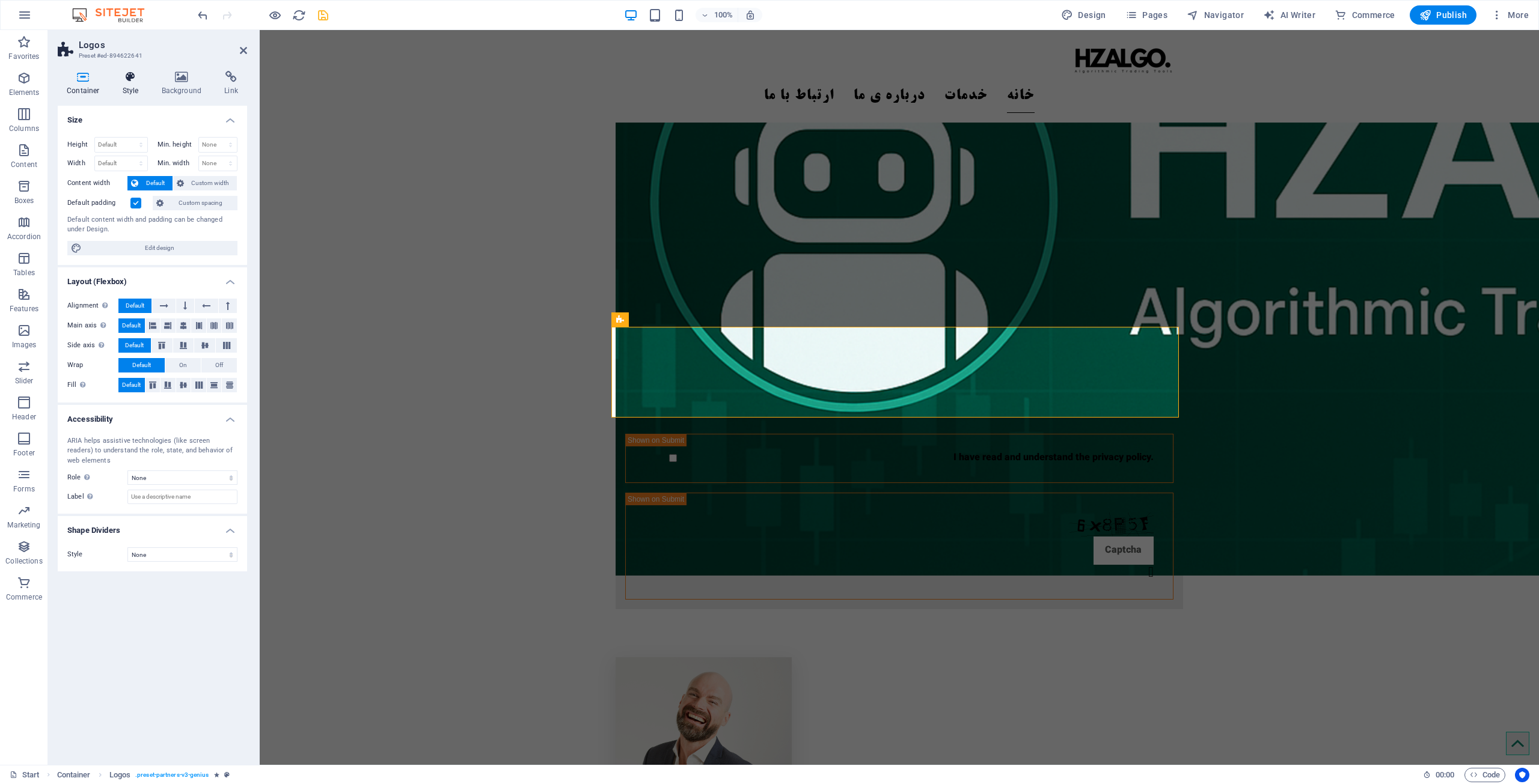
click at [145, 78] on icon at bounding box center [130, 77] width 34 height 12
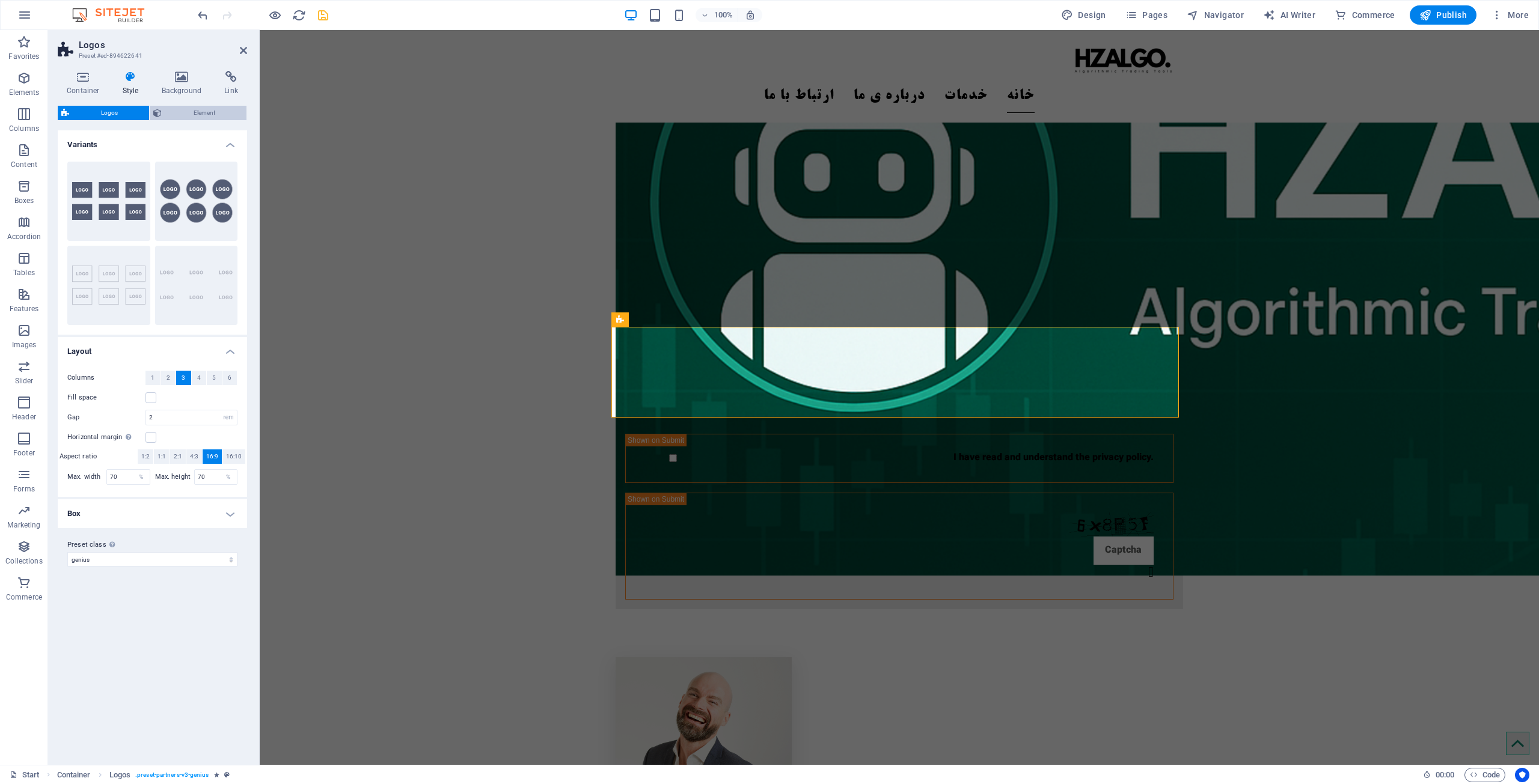
click at [174, 115] on span "Element" at bounding box center [204, 113] width 77 height 14
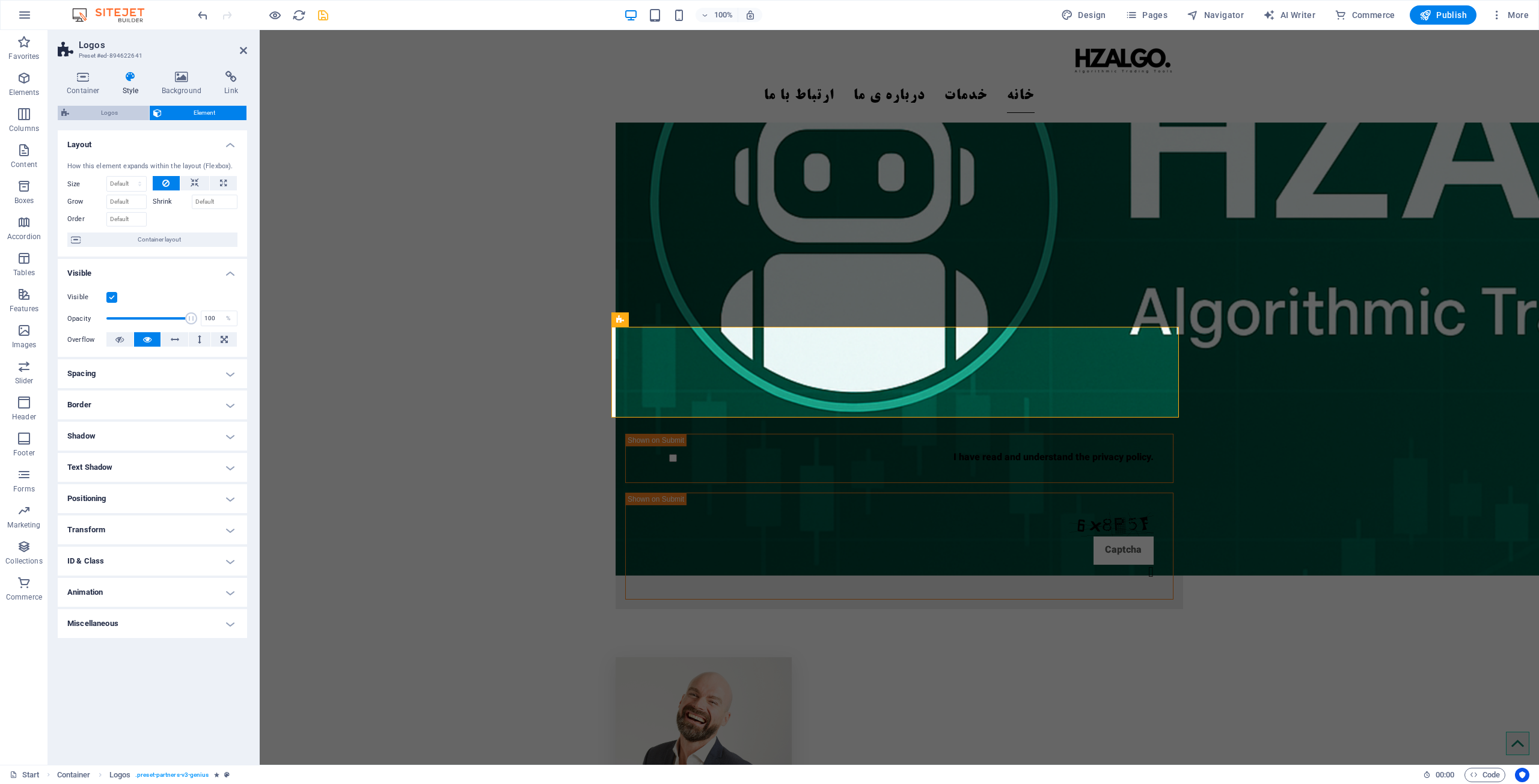
click at [123, 118] on span "Logos" at bounding box center [109, 113] width 73 height 14
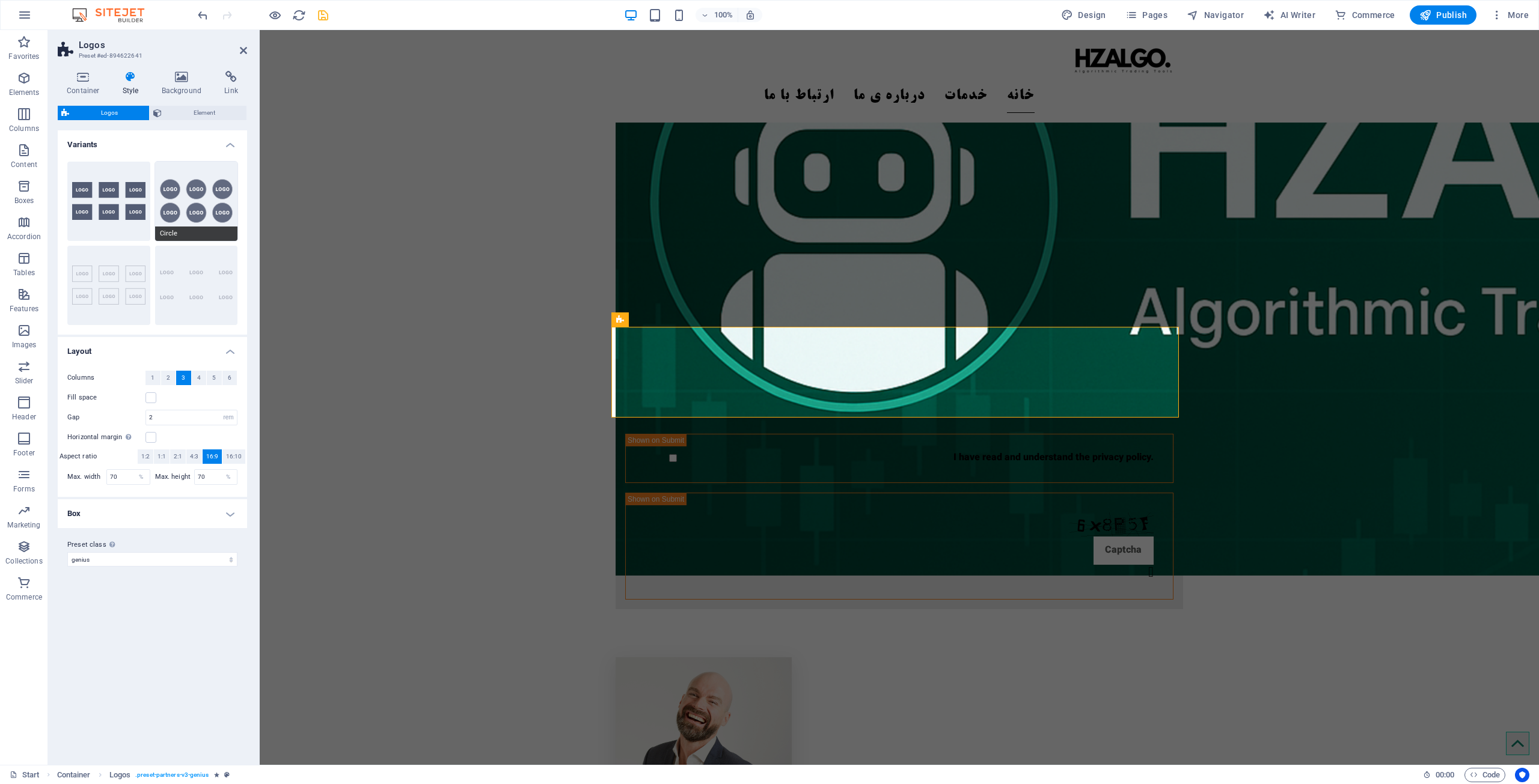
click at [205, 182] on button "Circle" at bounding box center [197, 201] width 83 height 80
type input "1"
type input "80"
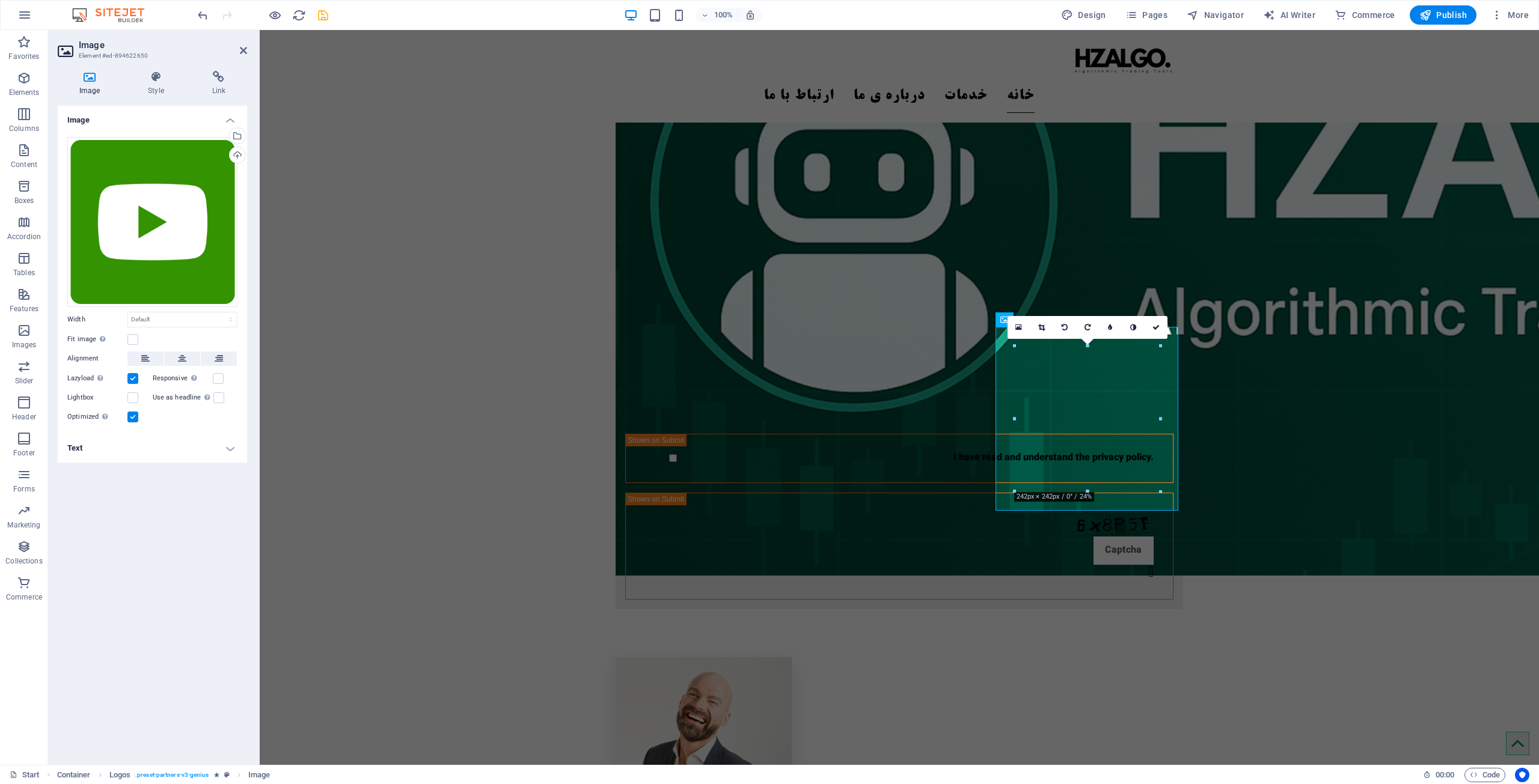
click at [768, 339] on div "16:10 16:9 4:3 1:1 1:2 0" at bounding box center [1088, 327] width 160 height 23
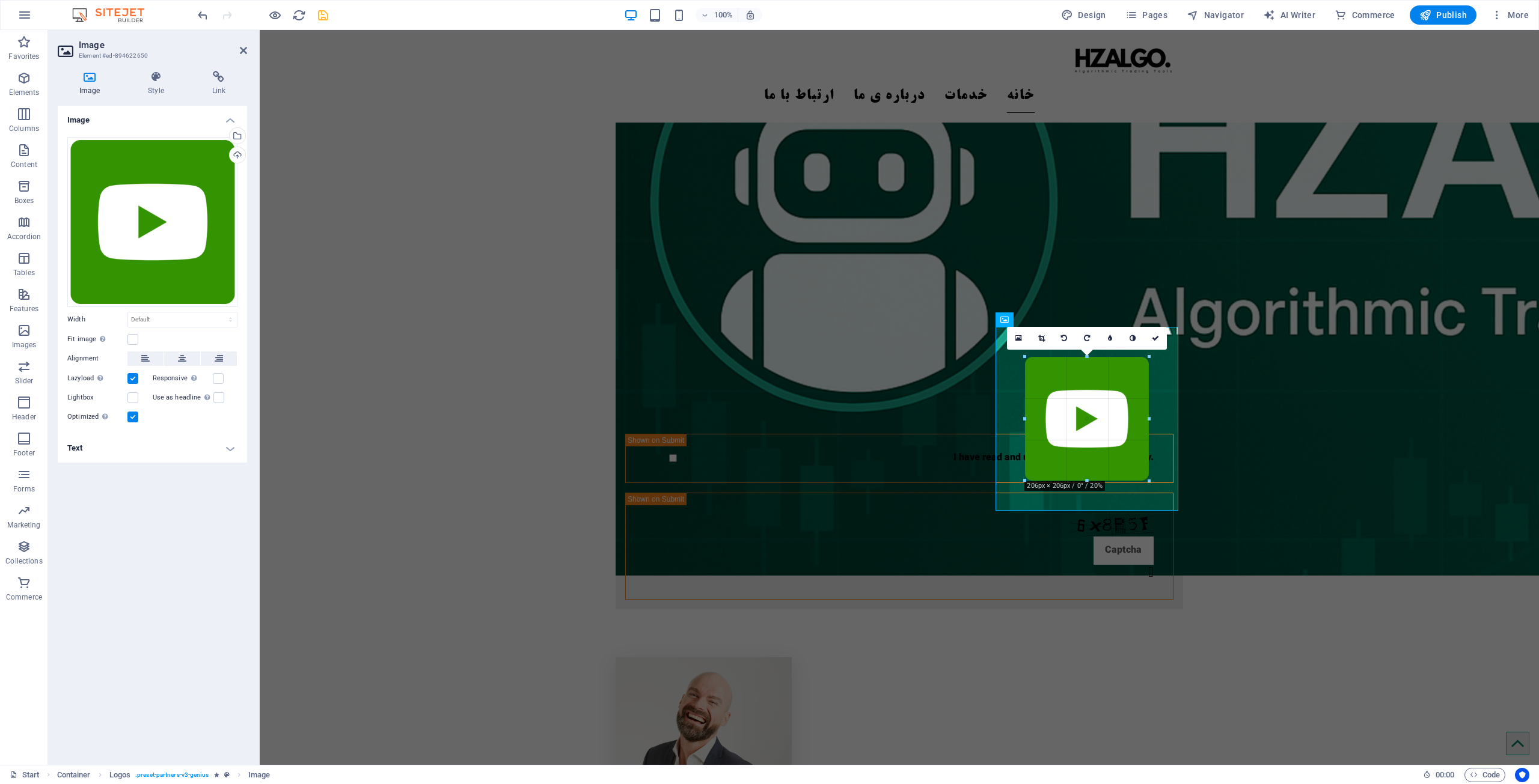
drag, startPoint x: 1159, startPoint y: 349, endPoint x: 1138, endPoint y: 375, distance: 33.4
type input "206"
select select "px"
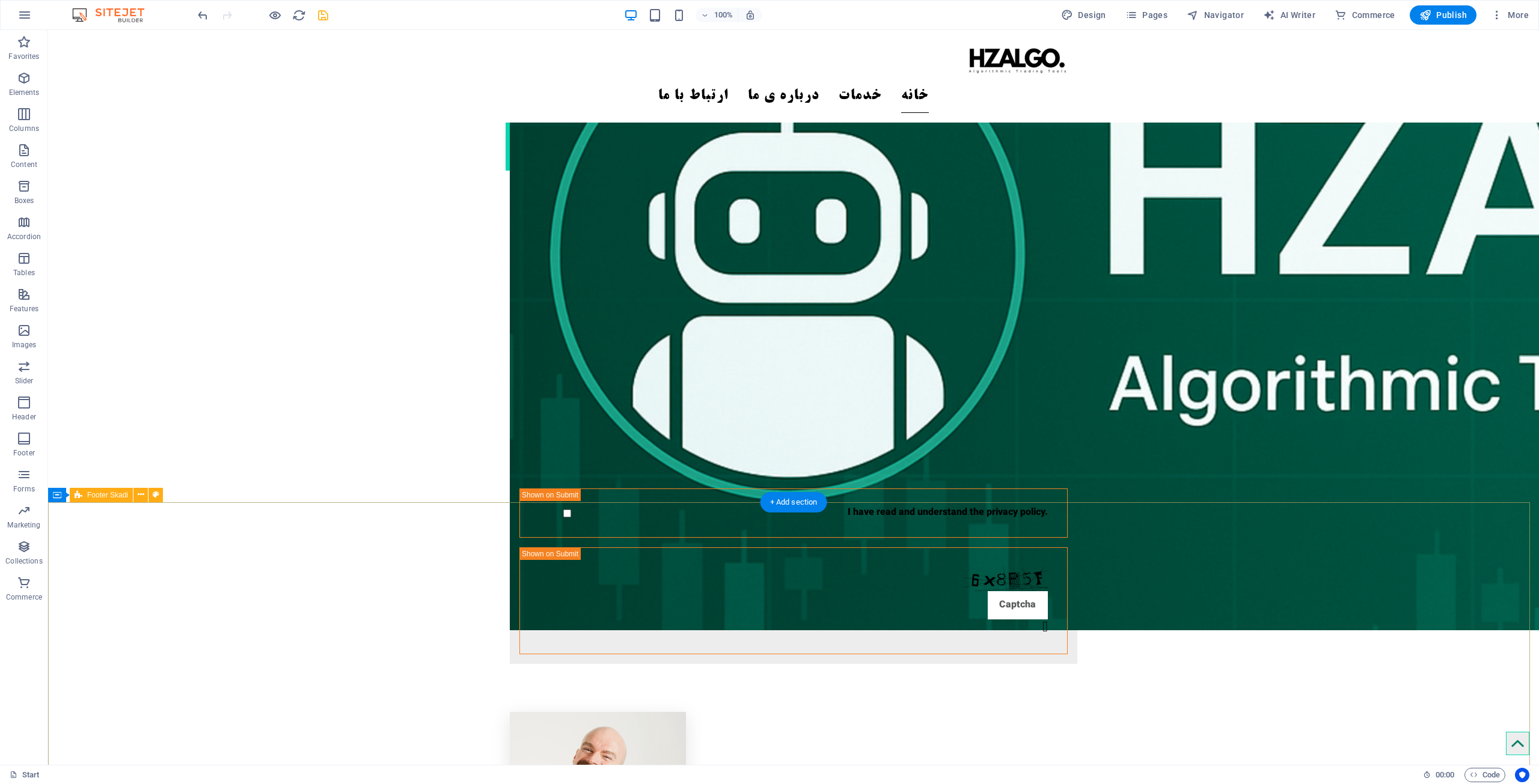
scroll to position [2123, 0]
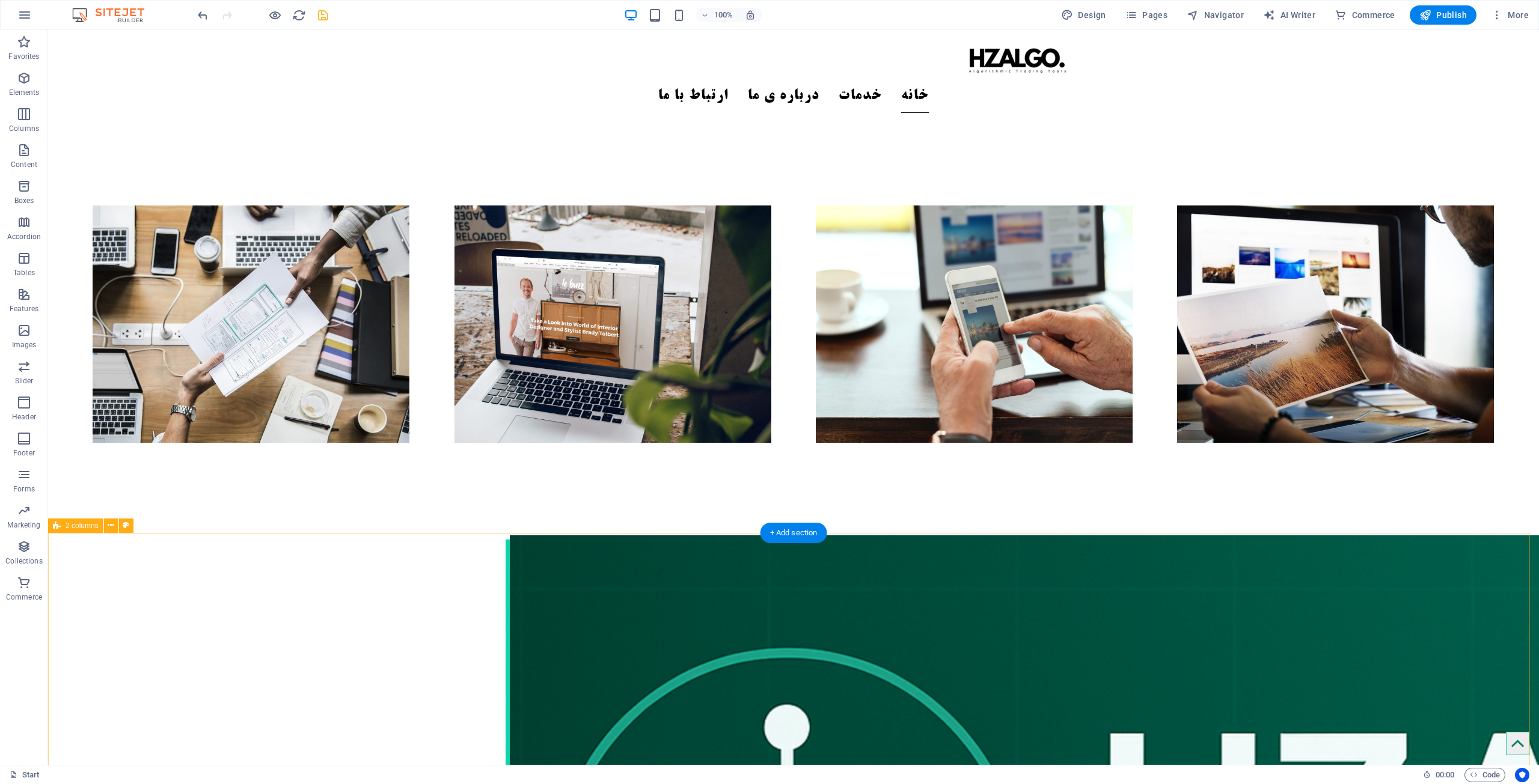
scroll to position [1222, 0]
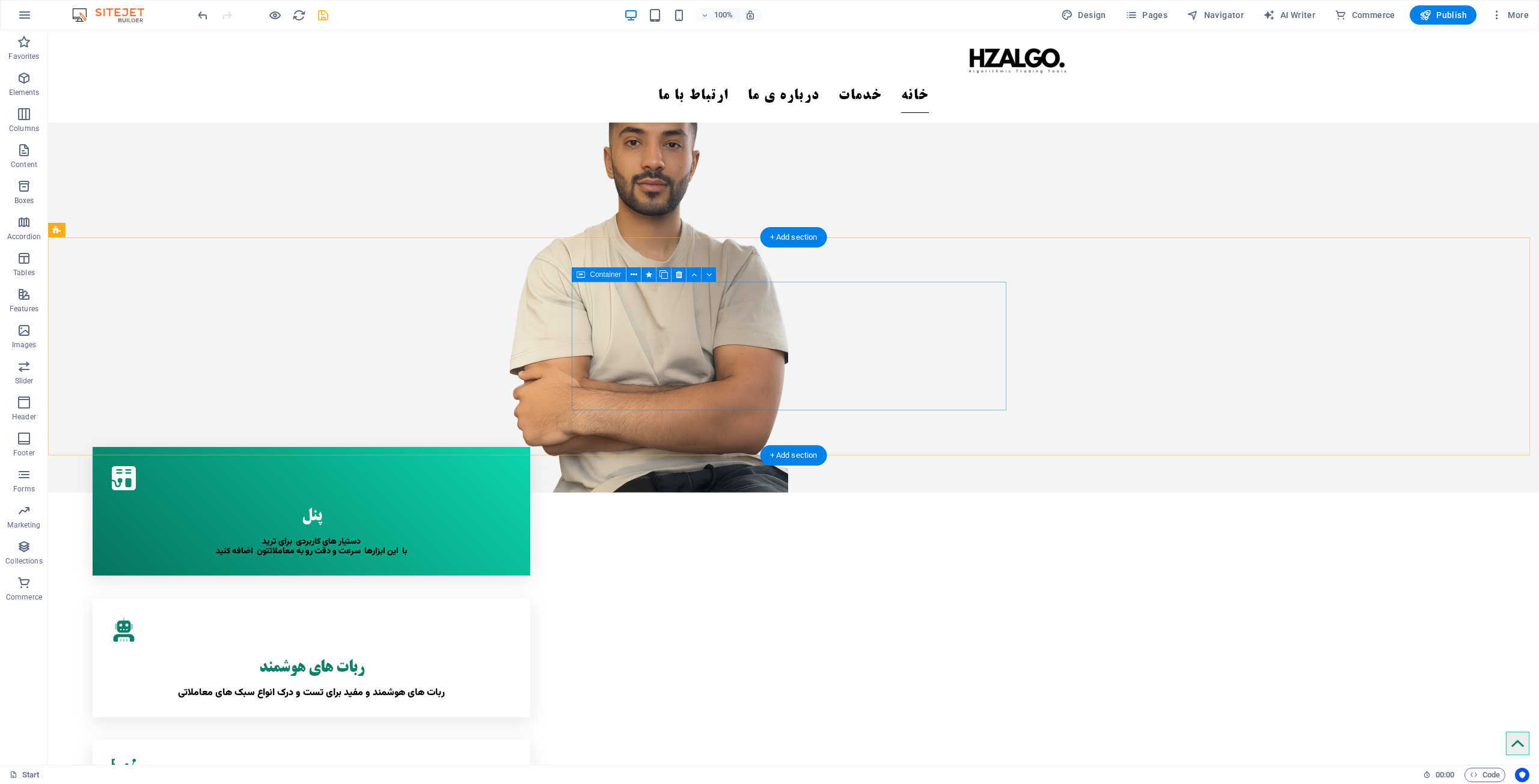
scroll to position [181, 0]
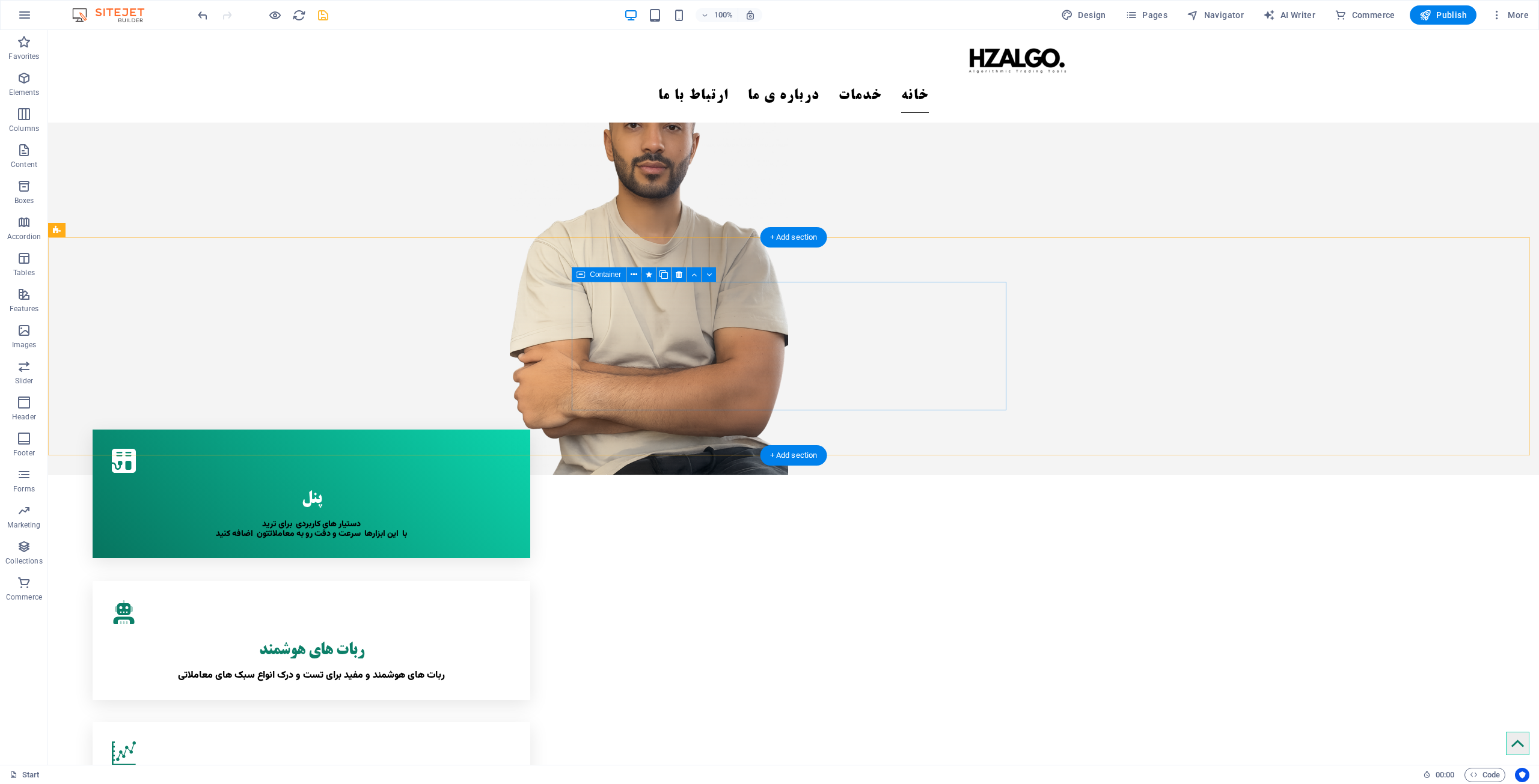
click at [530, 581] on div ".fa-secondary{opacity:.4} ربات های هوشمند ربات های هوشمند و مفید برای تست و درک…" at bounding box center [311, 640] width 437 height 119
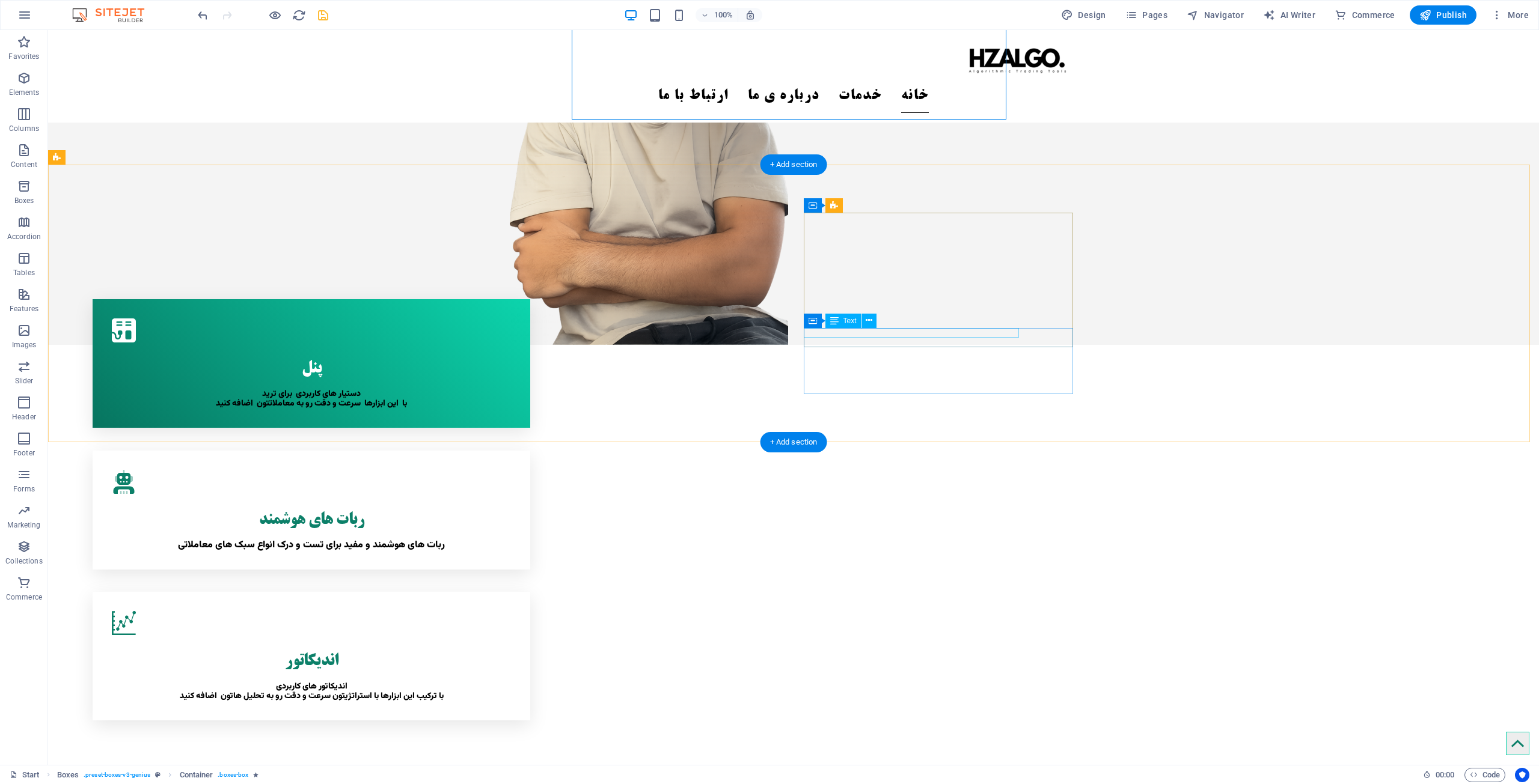
scroll to position [481, 0]
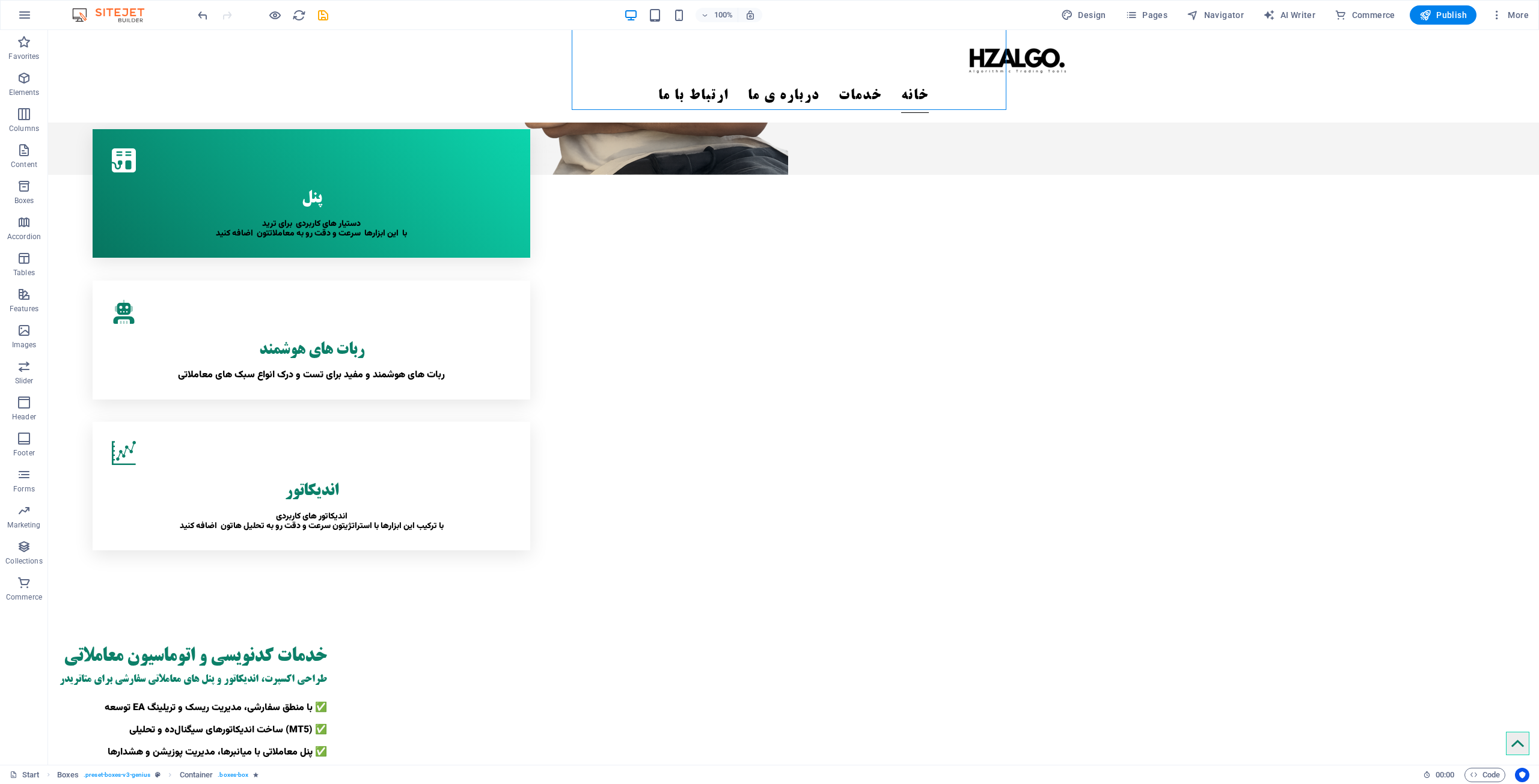
click at [317, 13] on icon "save" at bounding box center [324, 16] width 14 height 14
click at [279, 15] on icon "button" at bounding box center [275, 16] width 14 height 14
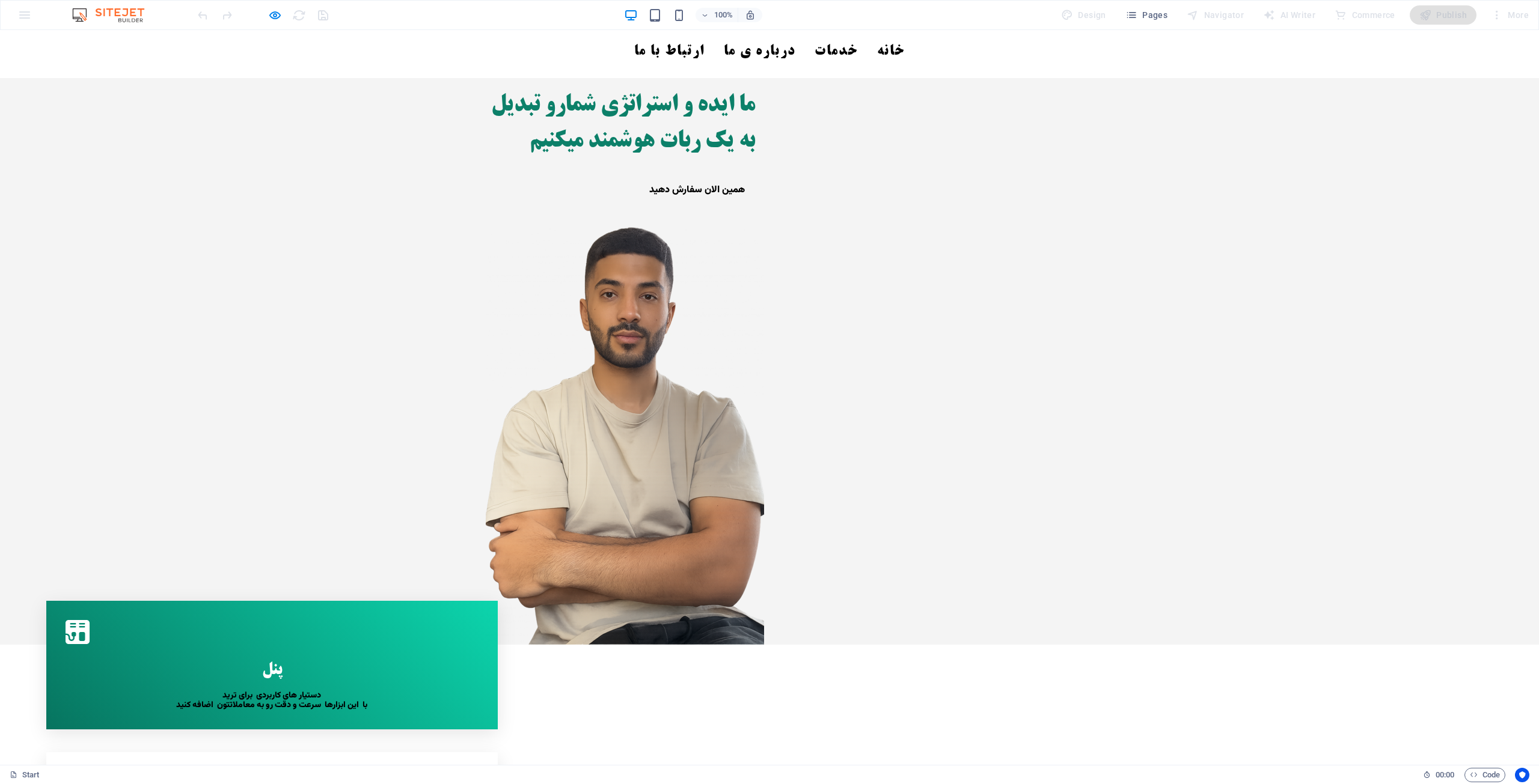
scroll to position [0, 0]
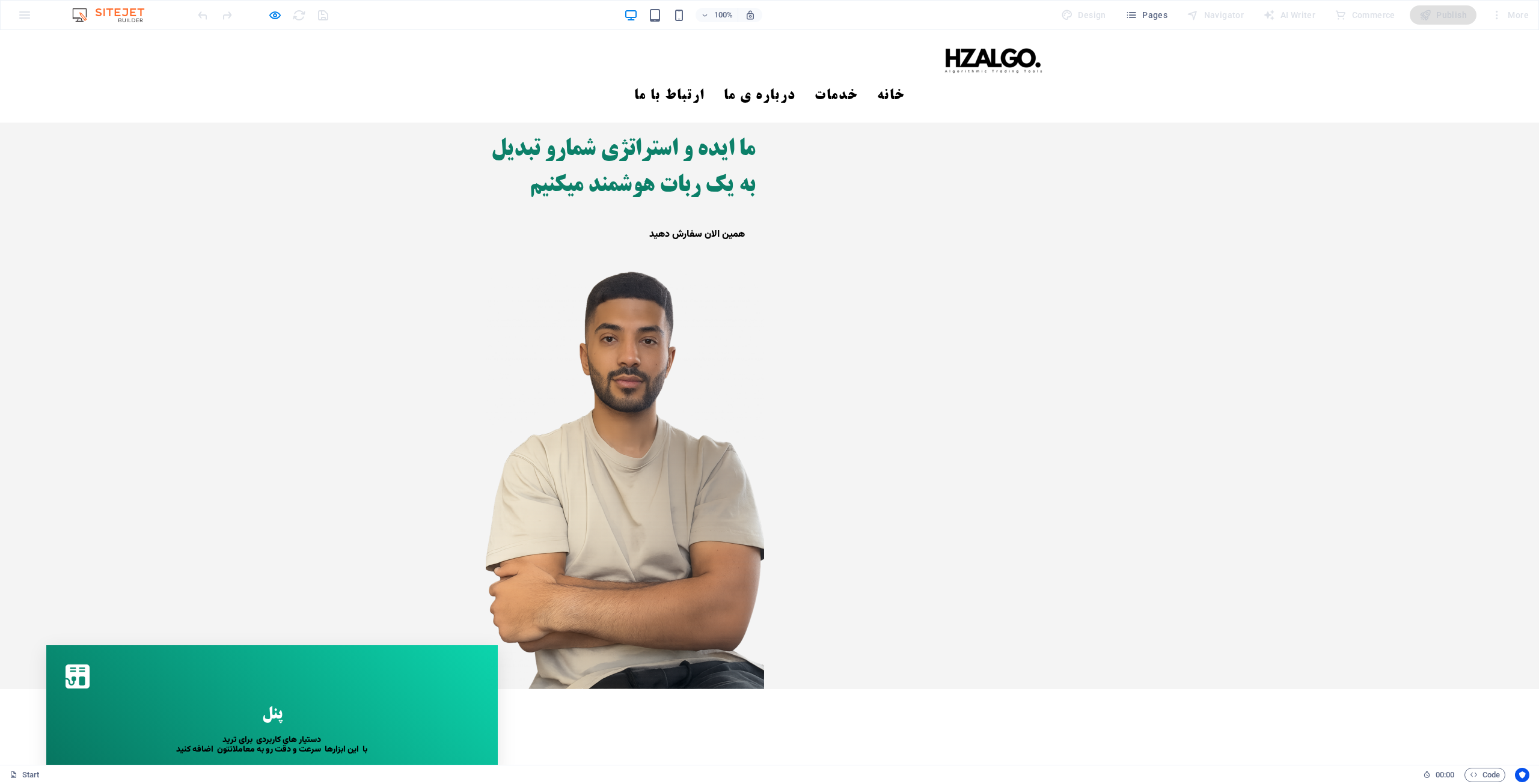
drag, startPoint x: 771, startPoint y: 610, endPoint x: 787, endPoint y: 615, distance: 16.8
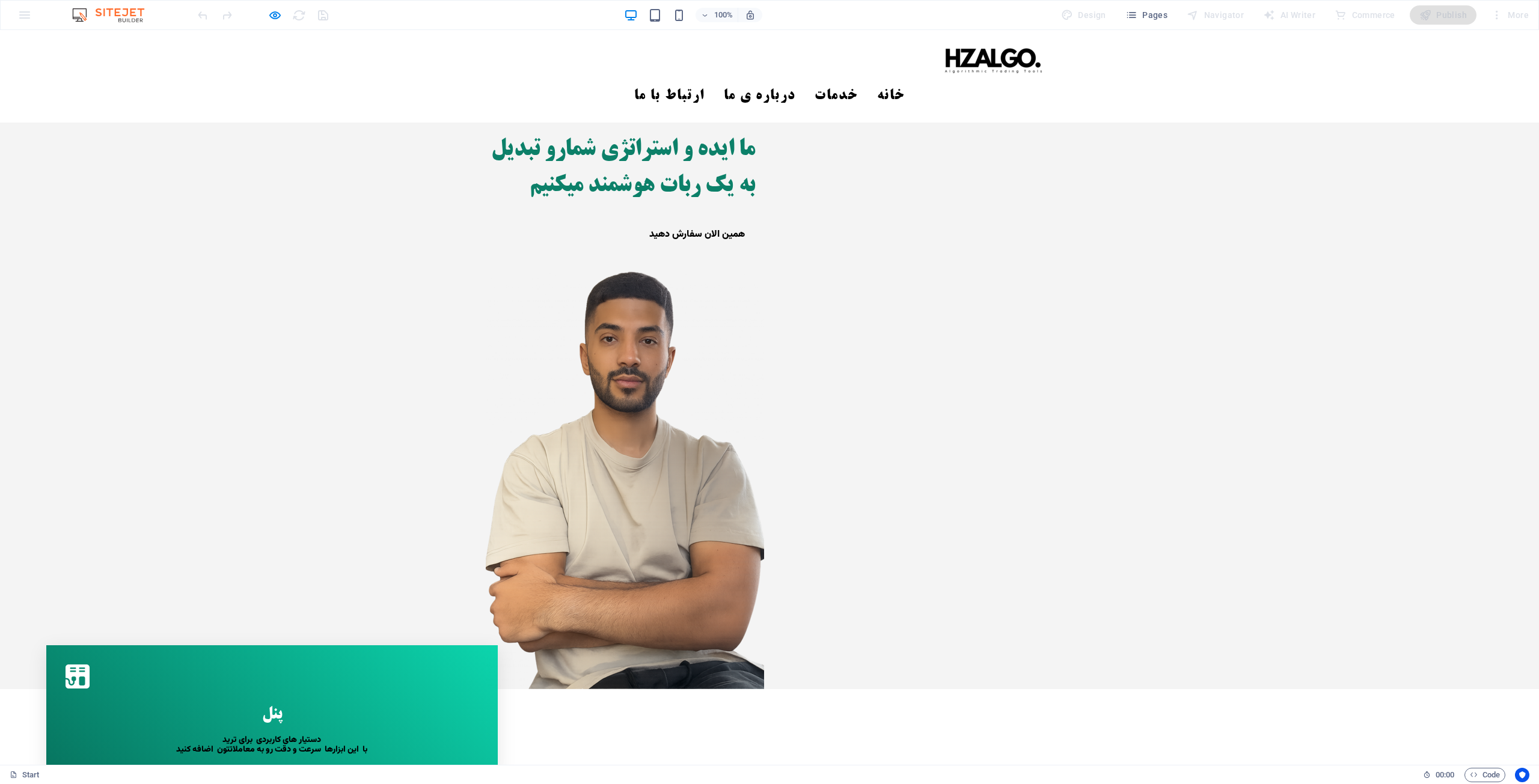
click at [252, 693] on div "پنل" at bounding box center [271, 711] width 413 height 37
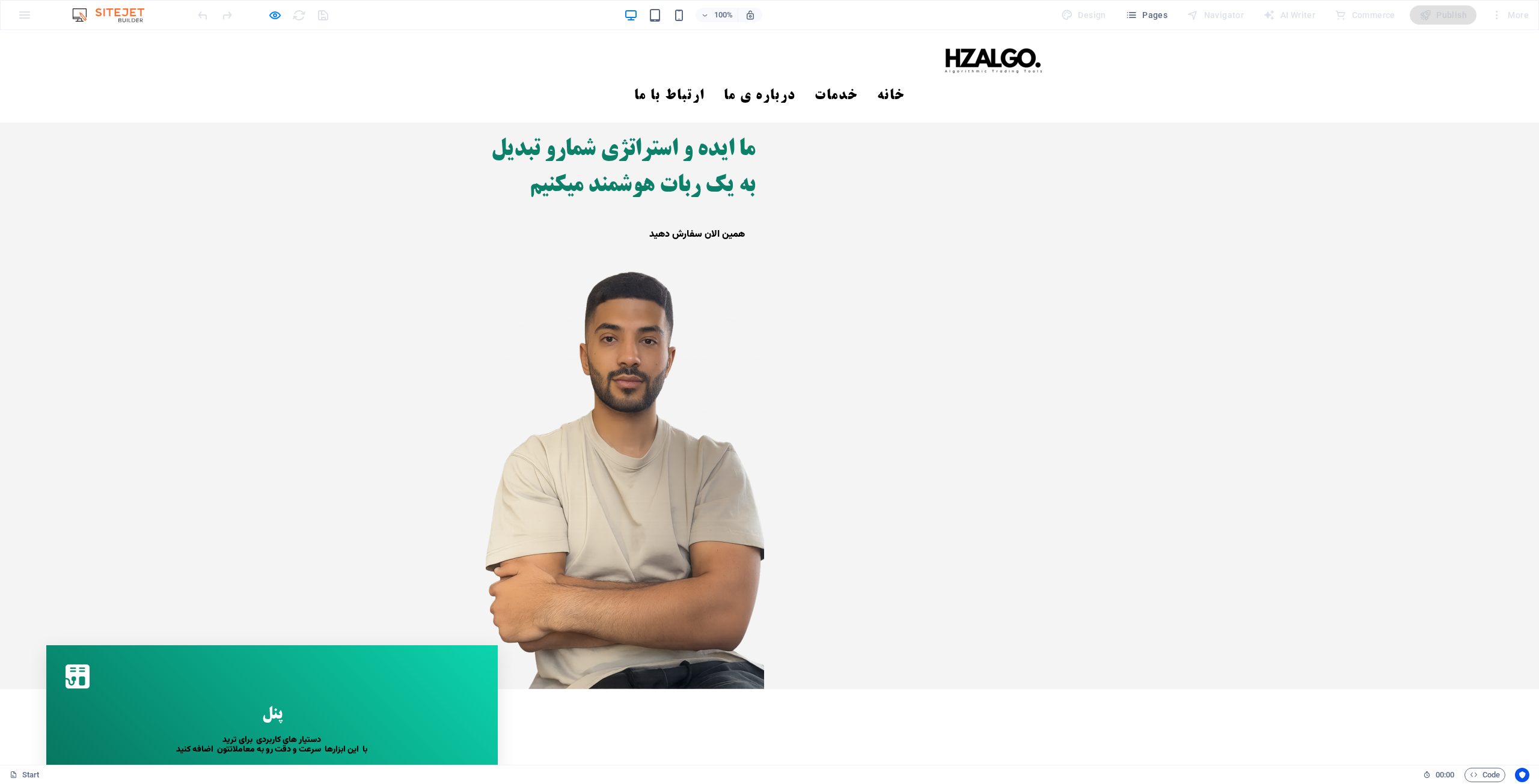
click at [90, 665] on icon at bounding box center [77, 677] width 24 height 24
click at [273, 707] on span "پنل" at bounding box center [271, 715] width 20 height 17
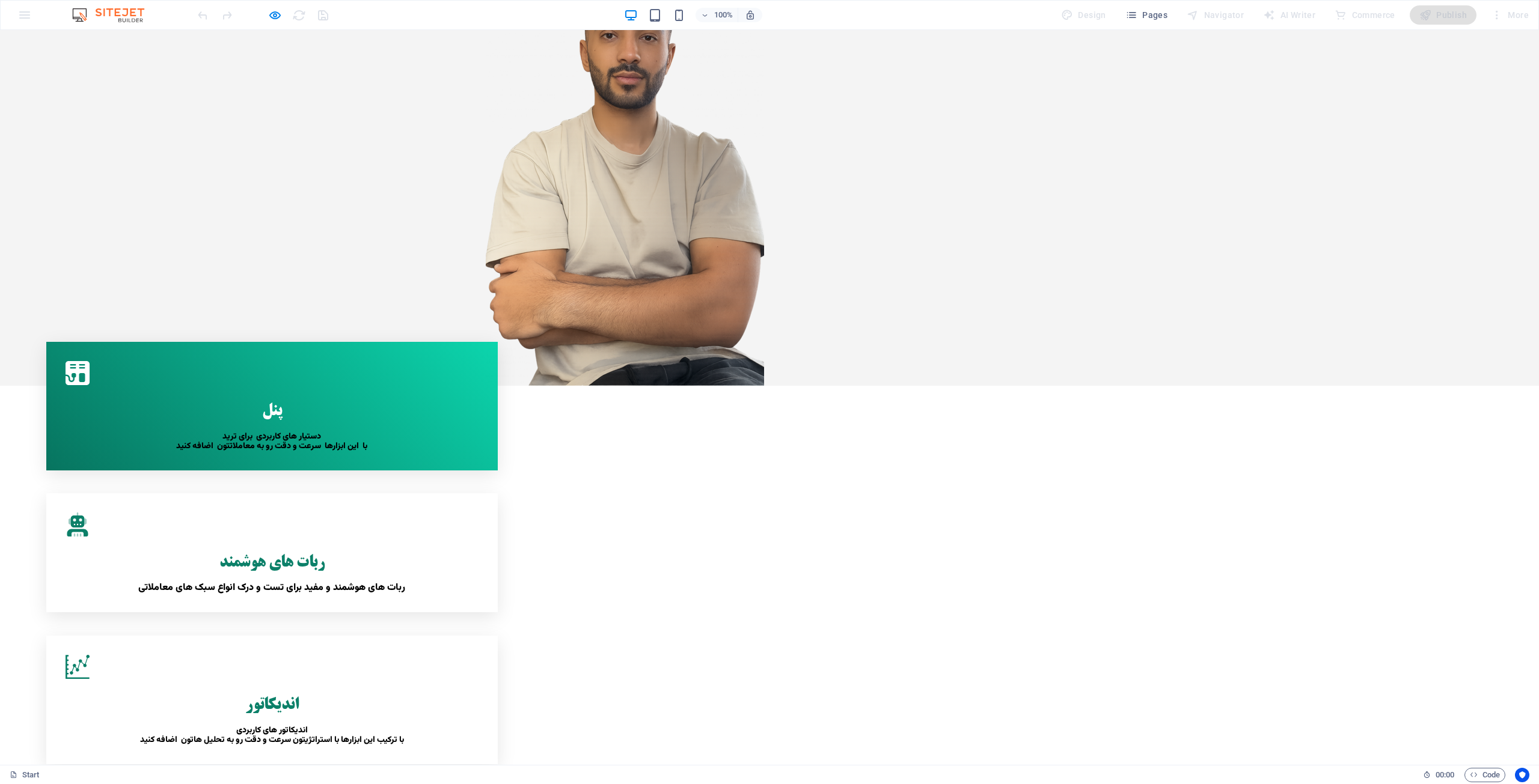
scroll to position [360, 0]
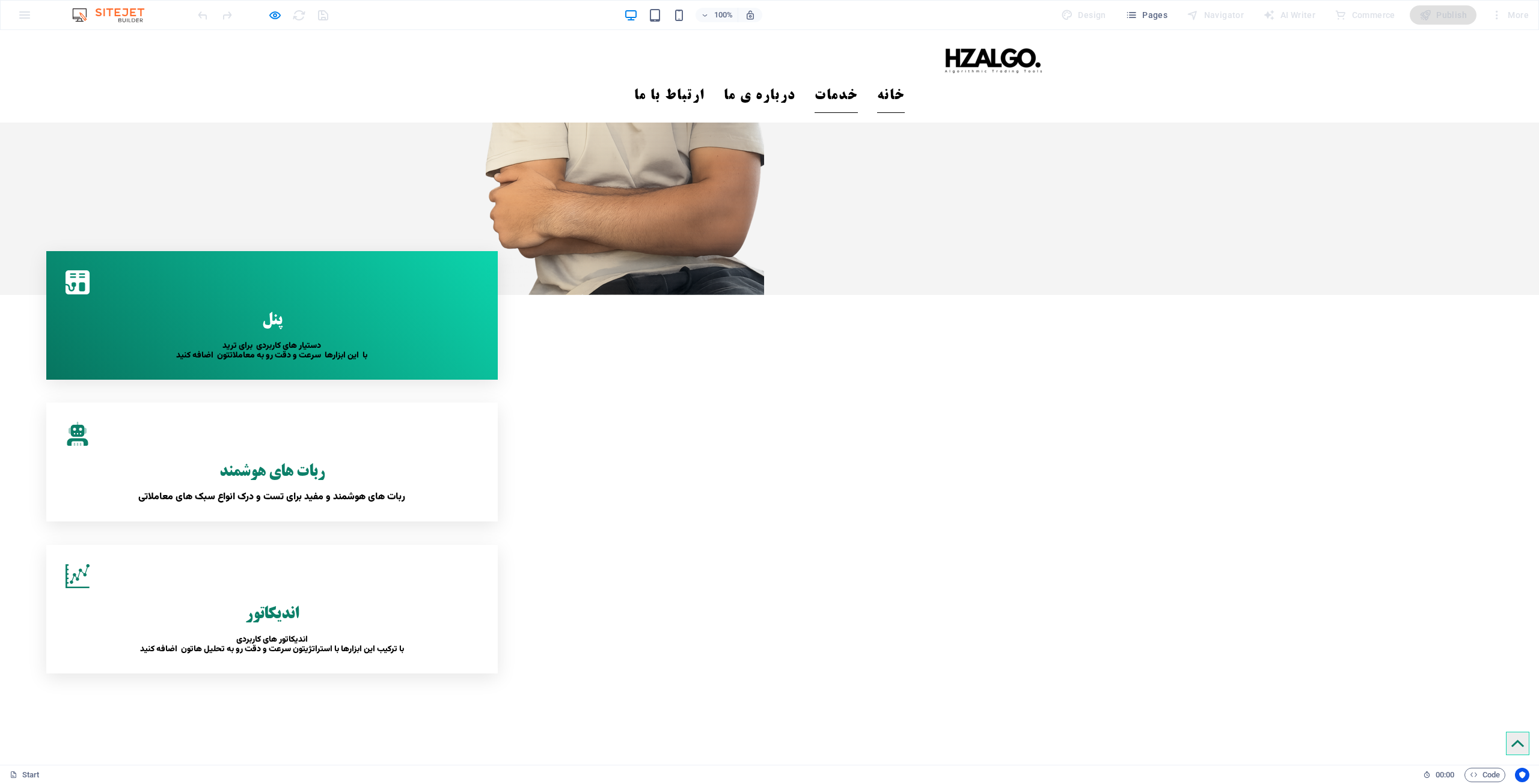
click at [768, 80] on link "خدمات" at bounding box center [836, 96] width 43 height 34
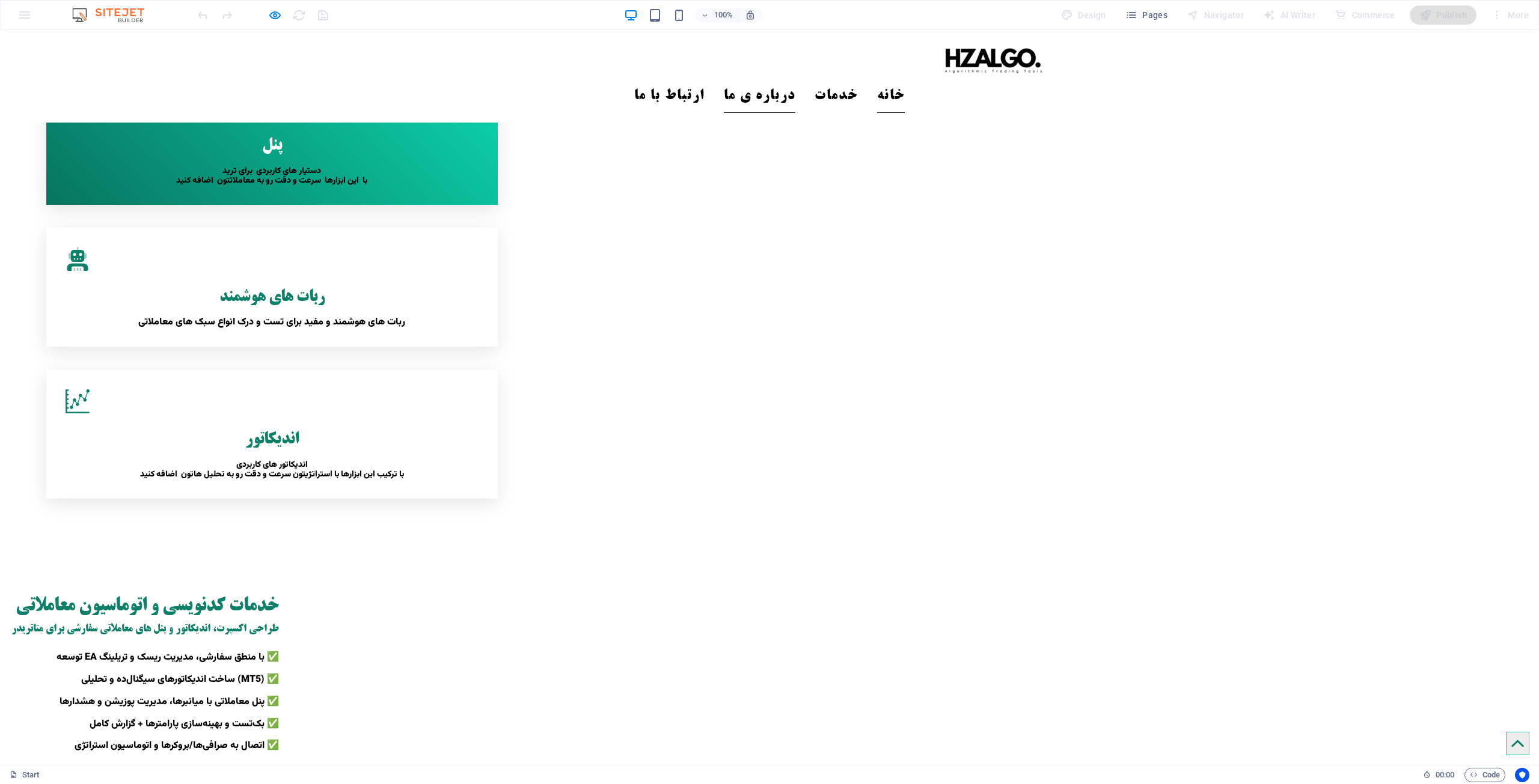
click at [768, 80] on link "درباره ی ما" at bounding box center [759, 96] width 72 height 34
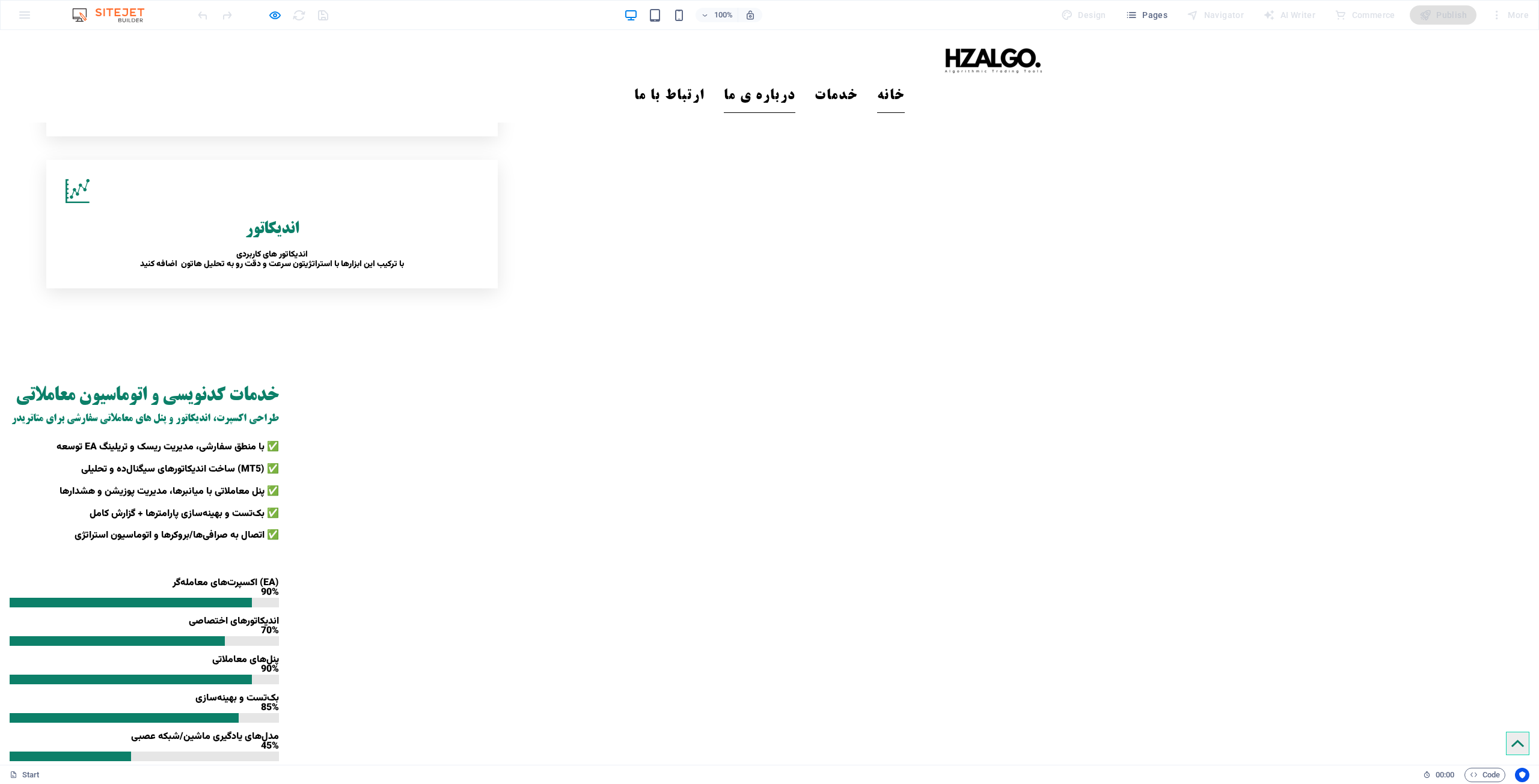
scroll to position [929, 0]
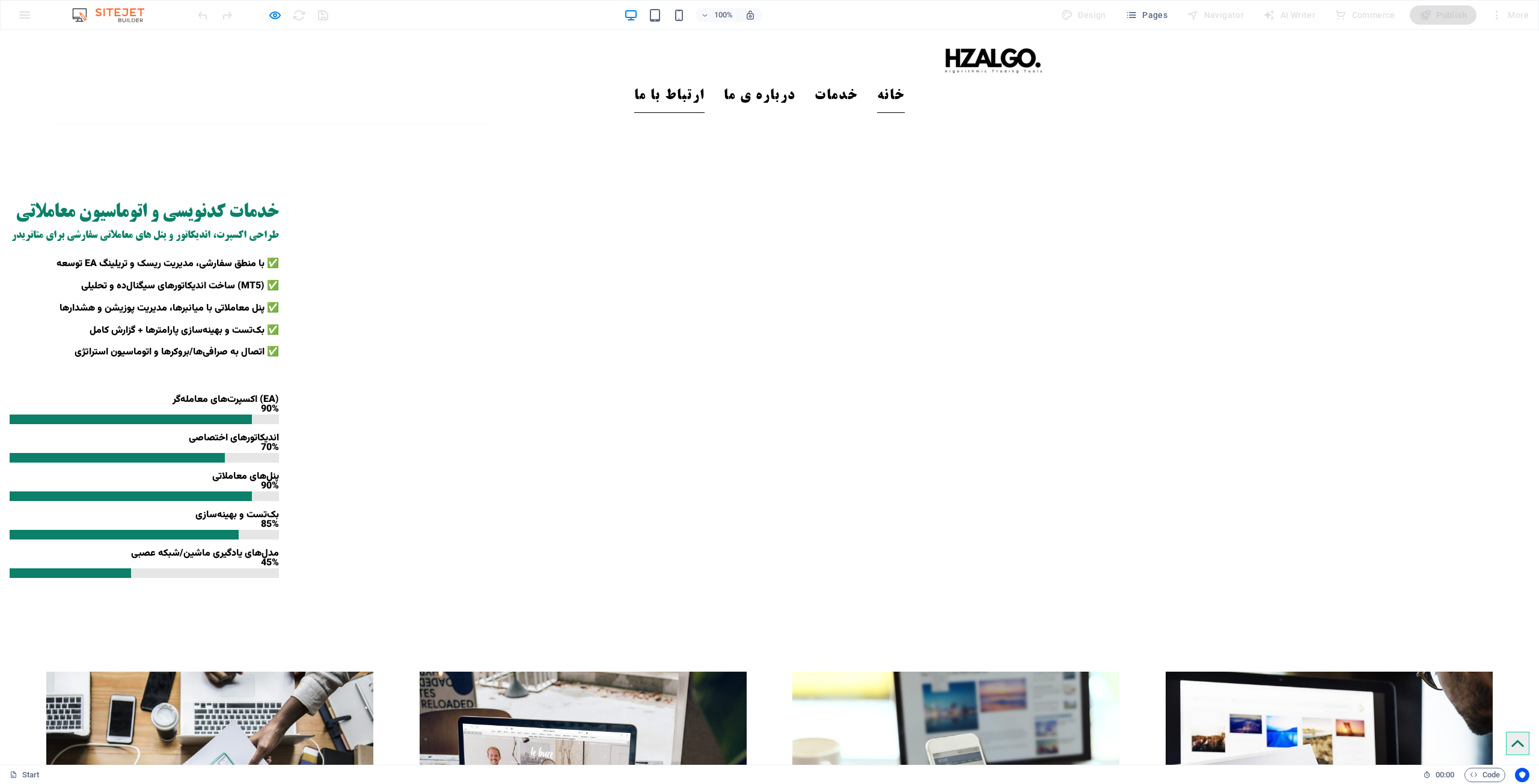
click at [705, 80] on link "ارتباط با ما" at bounding box center [669, 96] width 70 height 34
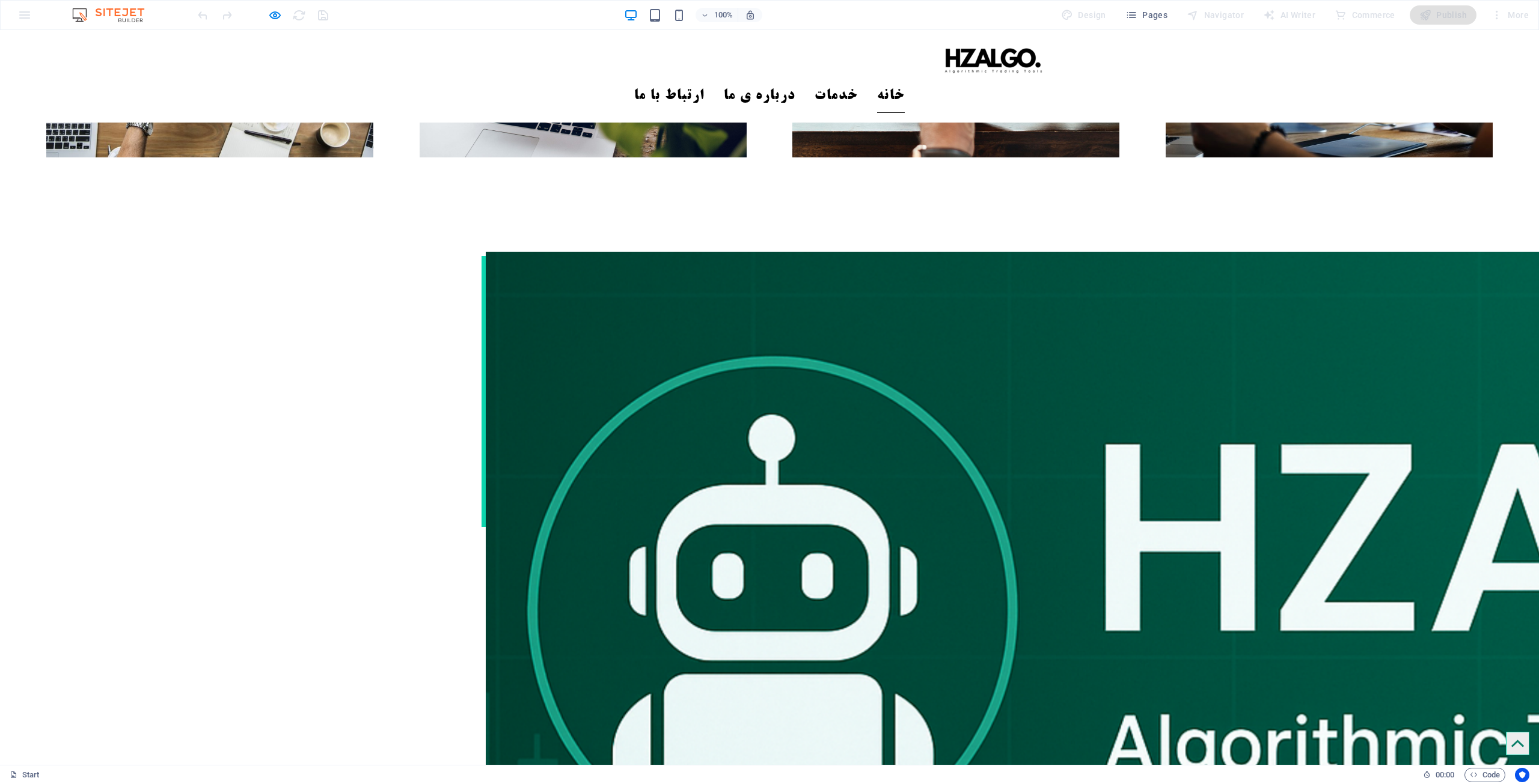
scroll to position [1626, 0]
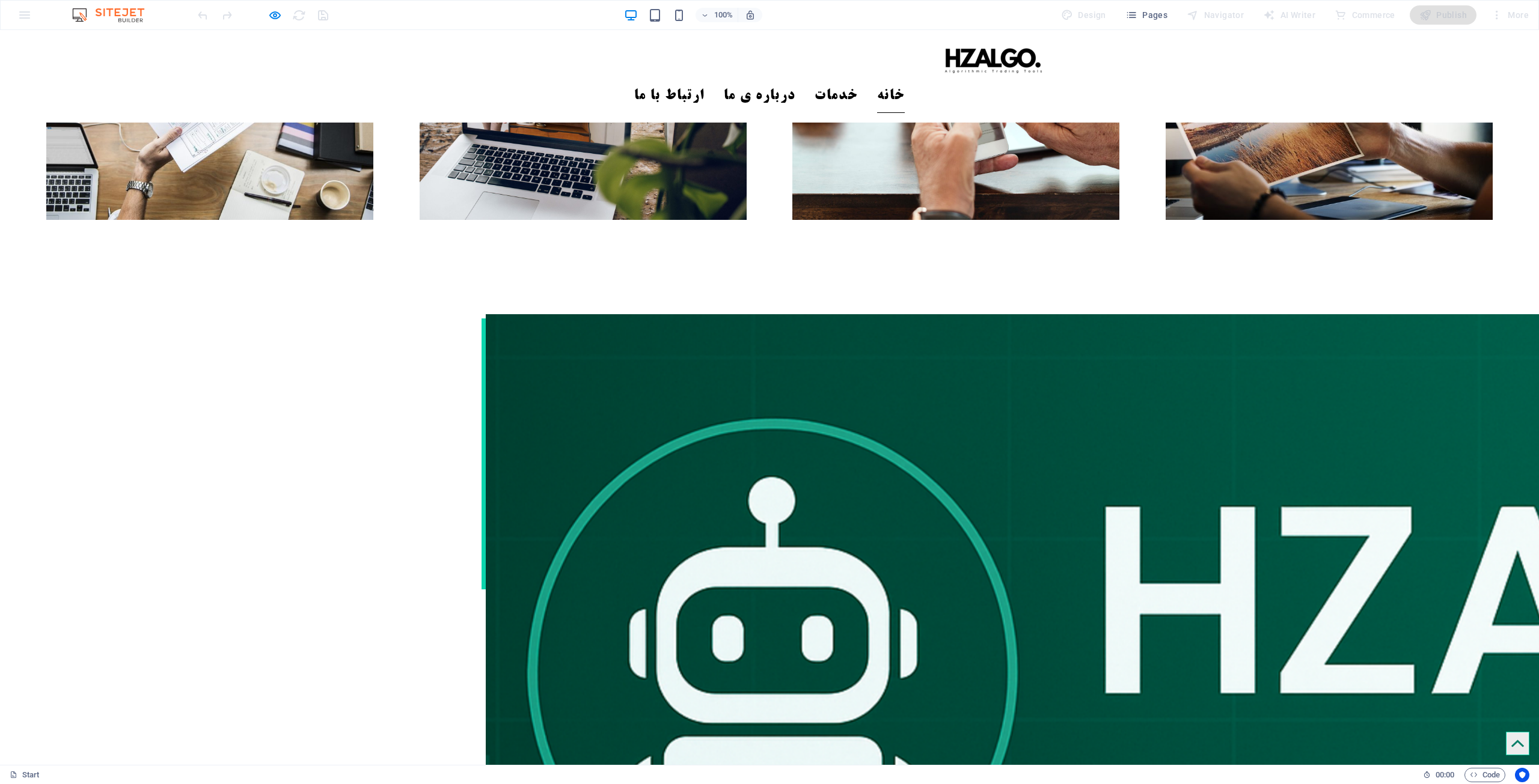
click at [279, 13] on icon "button" at bounding box center [275, 16] width 14 height 14
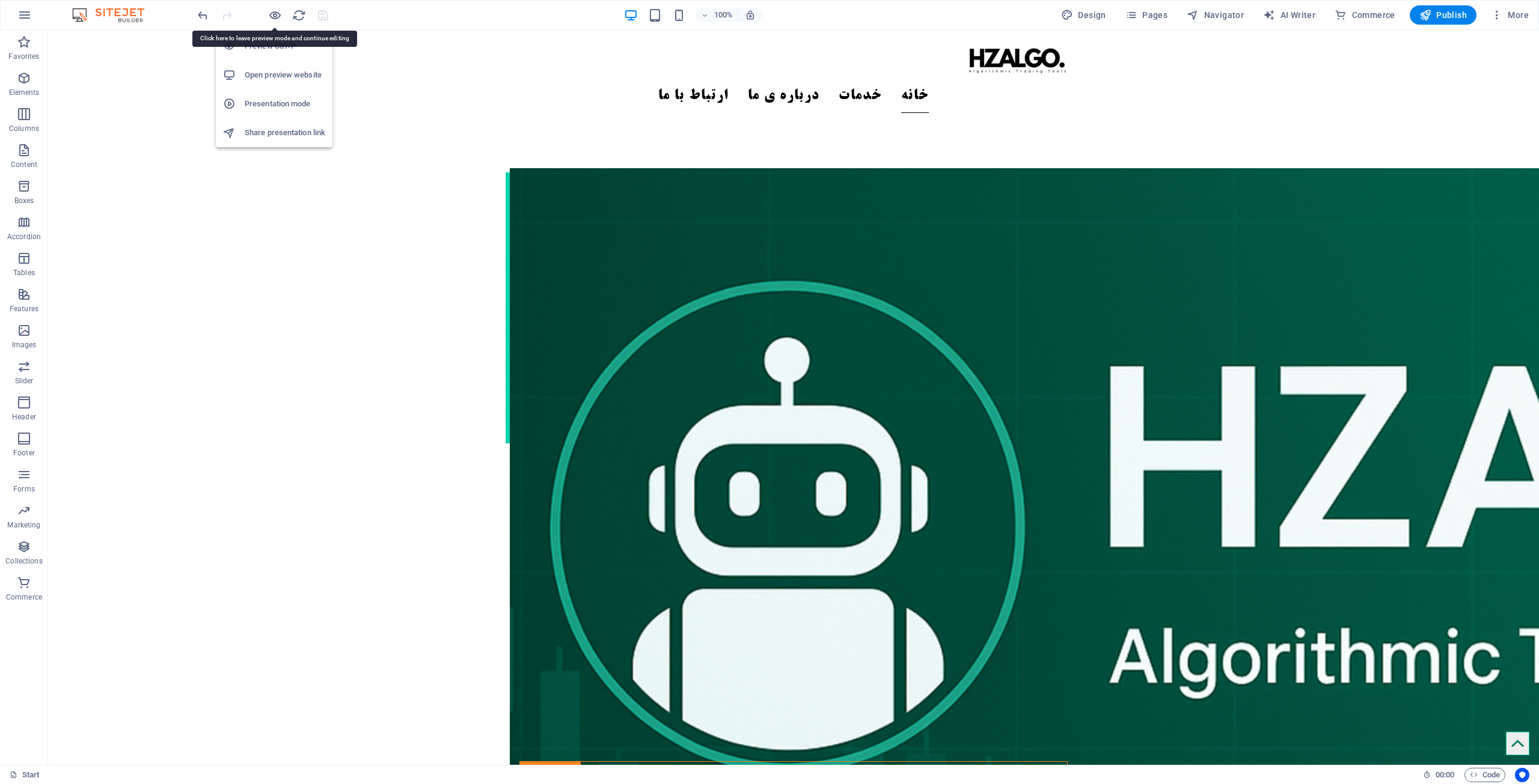
scroll to position [1768, 0]
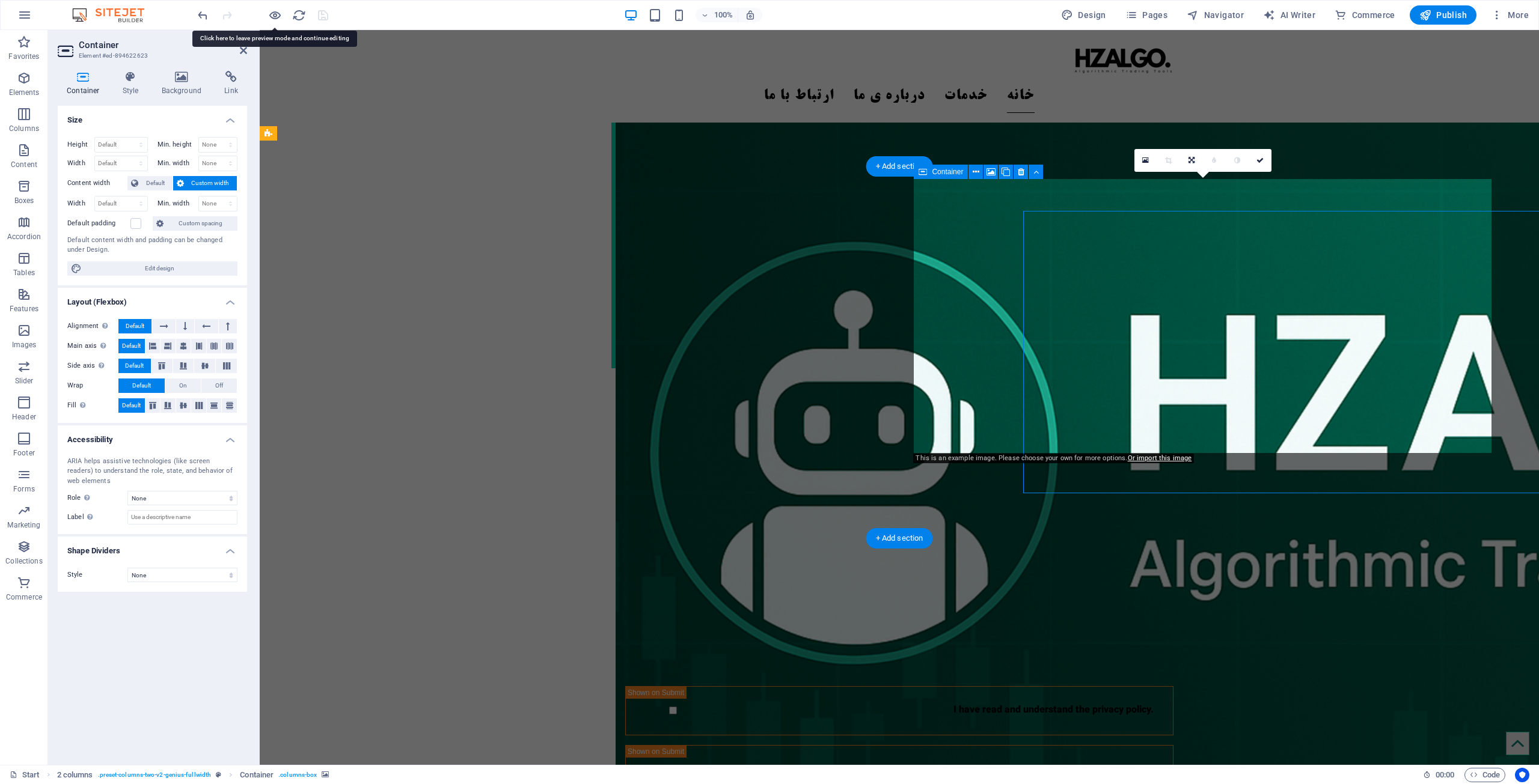
scroll to position [1742, 0]
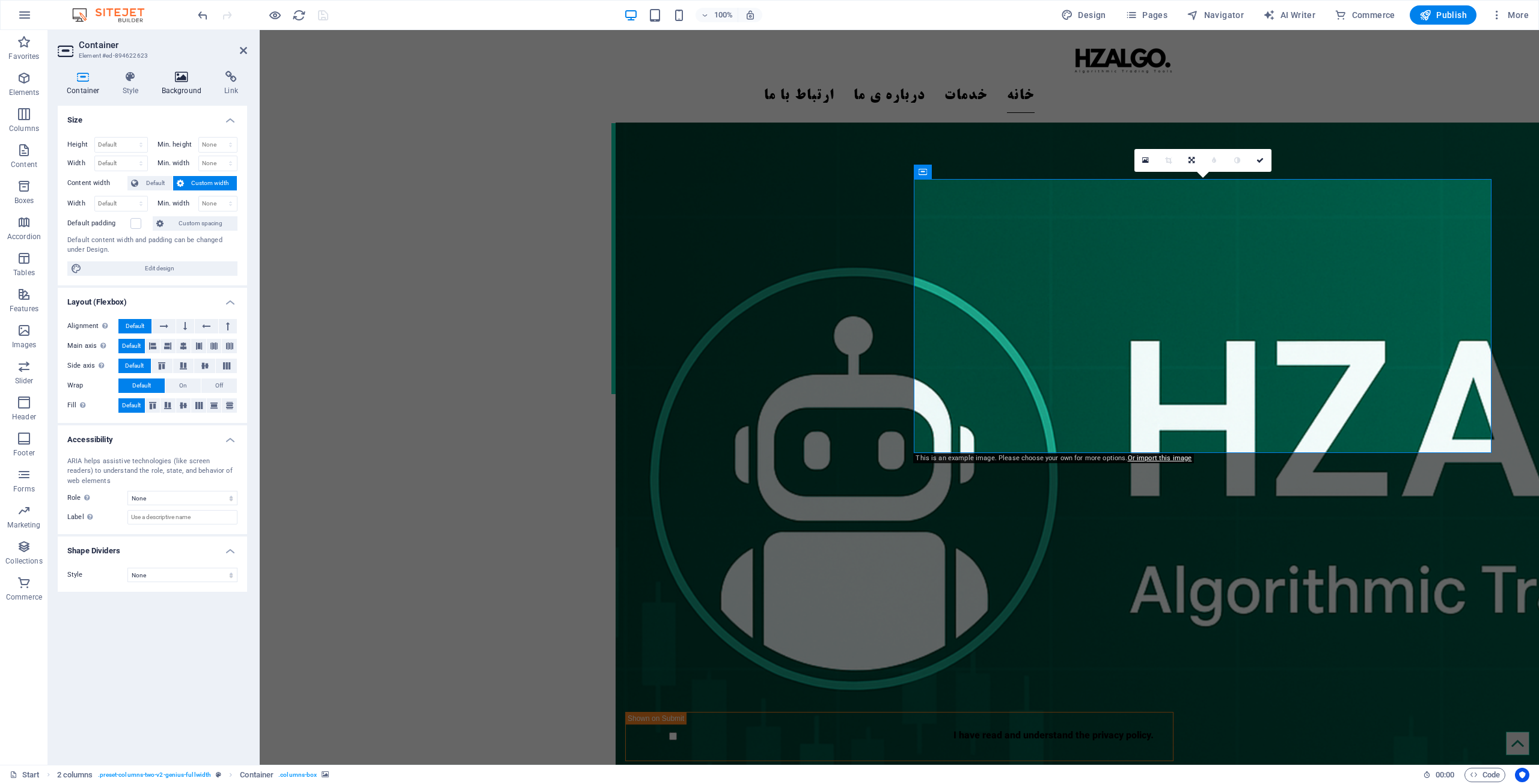
click at [182, 85] on h4 "Background" at bounding box center [185, 84] width 63 height 25
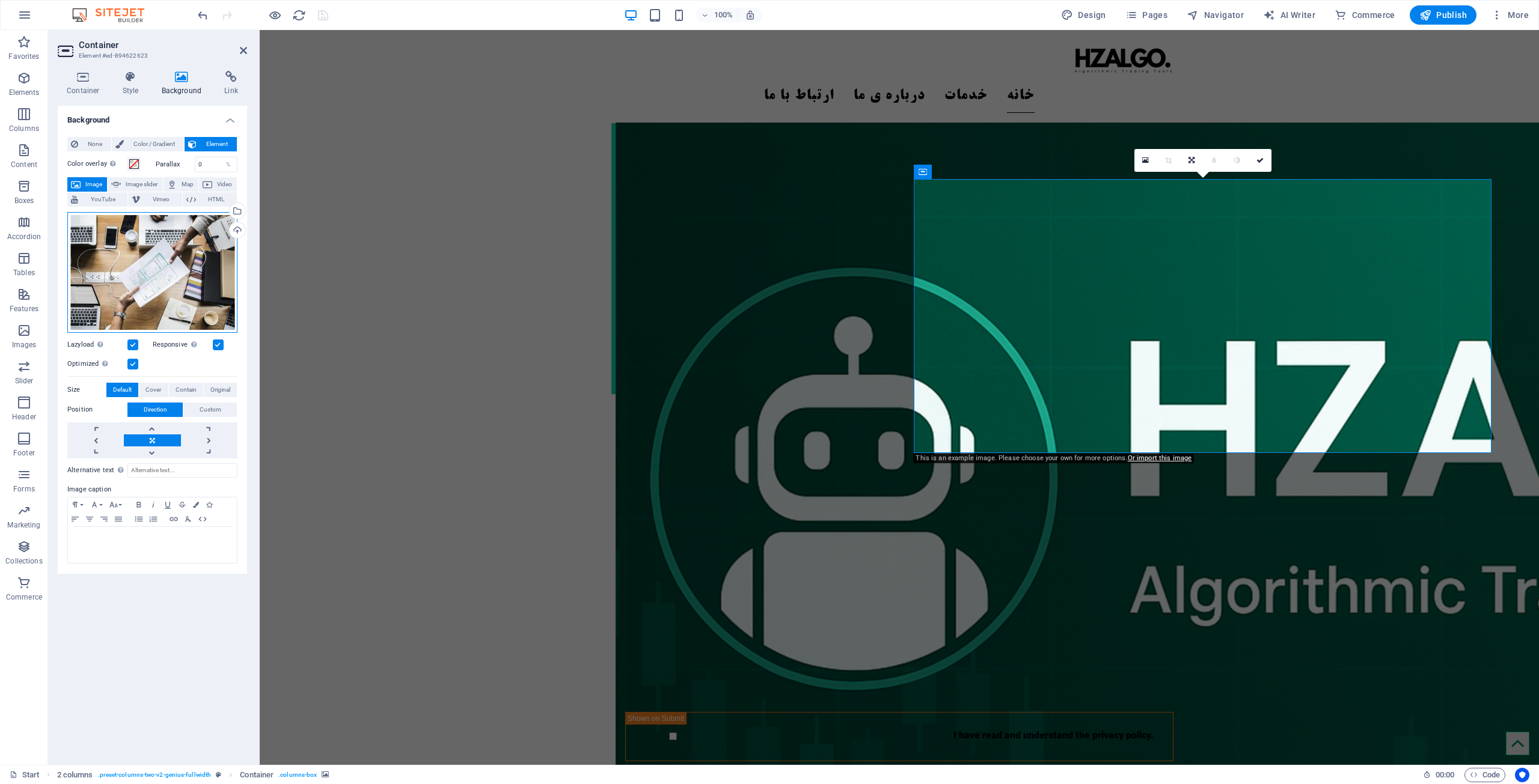
click at [145, 315] on div "Drag files here, click to choose files or select files from Files or our free s…" at bounding box center [152, 272] width 170 height 121
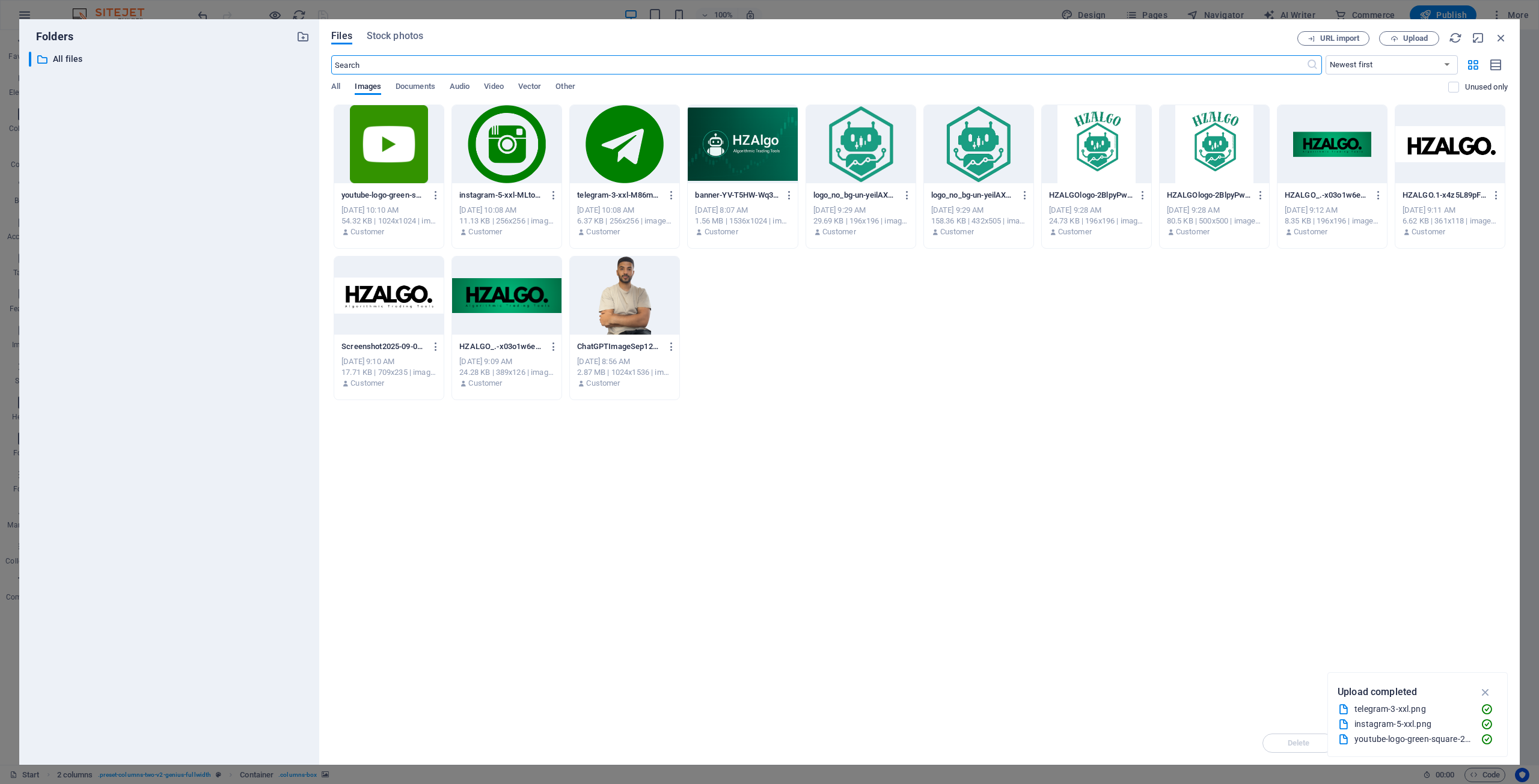
scroll to position [1716, 0]
click at [145, 315] on div "​ All files All files" at bounding box center [170, 404] width 281 height 704
click at [736, 159] on div at bounding box center [743, 144] width 110 height 78
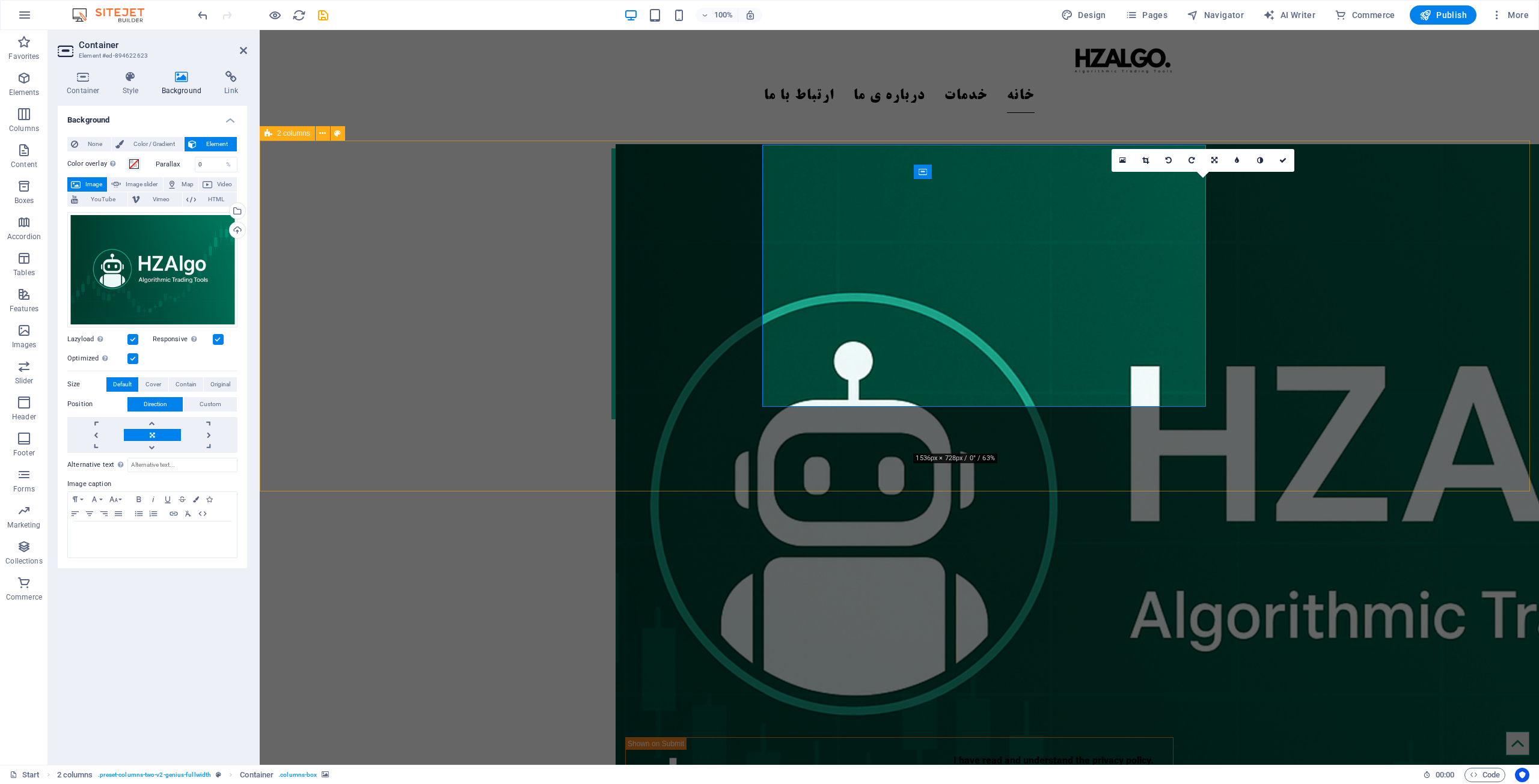
scroll to position [1742, 0]
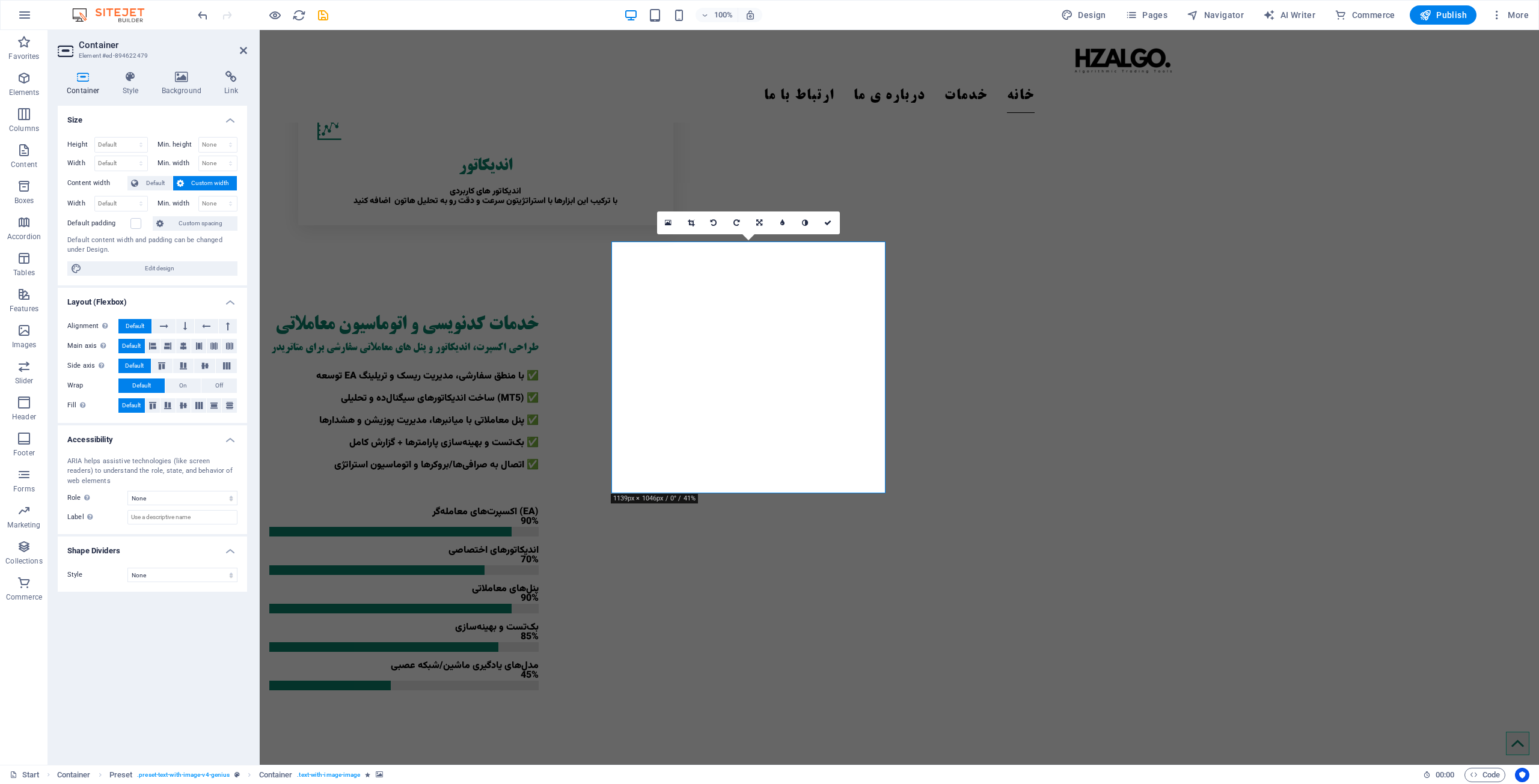
click at [178, 60] on h3 "Element #ed-894622479" at bounding box center [151, 56] width 144 height 11
click at [179, 78] on icon at bounding box center [182, 77] width 58 height 12
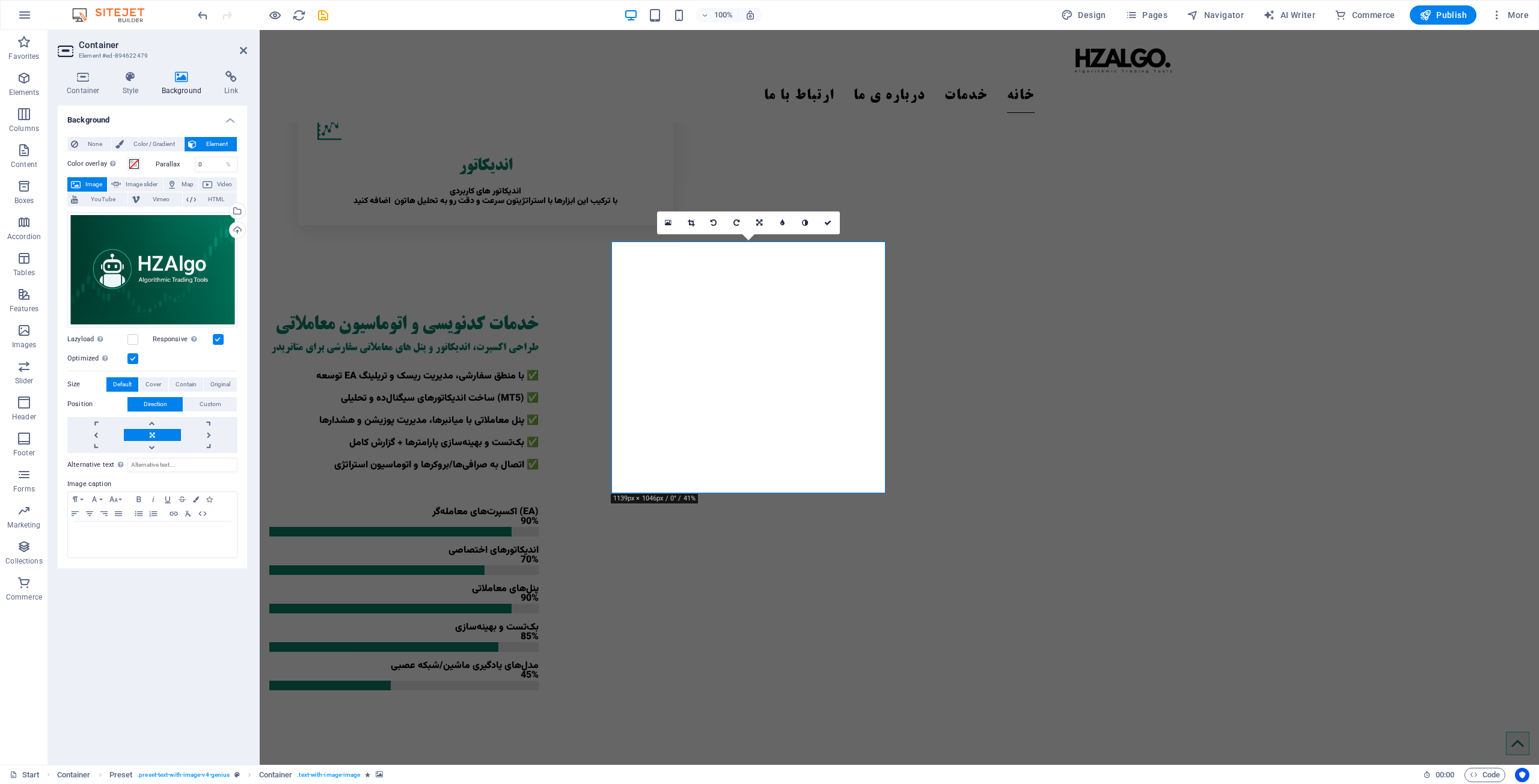
click at [179, 78] on icon at bounding box center [182, 77] width 58 height 12
click at [155, 243] on div "Drag files here, click to choose files or select files from Files or our free s…" at bounding box center [152, 270] width 170 height 115
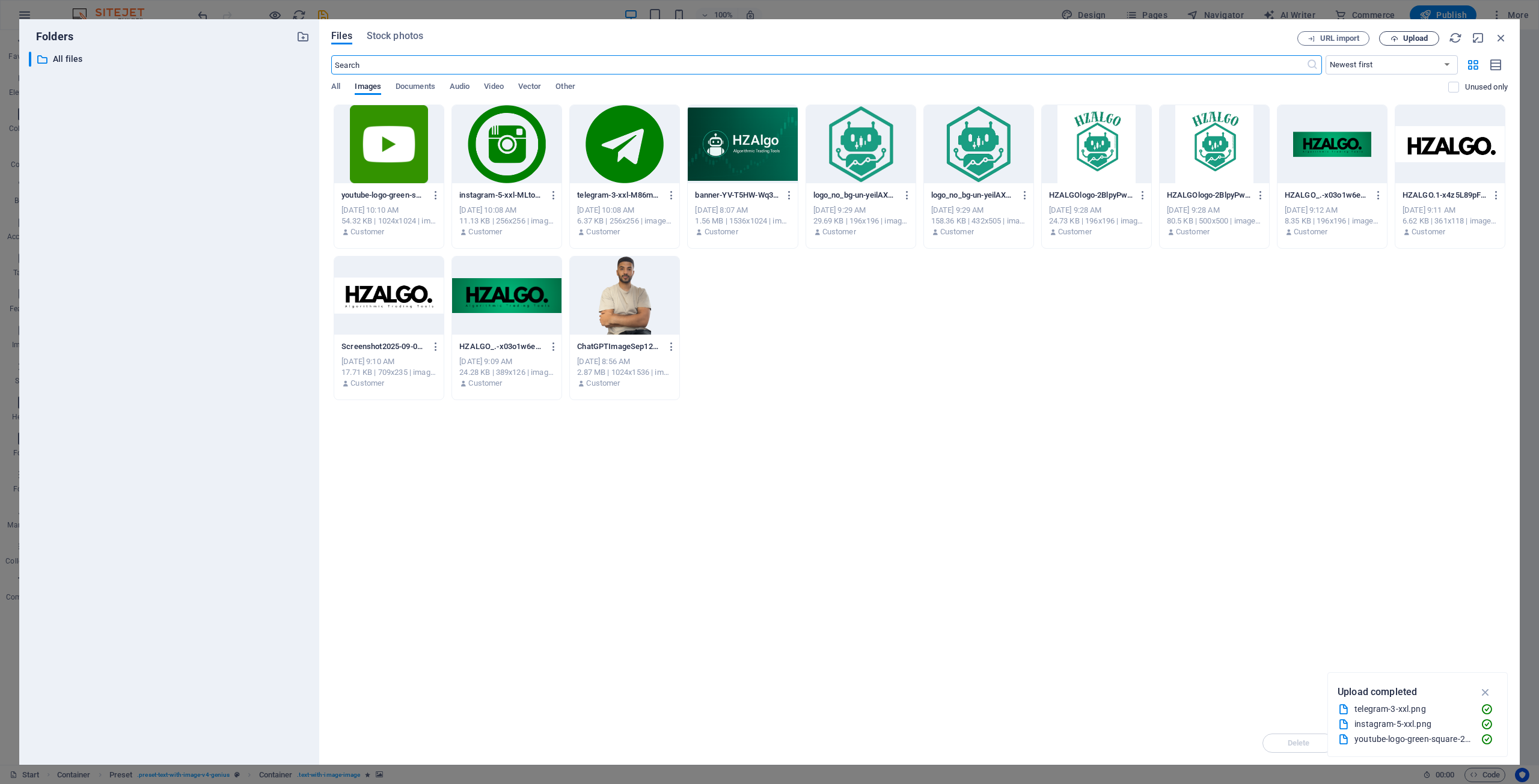
click at [768, 37] on span "Upload" at bounding box center [1415, 38] width 24 height 7
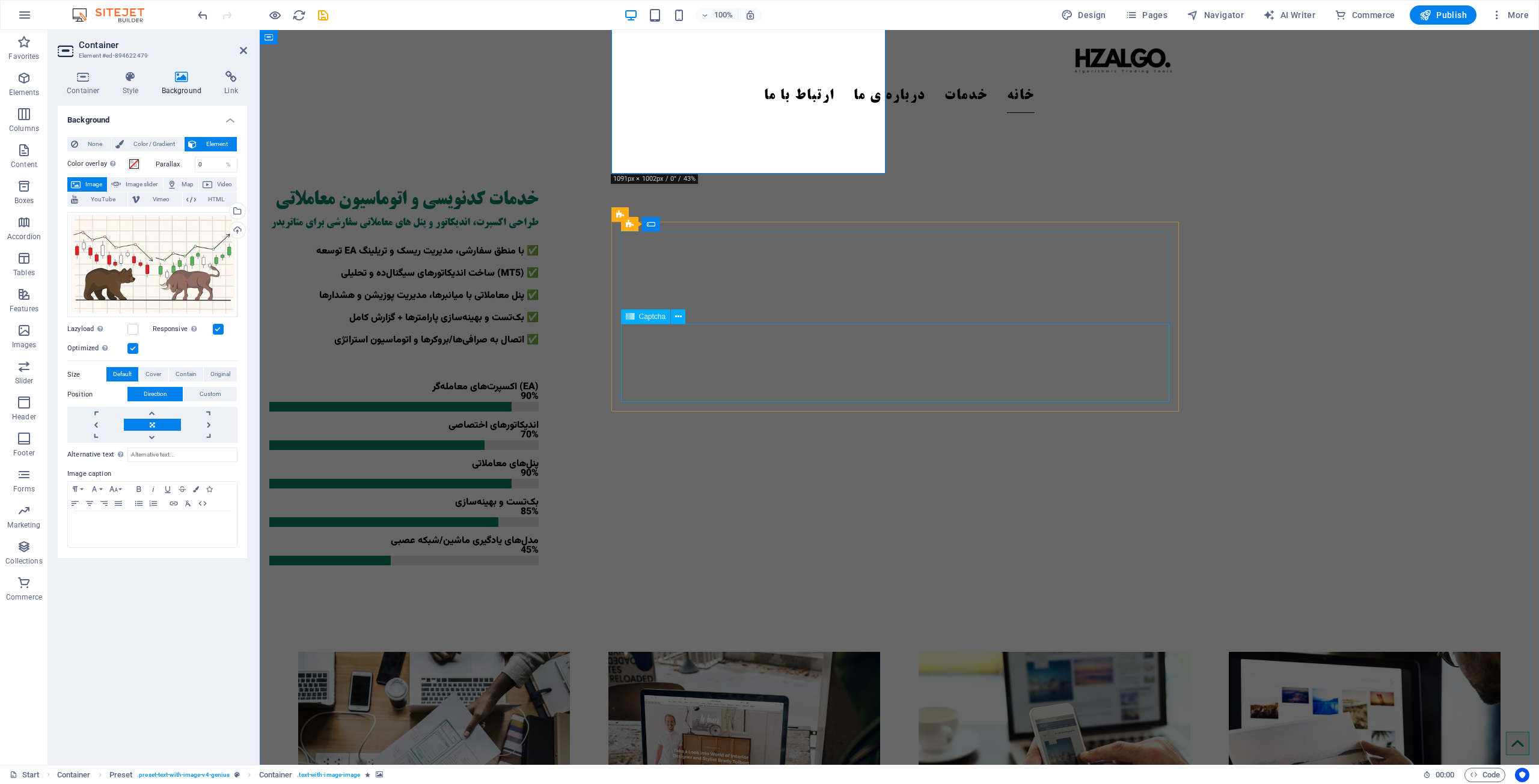
scroll to position [913, 0]
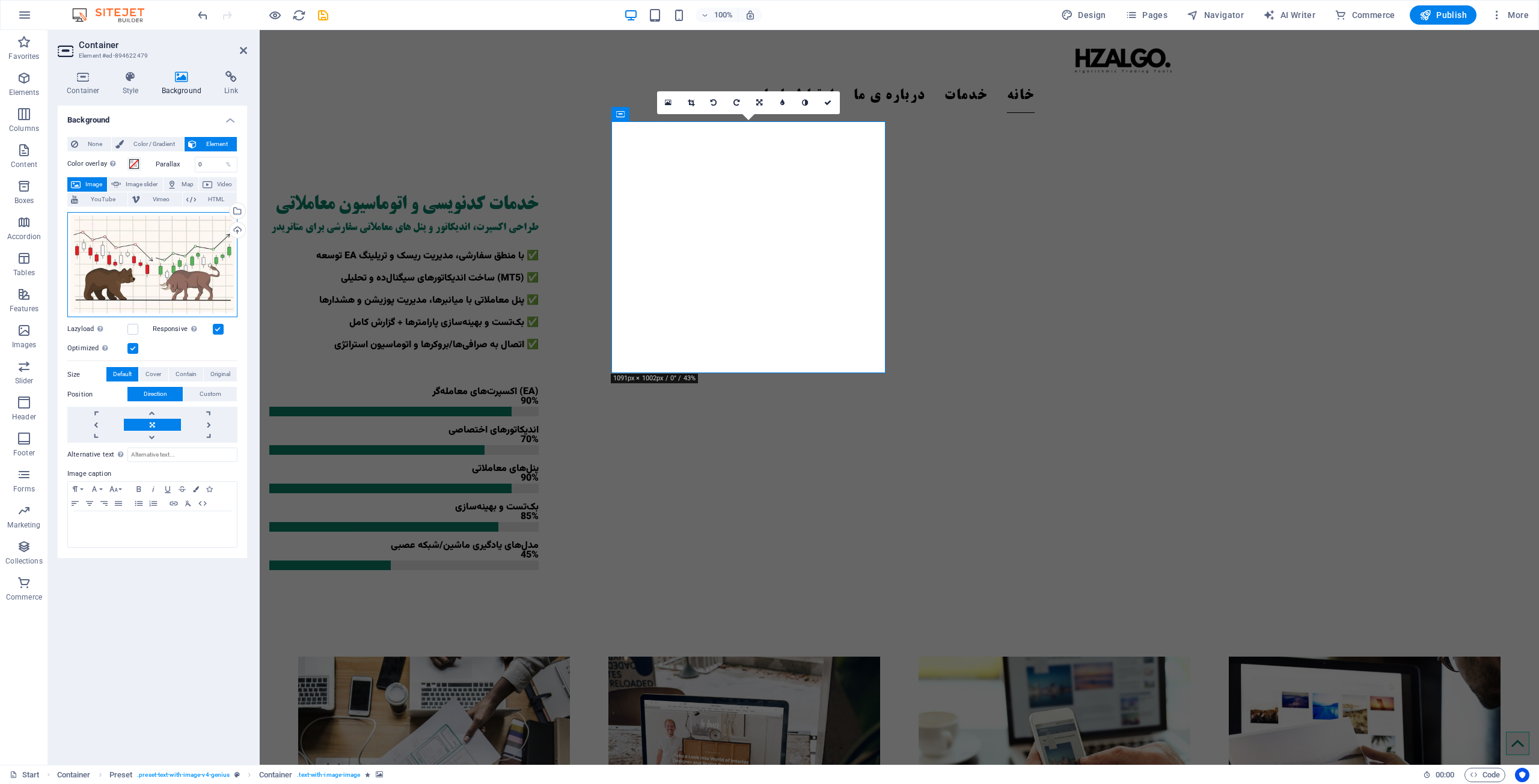
click at [148, 280] on div "Drag files here, click to choose files or select files from Files or our free s…" at bounding box center [152, 265] width 170 height 106
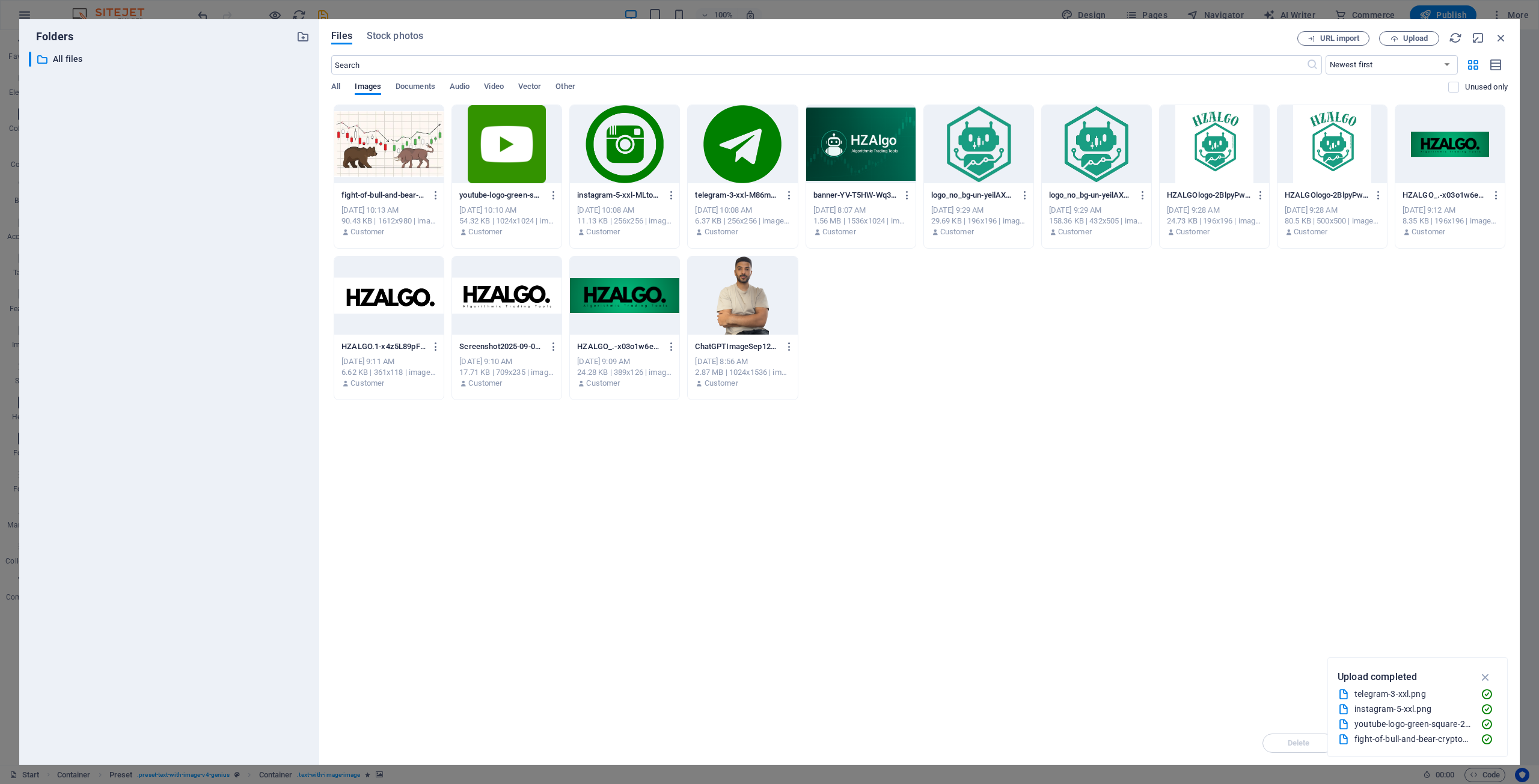
click at [148, 280] on div "​ All files All files" at bounding box center [170, 404] width 281 height 704
click at [768, 26] on div "Files Stock photos URL import Upload ​ Newest first Oldest first Name (A-Z) Nam…" at bounding box center [920, 392] width 1201 height 746
click at [768, 37] on span "Upload" at bounding box center [1415, 38] width 24 height 7
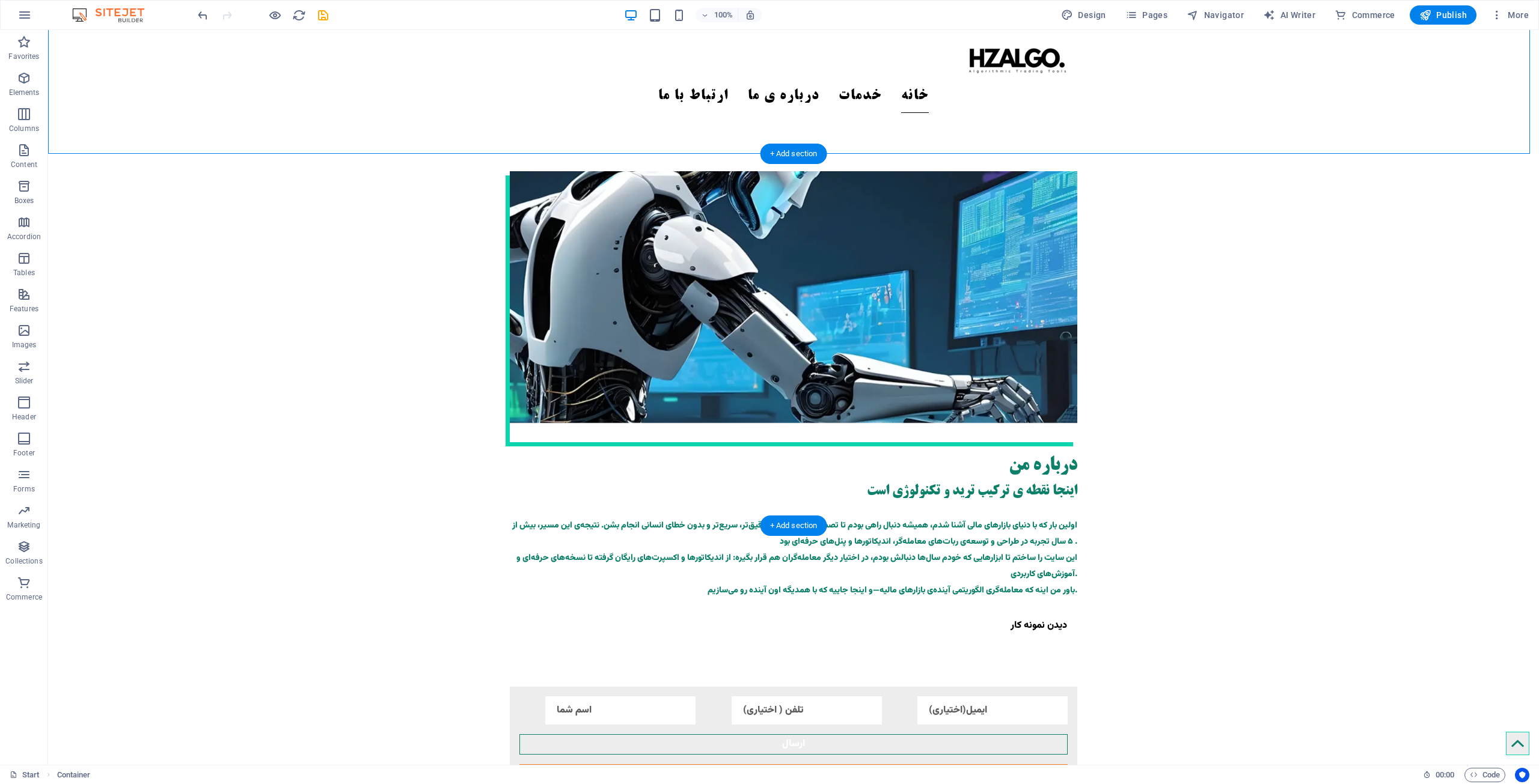
scroll to position [1755, 0]
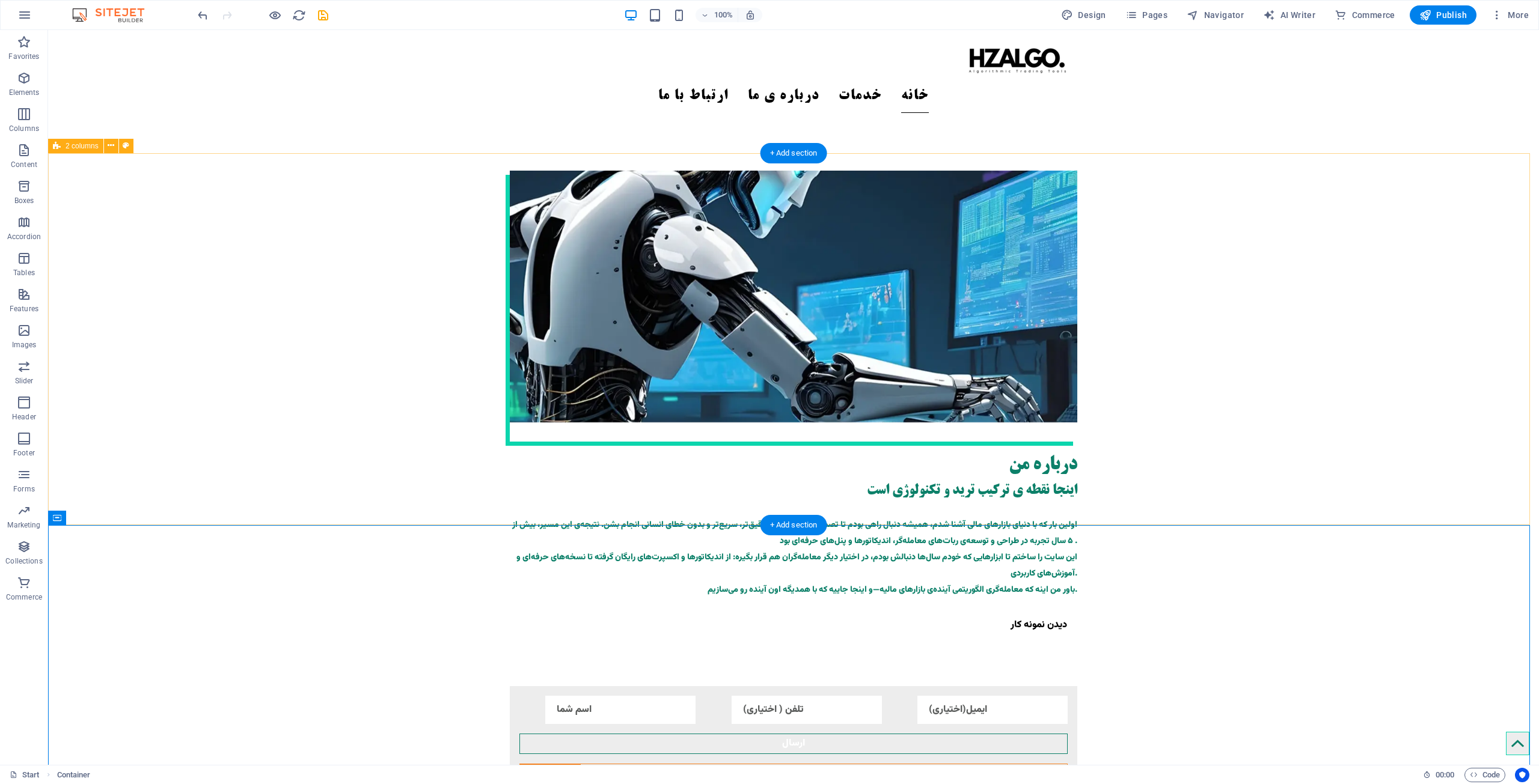
click at [324, 24] on div at bounding box center [263, 15] width 135 height 19
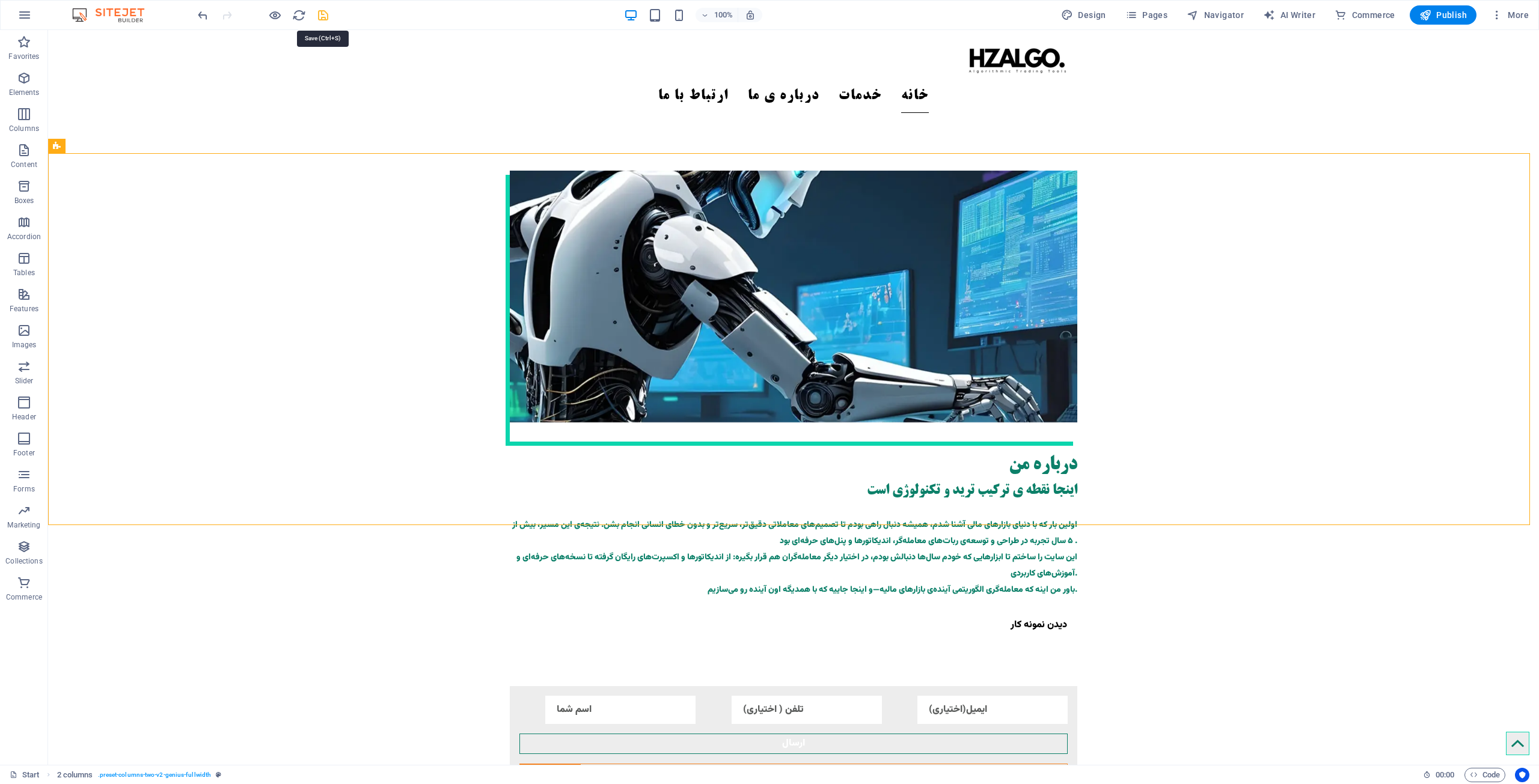
click at [324, 14] on icon "save" at bounding box center [324, 16] width 14 height 14
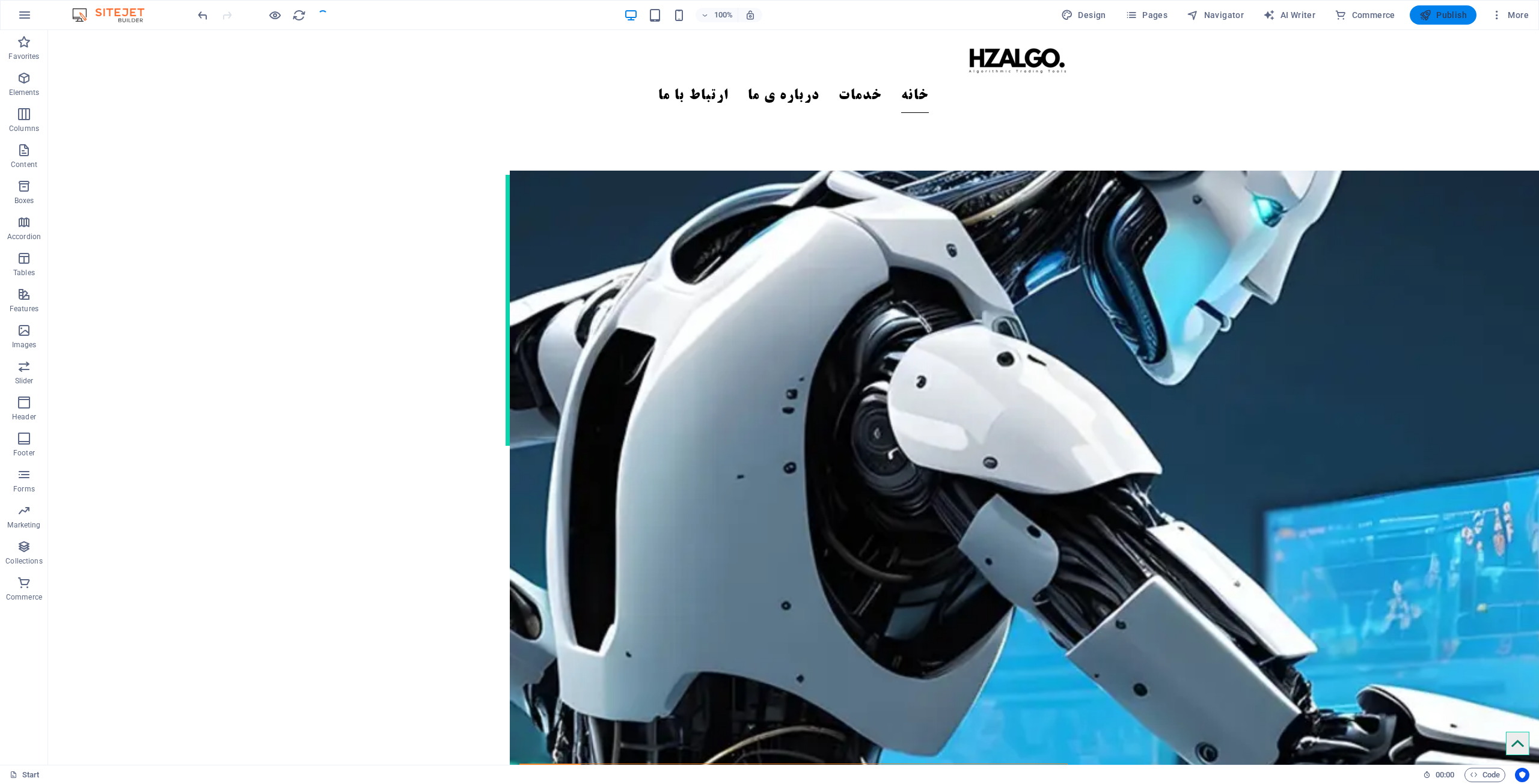
click at [768, 16] on span "Publish" at bounding box center [1444, 14] width 47 height 12
click at [768, 14] on span "Publish" at bounding box center [1444, 14] width 47 height 12
